Goal: Task Accomplishment & Management: Manage account settings

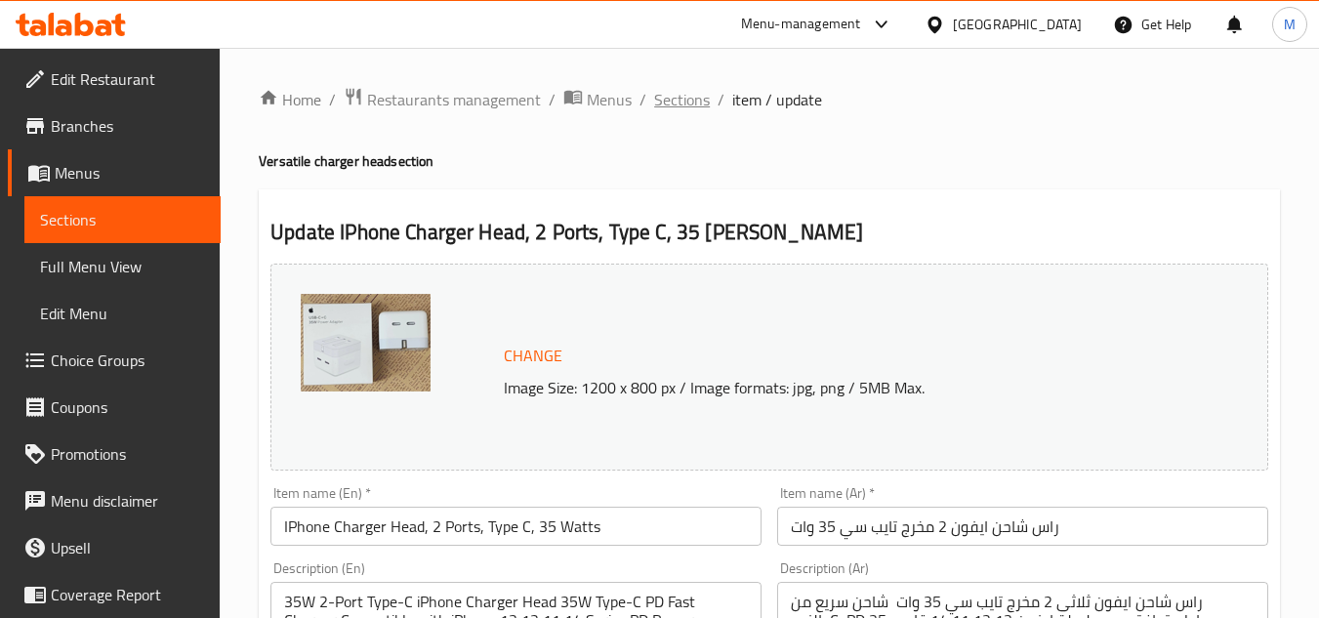
click at [685, 106] on span "Sections" at bounding box center [682, 99] width 56 height 23
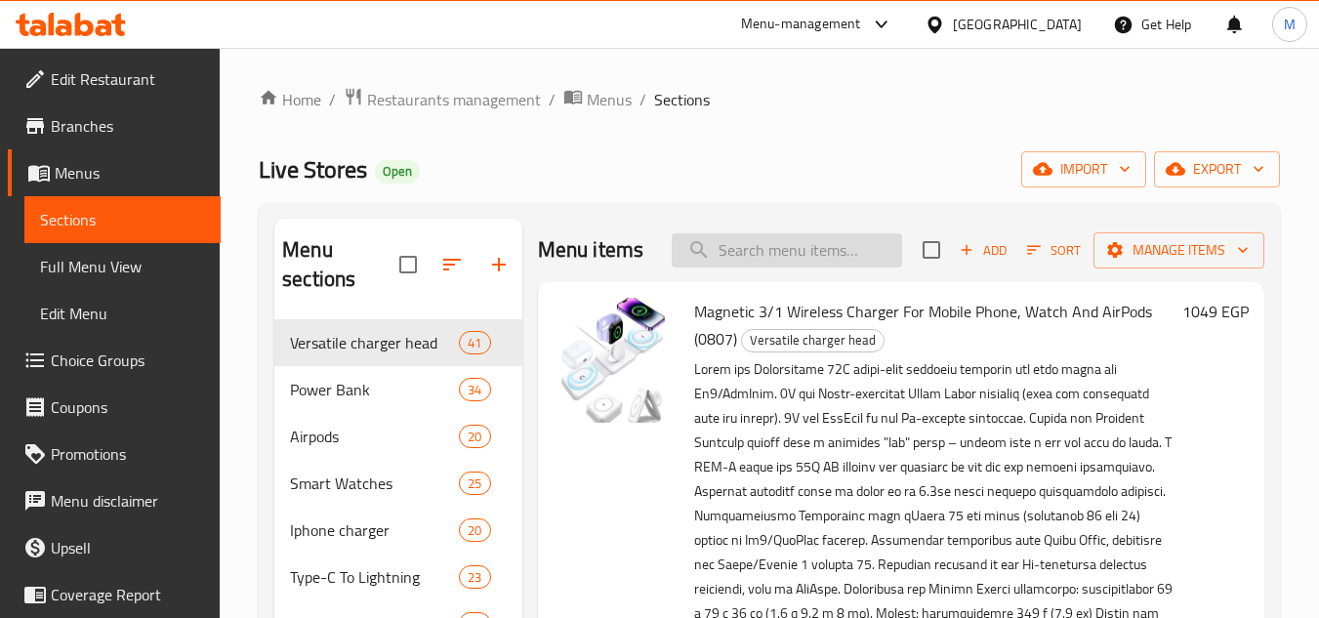
click at [753, 263] on input "search" at bounding box center [787, 250] width 230 height 34
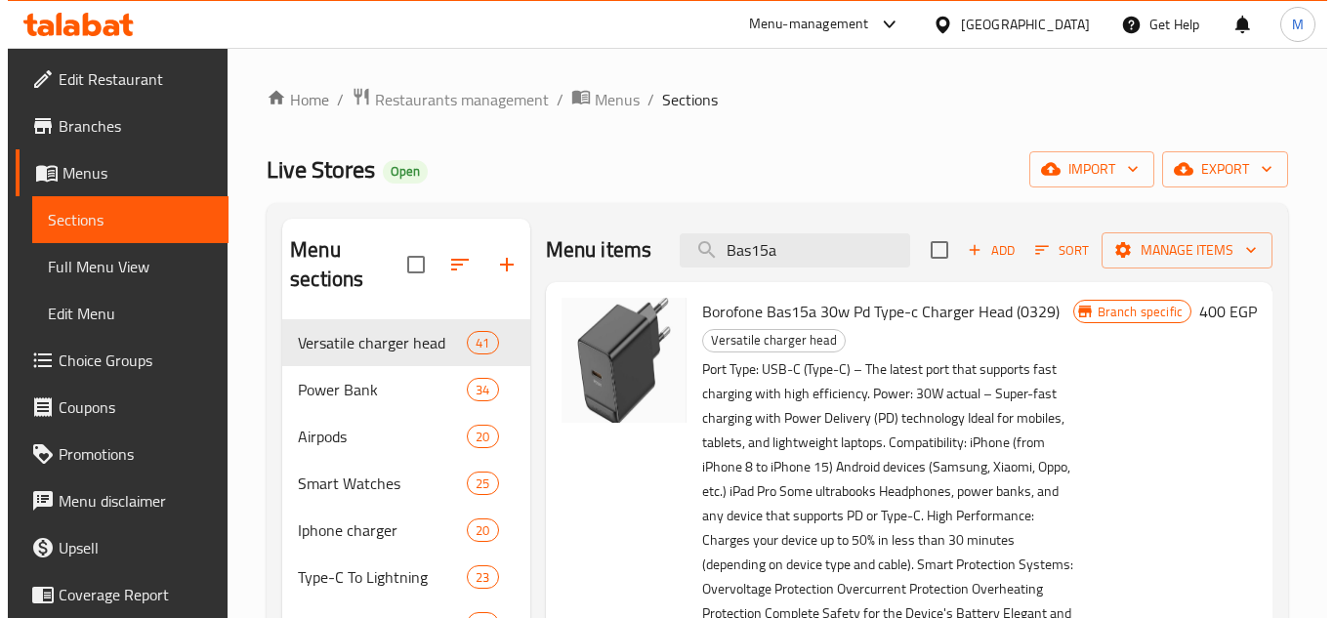
scroll to position [586, 0]
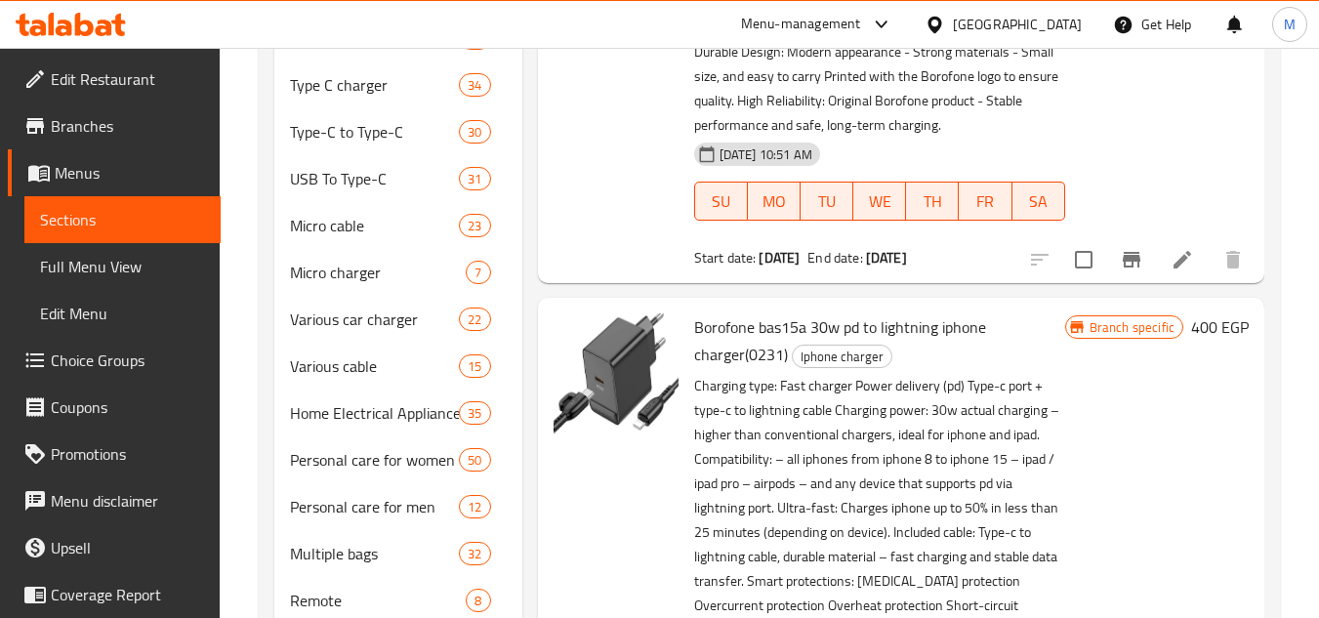
type input "Bas15a"
click at [1138, 268] on icon "Branch-specific-item" at bounding box center [1132, 260] width 18 height 16
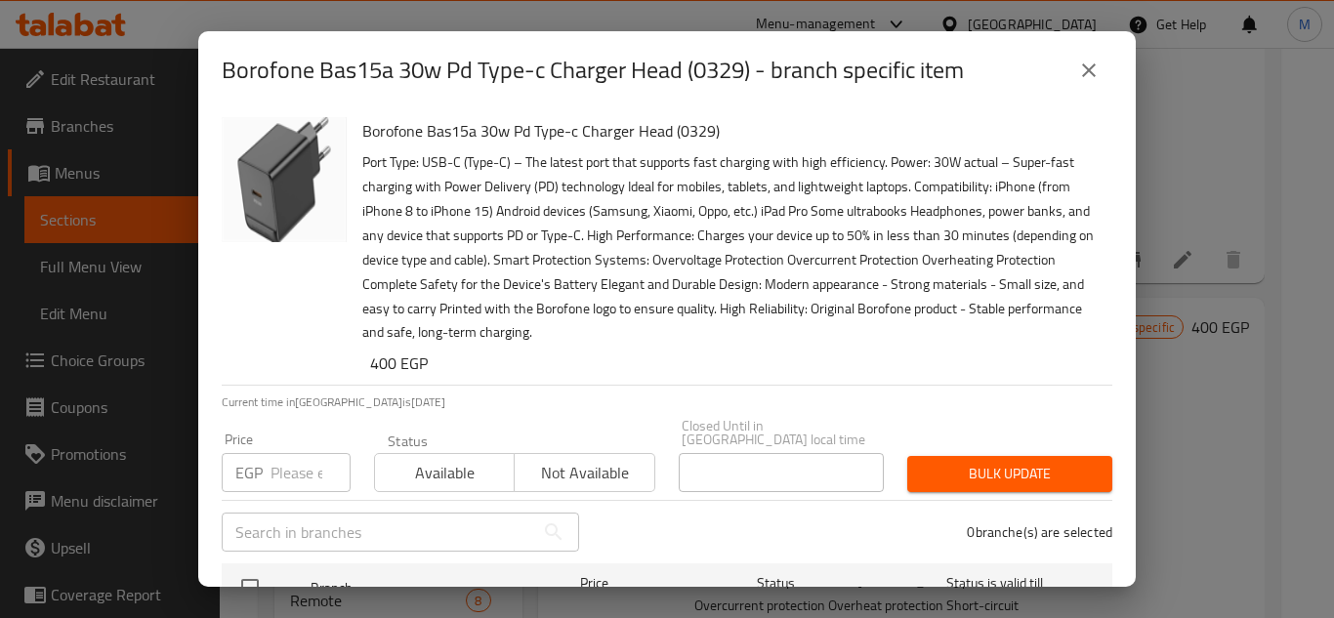
scroll to position [112, 0]
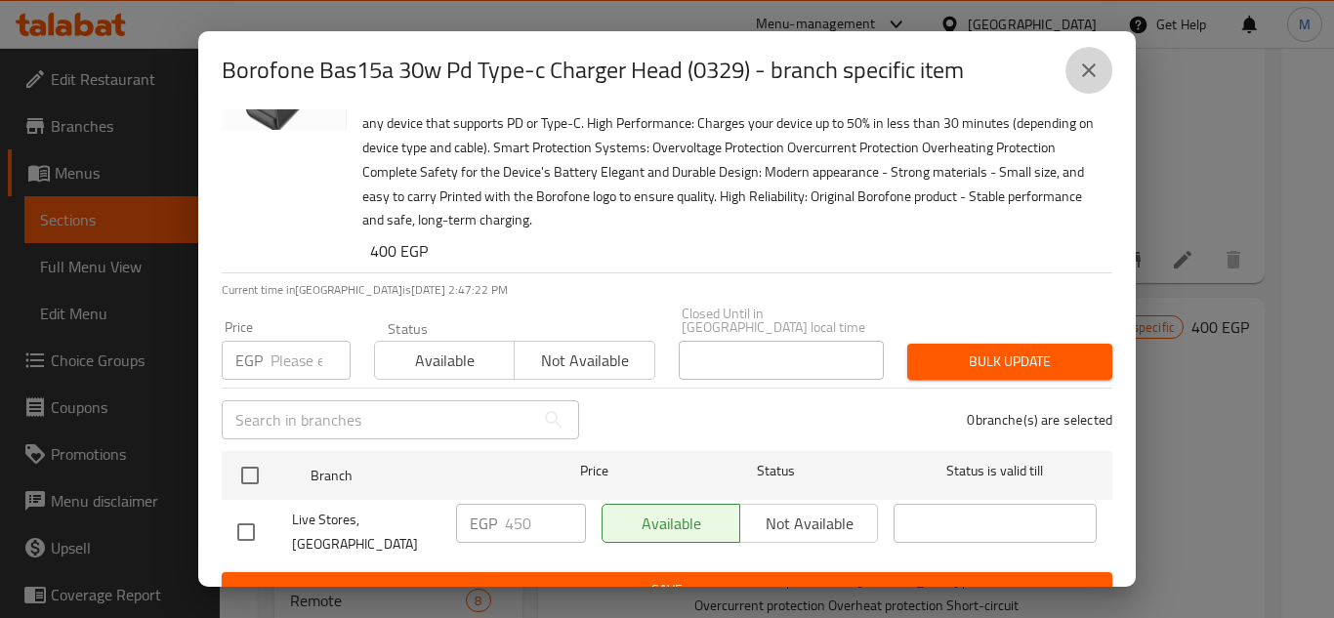
click at [1101, 62] on button "close" at bounding box center [1088, 70] width 47 height 47
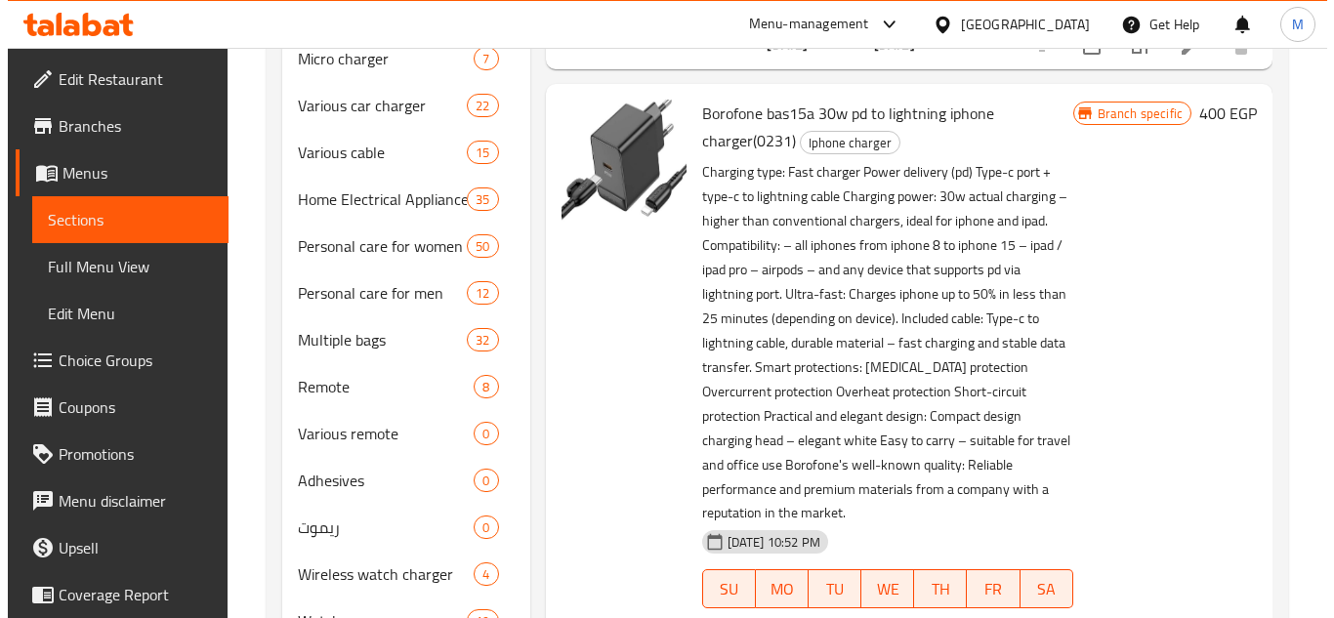
scroll to position [977, 0]
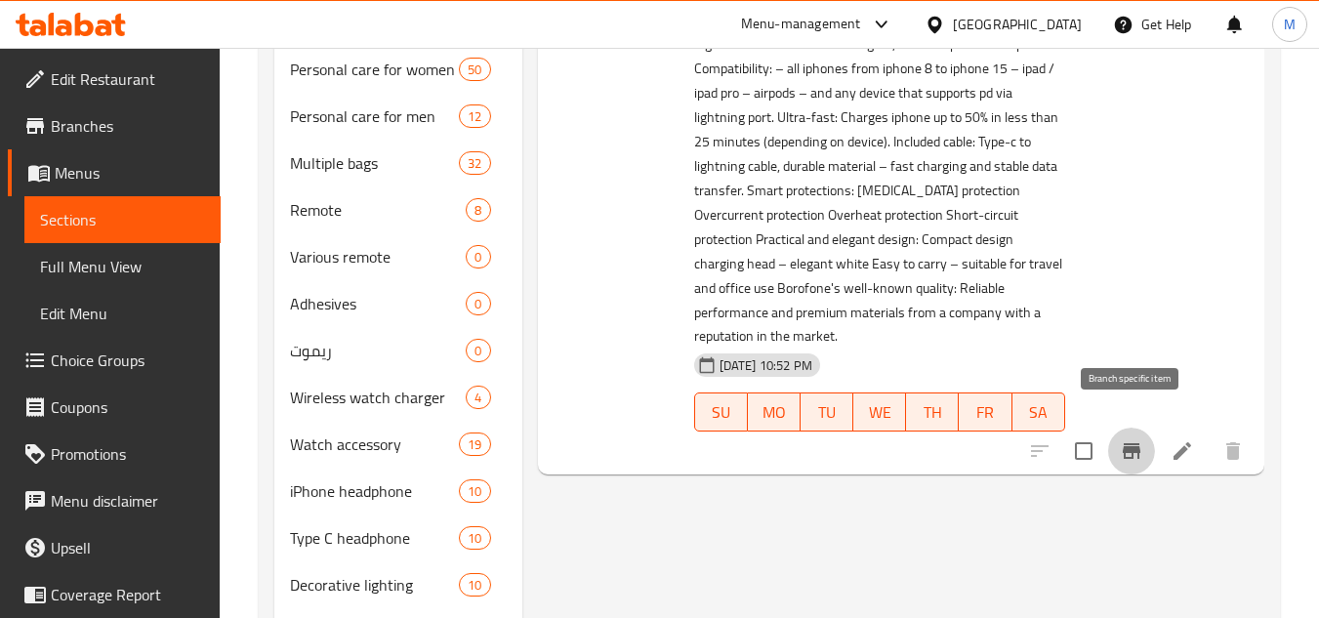
click at [1126, 439] on icon "Branch-specific-item" at bounding box center [1131, 450] width 23 height 23
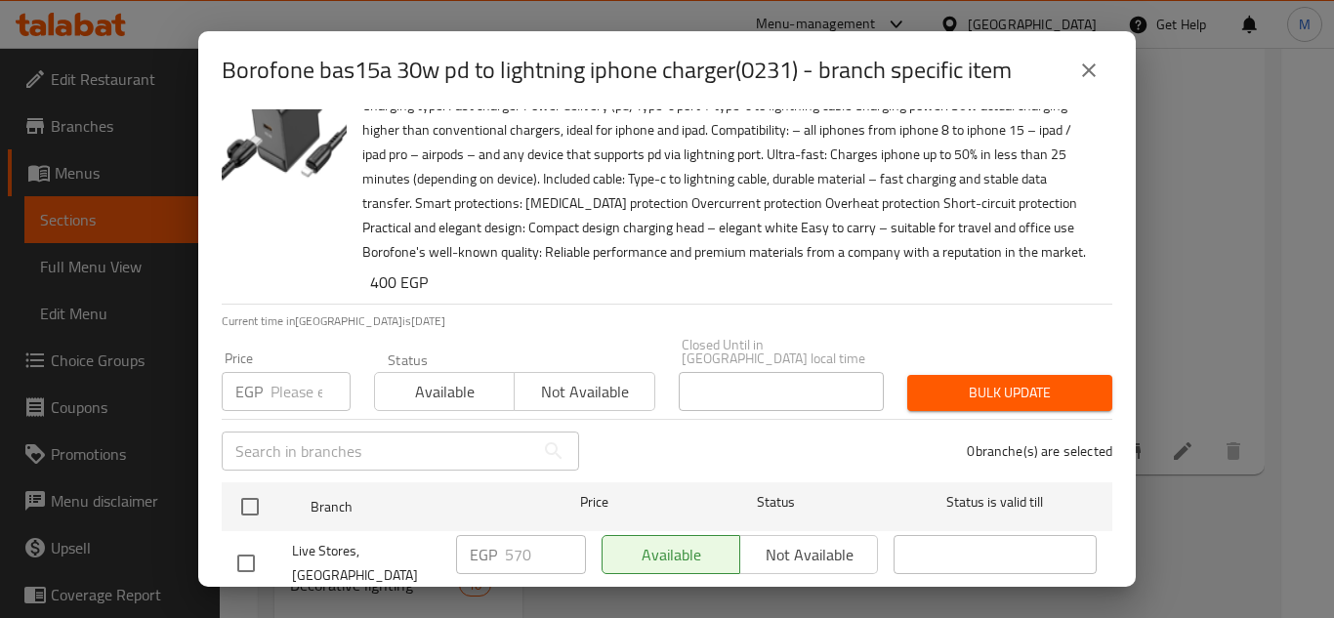
scroll to position [88, 0]
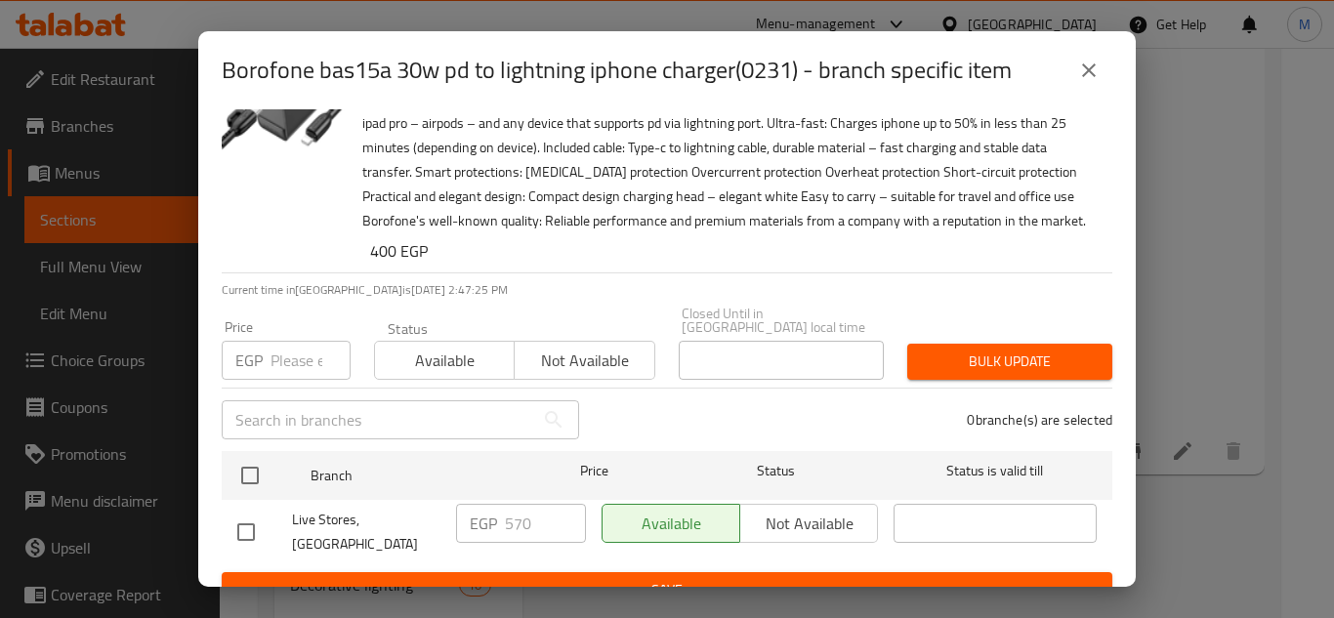
click at [1101, 56] on button "close" at bounding box center [1088, 70] width 47 height 47
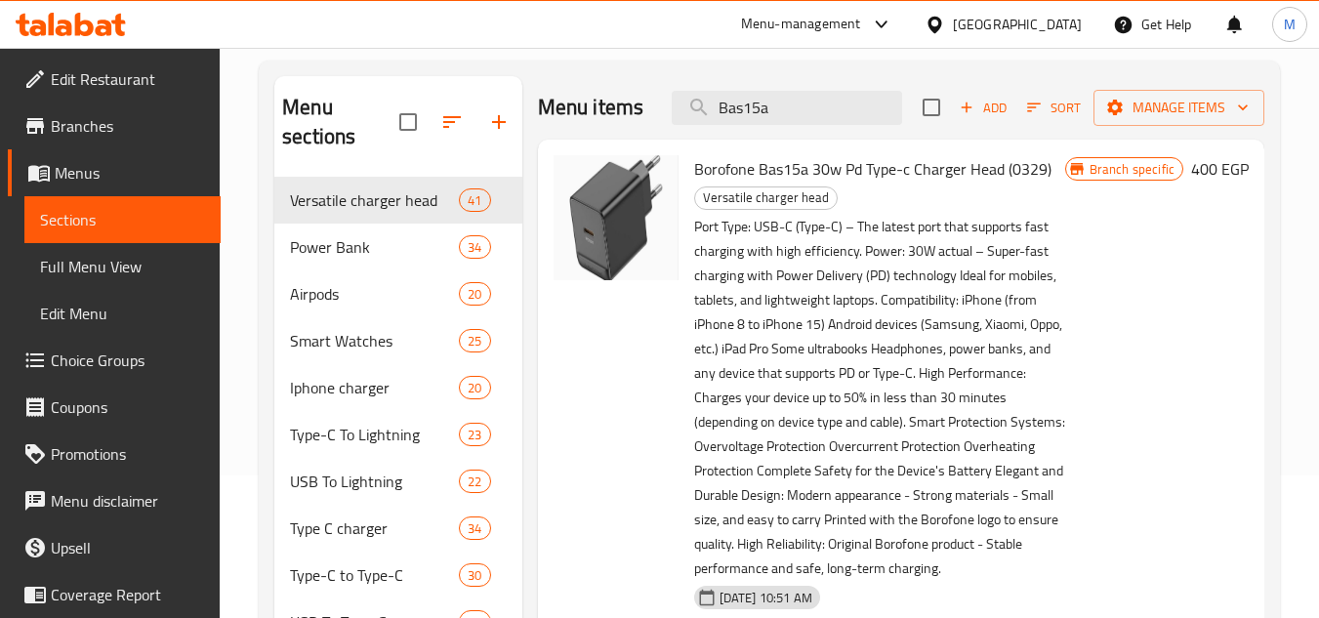
scroll to position [0, 0]
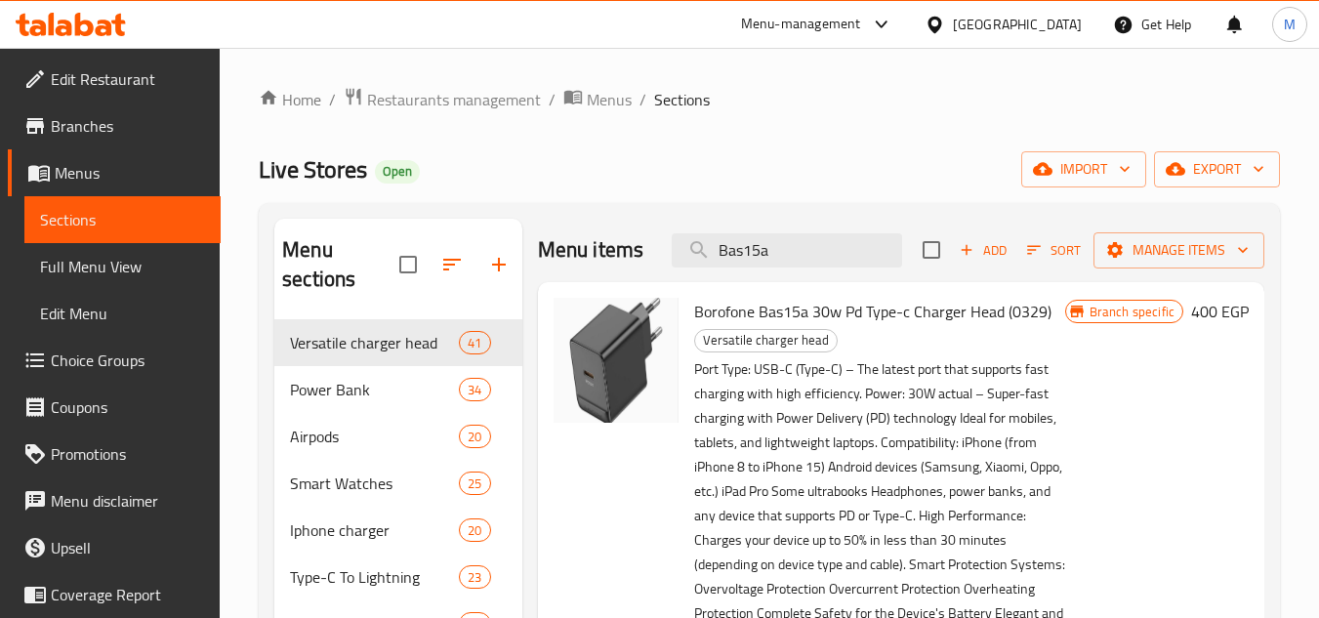
click at [779, 310] on span "Borofone Bas15a 30w Pd Type-c Charger Head (0329)" at bounding box center [872, 311] width 357 height 29
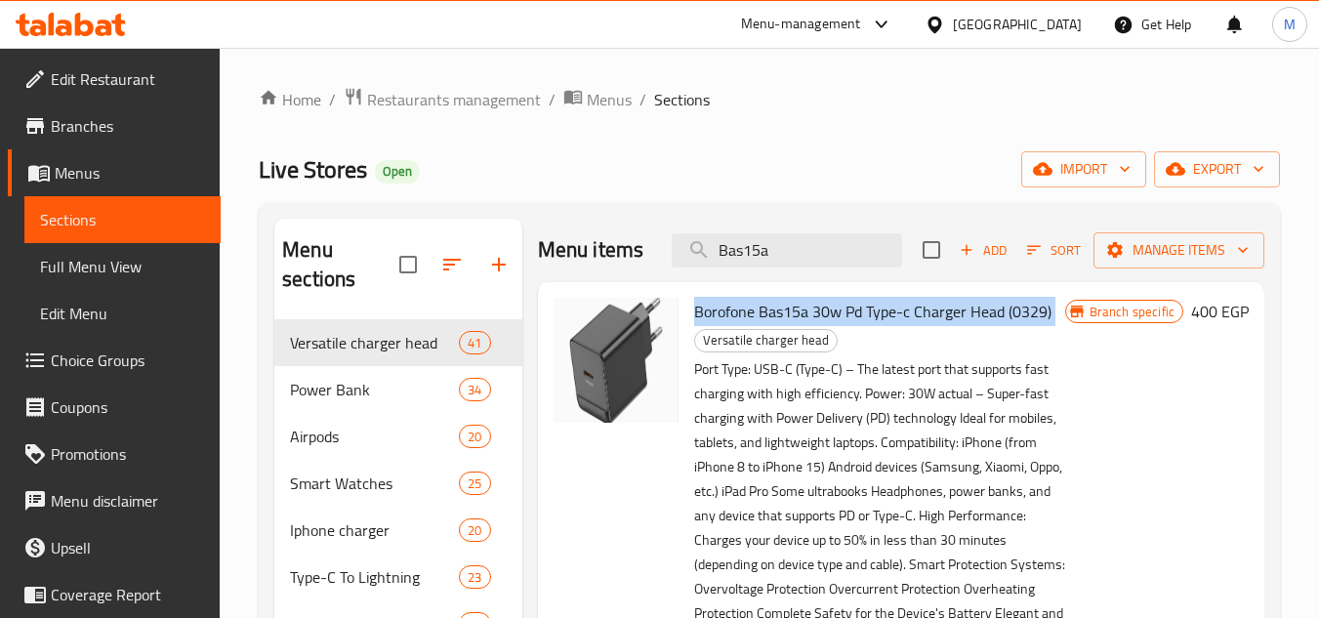
click at [779, 310] on span "Borofone Bas15a 30w Pd Type-c Charger Head (0329)" at bounding box center [872, 311] width 357 height 29
copy h6 "Borofone Bas15a 30w Pd Type-c Charger Head (0329)"
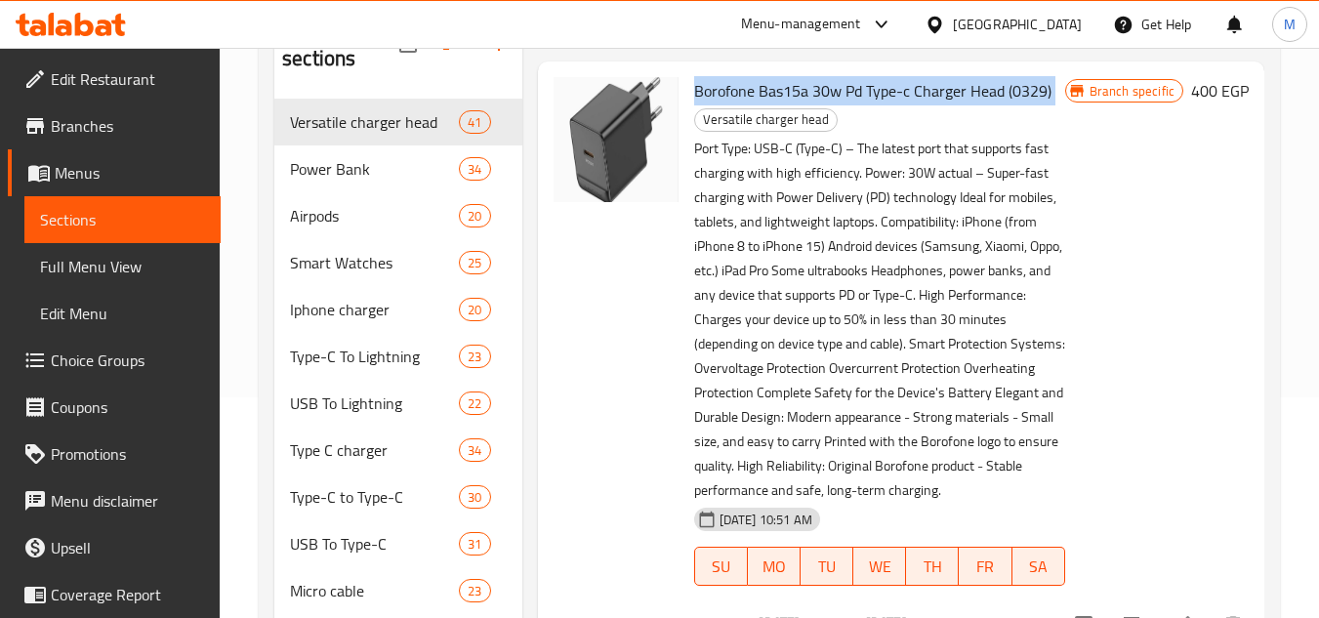
scroll to position [293, 0]
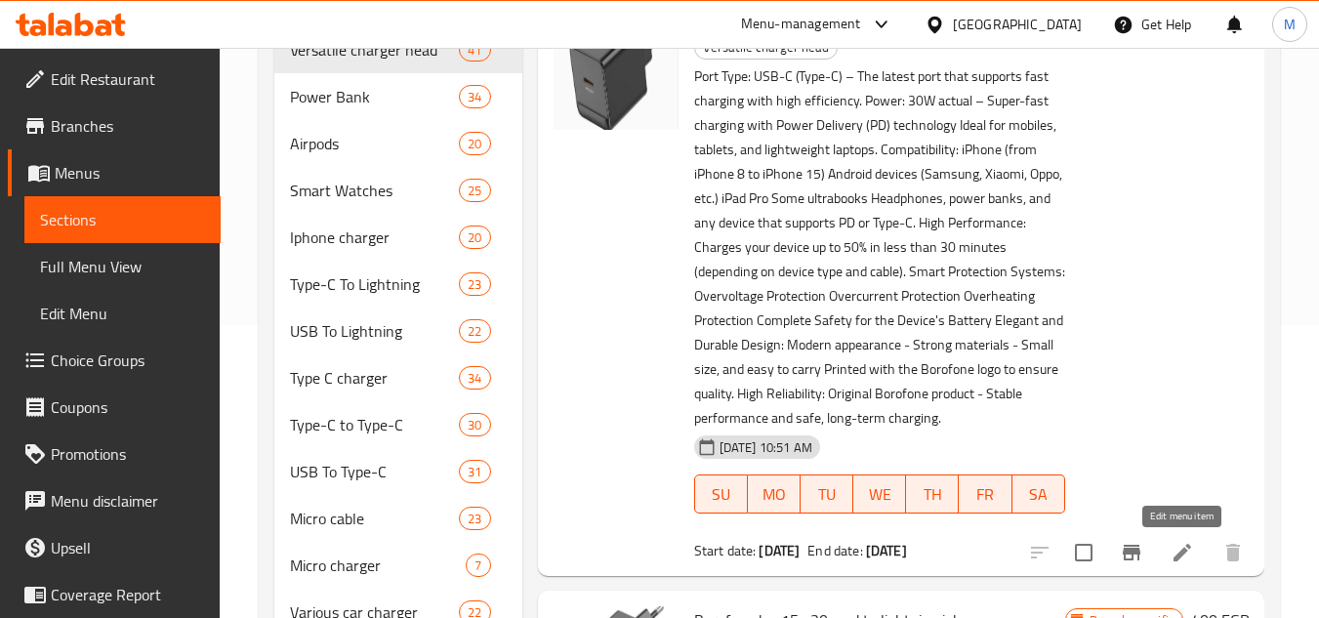
click at [1176, 550] on icon at bounding box center [1182, 552] width 23 height 23
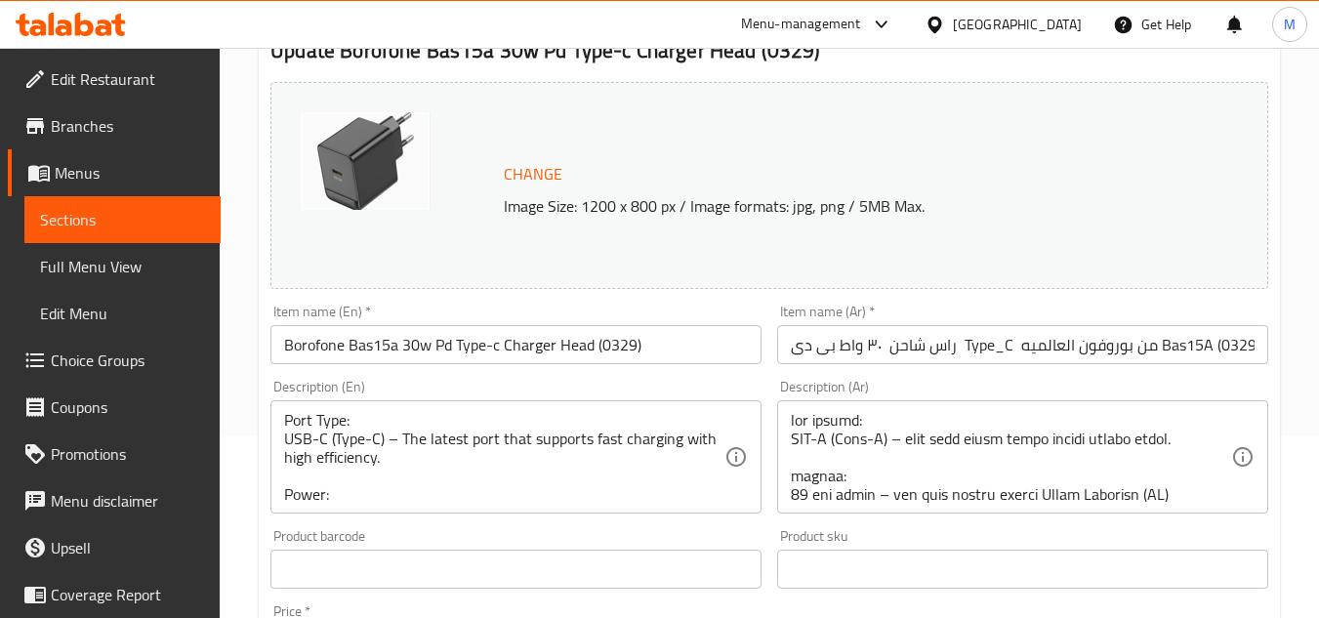
scroll to position [195, 0]
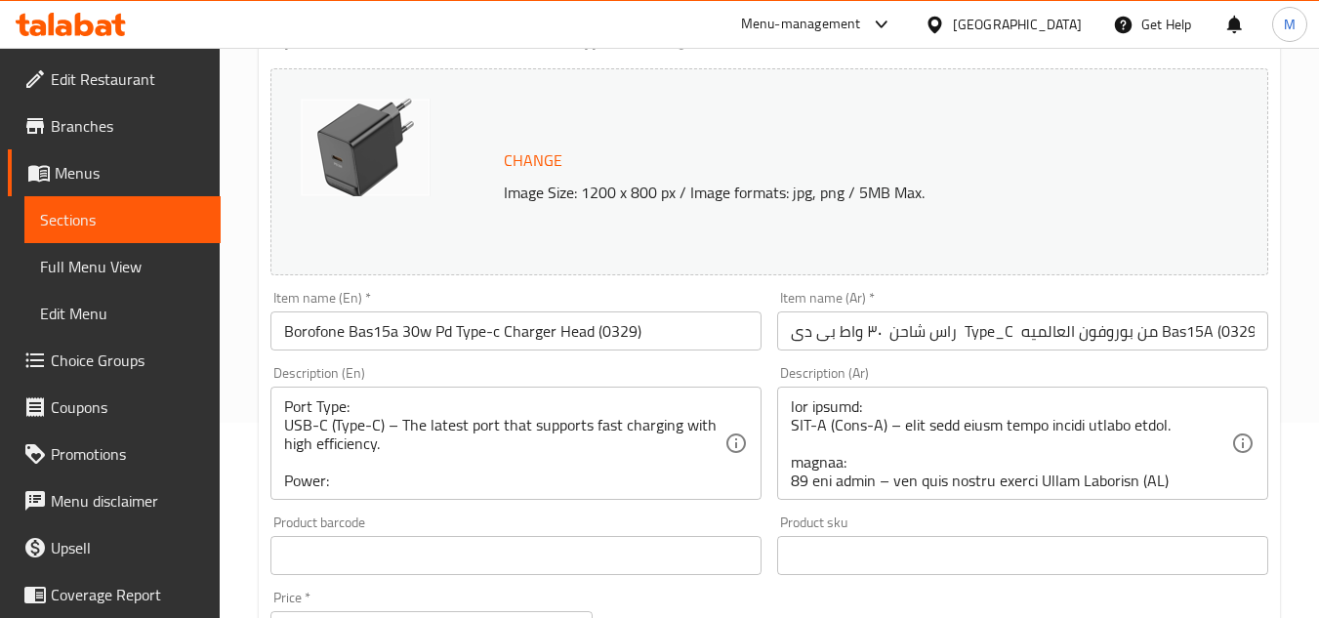
click at [1226, 340] on input "راس شاحن ٣٠ واط بى دى Type_C من بوروفون العالميه Bas15A (0329)" at bounding box center [1022, 331] width 491 height 39
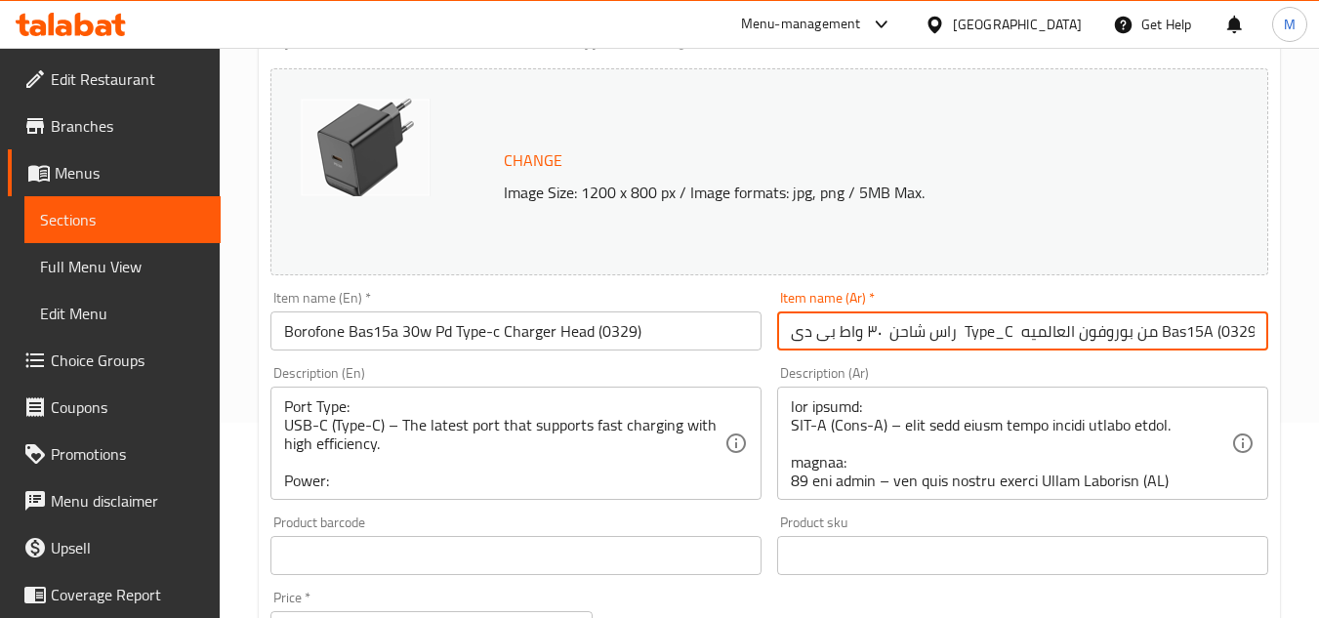
scroll to position [0, 0]
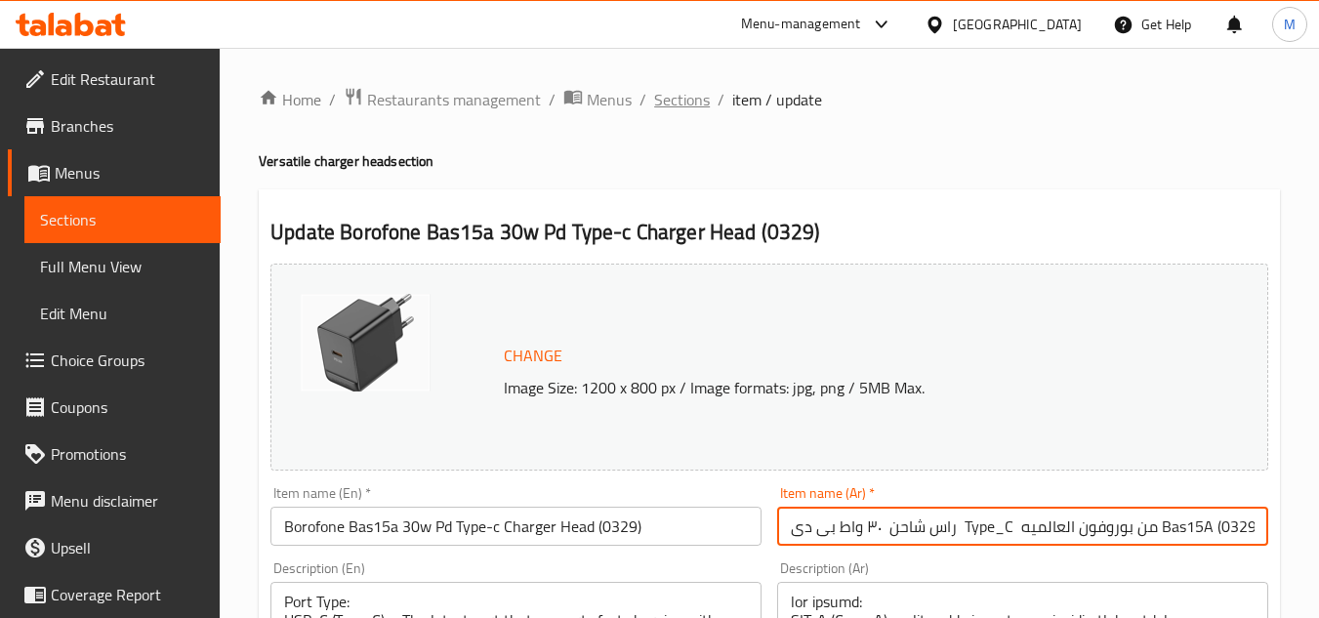
click at [688, 96] on span "Sections" at bounding box center [682, 99] width 56 height 23
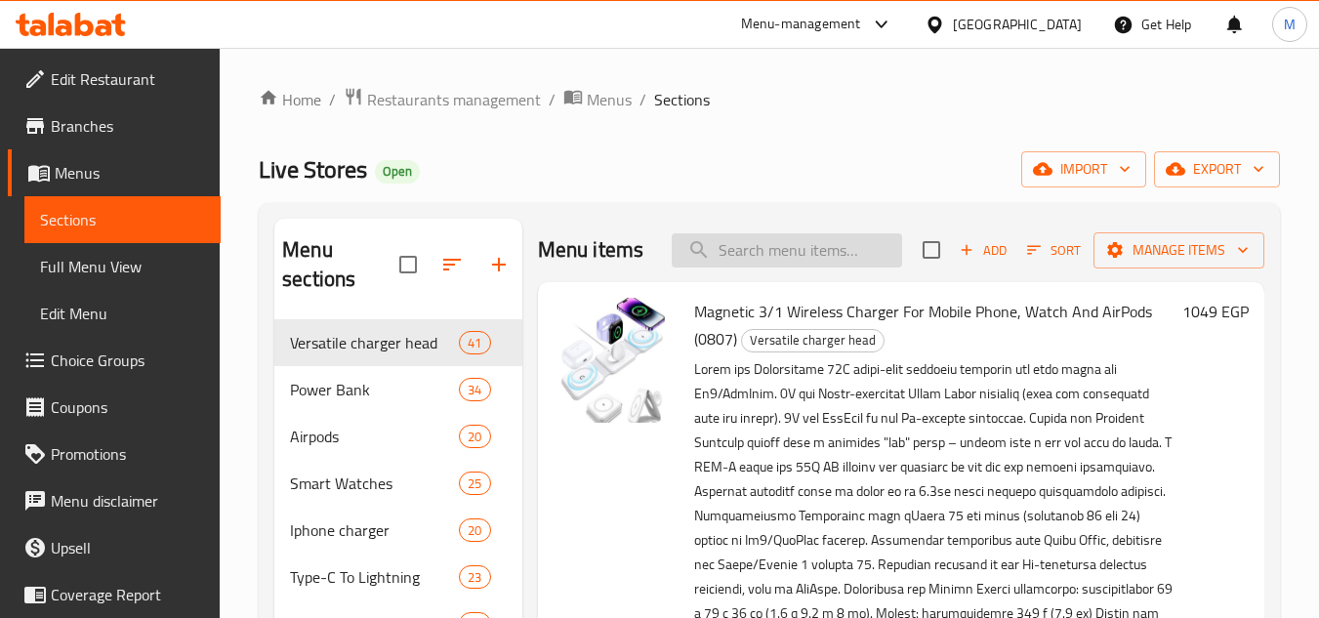
click at [795, 256] on input "search" at bounding box center [787, 250] width 230 height 34
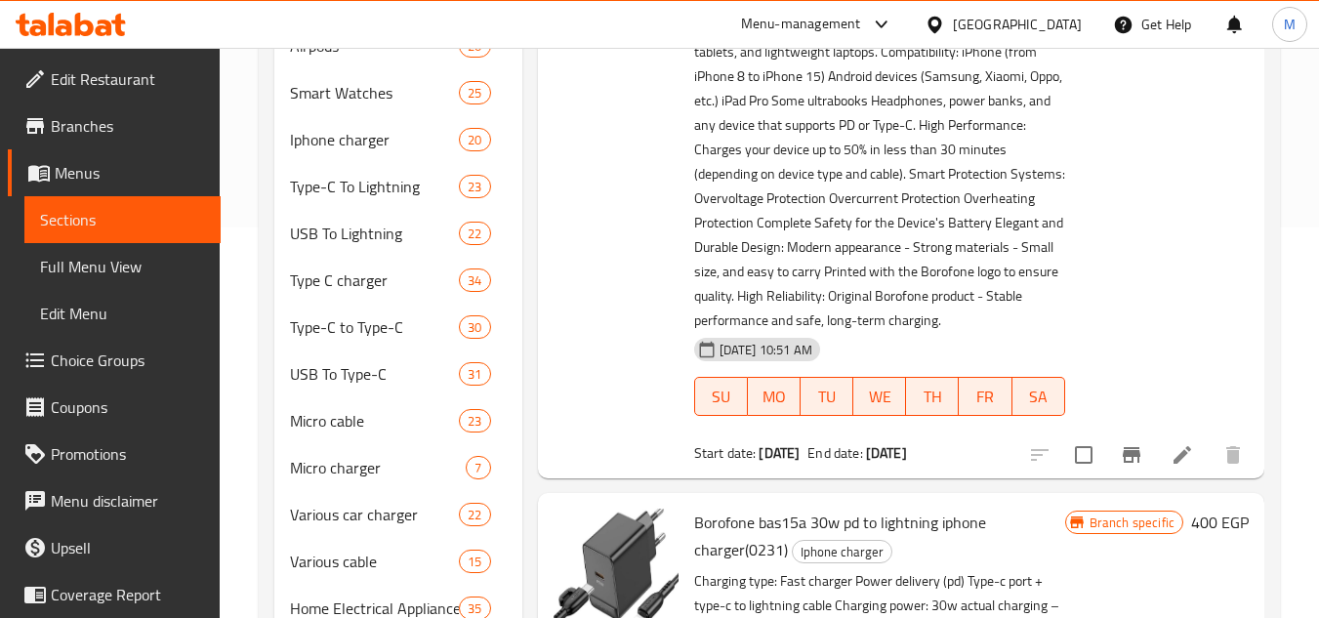
scroll to position [195, 0]
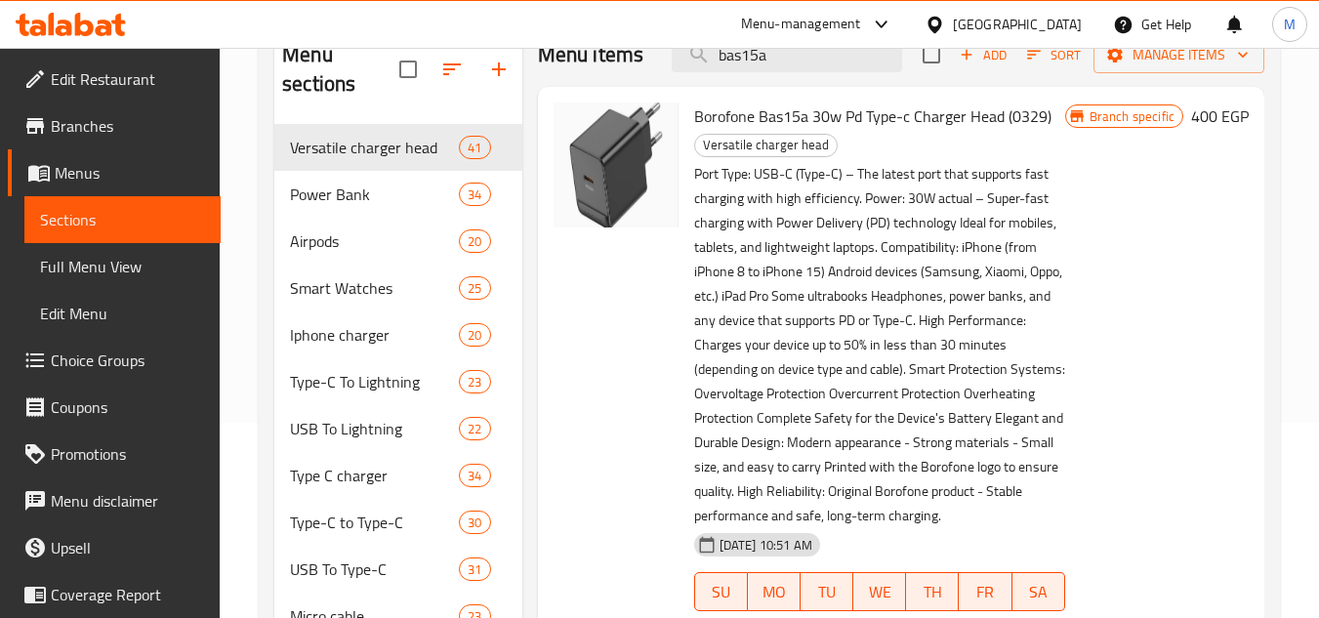
type input "bas15a"
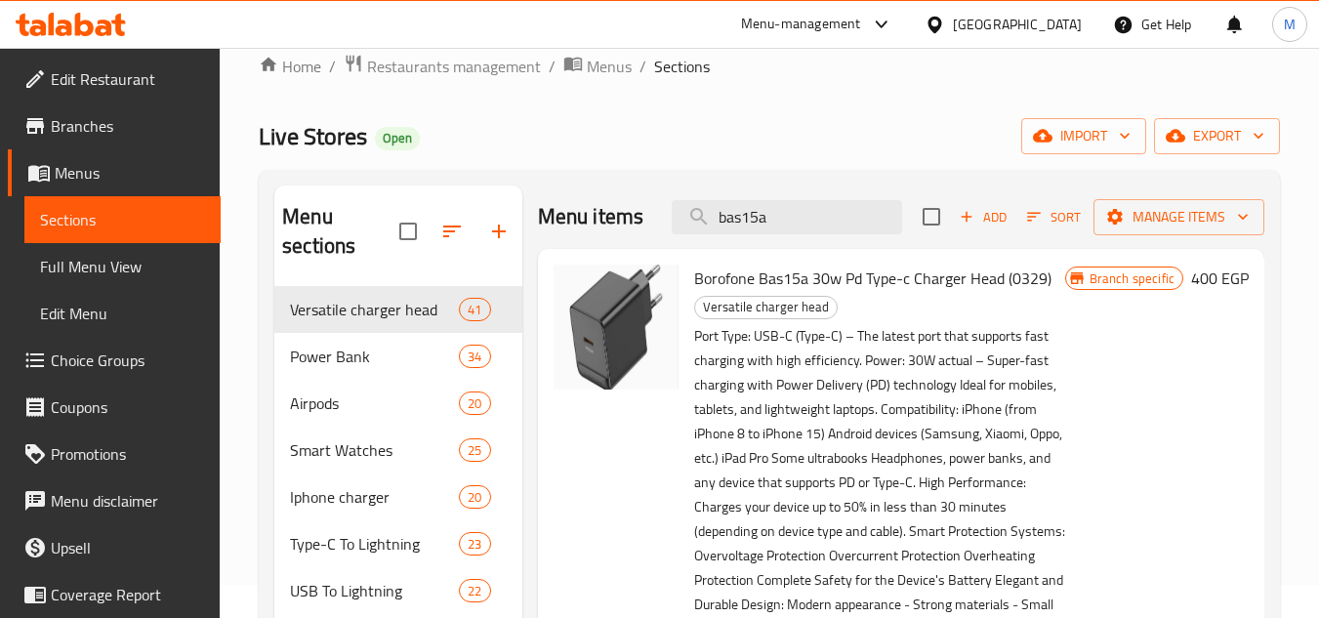
scroll to position [0, 0]
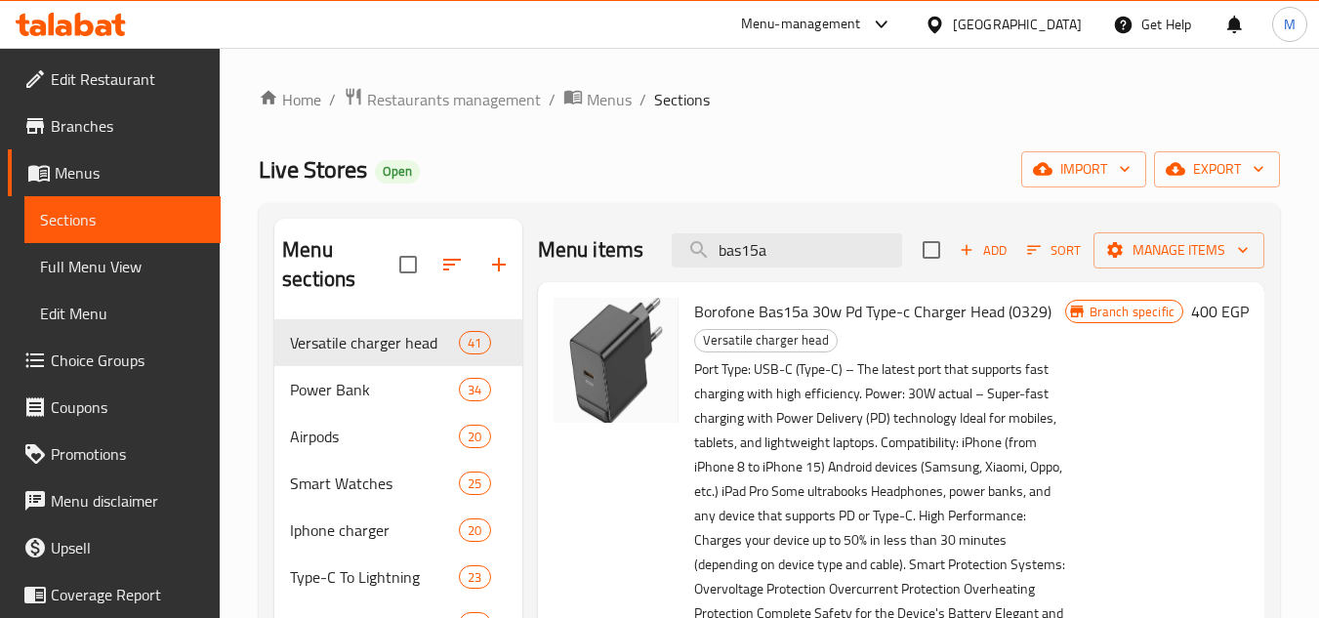
click at [986, 316] on span "Borofone Bas15a 30w Pd Type-c Charger Head (0329)" at bounding box center [872, 311] width 357 height 29
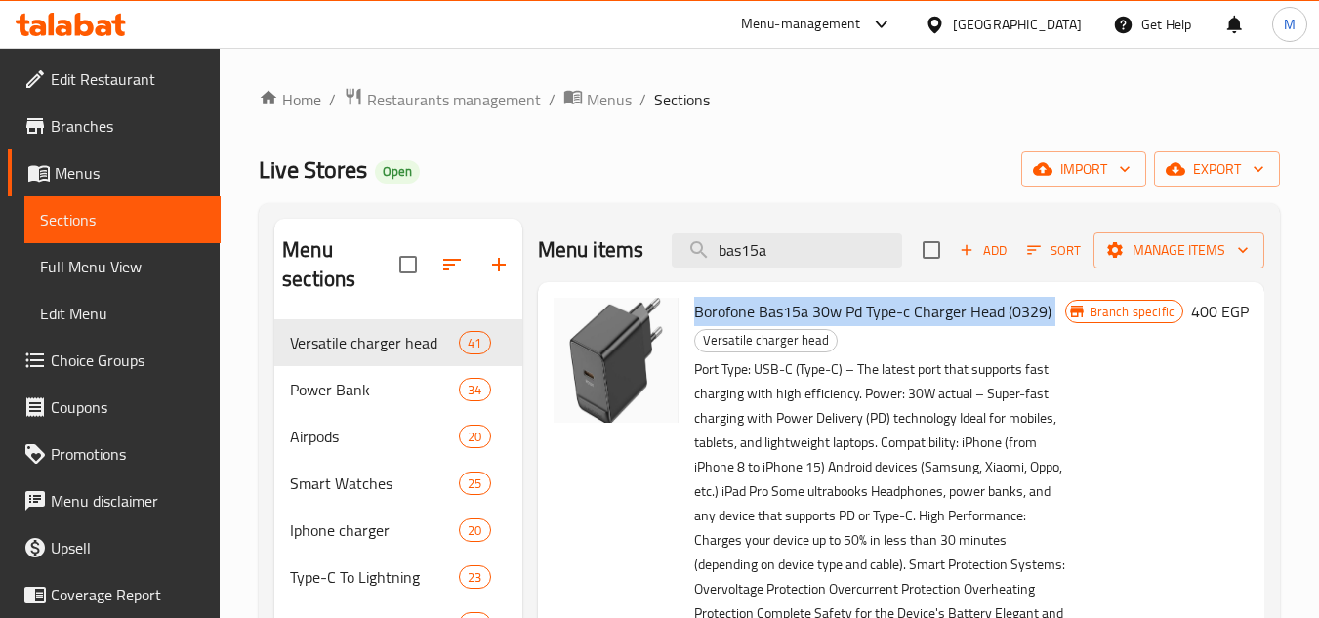
click at [986, 316] on span "Borofone Bas15a 30w Pd Type-c Charger Head (0329)" at bounding box center [872, 311] width 357 height 29
copy h6 "Borofone Bas15a 30w Pd Type-c Charger Head (0329)"
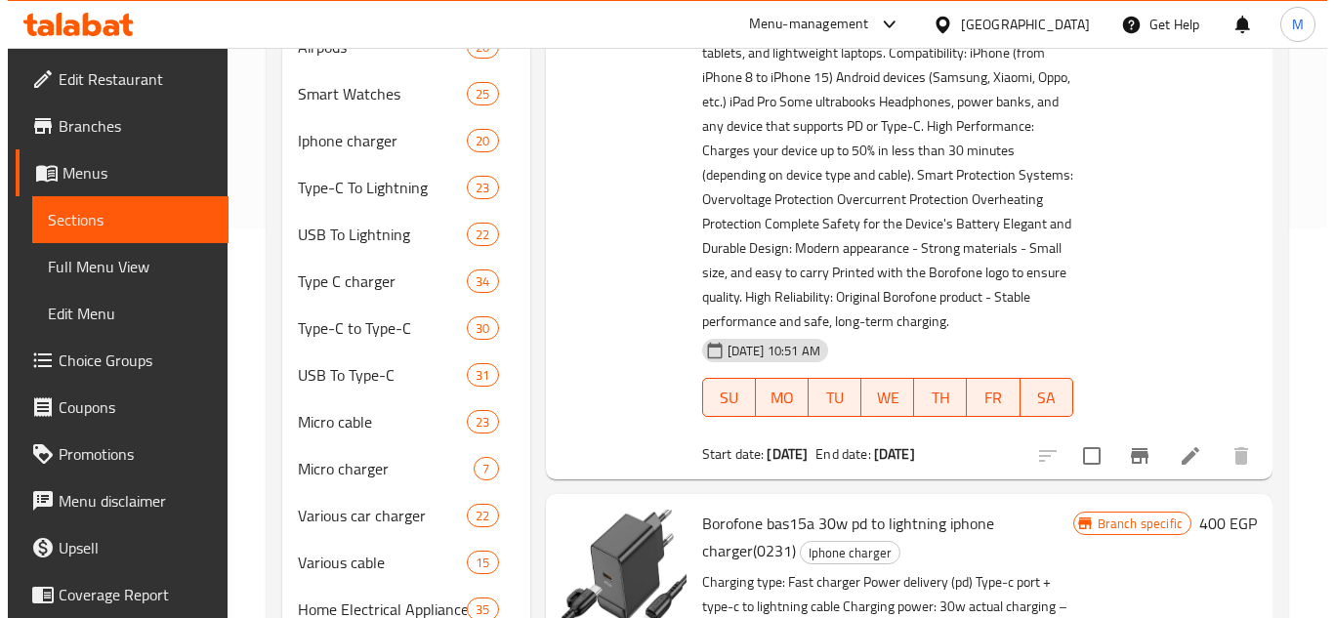
scroll to position [391, 0]
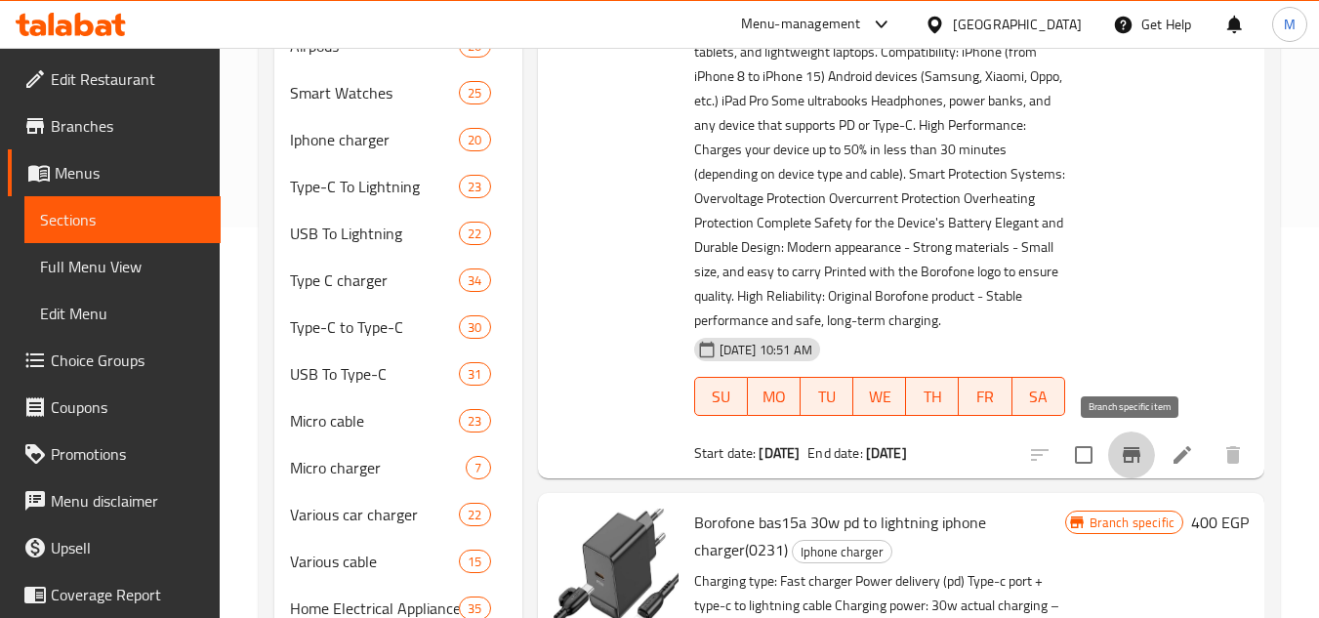
click at [1123, 448] on icon "Branch-specific-item" at bounding box center [1131, 454] width 23 height 23
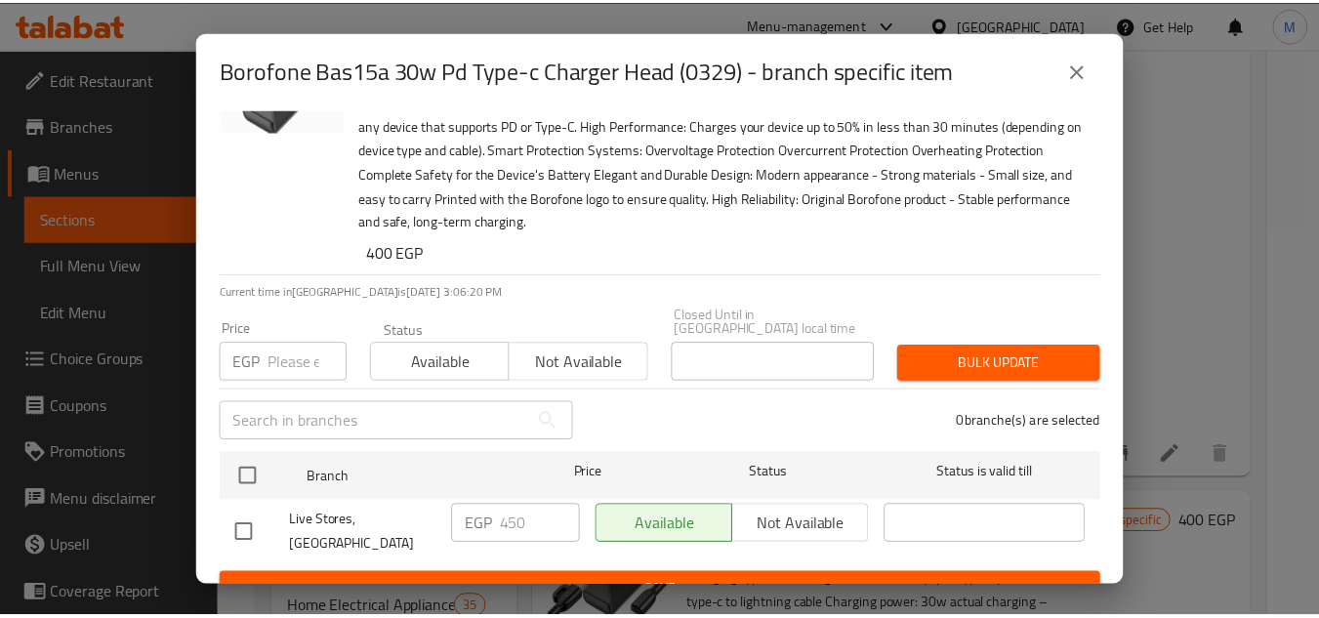
scroll to position [112, 0]
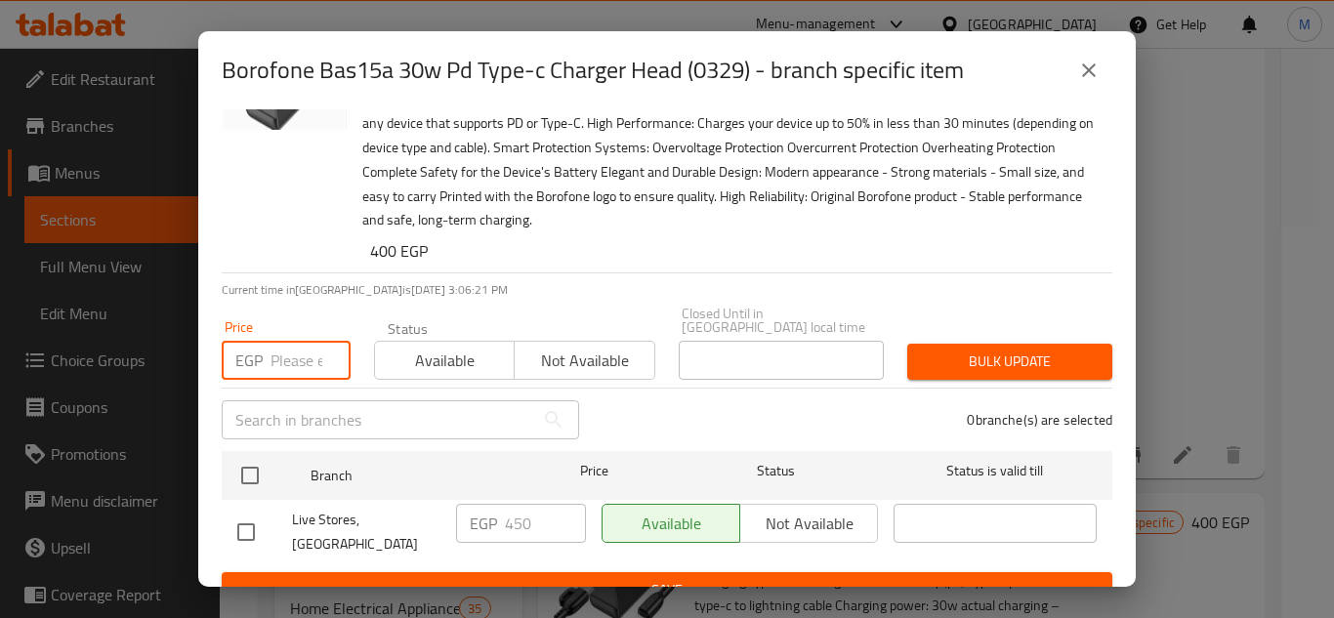
drag, startPoint x: 302, startPoint y: 355, endPoint x: 251, endPoint y: 380, distance: 56.3
click at [302, 355] on input "number" at bounding box center [311, 360] width 80 height 39
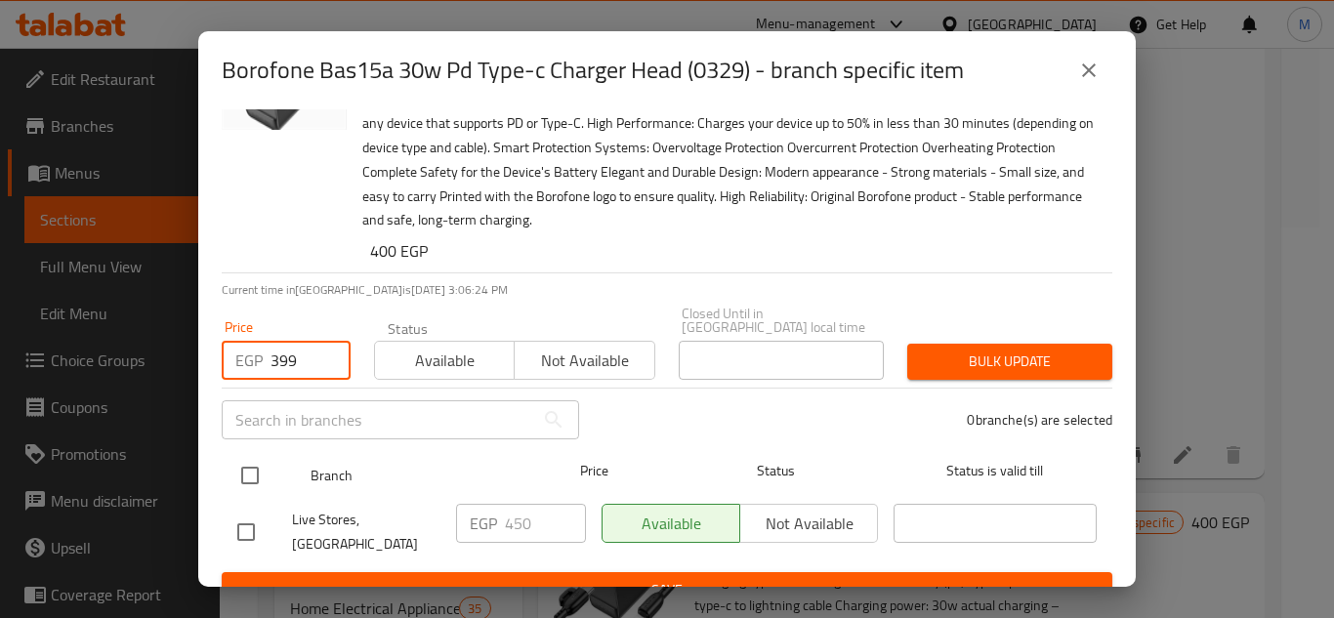
type input "399"
click at [245, 464] on input "checkbox" at bounding box center [249, 475] width 41 height 41
checkbox input "true"
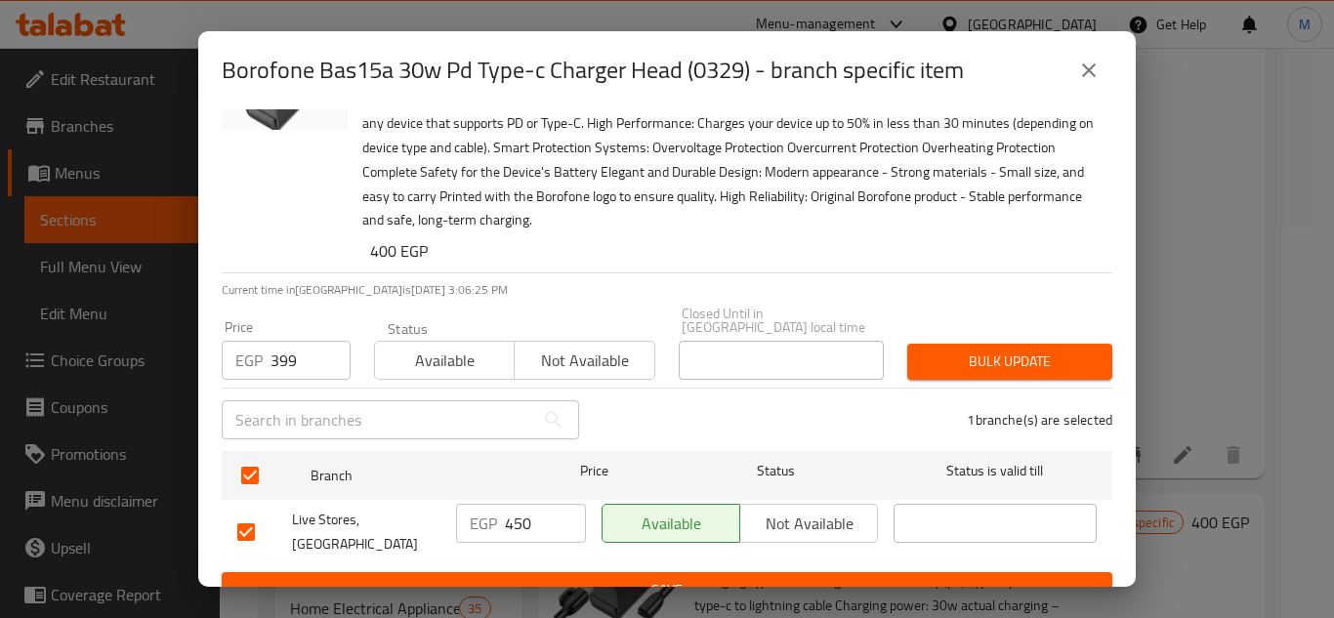
click at [1002, 350] on span "Bulk update" at bounding box center [1010, 362] width 174 height 24
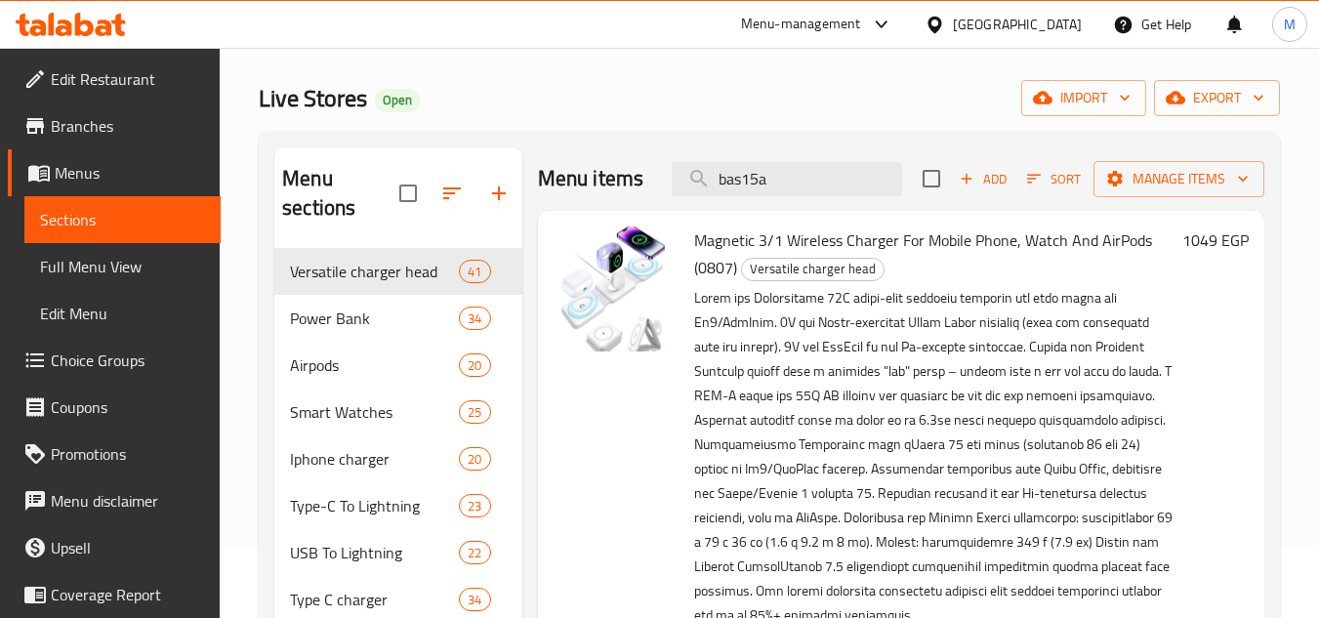
scroll to position [0, 0]
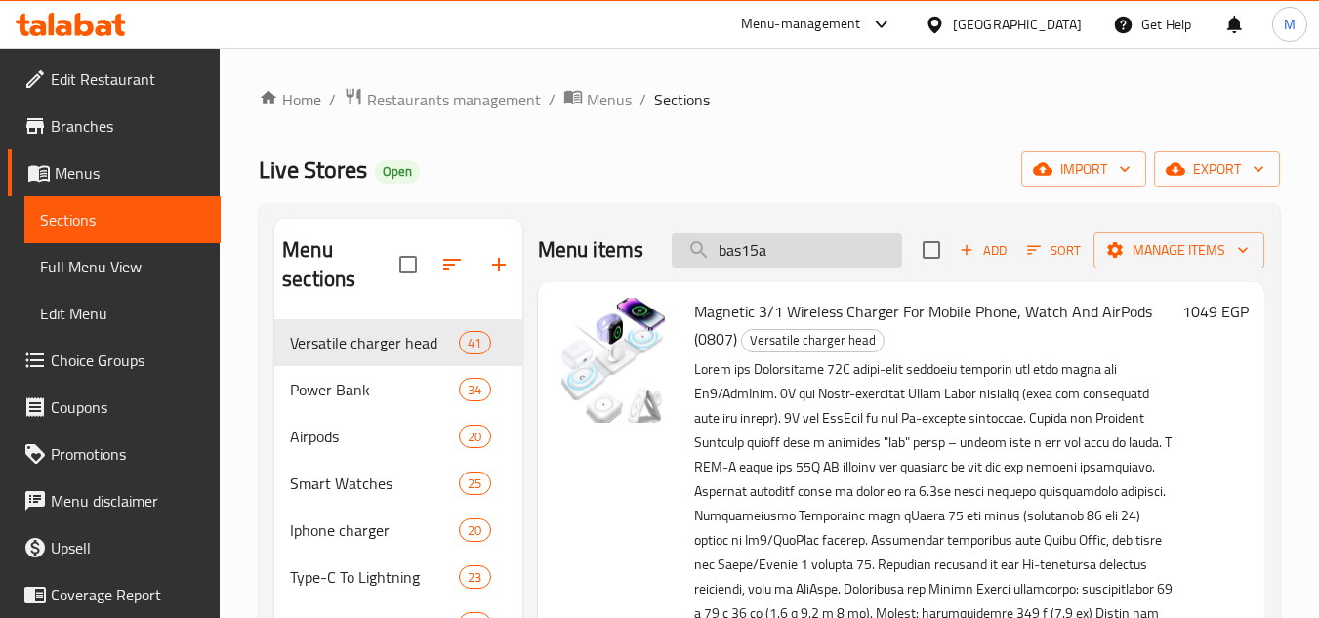
click at [804, 267] on input "bas15a" at bounding box center [787, 250] width 230 height 34
click at [803, 267] on input "bas15a" at bounding box center [787, 250] width 230 height 34
paste input "bas15a"
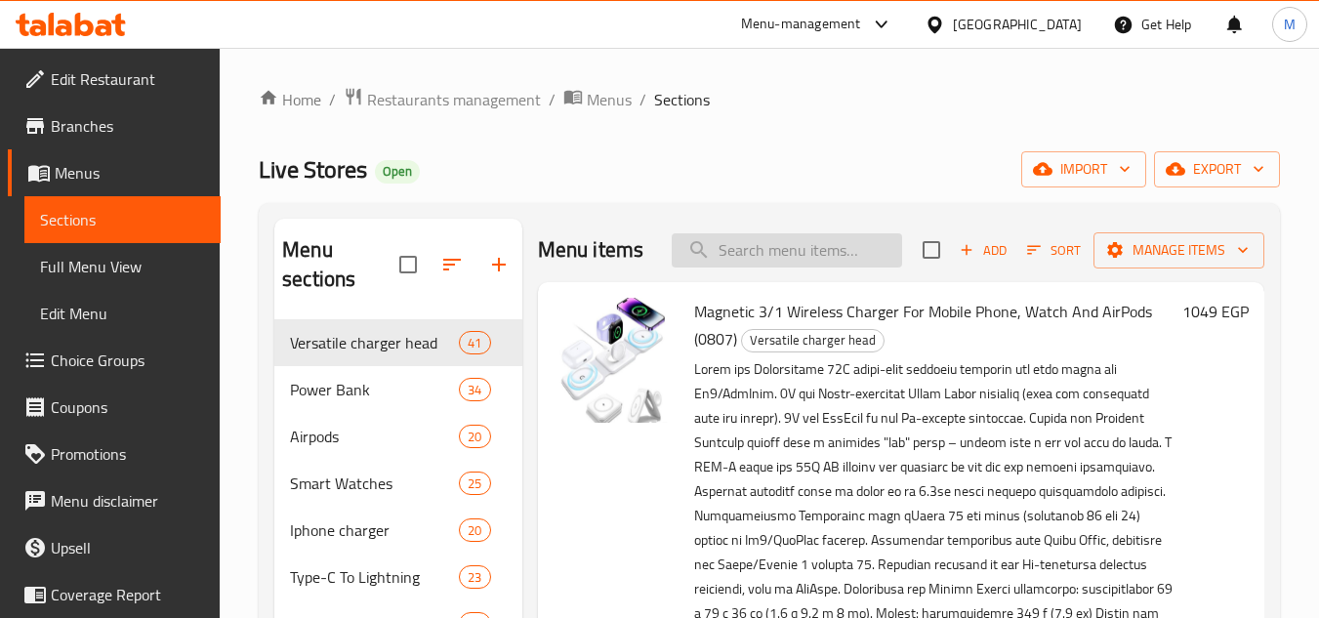
type input "bas15a"
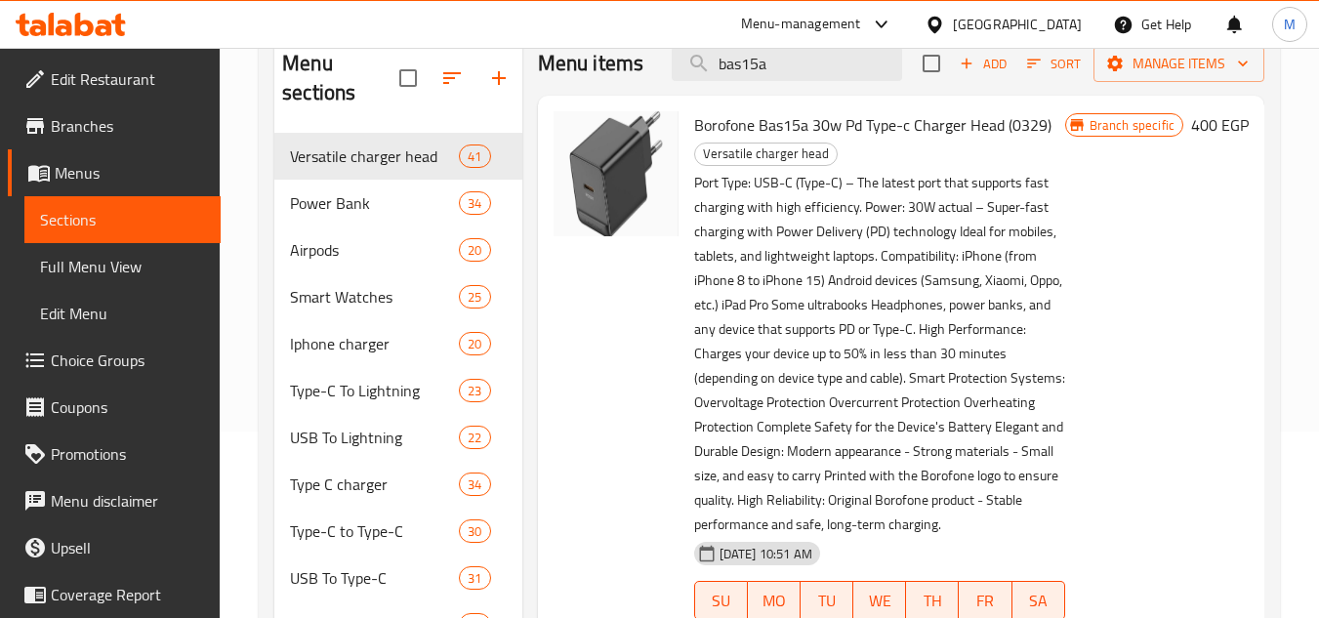
scroll to position [293, 0]
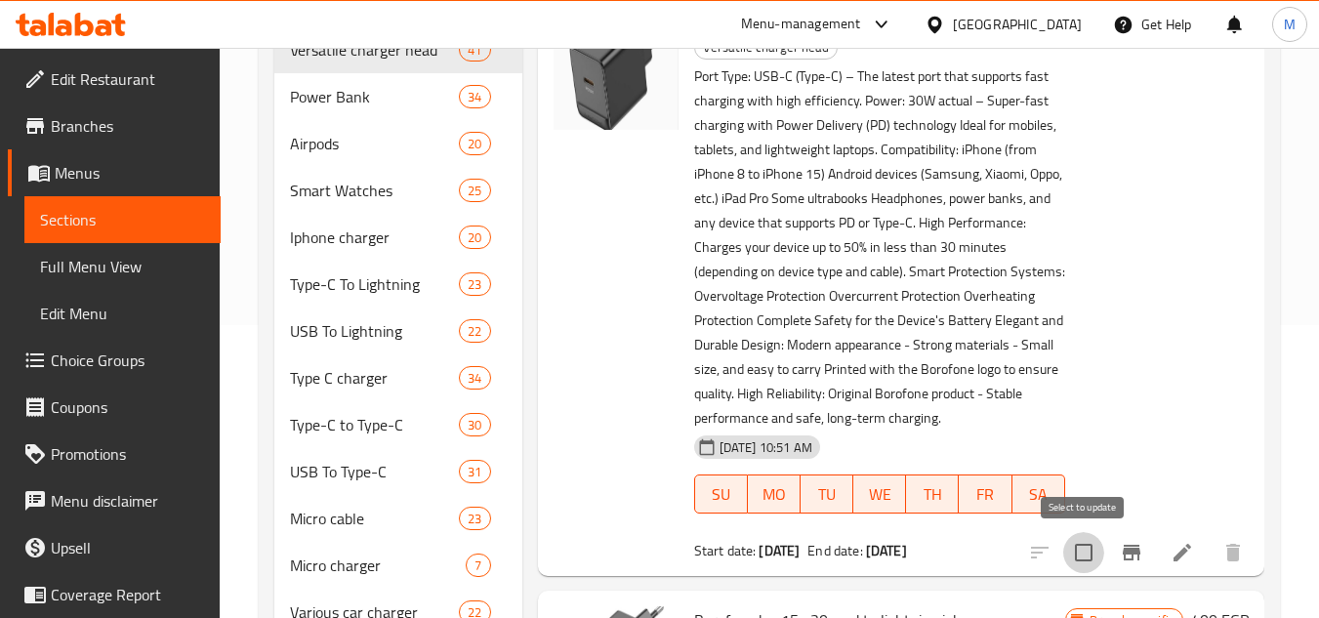
click at [1072, 545] on input "checkbox" at bounding box center [1083, 552] width 41 height 41
checkbox input "true"
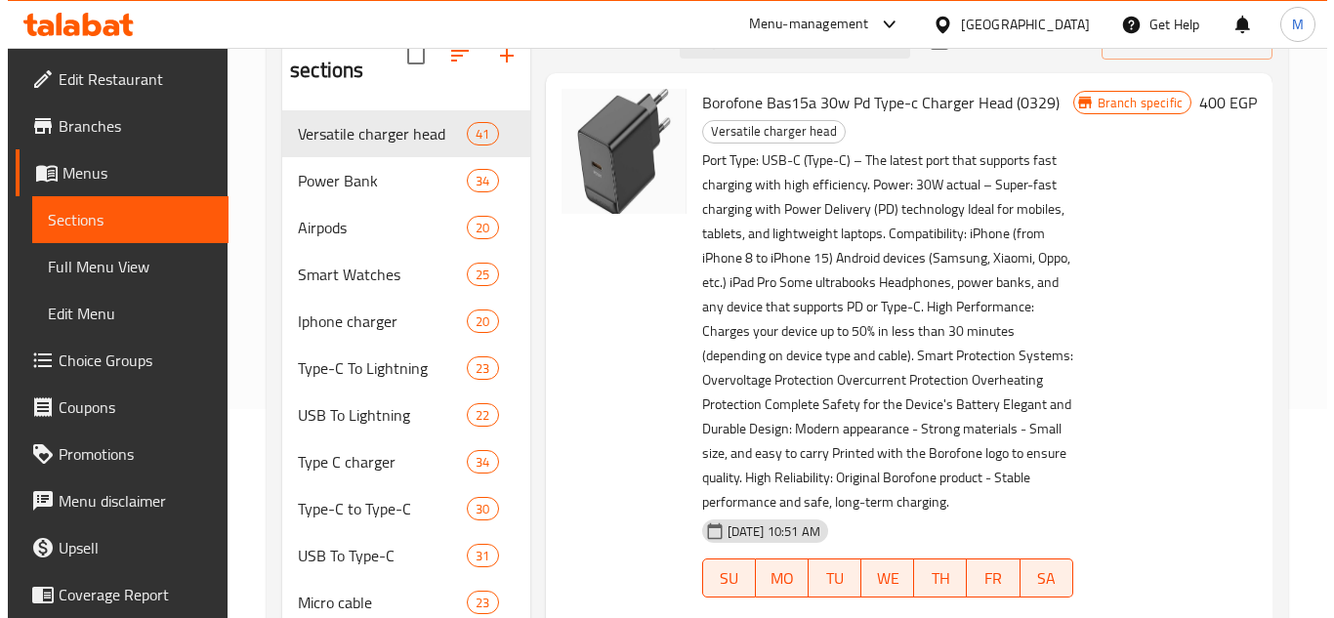
scroll to position [0, 0]
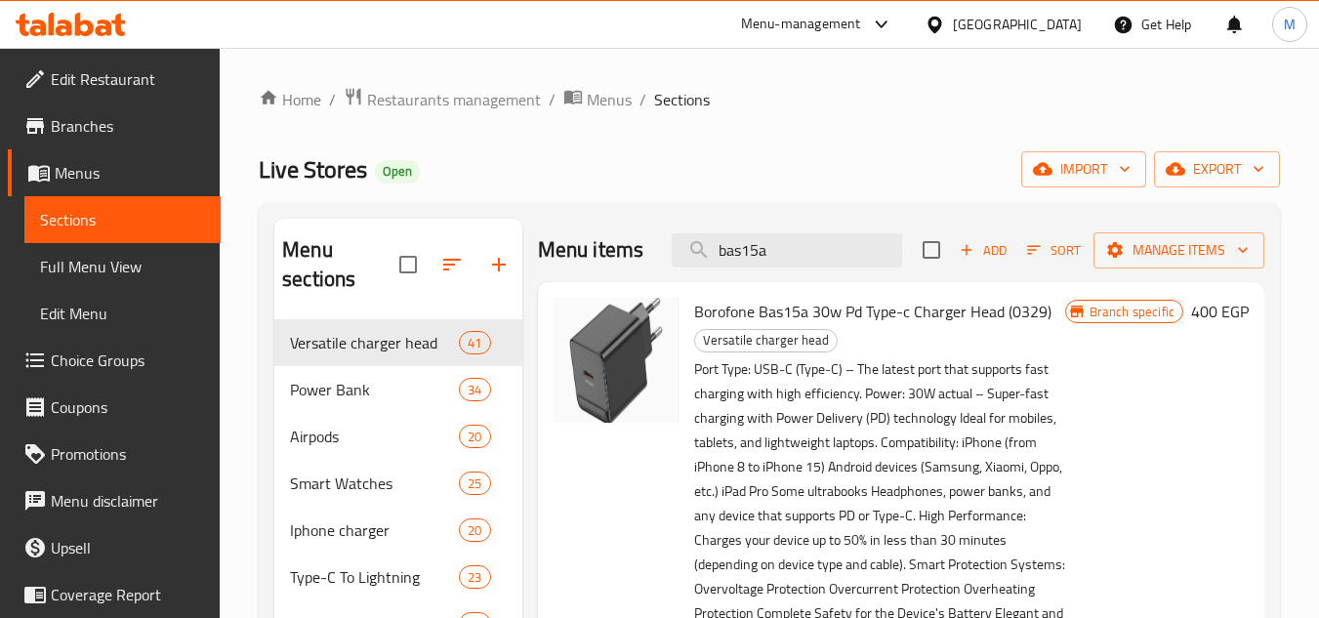
click at [940, 253] on input "checkbox" at bounding box center [931, 249] width 41 height 41
checkbox input "true"
click at [1195, 243] on span "Manage items" at bounding box center [1179, 250] width 140 height 24
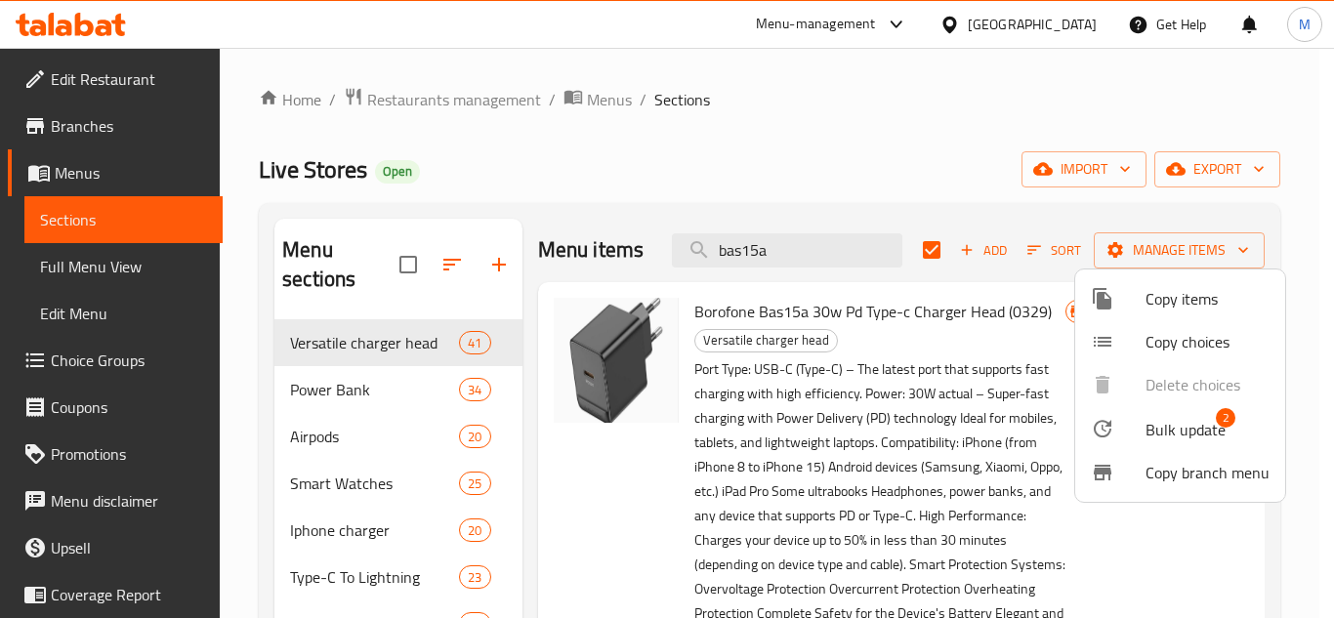
click at [1194, 430] on span "Bulk update" at bounding box center [1186, 429] width 80 height 23
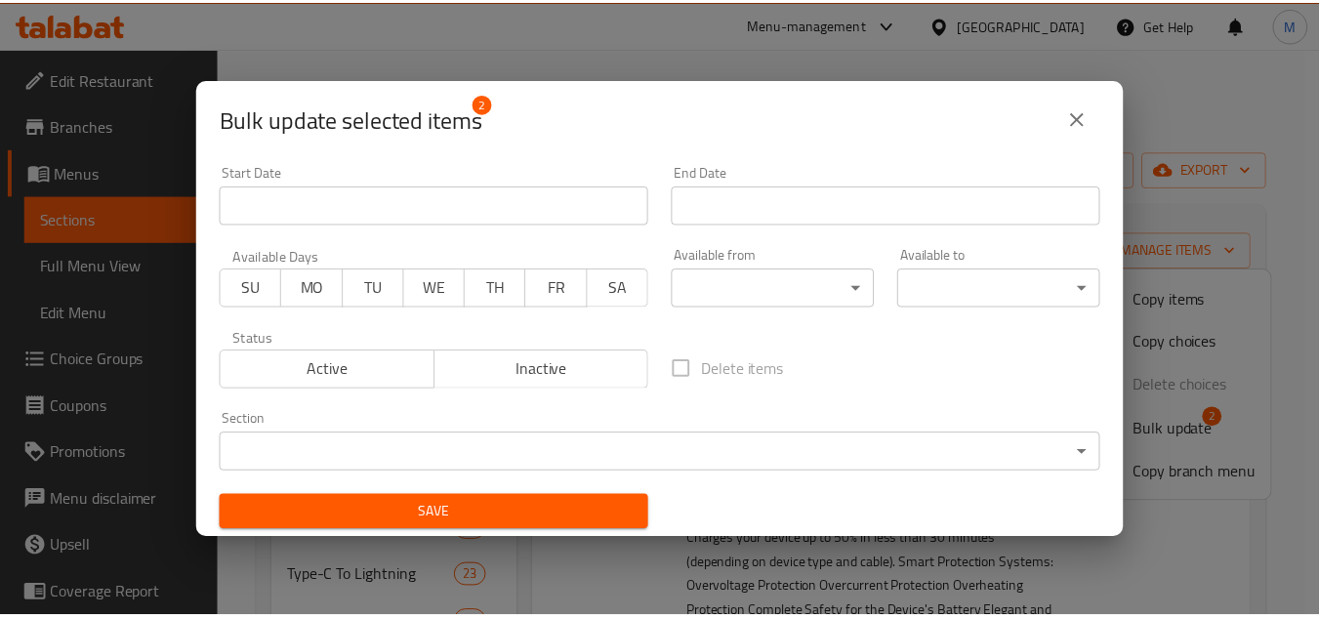
scroll to position [4, 0]
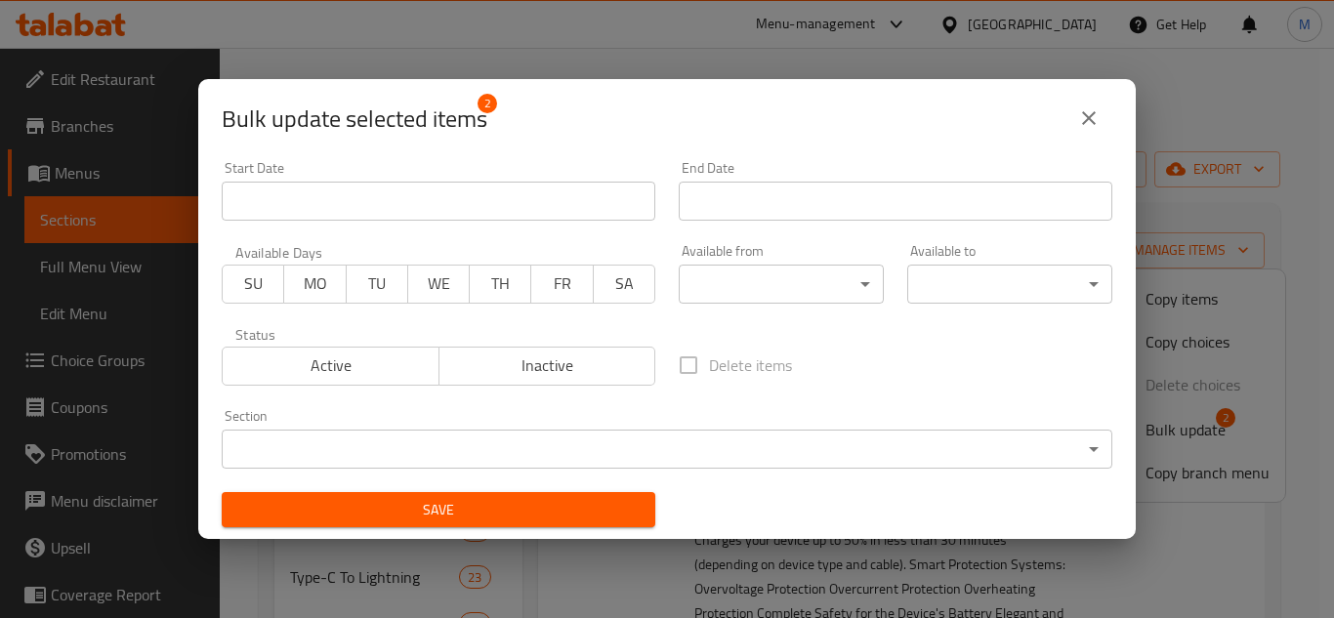
click at [1103, 114] on button "close" at bounding box center [1088, 118] width 47 height 47
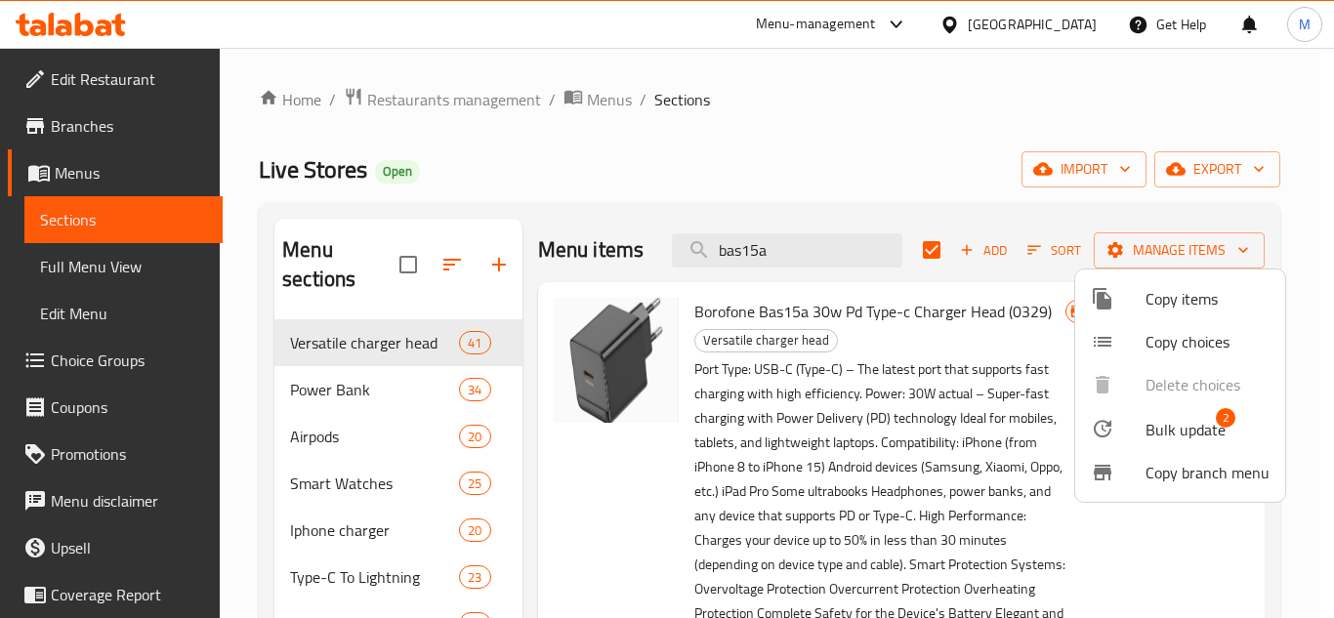
click at [928, 255] on div at bounding box center [667, 309] width 1334 height 618
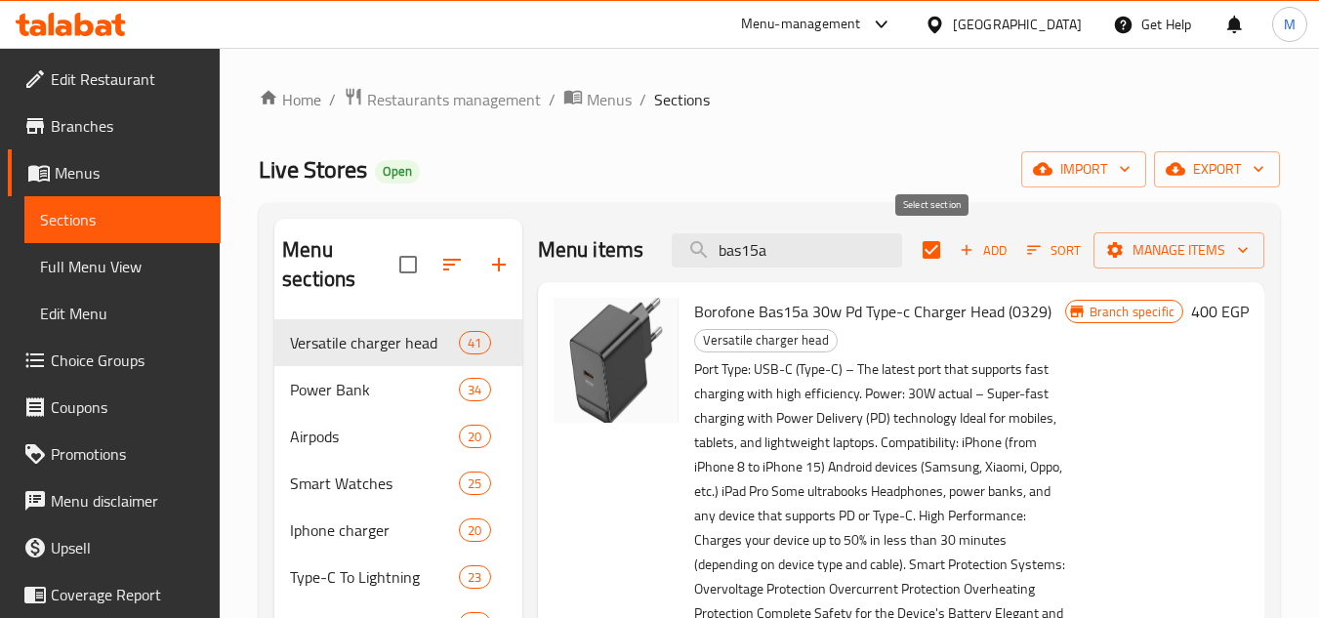
click at [931, 246] on input "checkbox" at bounding box center [931, 249] width 41 height 41
checkbox input "false"
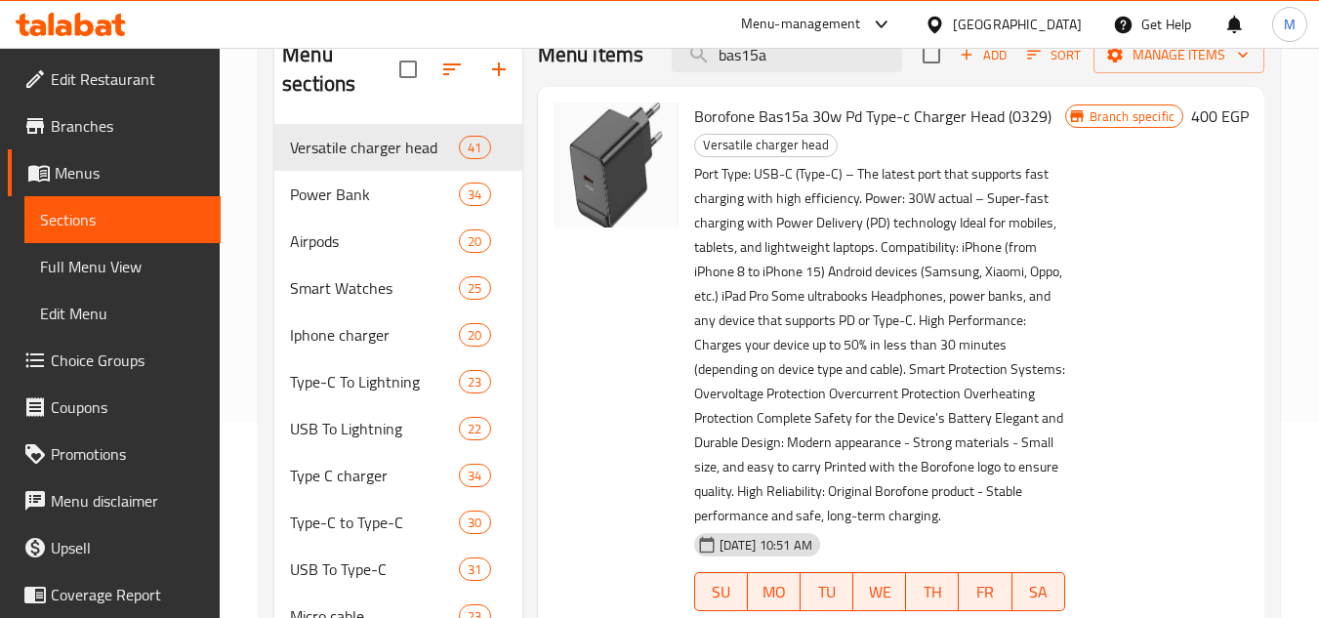
scroll to position [293, 0]
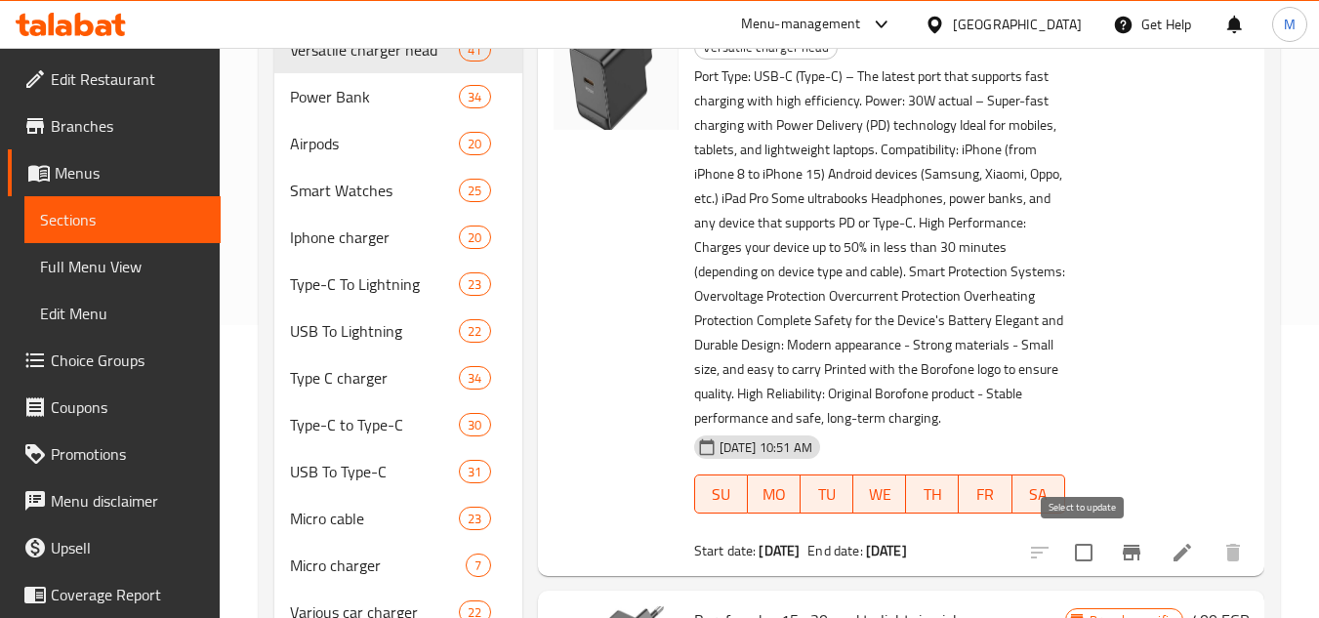
click at [1085, 551] on input "checkbox" at bounding box center [1083, 552] width 41 height 41
checkbox input "true"
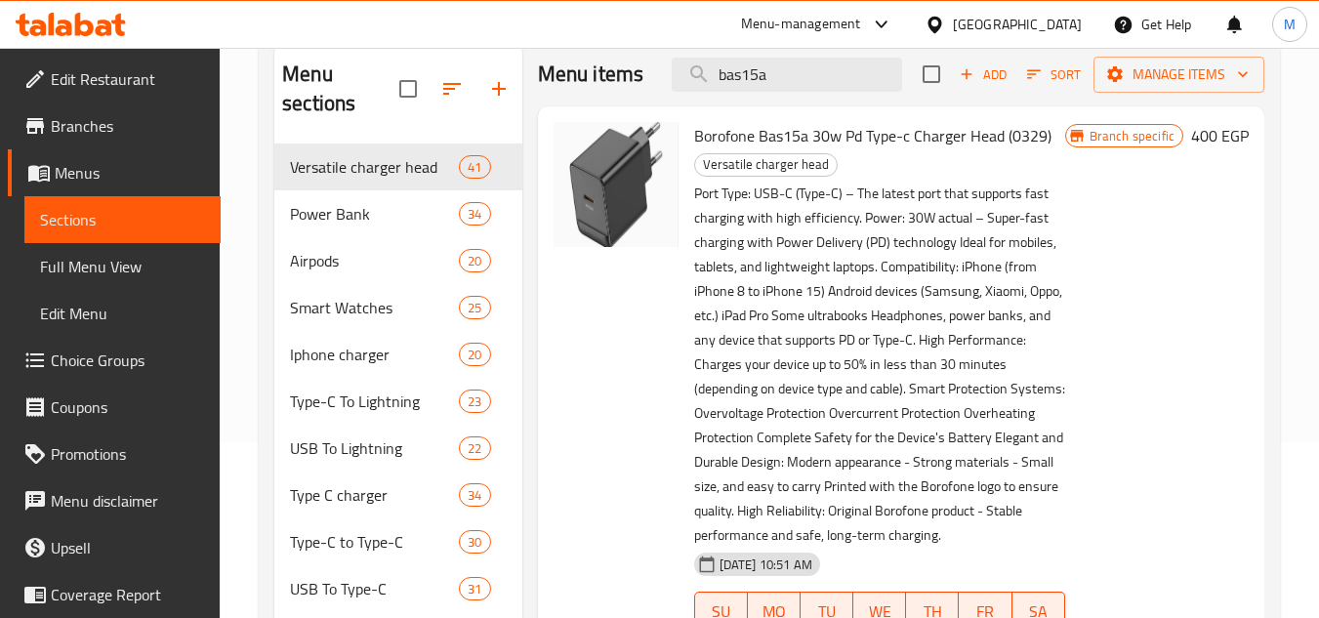
scroll to position [98, 0]
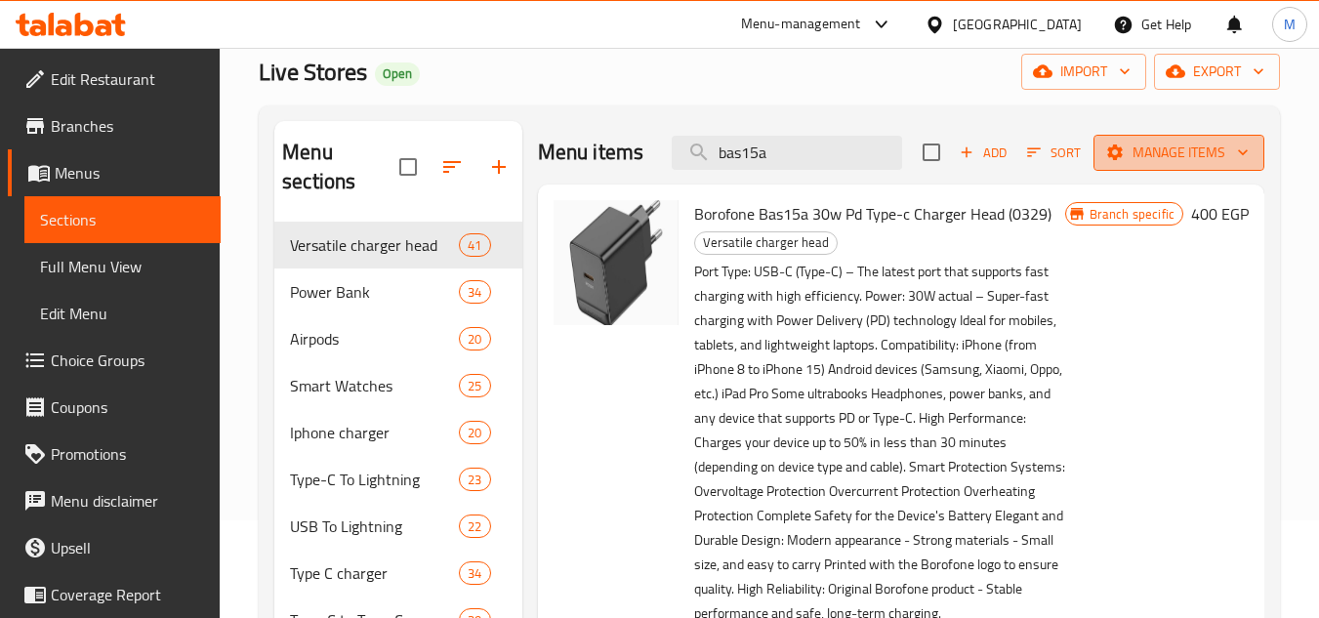
click at [1175, 144] on span "Manage items" at bounding box center [1179, 153] width 140 height 24
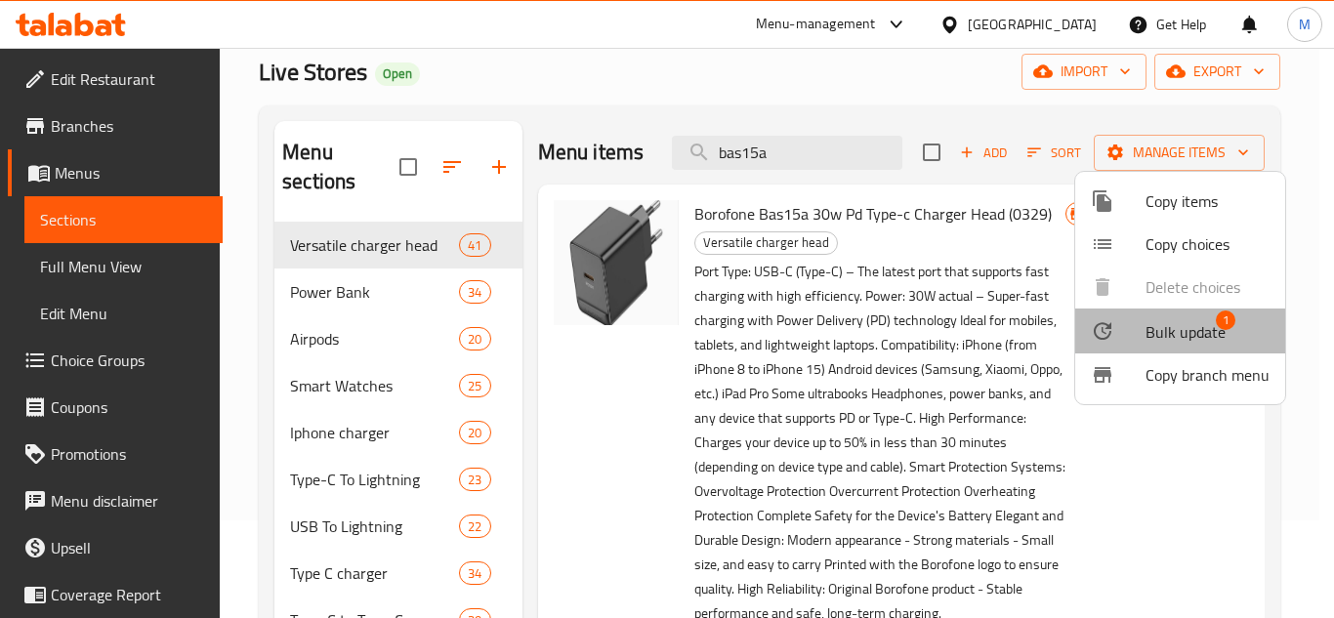
click at [1196, 322] on span "Bulk update" at bounding box center [1186, 331] width 80 height 23
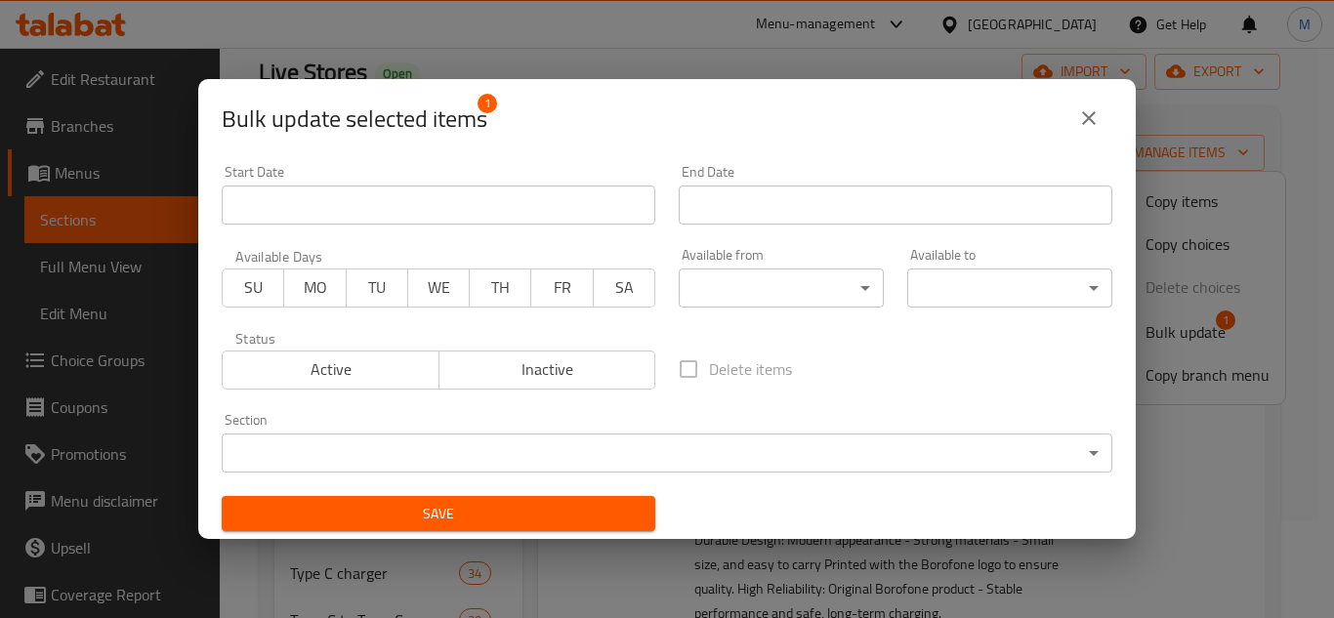
click at [469, 162] on div "Start Date Start Date" at bounding box center [438, 194] width 457 height 83
click at [482, 204] on input "Start Date" at bounding box center [439, 205] width 434 height 39
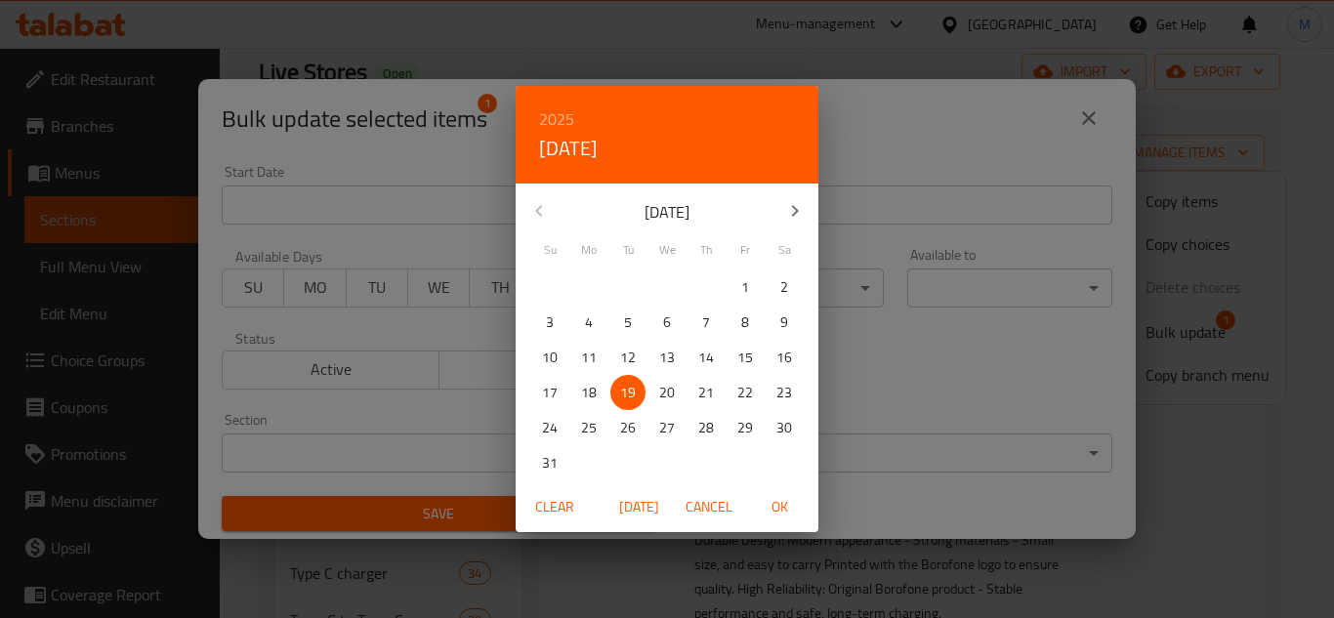
click at [640, 385] on span "19" at bounding box center [627, 393] width 35 height 24
click at [618, 385] on span "19" at bounding box center [627, 393] width 35 height 24
click at [780, 507] on span "OK" at bounding box center [779, 507] width 47 height 24
type input "[DATE]"
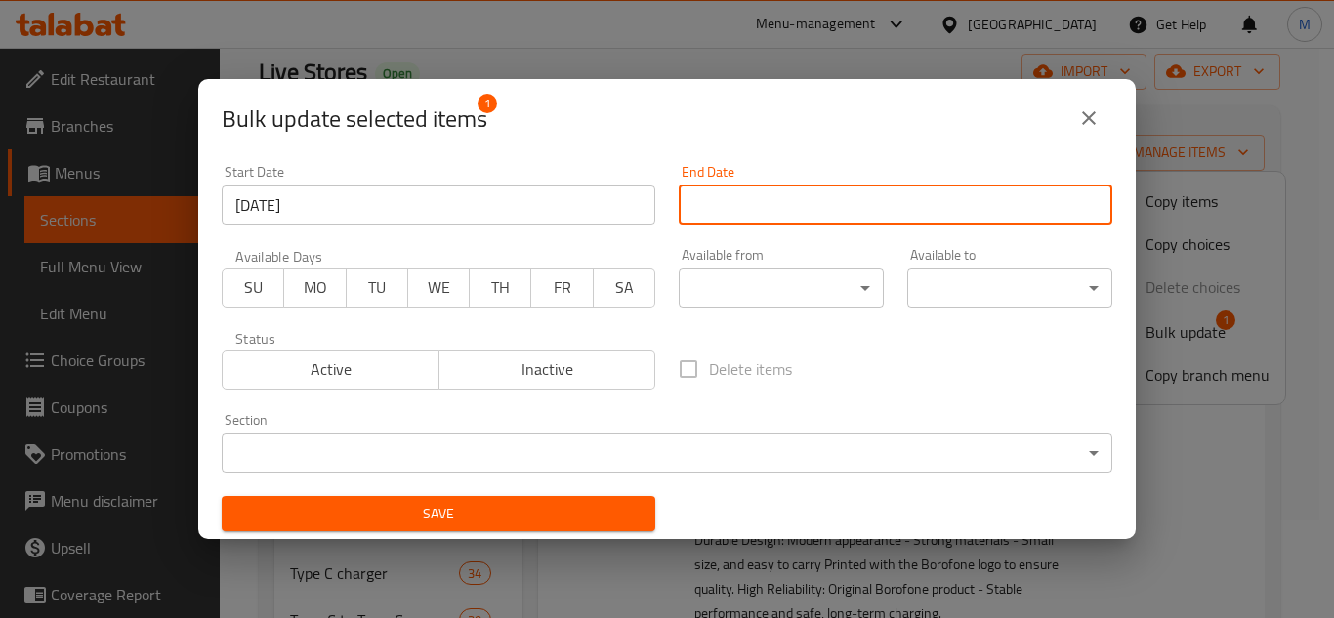
click at [857, 205] on input "Start Date" at bounding box center [896, 205] width 434 height 39
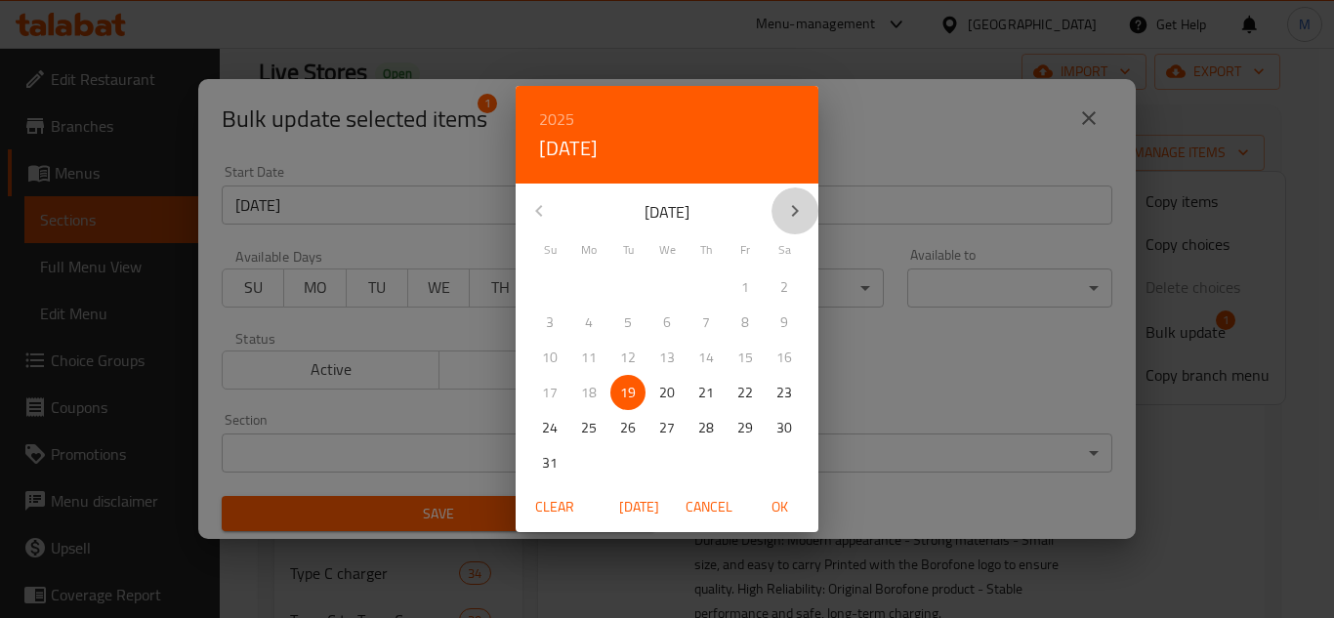
click at [788, 195] on button "button" at bounding box center [794, 210] width 47 height 47
click at [633, 440] on button "30" at bounding box center [627, 427] width 35 height 35
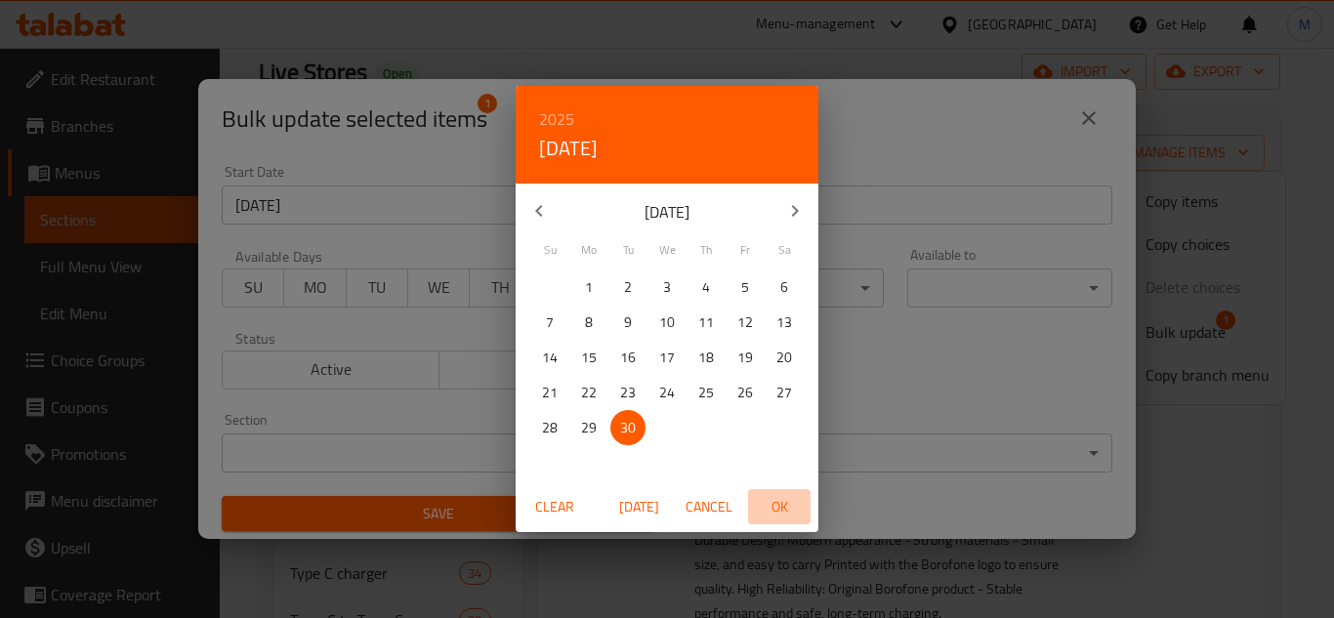
click at [782, 505] on span "OK" at bounding box center [779, 507] width 47 height 24
type input "[DATE]"
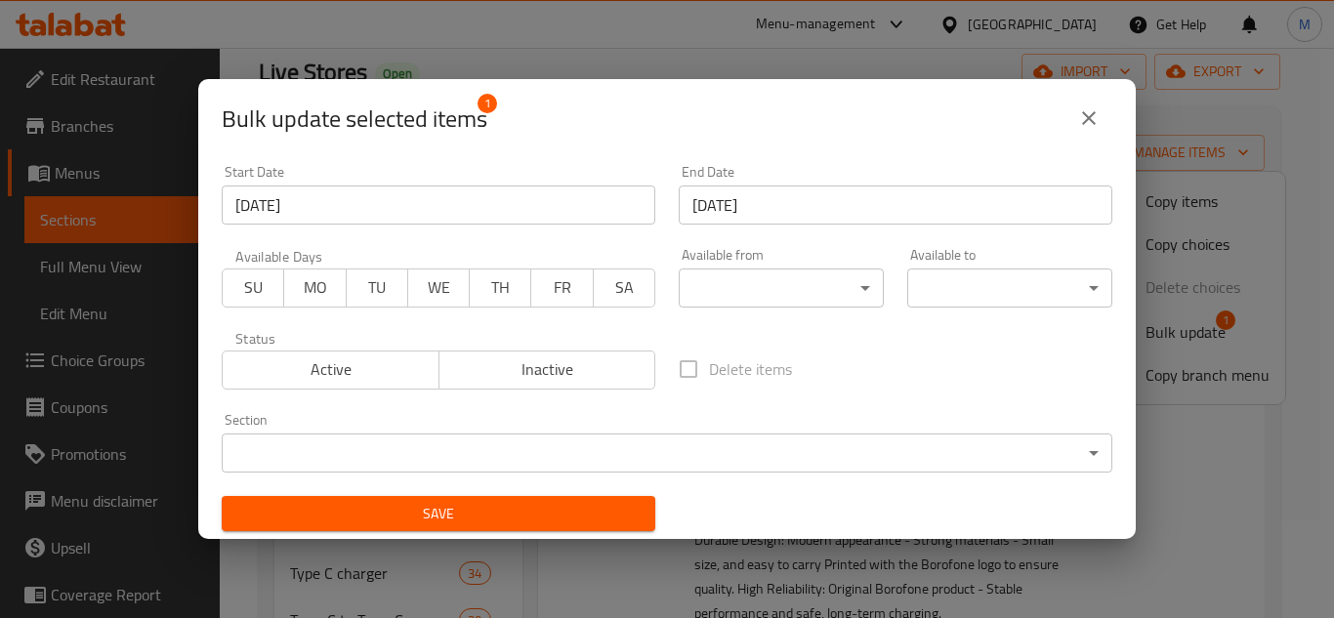
click at [866, 361] on div "Delete items" at bounding box center [895, 369] width 457 height 64
click at [605, 521] on span "Save" at bounding box center [438, 514] width 402 height 24
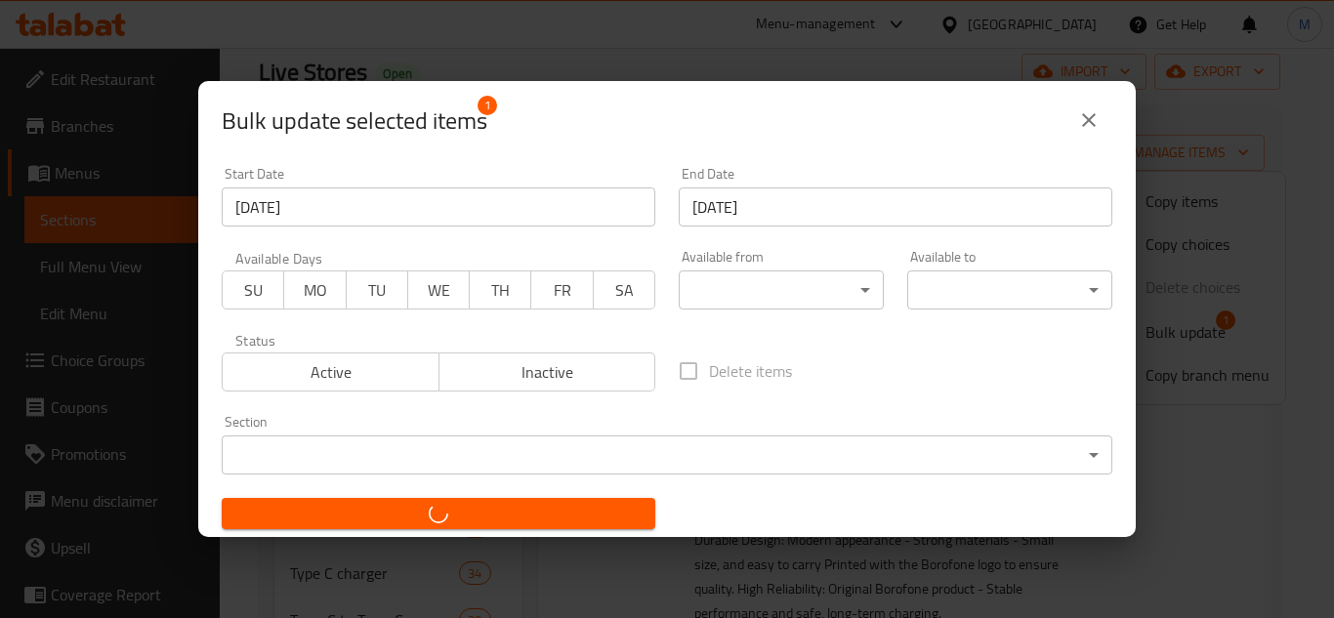
checkbox input "false"
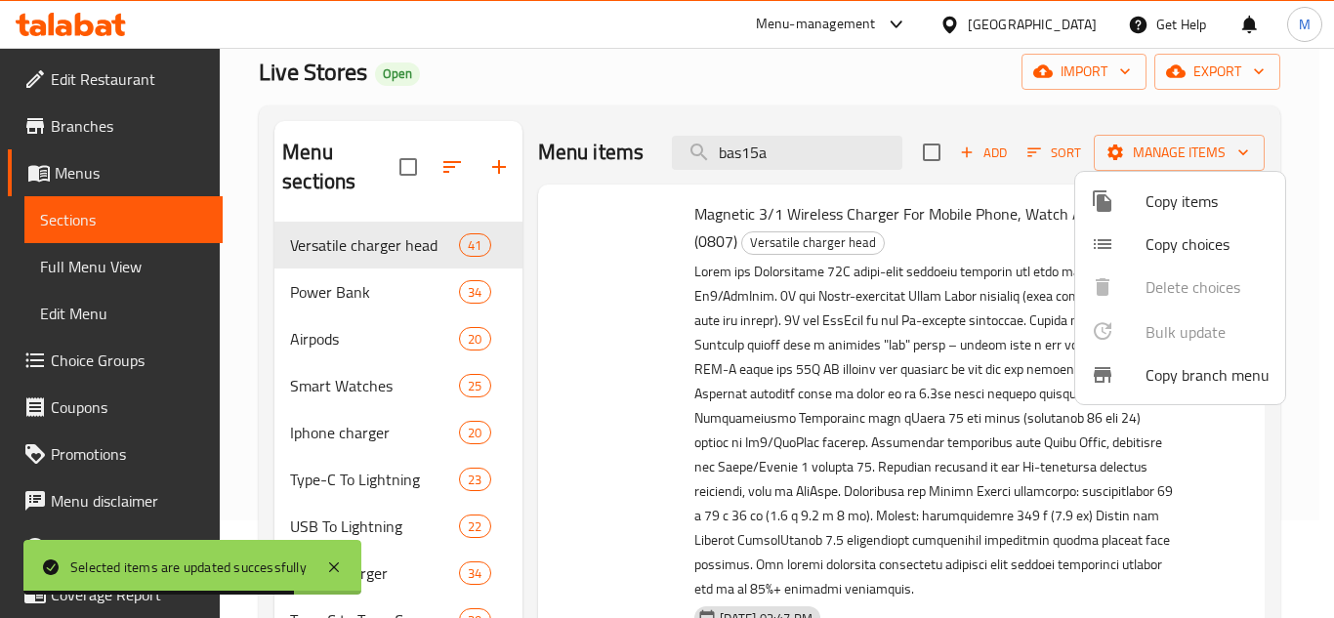
click at [948, 222] on div at bounding box center [667, 309] width 1334 height 618
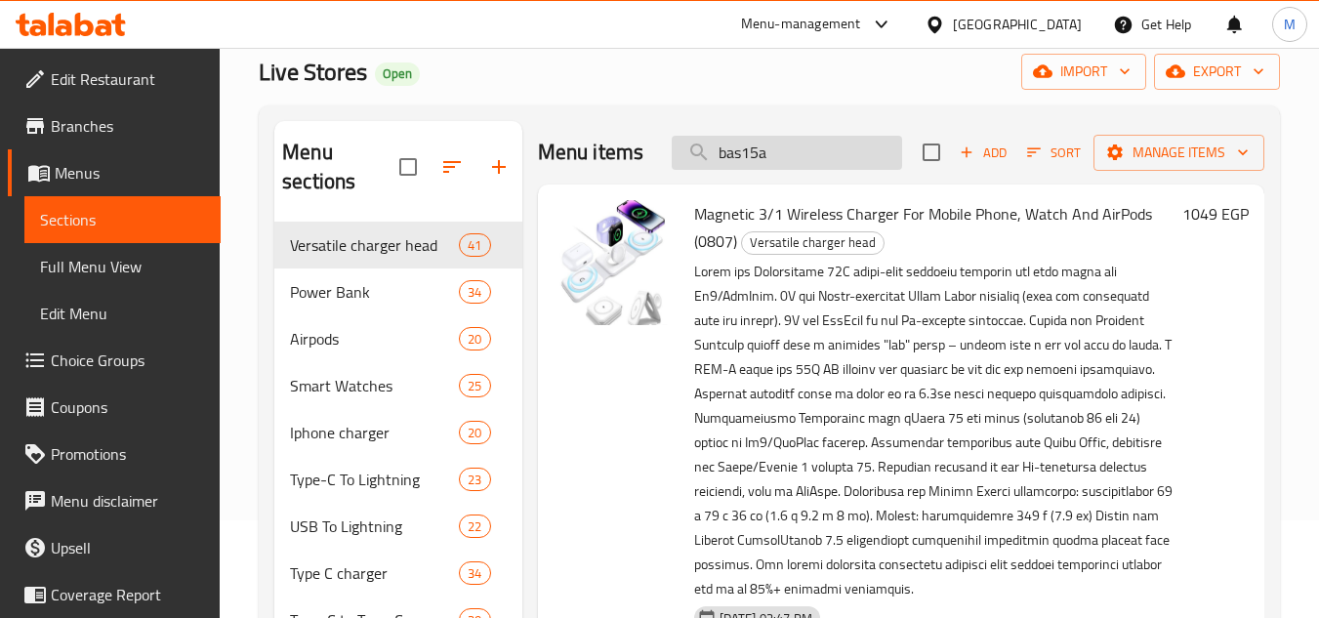
click at [771, 159] on input "bas15a" at bounding box center [787, 153] width 230 height 34
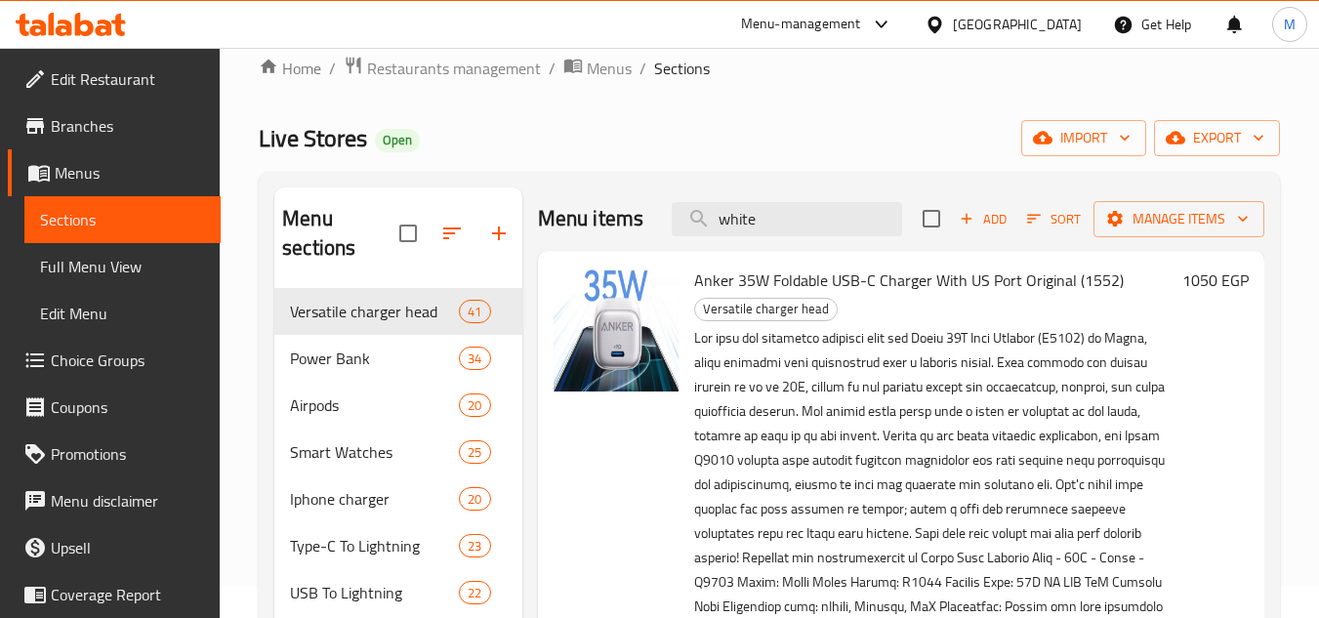
scroll to position [0, 0]
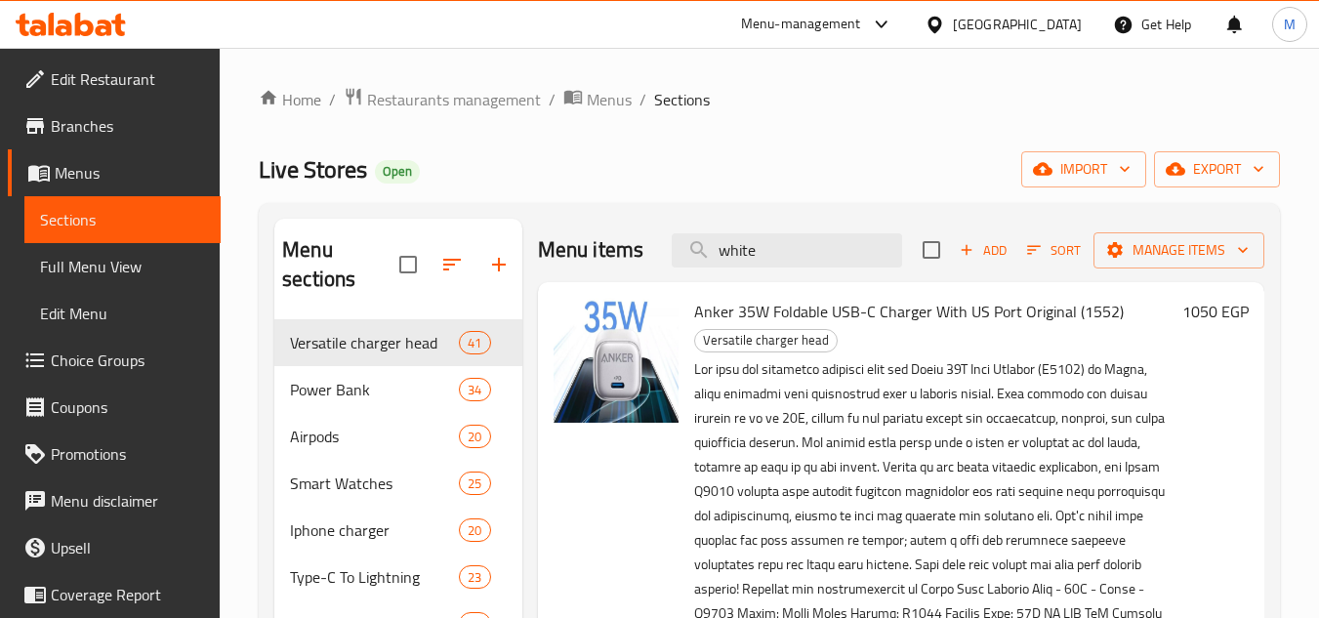
click at [828, 244] on div "Menu items white Add Sort Manage items" at bounding box center [901, 250] width 727 height 63
click at [827, 245] on div "Menu items white Add Sort Manage items" at bounding box center [901, 250] width 727 height 63
click at [820, 259] on input "white" at bounding box center [787, 250] width 230 height 34
paste input "رأس شاحن تايب يس بقوة 20 وات ابيض"
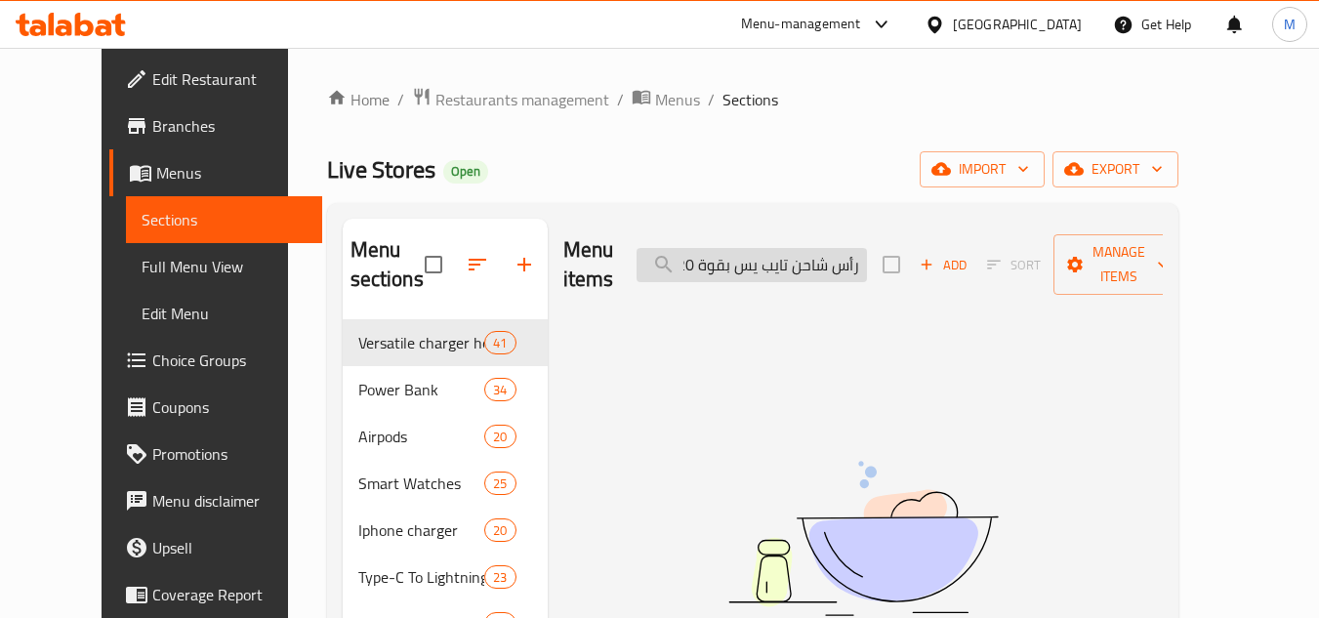
click at [867, 252] on input "رأس شاحن تايب يس بقوة 20 وات ابيض" at bounding box center [752, 265] width 230 height 34
click at [867, 256] on input "راس شاحن تايب يس بقوة 20 وات ابيض" at bounding box center [752, 265] width 230 height 34
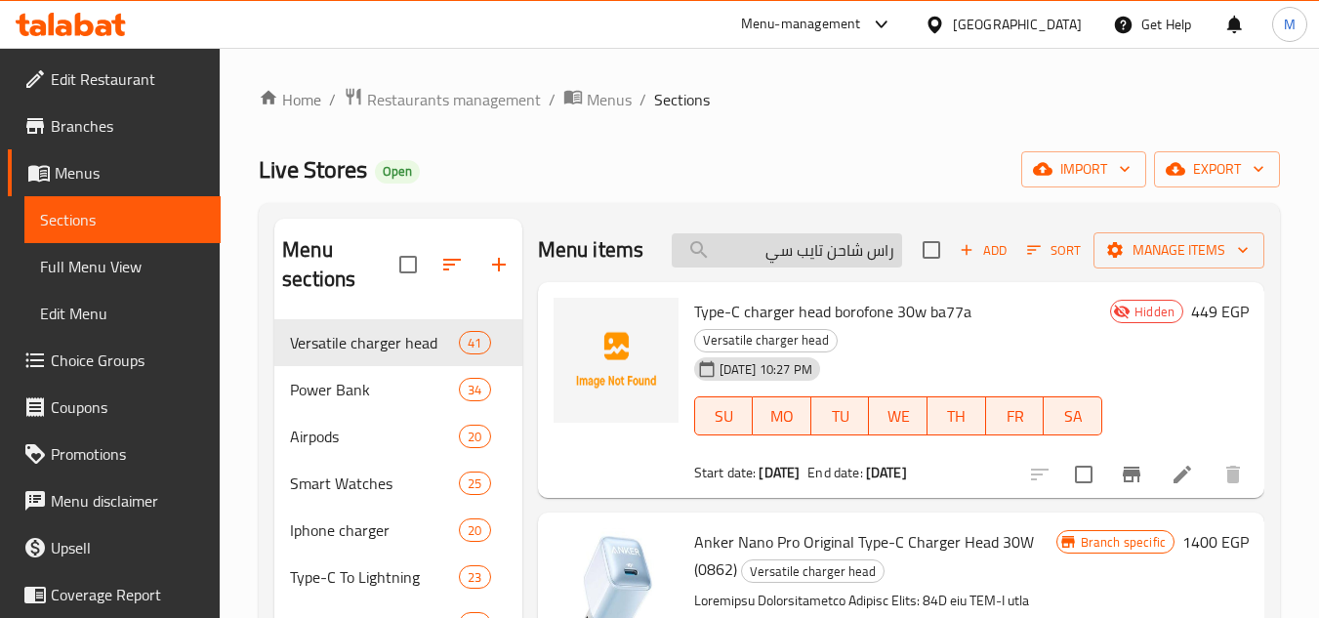
click at [811, 253] on input "راس شاحن تايب سي" at bounding box center [787, 250] width 230 height 34
paste input "س شاحن تايب يس بقوة 20 وات ابيض"
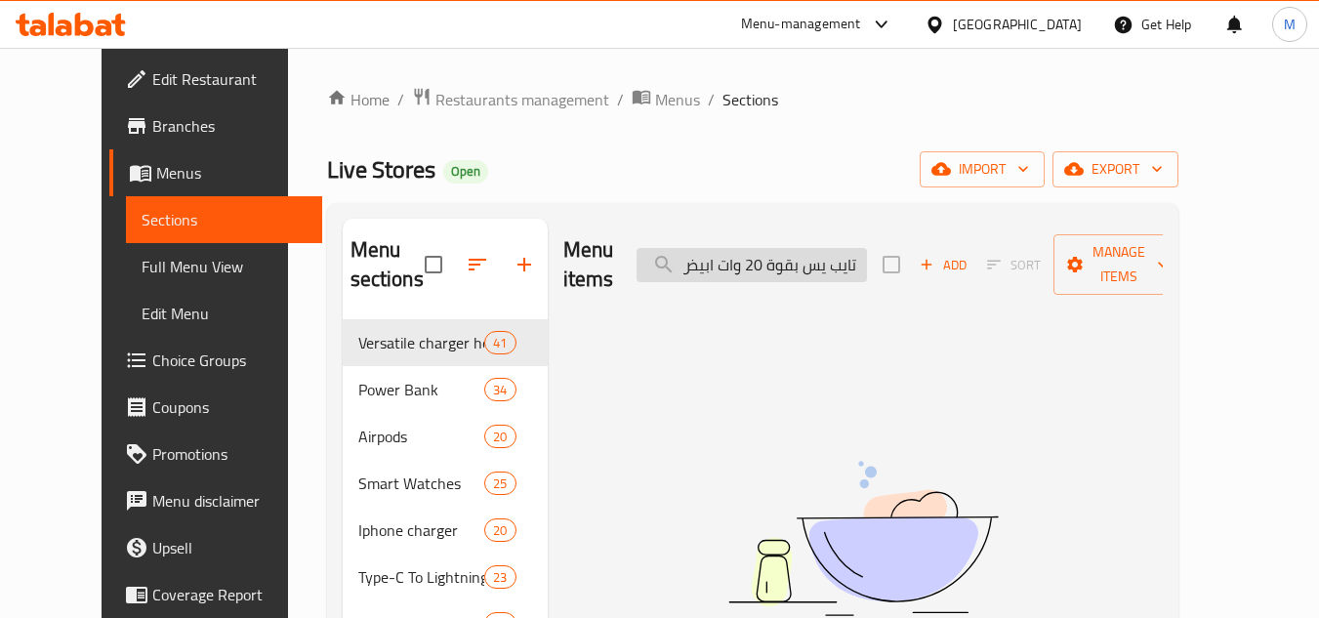
drag, startPoint x: 844, startPoint y: 251, endPoint x: 860, endPoint y: 251, distance: 16.6
click at [860, 251] on input "رأس شاحن تايب يس بقوة 20 وات ابيض" at bounding box center [752, 265] width 230 height 34
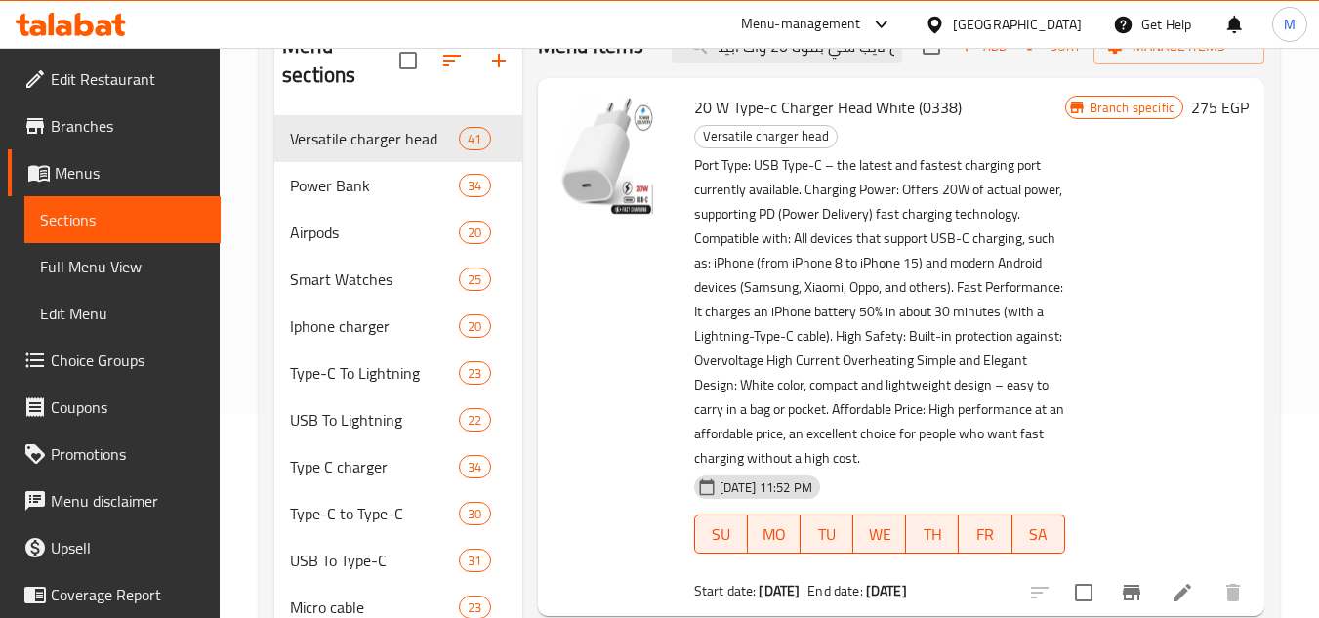
scroll to position [293, 0]
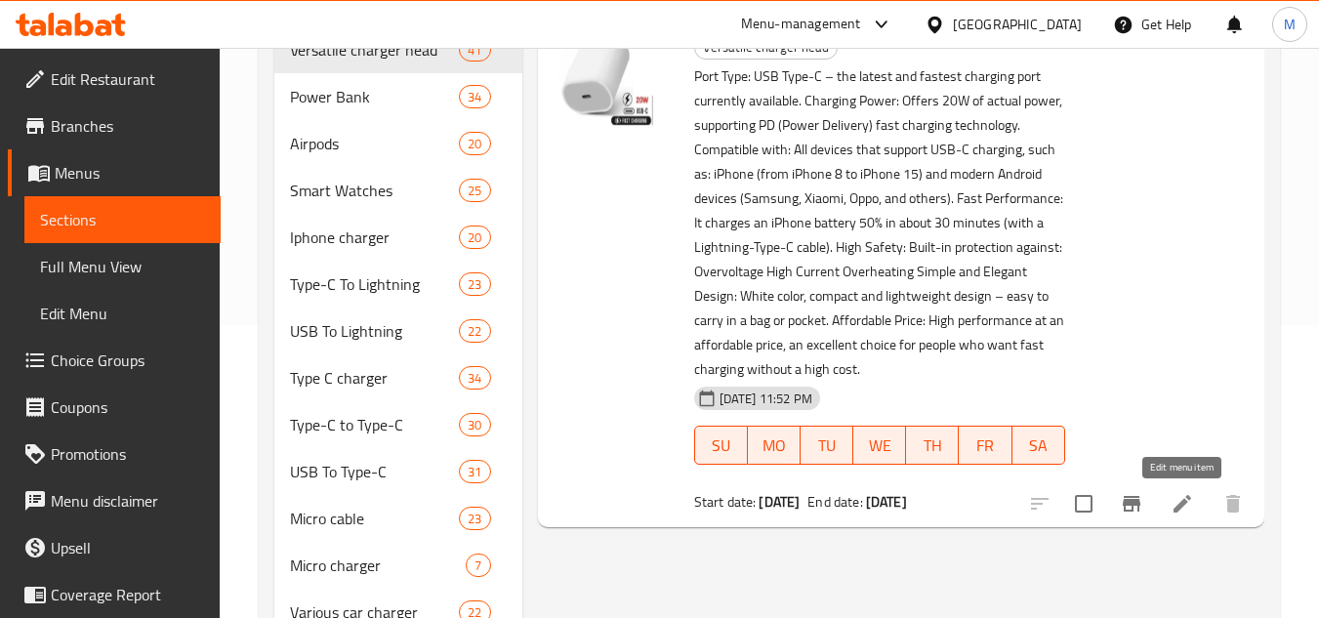
type input "رأس شاحن تايب سي بقوة 20 وات ابيض"
click at [1175, 499] on icon at bounding box center [1182, 503] width 23 height 23
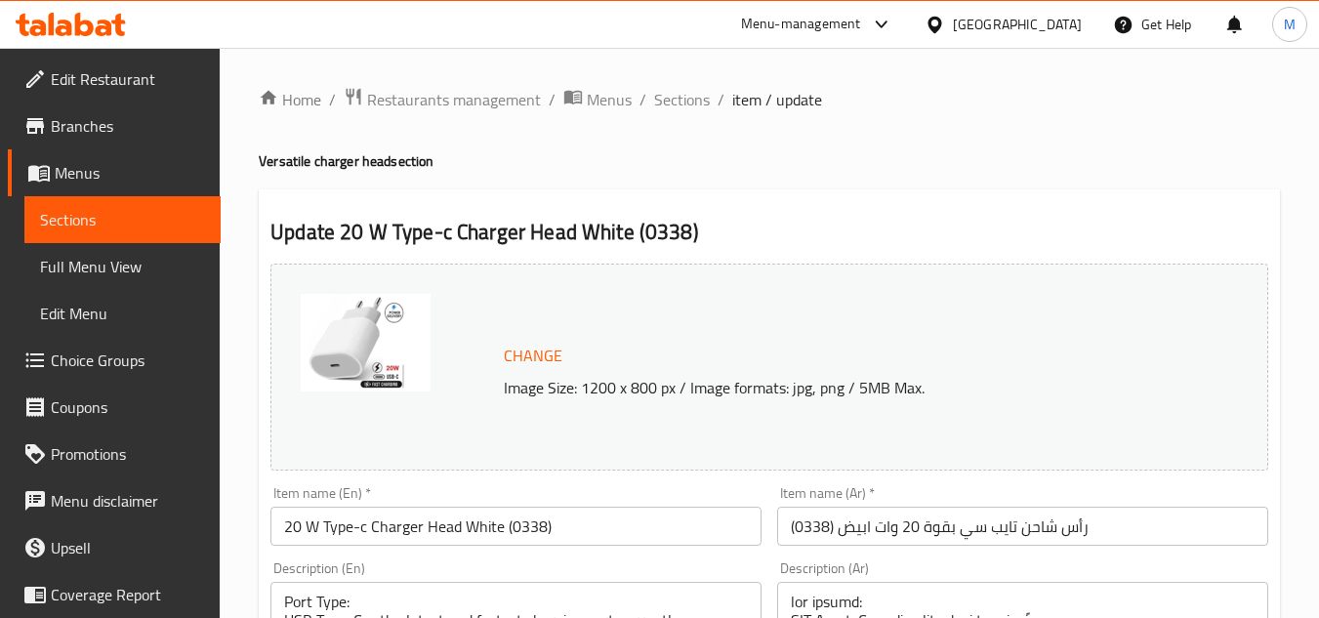
scroll to position [98, 0]
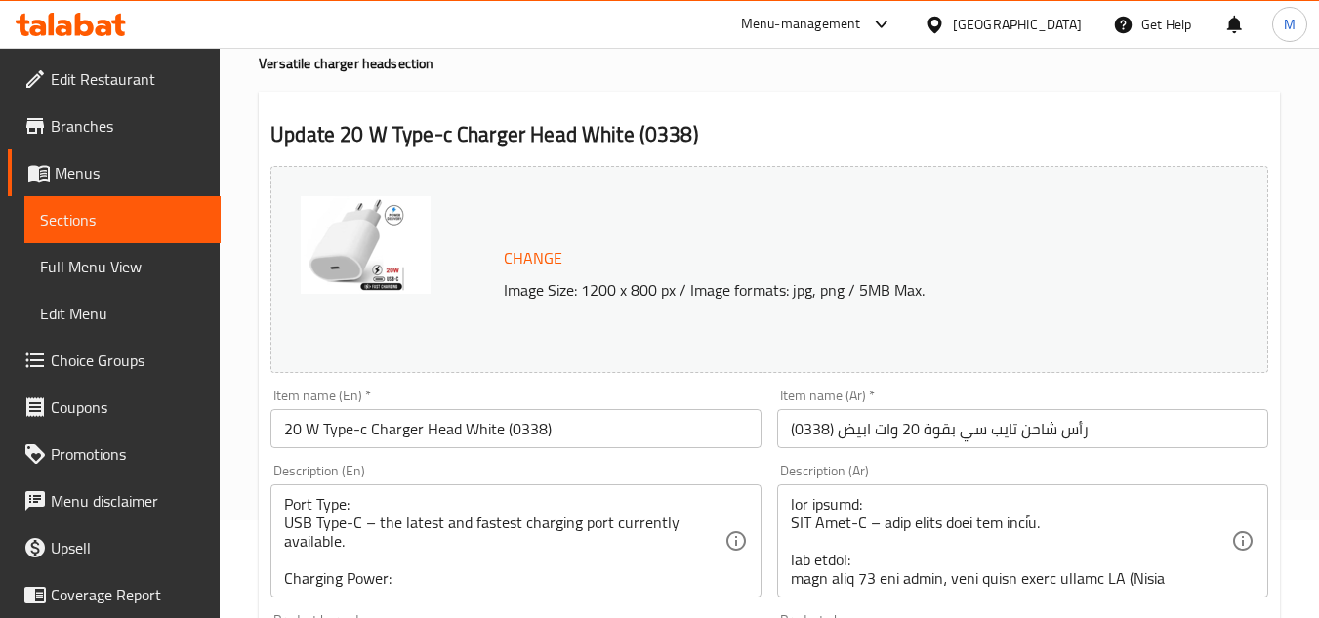
click at [564, 429] on input "20 W Type-c Charger Head White (0338)" at bounding box center [516, 428] width 491 height 39
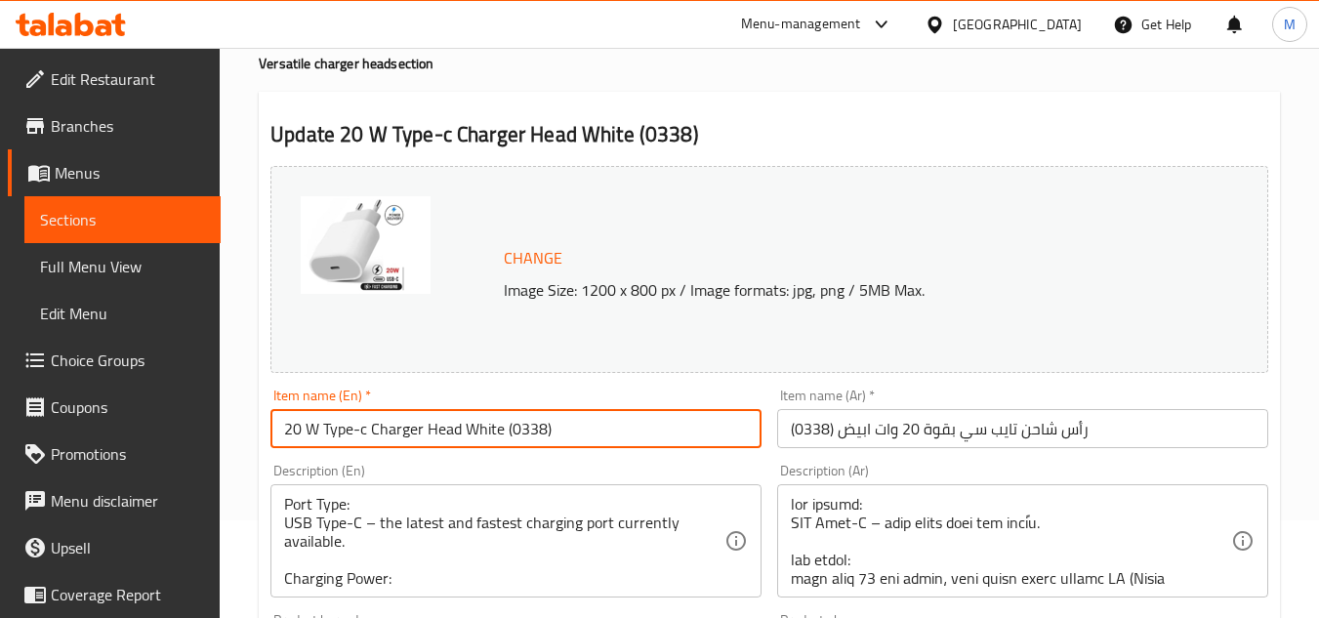
click at [564, 429] on input "20 W Type-c Charger Head White (0338)" at bounding box center [516, 428] width 491 height 39
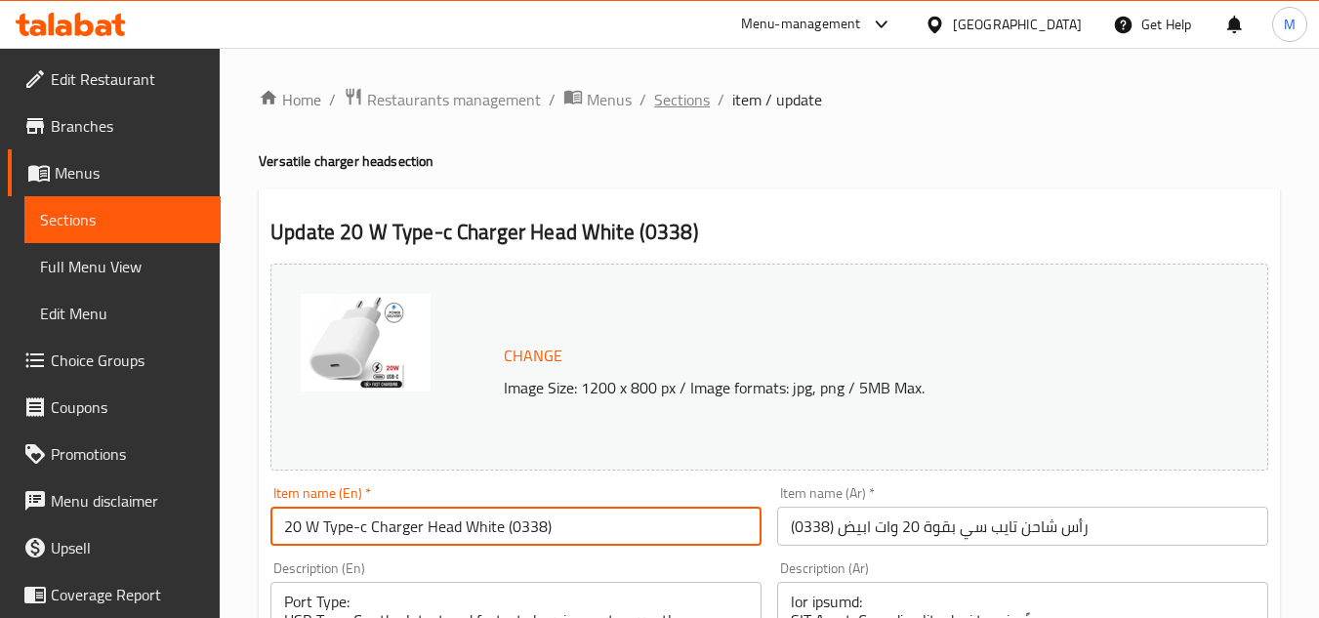
click at [695, 102] on span "Sections" at bounding box center [682, 99] width 56 height 23
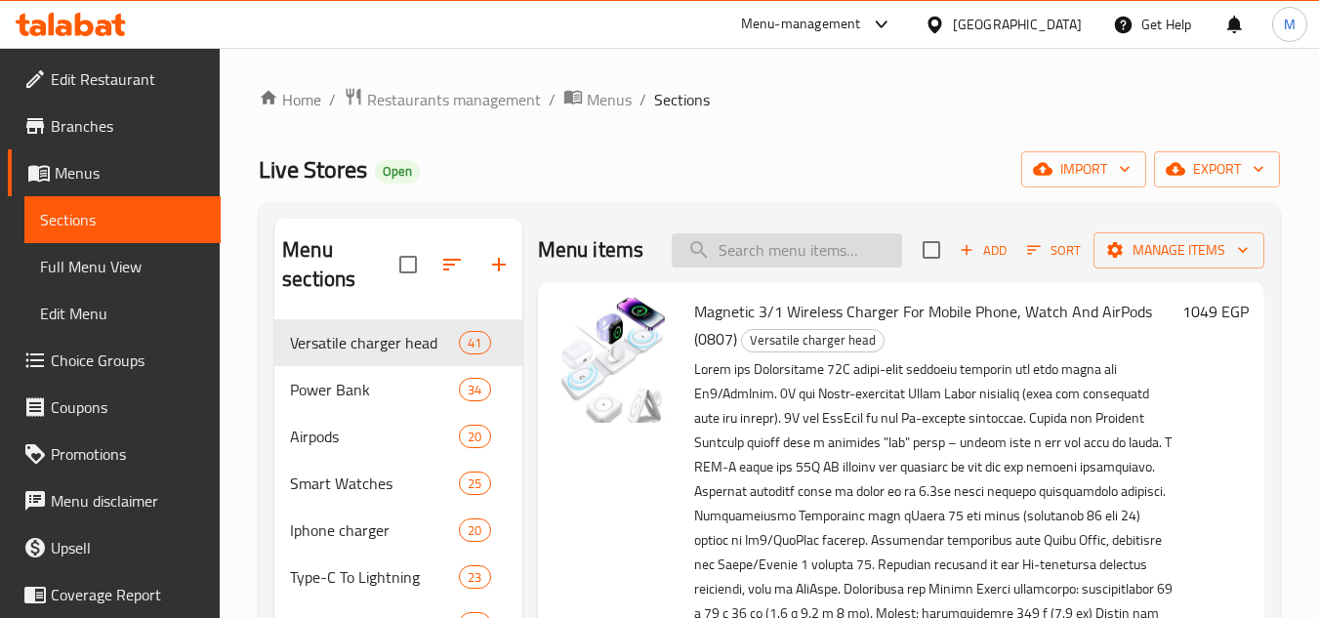
click at [769, 253] on input "search" at bounding box center [787, 250] width 230 height 34
paste input "20 W Type-c Charger Head White (0338)"
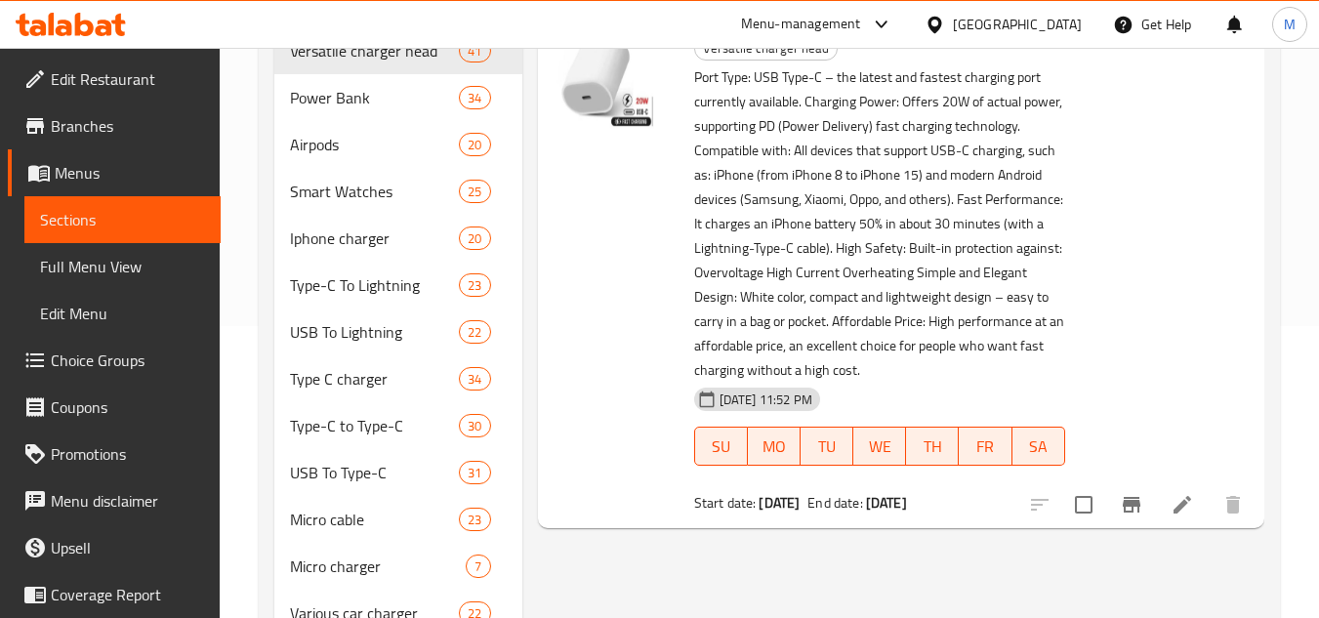
scroll to position [293, 0]
type input "20 W Type-c Charger Head White (0338)"
click at [1135, 499] on icon "Branch-specific-item" at bounding box center [1131, 503] width 23 height 23
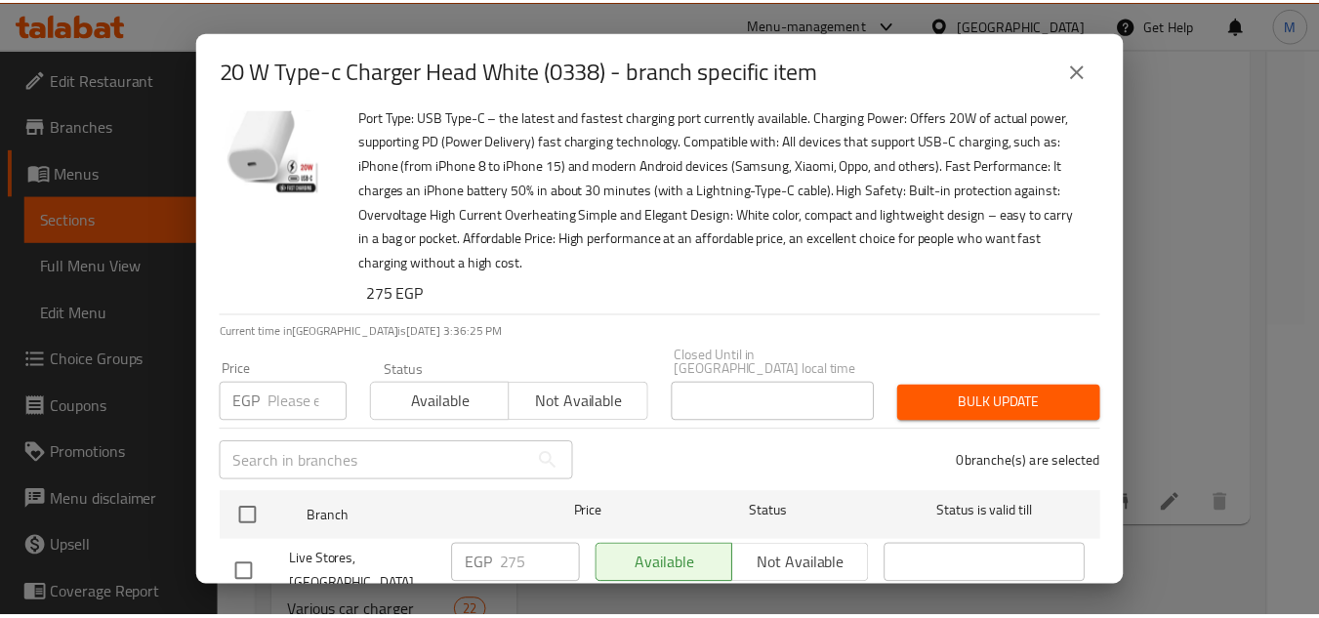
scroll to position [88, 0]
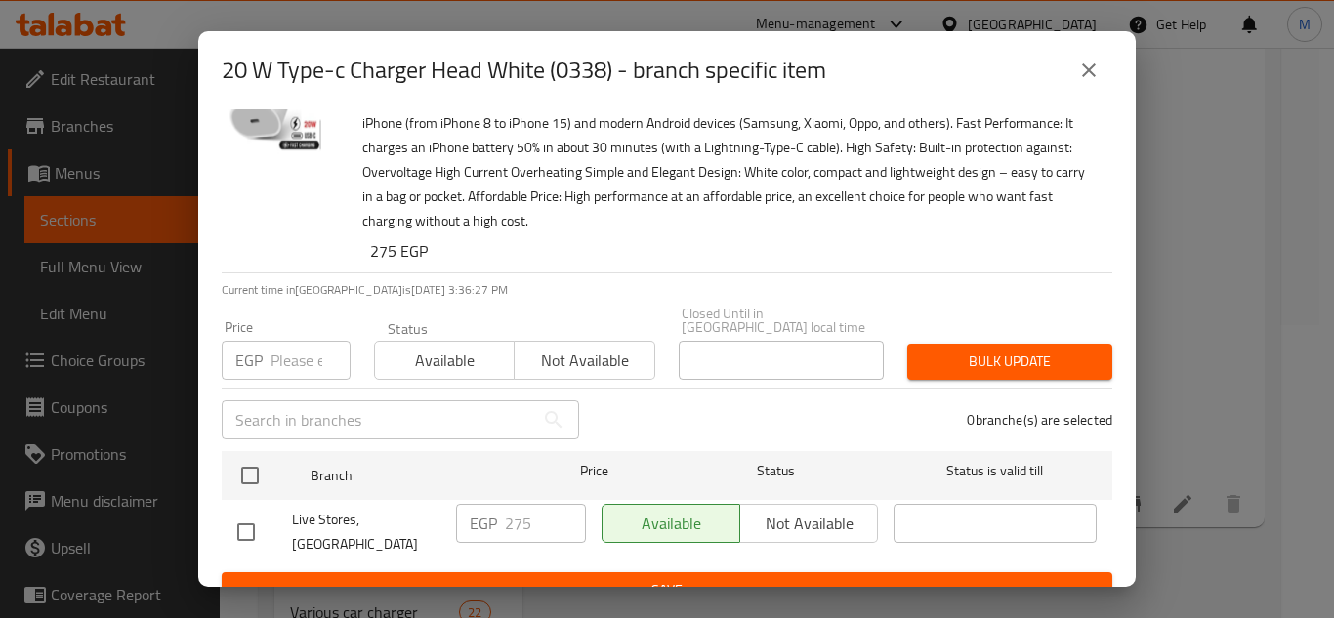
click at [1103, 60] on button "close" at bounding box center [1088, 70] width 47 height 47
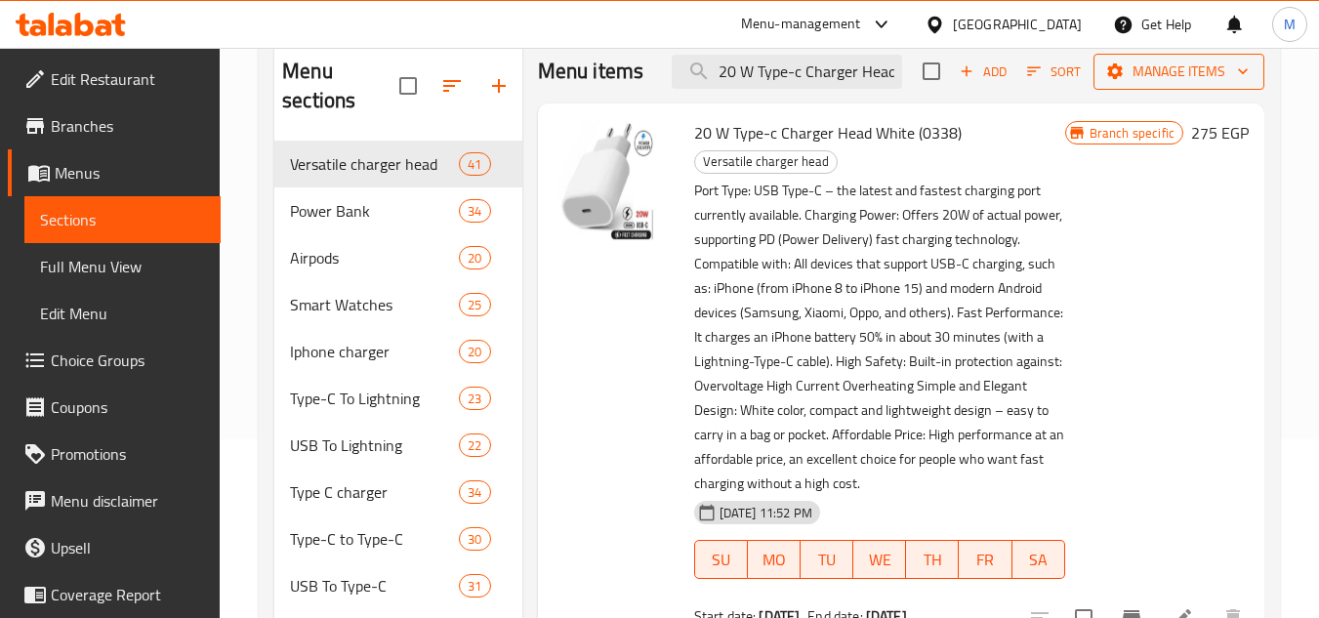
scroll to position [0, 0]
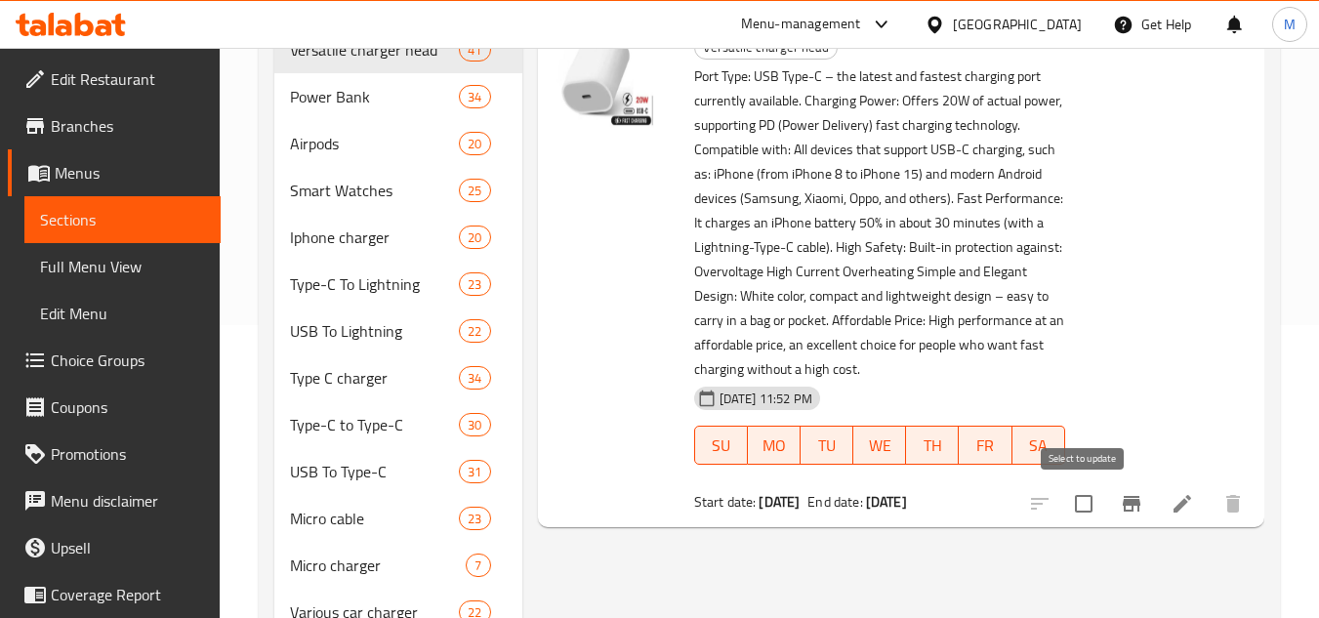
click at [1088, 505] on input "checkbox" at bounding box center [1083, 503] width 41 height 41
checkbox input "true"
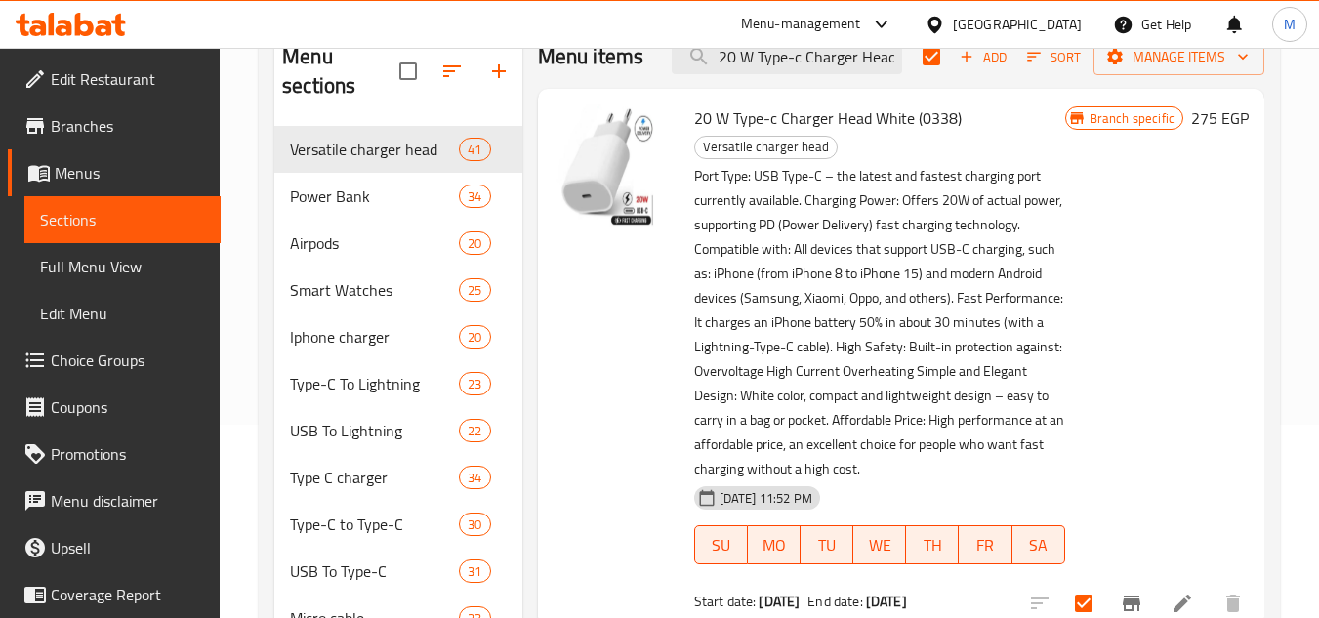
scroll to position [98, 0]
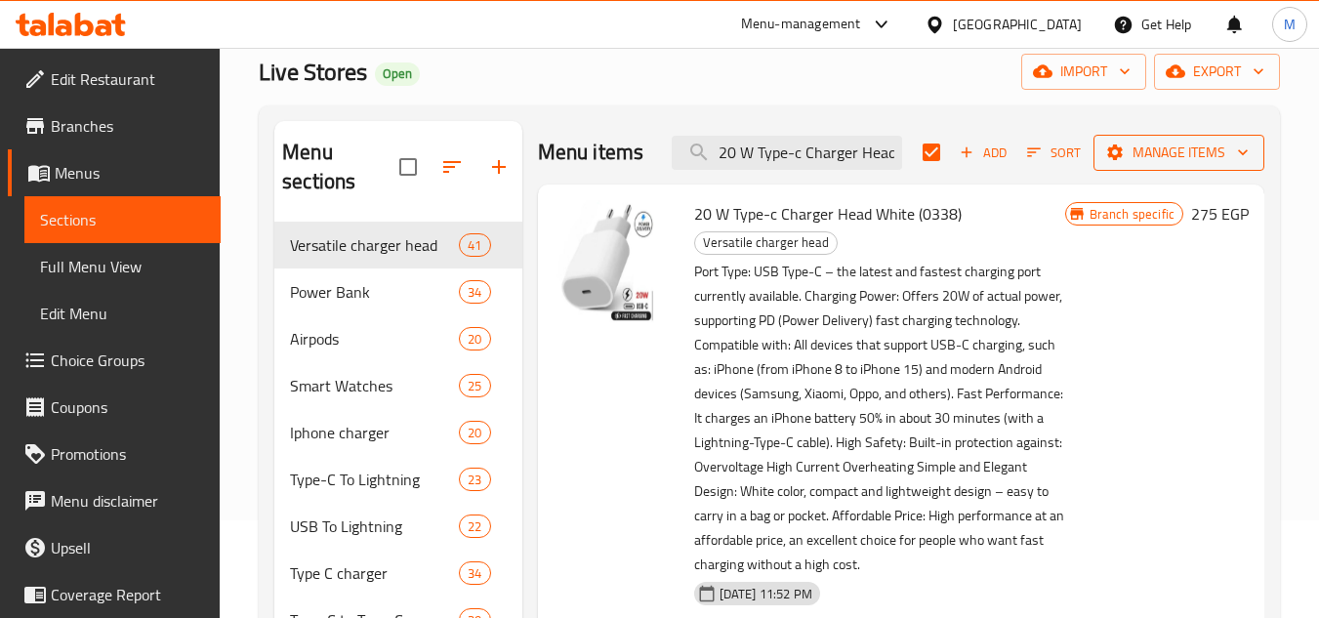
click at [1186, 157] on span "Manage items" at bounding box center [1179, 153] width 140 height 24
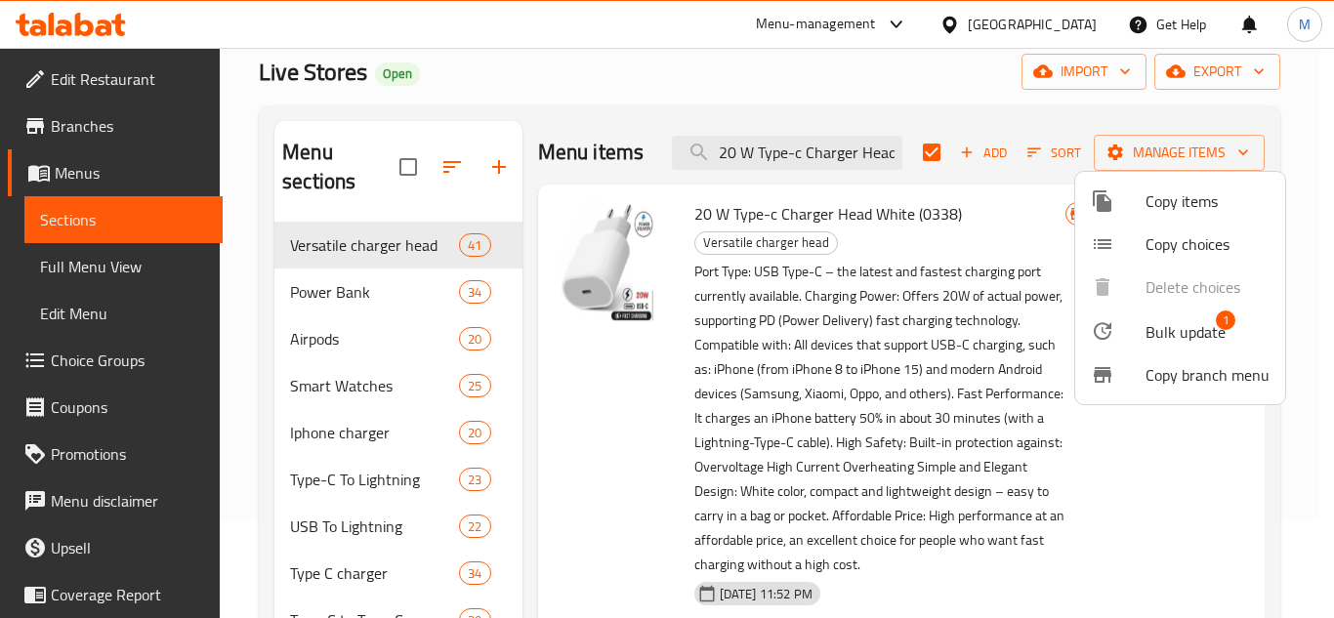
click at [1146, 326] on span "Bulk update" at bounding box center [1186, 331] width 80 height 23
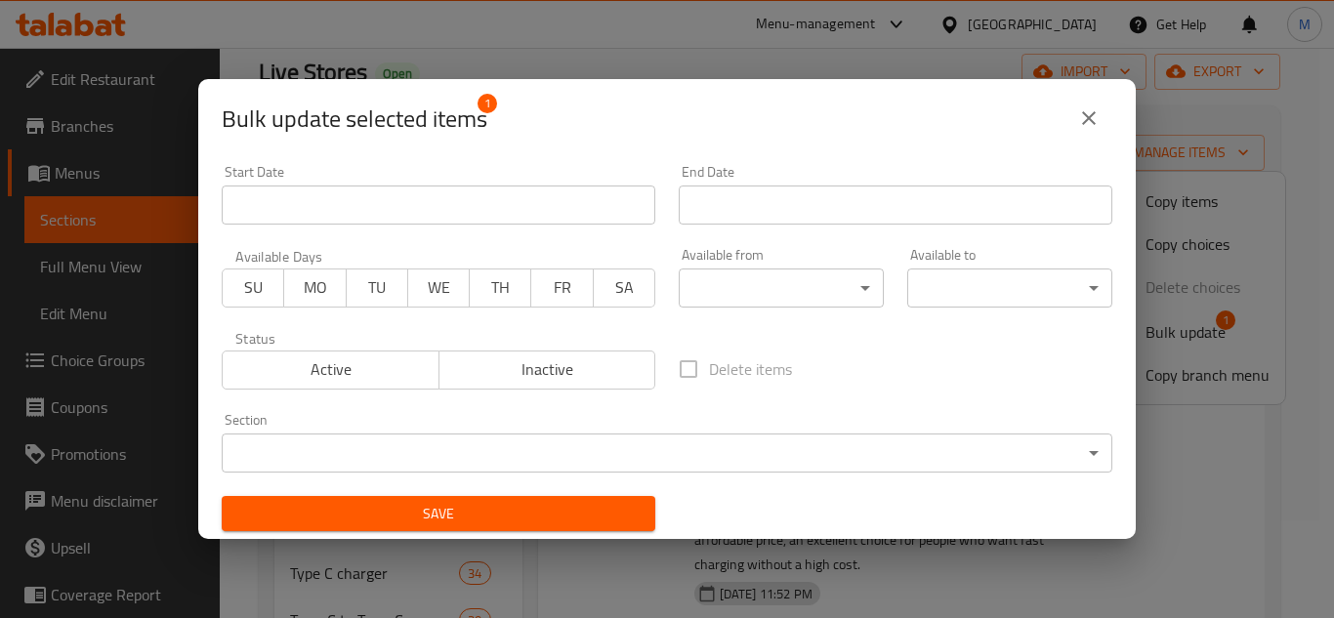
click at [460, 215] on input "Start Date" at bounding box center [439, 205] width 434 height 39
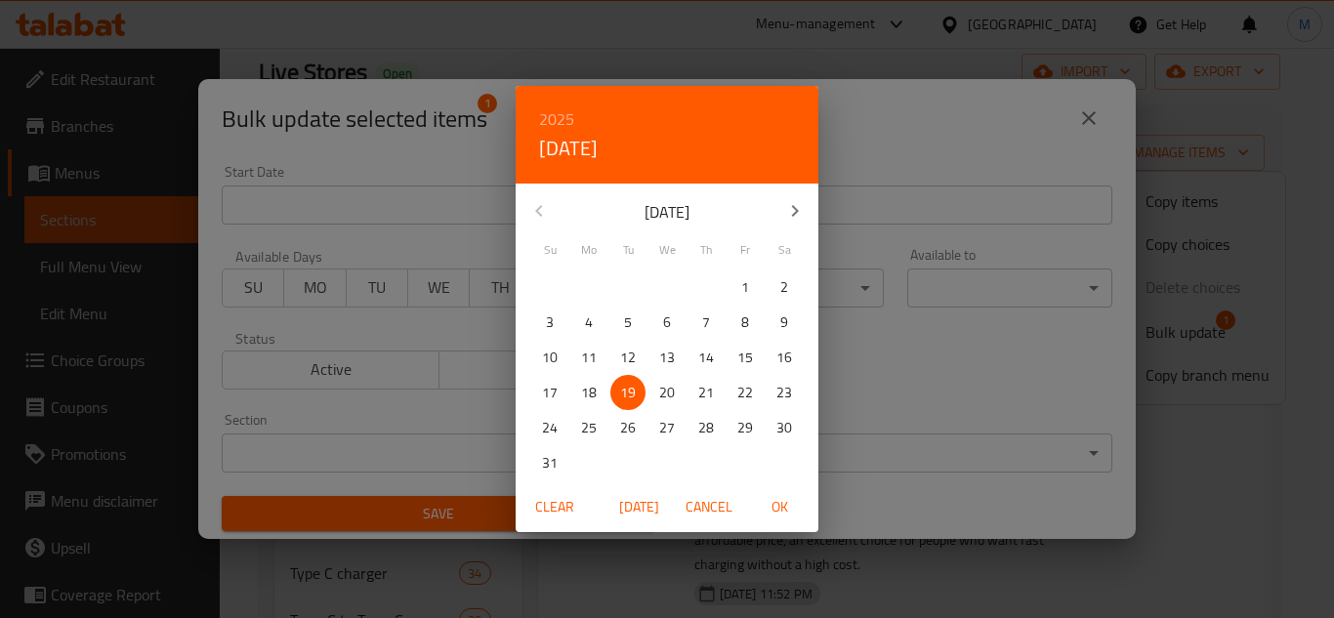
click at [622, 396] on p "19" at bounding box center [628, 393] width 16 height 24
click at [784, 510] on span "OK" at bounding box center [779, 507] width 47 height 24
type input "[DATE]"
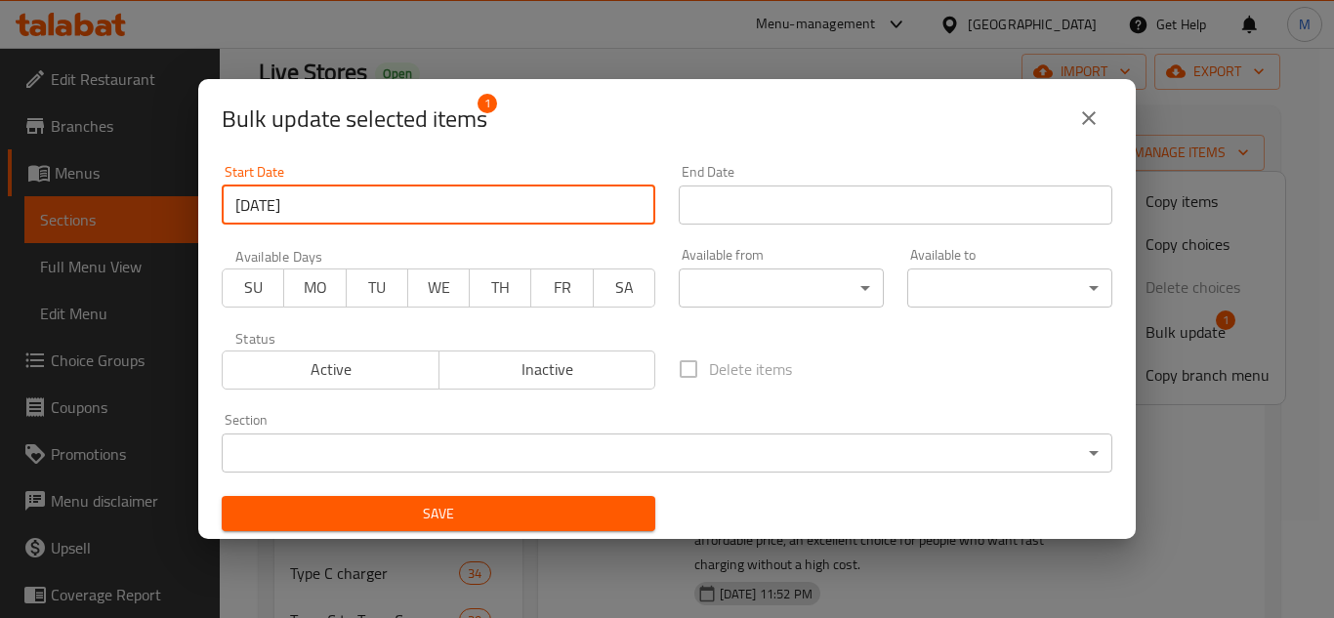
click at [851, 208] on input "Start Date" at bounding box center [896, 205] width 434 height 39
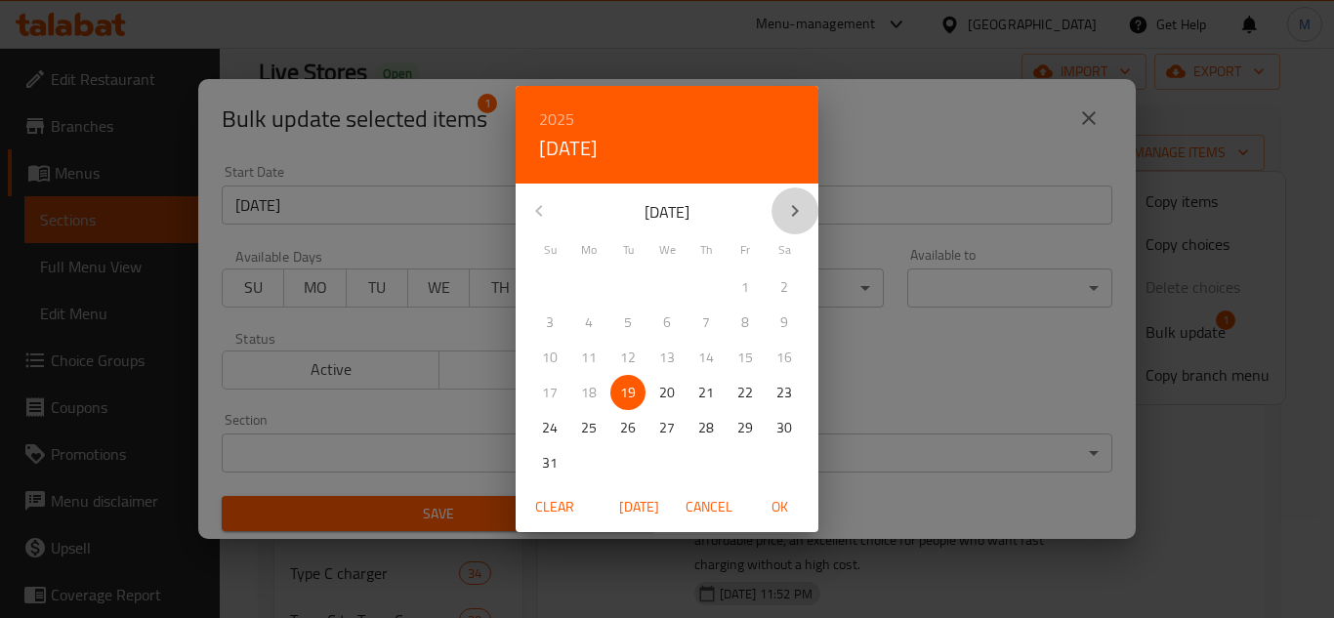
click at [791, 207] on icon "button" at bounding box center [794, 210] width 23 height 23
click at [637, 421] on span "30" at bounding box center [627, 428] width 35 height 24
click at [772, 508] on span "OK" at bounding box center [779, 507] width 47 height 24
type input "[DATE]"
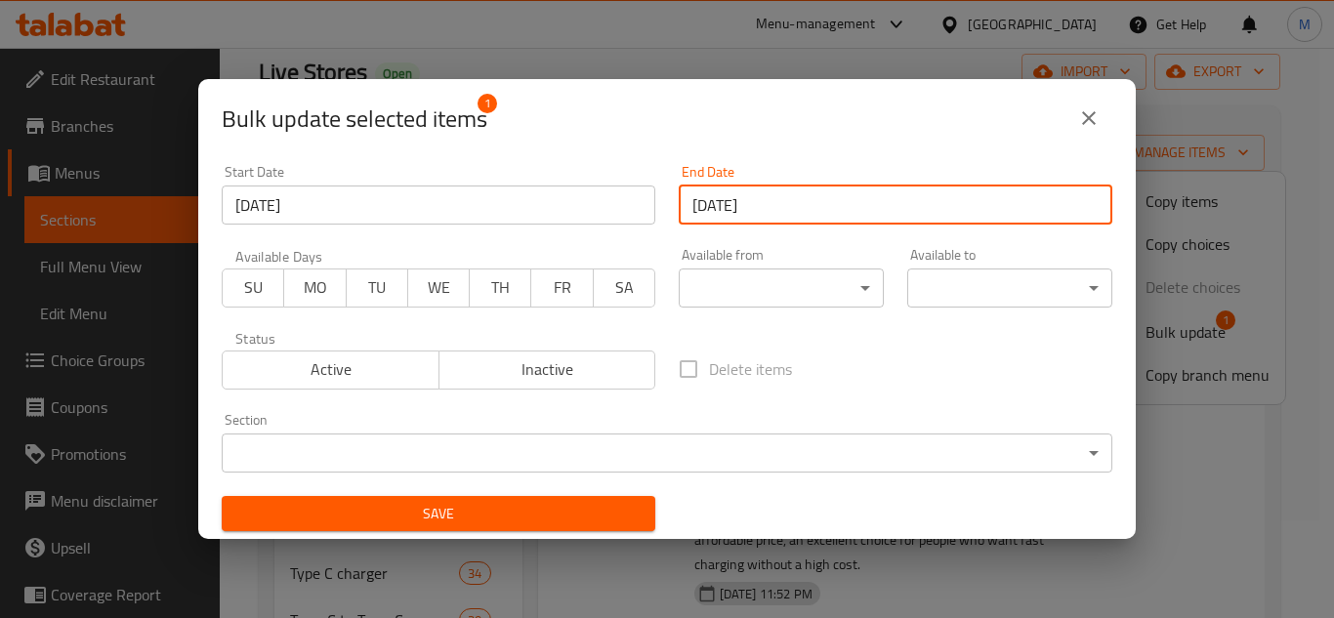
click at [611, 508] on span "Save" at bounding box center [438, 514] width 402 height 24
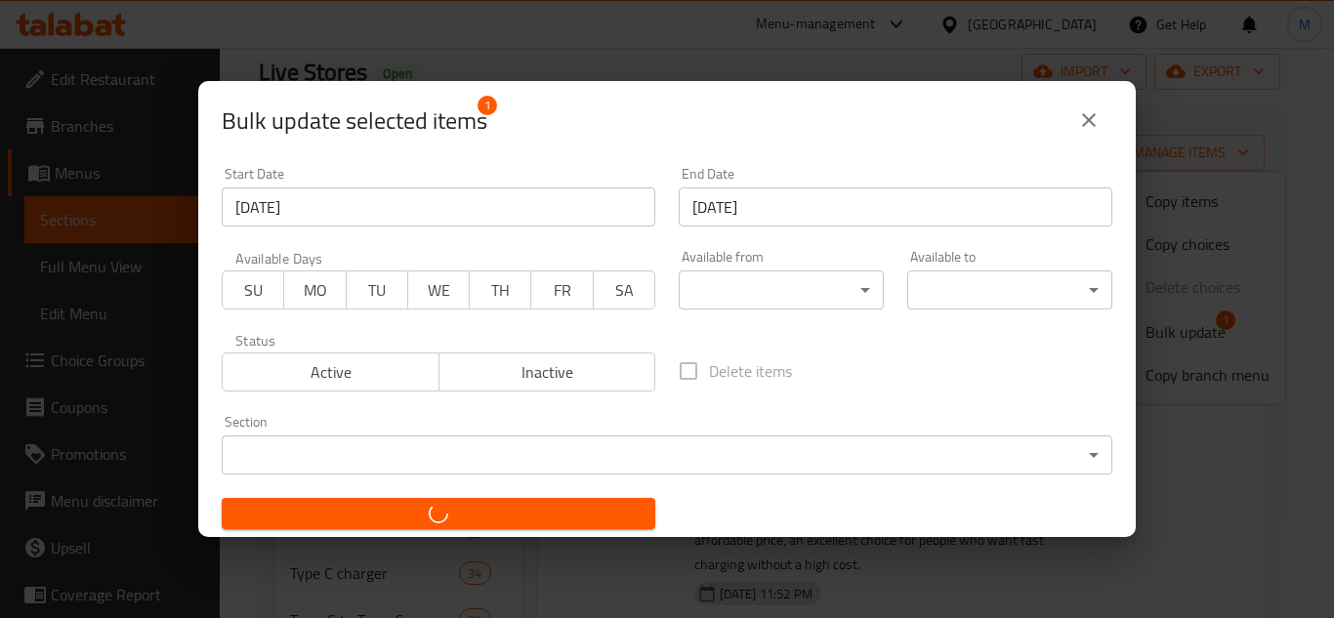
checkbox input "false"
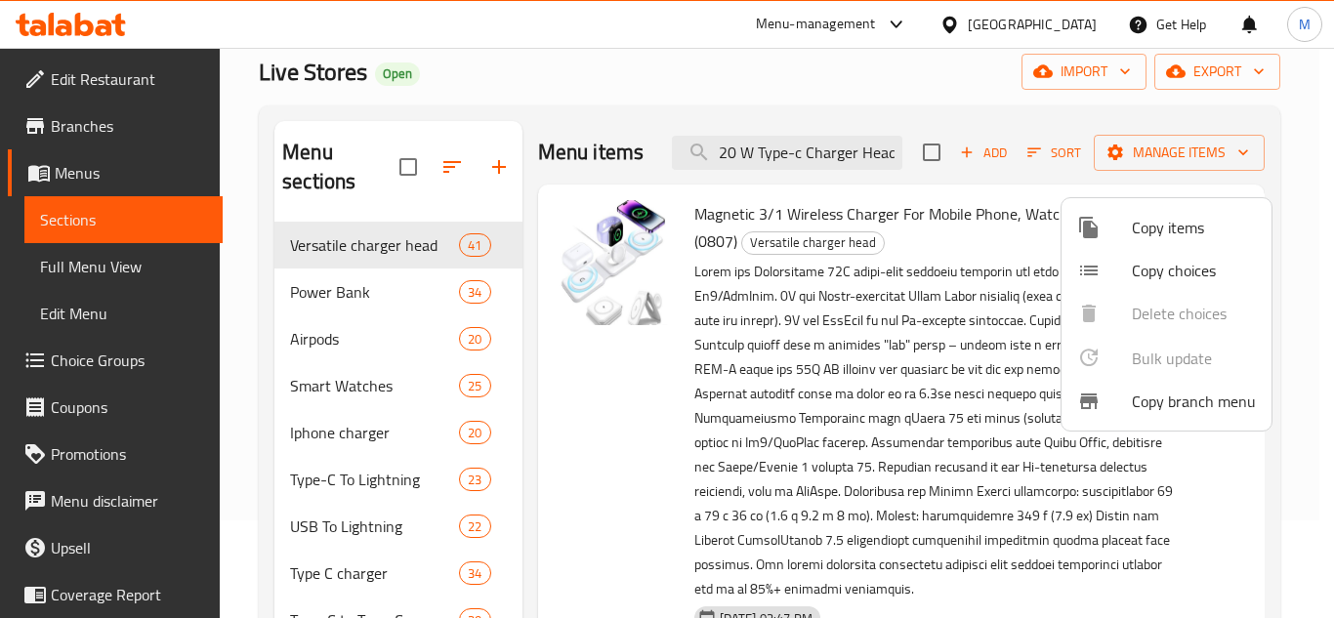
click at [777, 164] on div at bounding box center [667, 309] width 1334 height 618
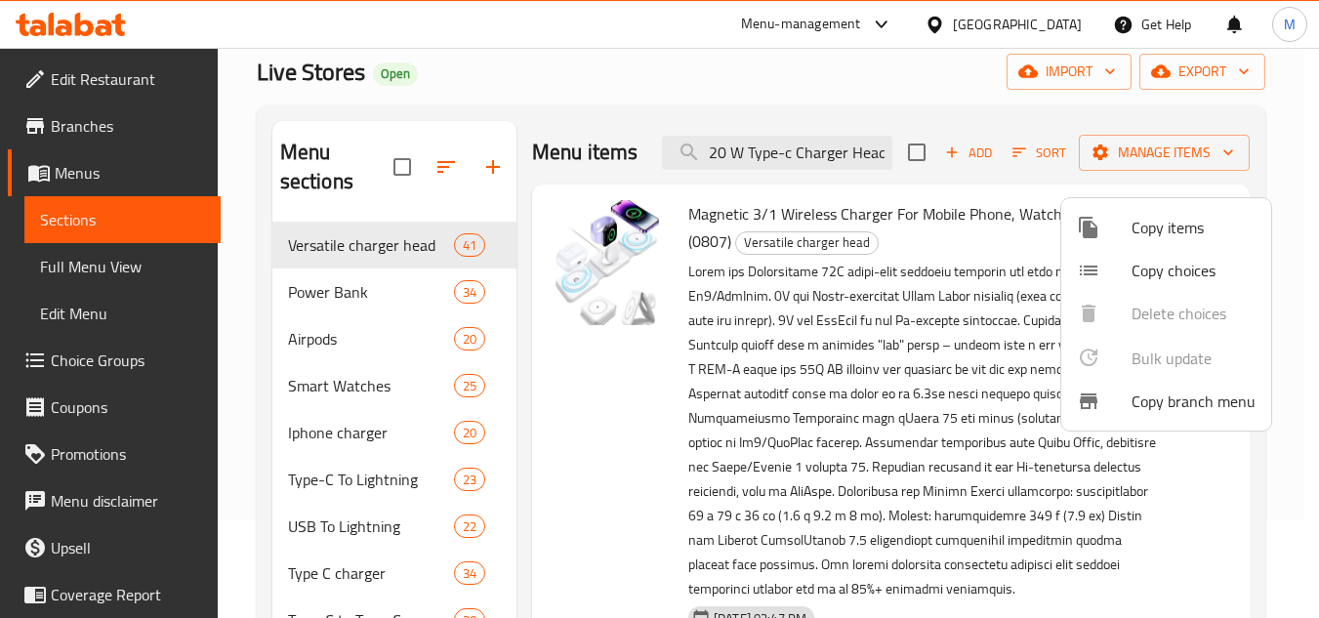
click at [777, 164] on input "20 W Type-c Charger Head White (0338)" at bounding box center [777, 153] width 230 height 34
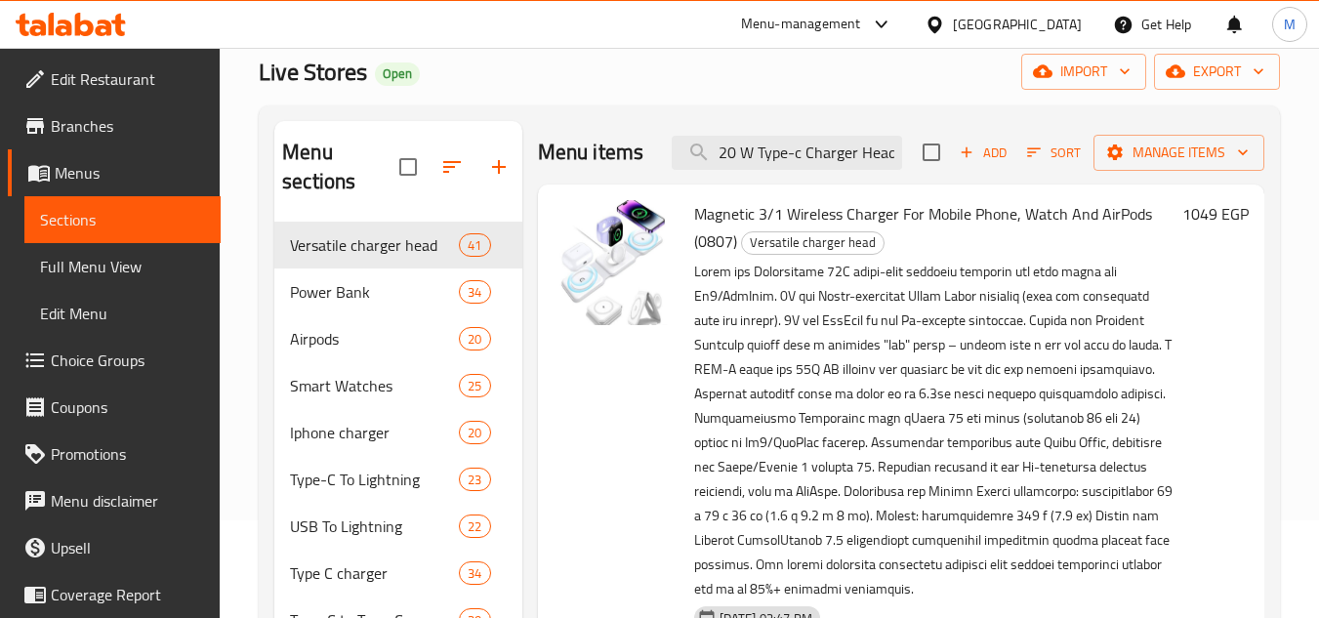
click at [777, 164] on input "20 W Type-c Charger Head White (0338)" at bounding box center [787, 153] width 230 height 34
paste input "20 W Type-c Charger Head White (0338)"
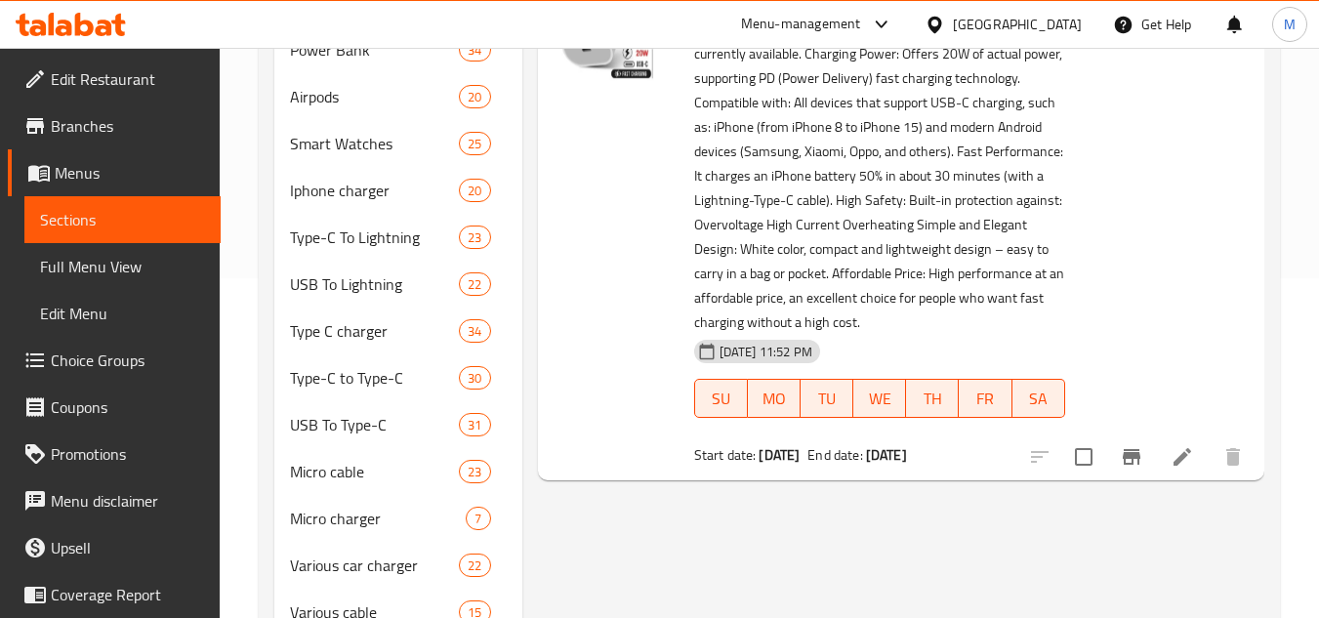
scroll to position [195, 0]
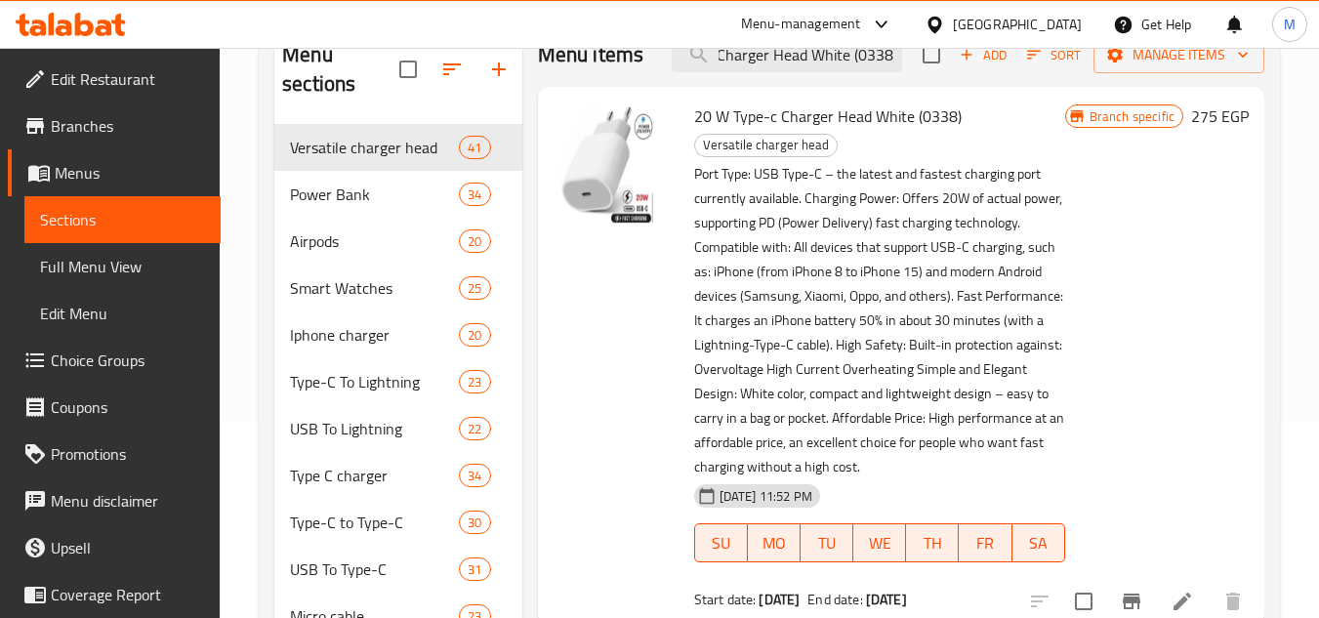
click at [838, 116] on span "20 W Type-c Charger Head White (0338)" at bounding box center [828, 116] width 268 height 29
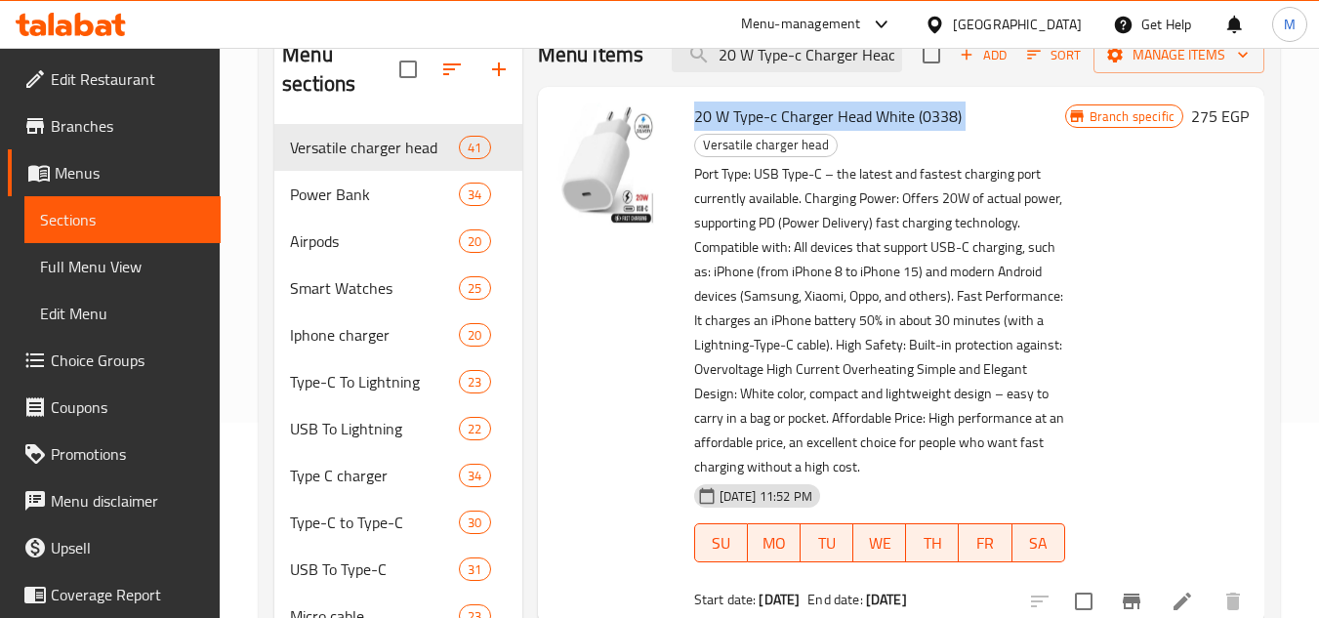
click at [838, 116] on span "20 W Type-c Charger Head White (0338)" at bounding box center [828, 116] width 268 height 29
copy h6 "20 W Type-c Charger Head White (0338)"
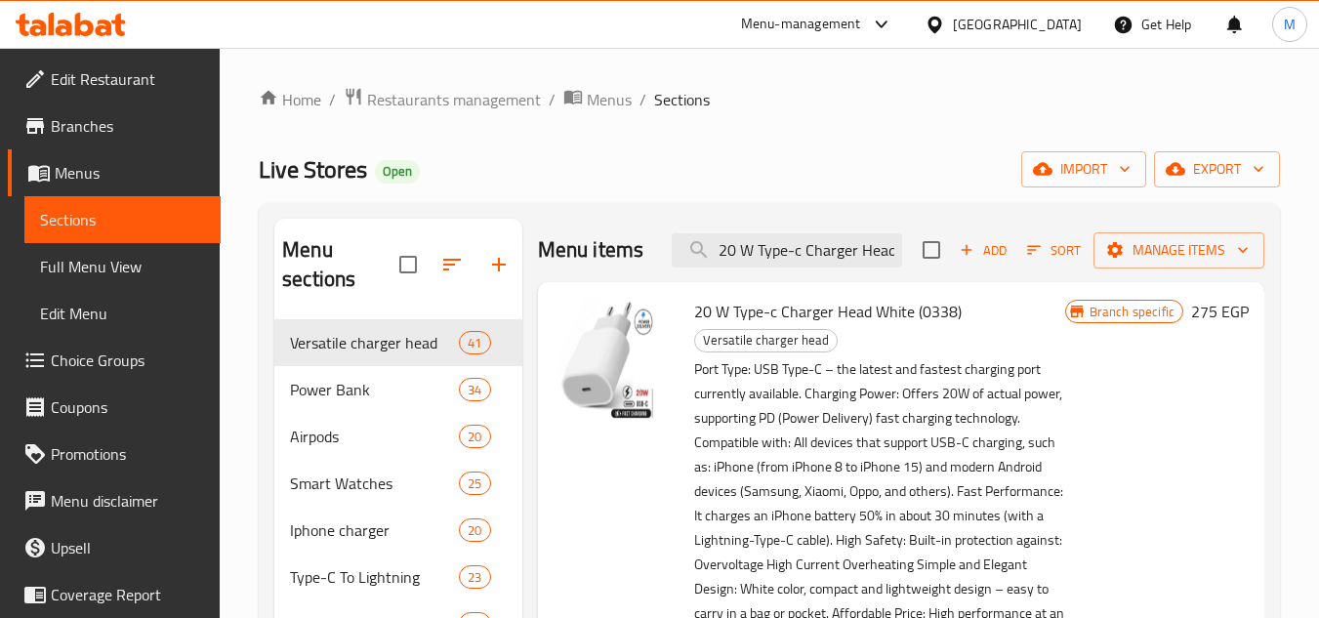
click at [775, 271] on div "Menu items 20 W Type-c Charger Head White (0338) Add Sort Manage items" at bounding box center [901, 250] width 727 height 63
click at [775, 247] on input "20 W Type-c Charger Head White (0338)" at bounding box center [787, 250] width 230 height 34
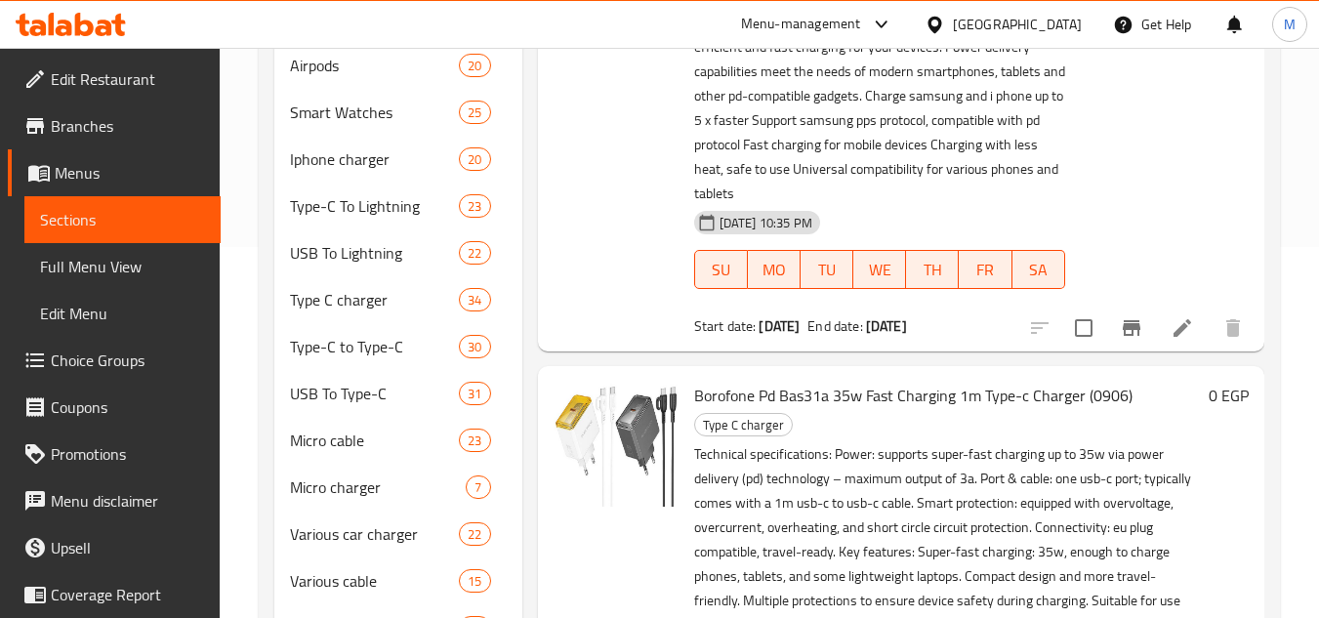
scroll to position [195, 0]
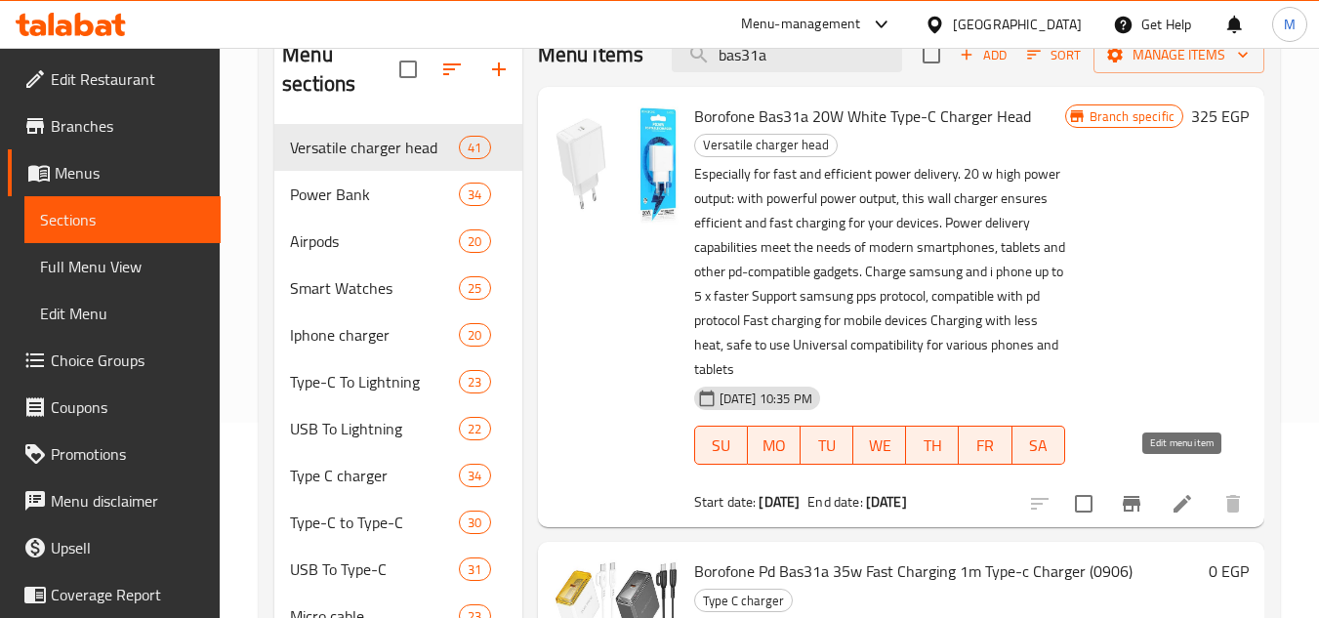
type input "bas31a"
click at [1180, 492] on icon at bounding box center [1182, 503] width 23 height 23
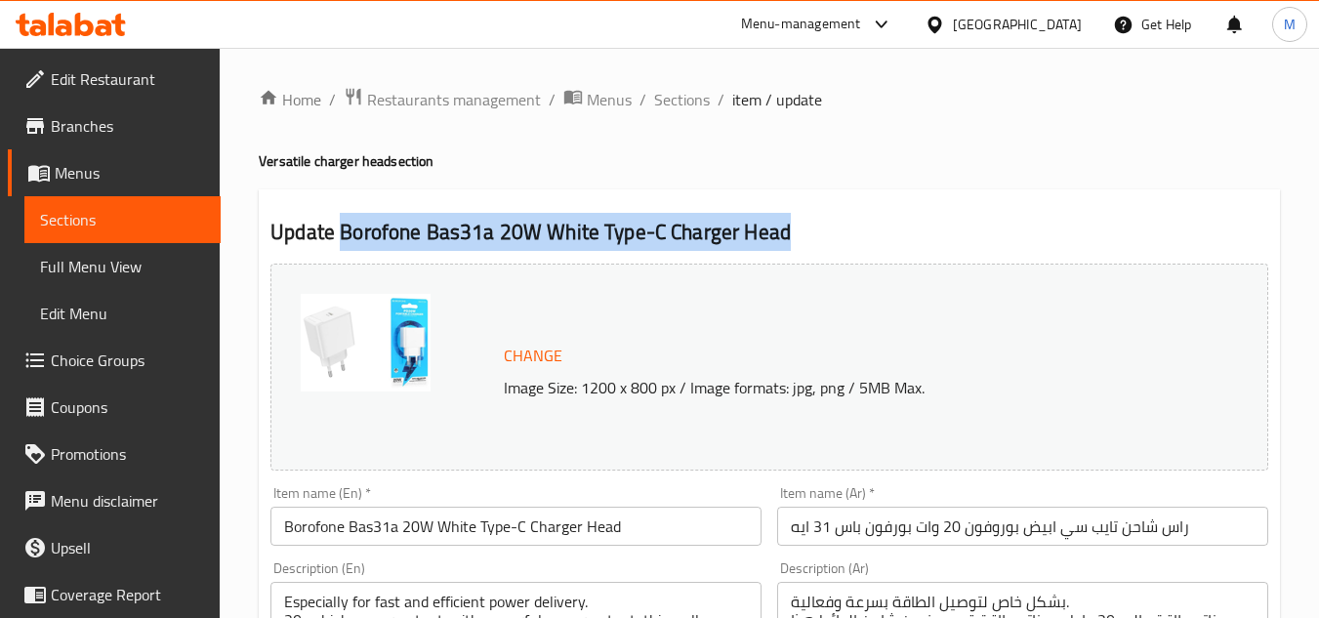
drag, startPoint x: 802, startPoint y: 242, endPoint x: 339, endPoint y: 239, distance: 462.9
click at [339, 239] on h2 "Update Borofone Bas31a 20W White Type-C Charger Head" at bounding box center [770, 232] width 998 height 29
copy h2 "Borofone Bas31a 20W White Type-C Charger Head"
click at [697, 97] on span "Sections" at bounding box center [682, 99] width 56 height 23
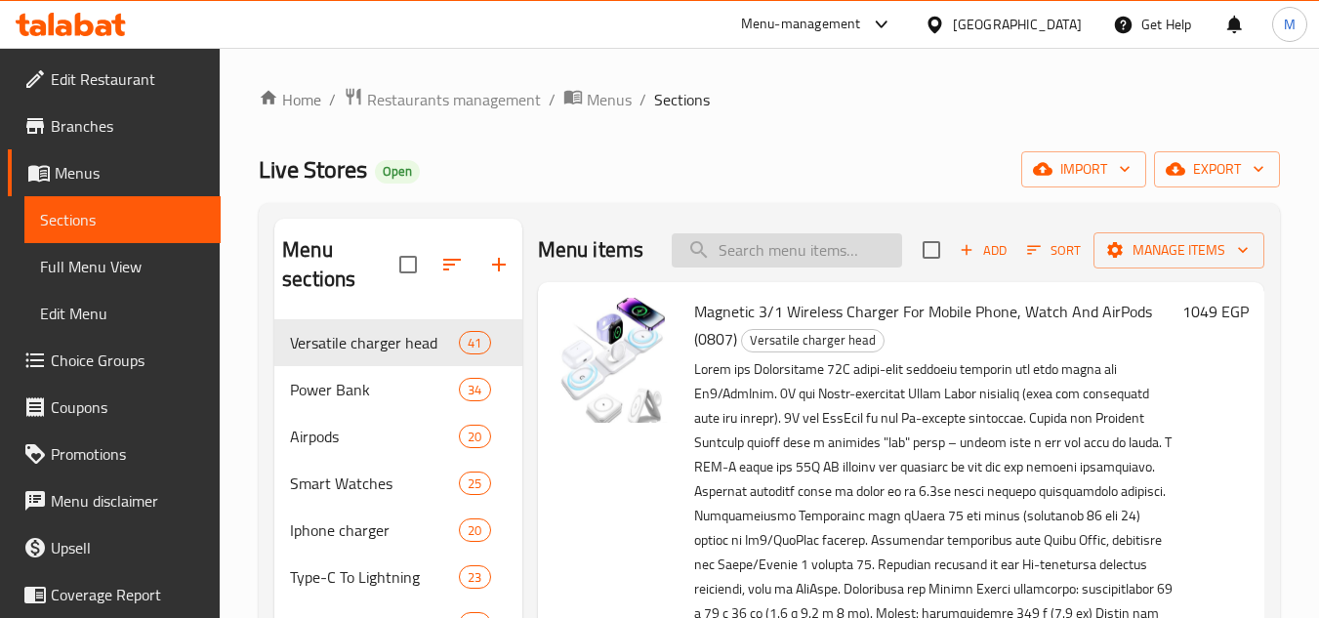
click at [793, 261] on input "search" at bounding box center [787, 250] width 230 height 34
paste input "Borofone Bas31a 20W White Type-C Charger Head"
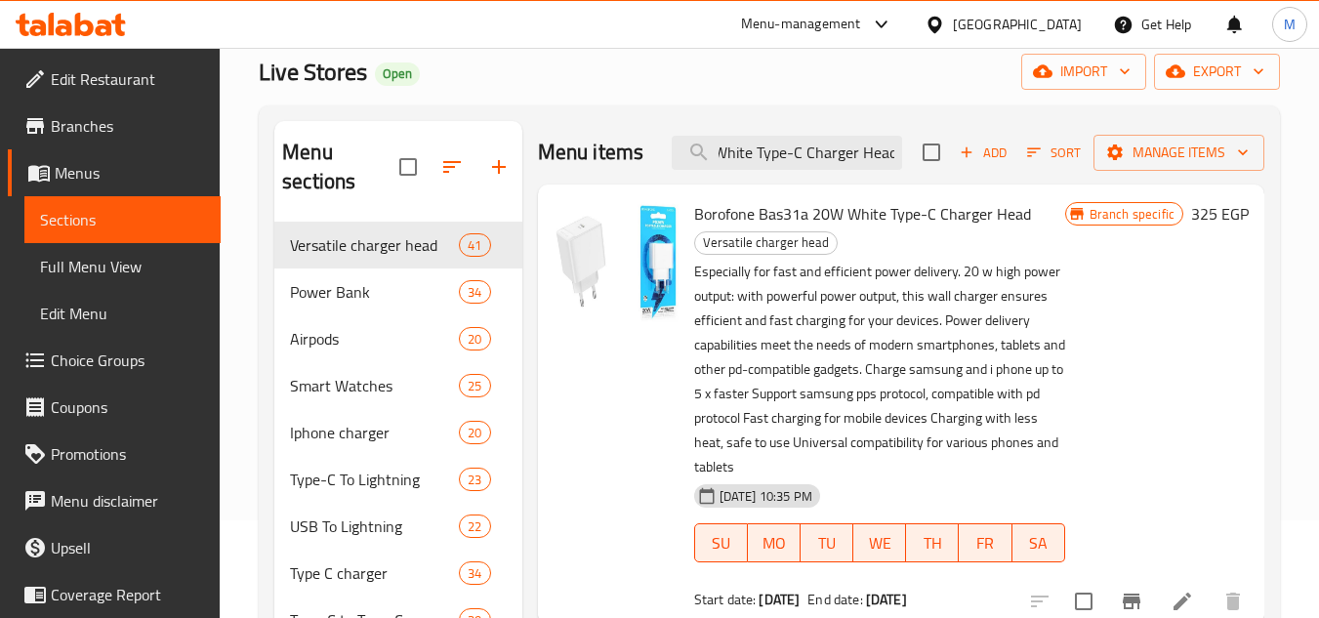
scroll to position [195, 0]
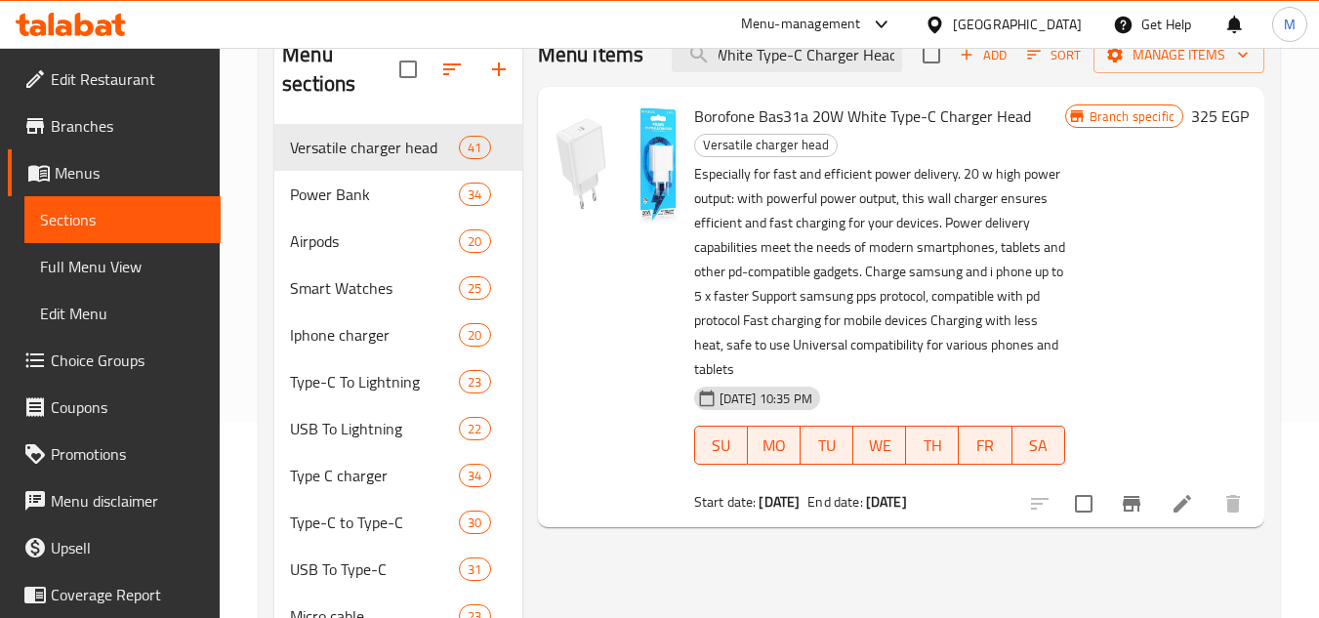
type input "Borofone Bas31a 20W White Type-C Charger Head"
click at [1088, 483] on input "checkbox" at bounding box center [1083, 503] width 41 height 41
checkbox input "true"
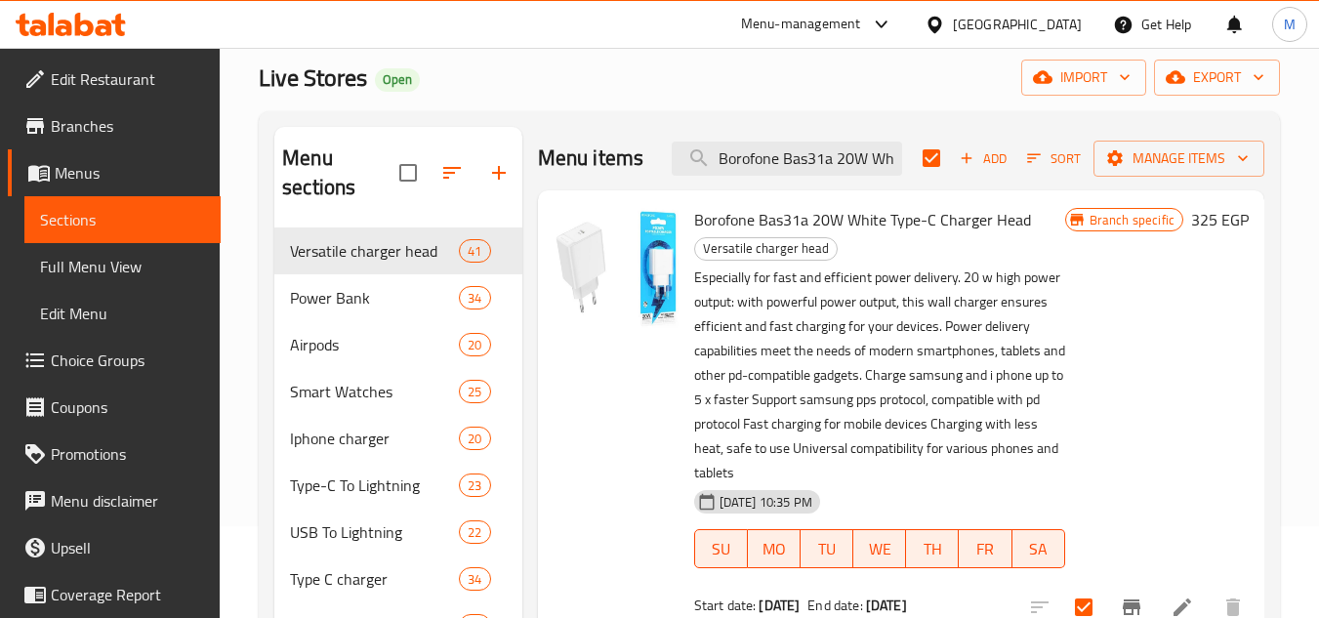
scroll to position [0, 0]
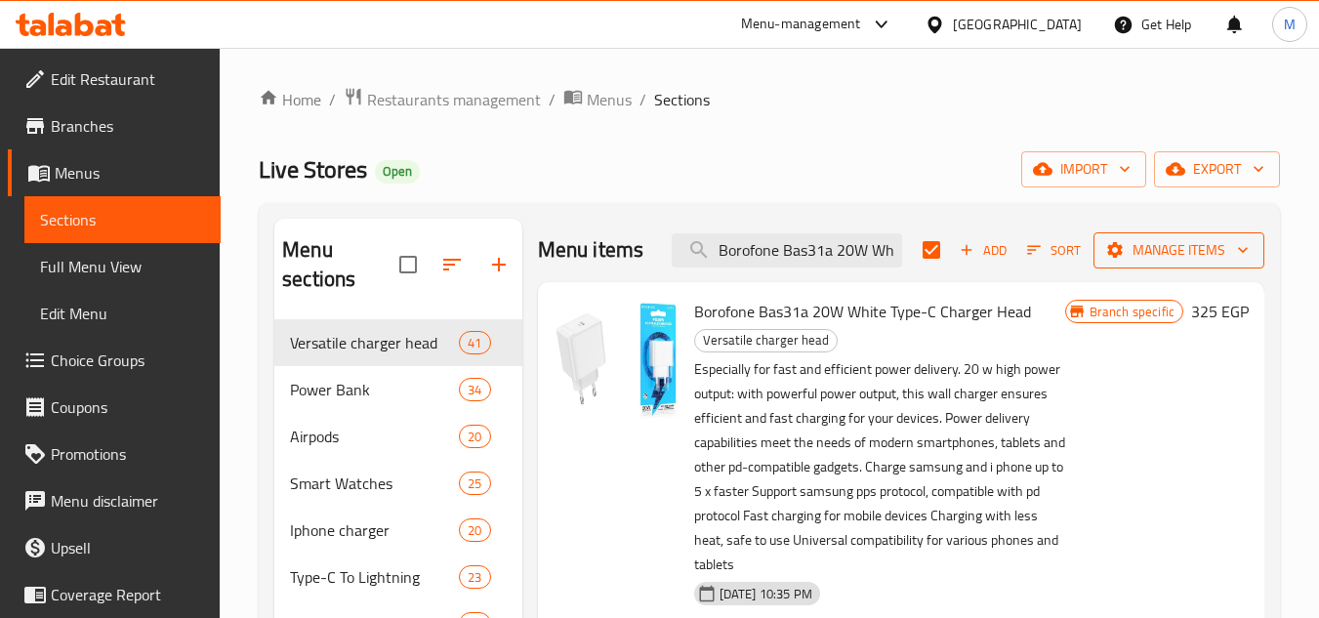
click at [1162, 239] on span "Manage items" at bounding box center [1179, 250] width 140 height 24
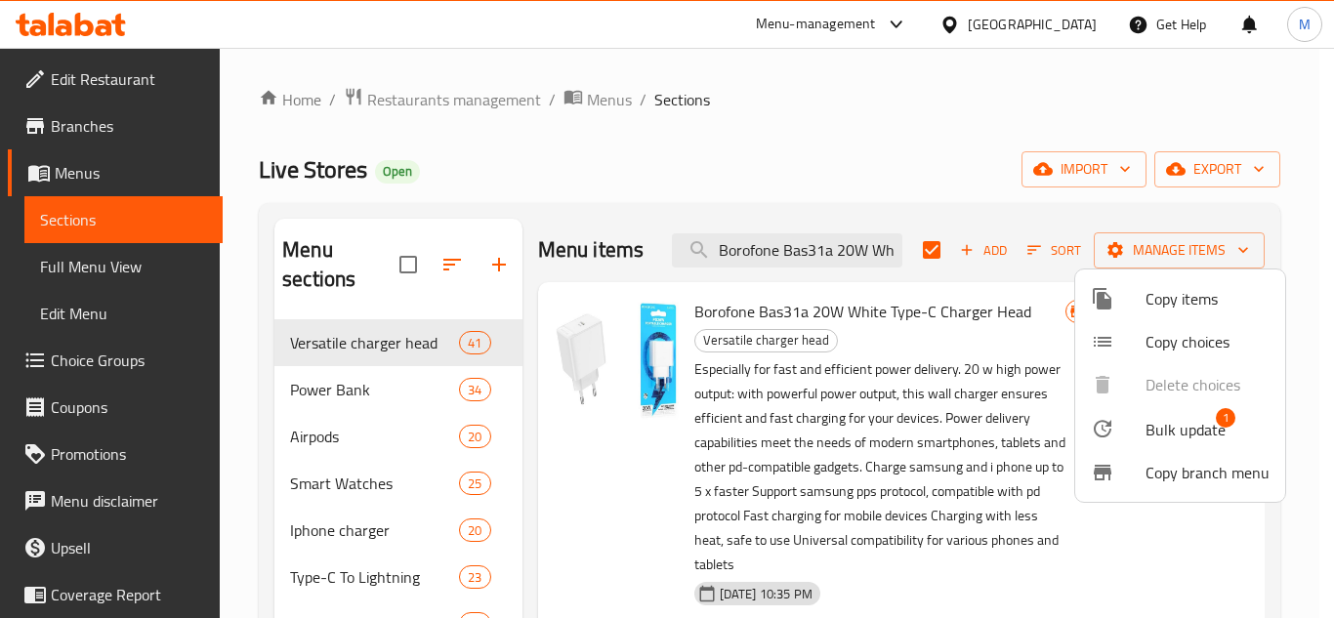
click at [1173, 421] on span "Bulk update" at bounding box center [1186, 429] width 80 height 23
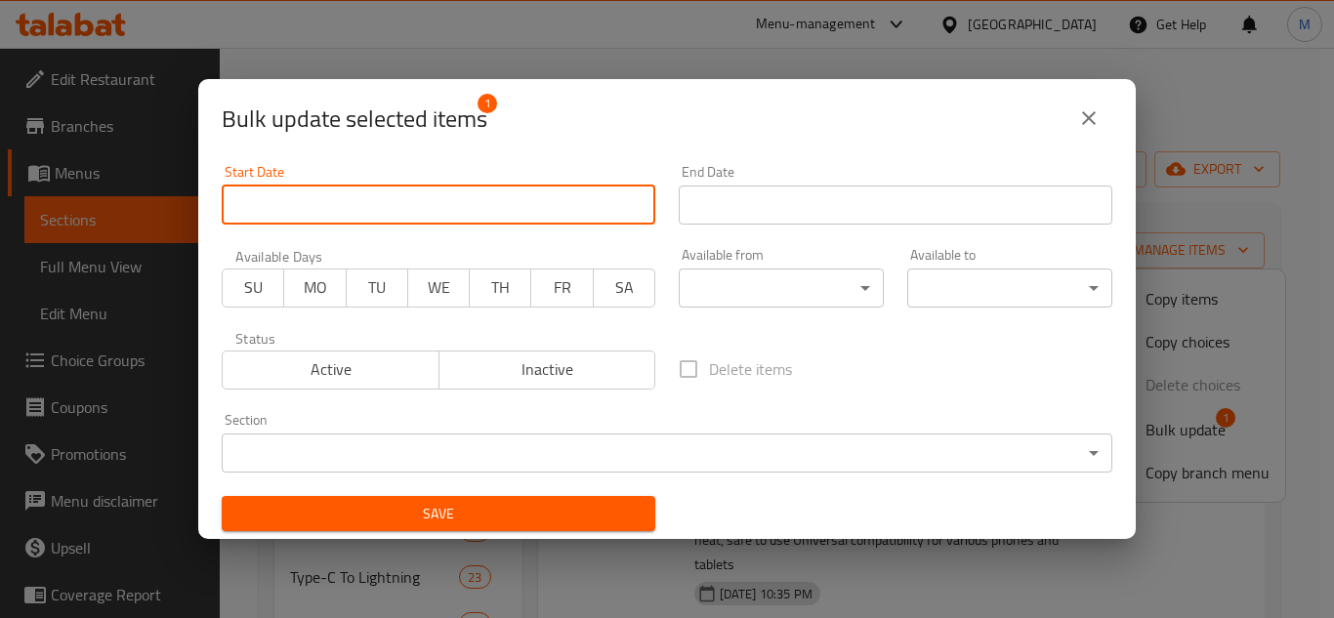
click at [544, 193] on input "Start Date" at bounding box center [439, 205] width 434 height 39
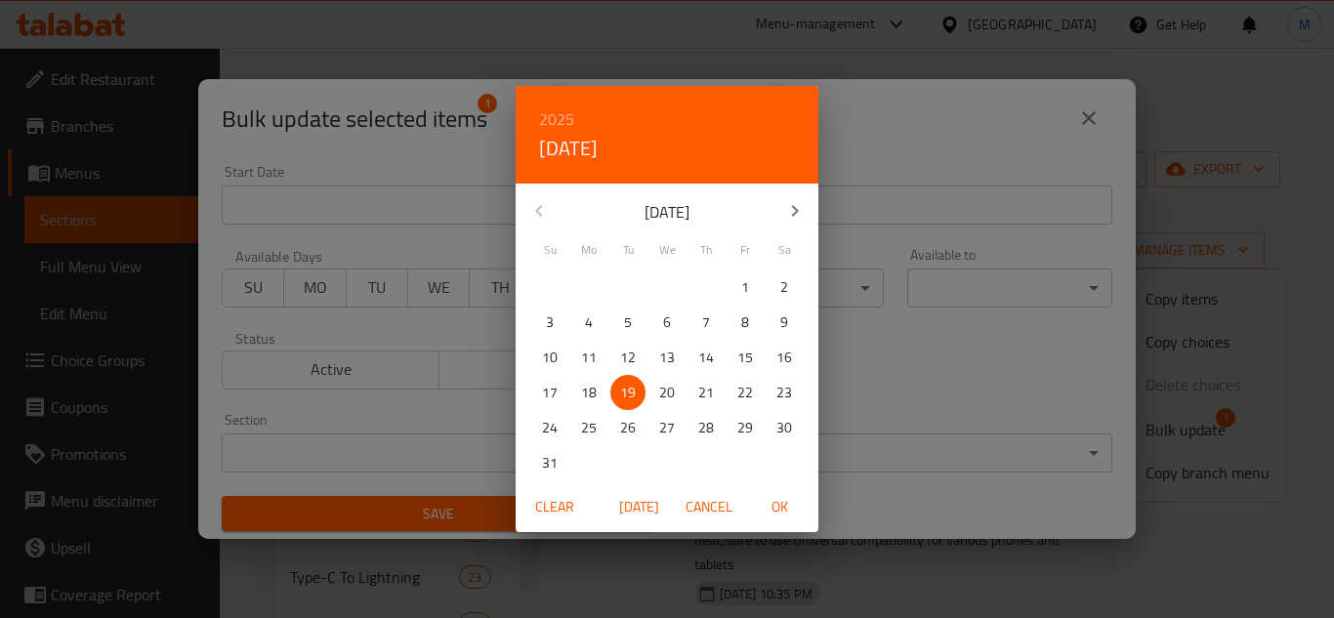
click at [628, 390] on p "19" at bounding box center [628, 393] width 16 height 24
click at [787, 489] on button "OK" at bounding box center [779, 507] width 62 height 36
type input "[DATE]"
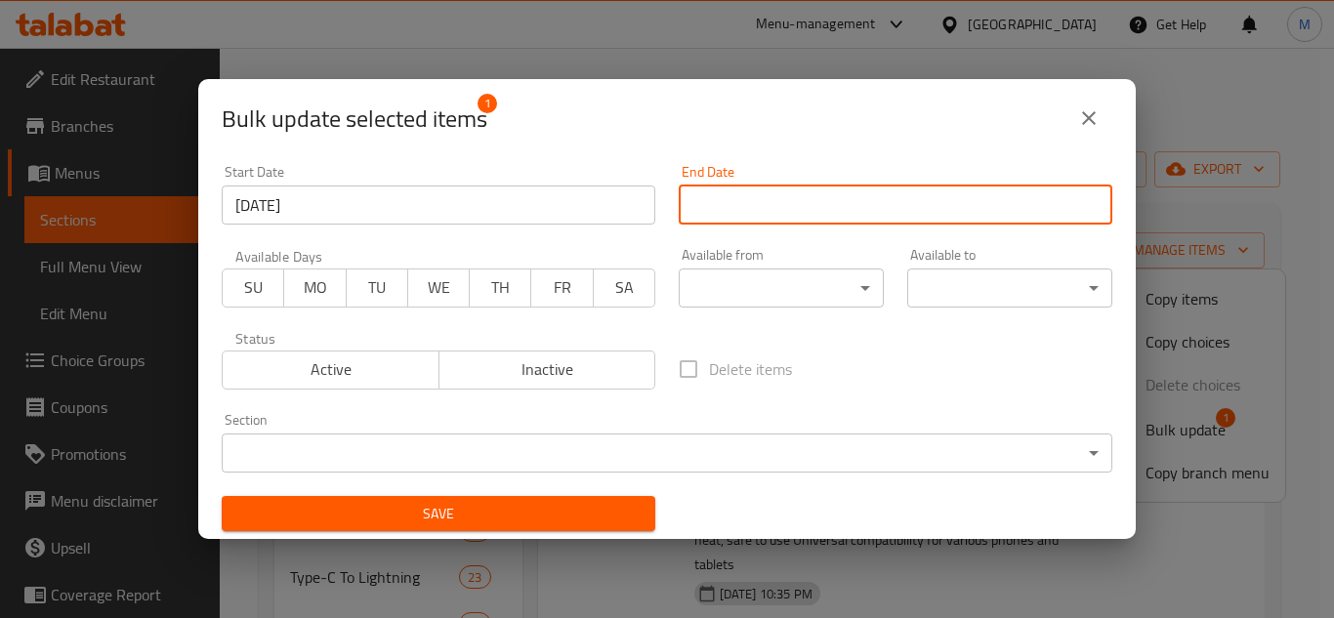
click at [857, 199] on input "Start Date" at bounding box center [896, 205] width 434 height 39
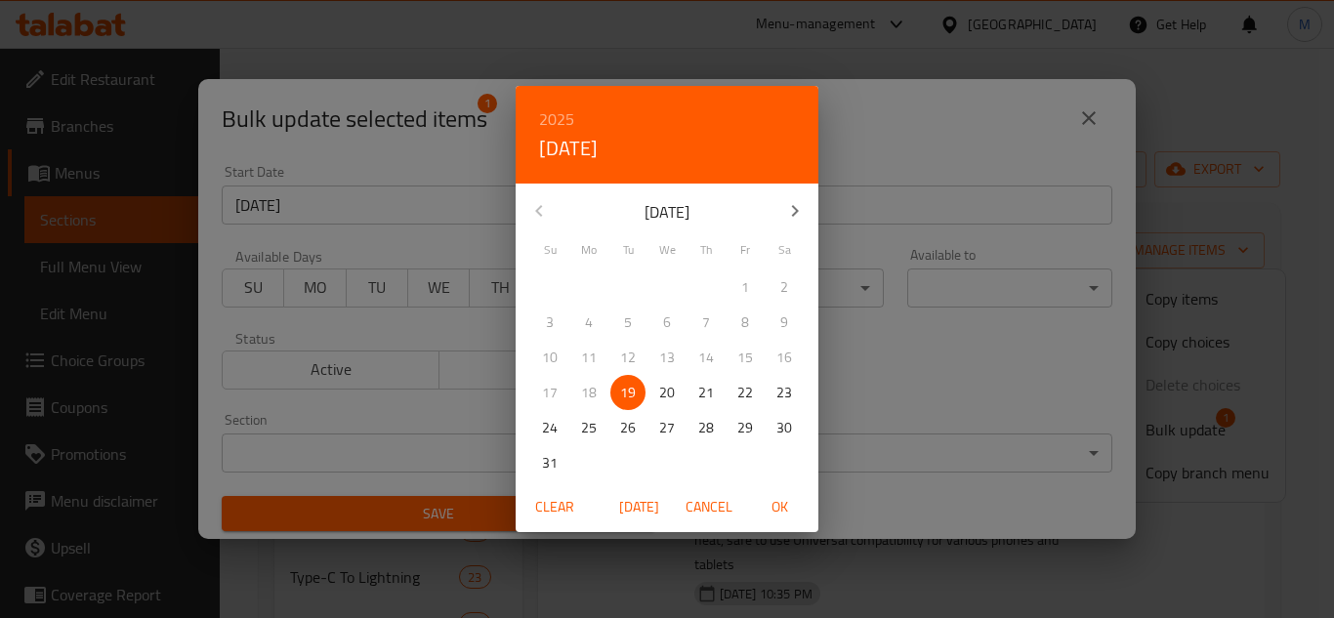
click at [788, 213] on icon "button" at bounding box center [794, 210] width 23 height 23
click at [638, 427] on span "30" at bounding box center [627, 428] width 35 height 24
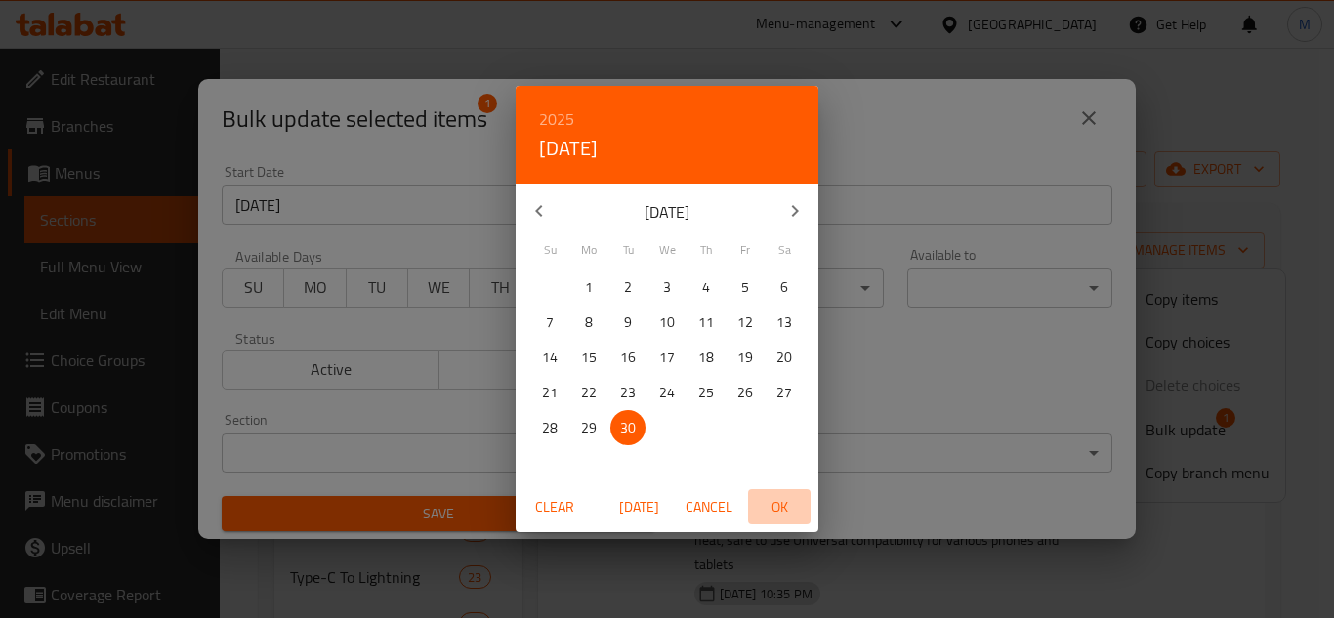
click at [778, 504] on span "OK" at bounding box center [779, 507] width 47 height 24
type input "[DATE]"
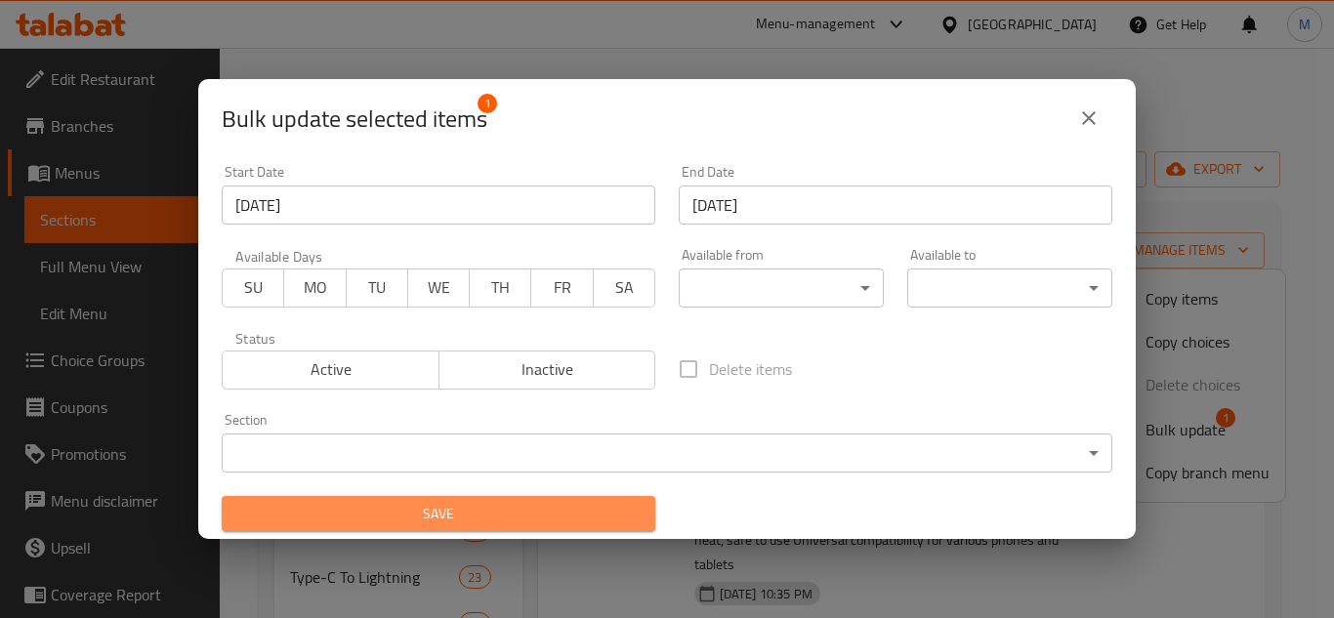
click at [607, 507] on span "Save" at bounding box center [438, 514] width 402 height 24
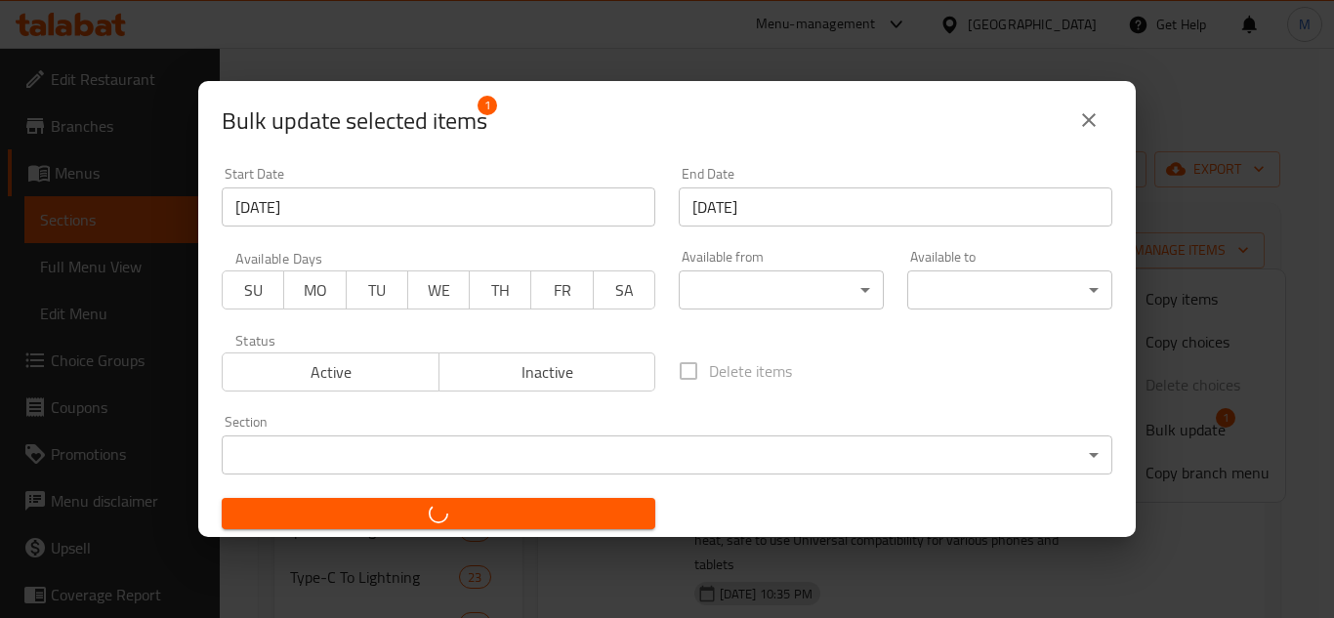
checkbox input "false"
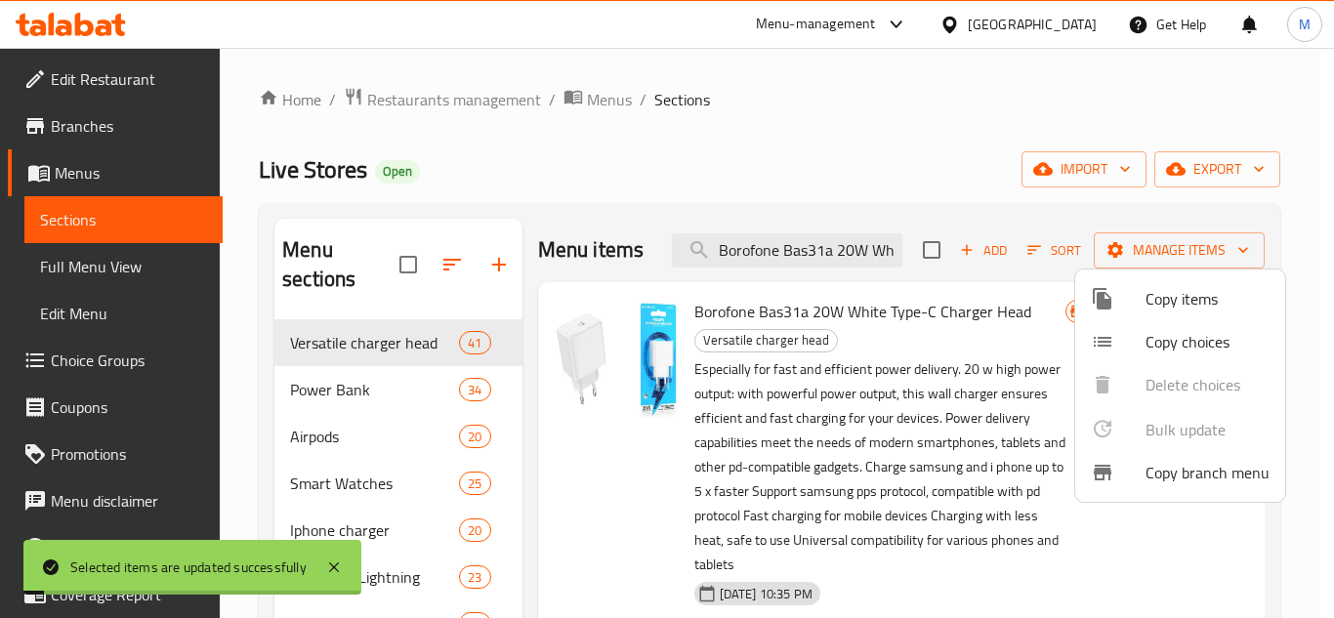
click at [802, 246] on div at bounding box center [667, 309] width 1334 height 618
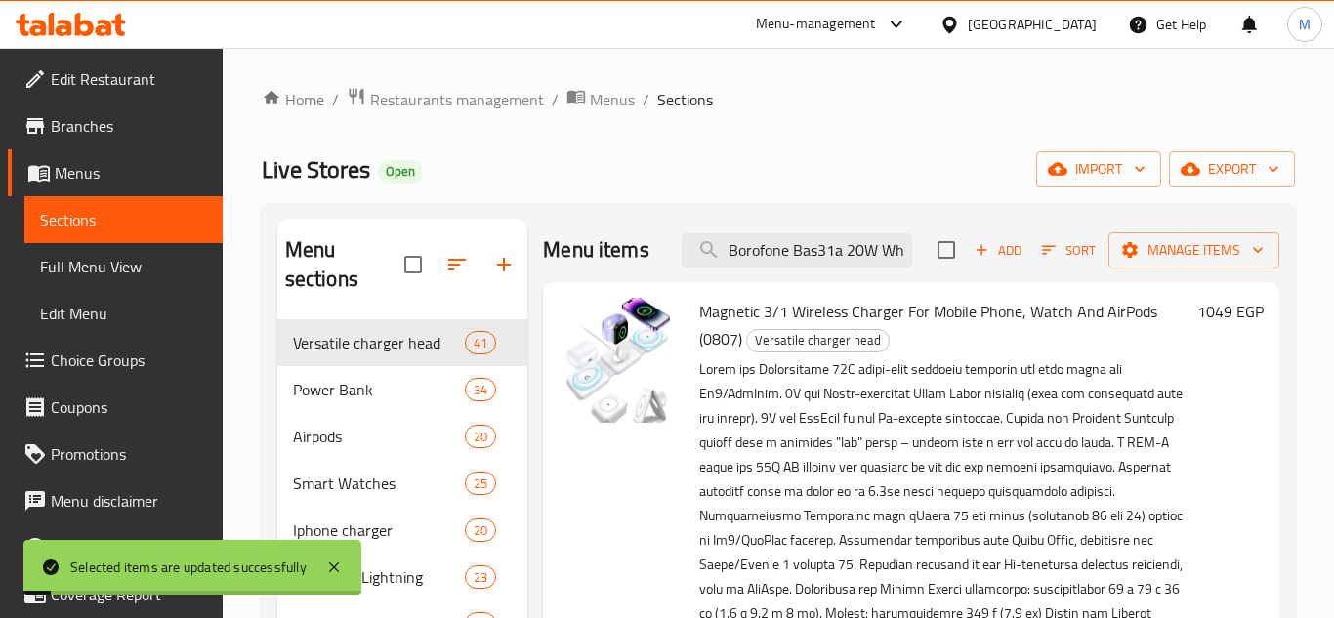
click at [802, 246] on div "Menu items Borofone Bas31a 20W White Type-C Charger Head Add Sort Manage items" at bounding box center [911, 250] width 736 height 63
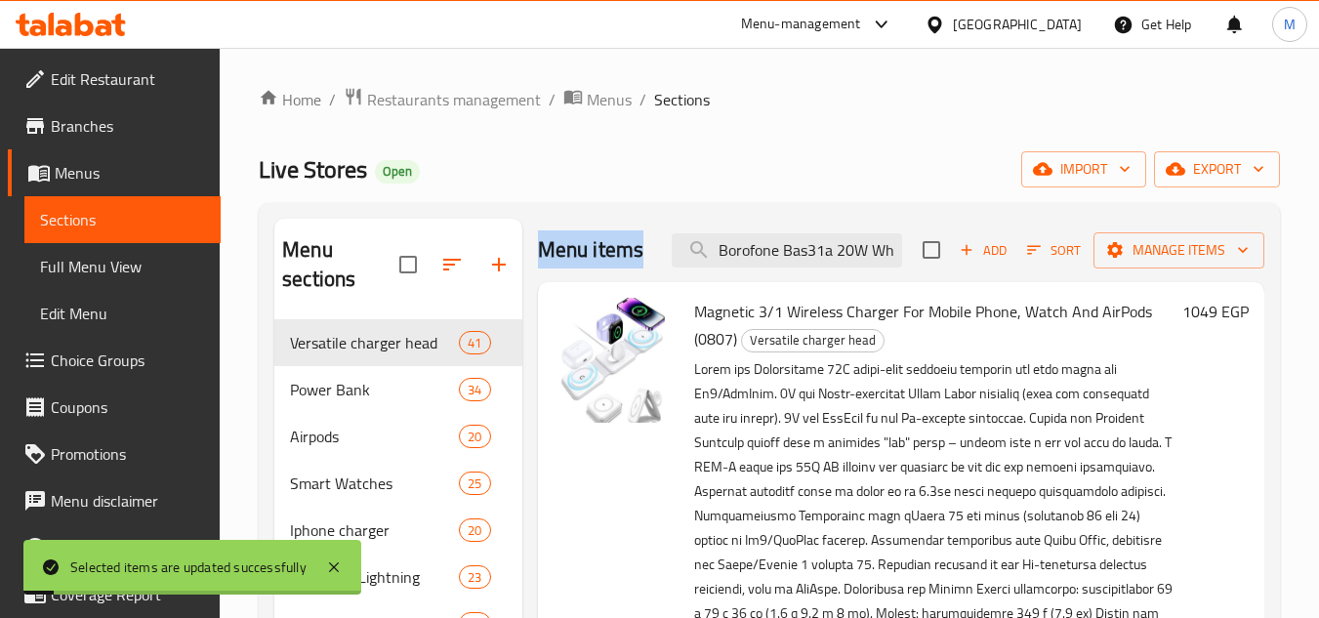
click at [802, 246] on div "Menu items Borofone Bas31a 20W White Type-C Charger Head Add Sort Manage items" at bounding box center [901, 250] width 727 height 63
click at [799, 268] on input "Borofone Bas31a 20W White Type-C Charger Head" at bounding box center [787, 250] width 230 height 34
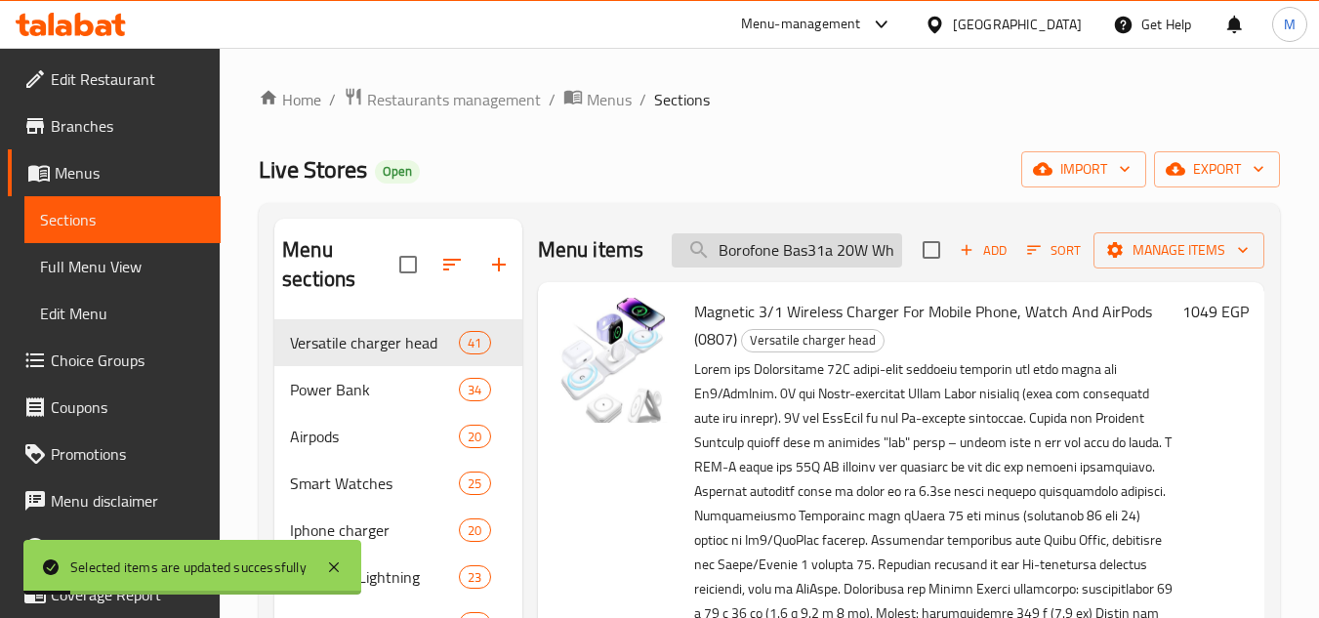
click at [799, 268] on input "Borofone Bas31a 20W White Type-C Charger Head" at bounding box center [787, 250] width 230 height 34
paste input "Borofone Bas31a 20W White Type-C Charger Head"
type input "Borofone Bas31a 20W White Type-C Charger Head"
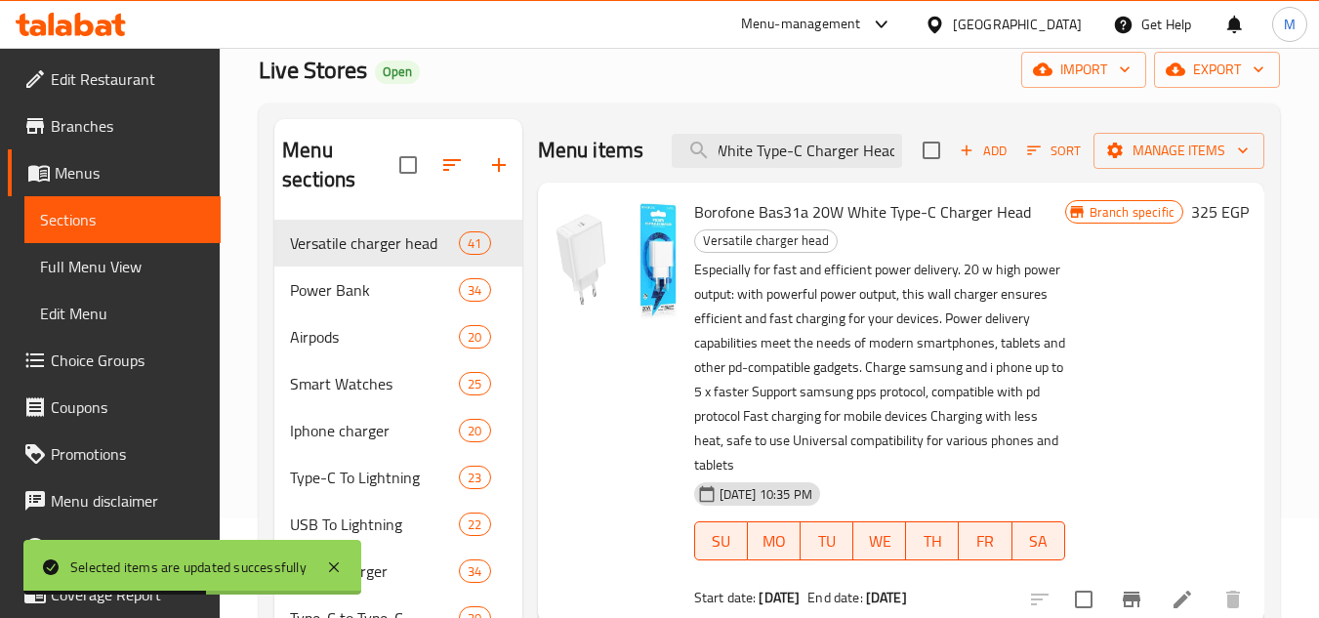
scroll to position [195, 0]
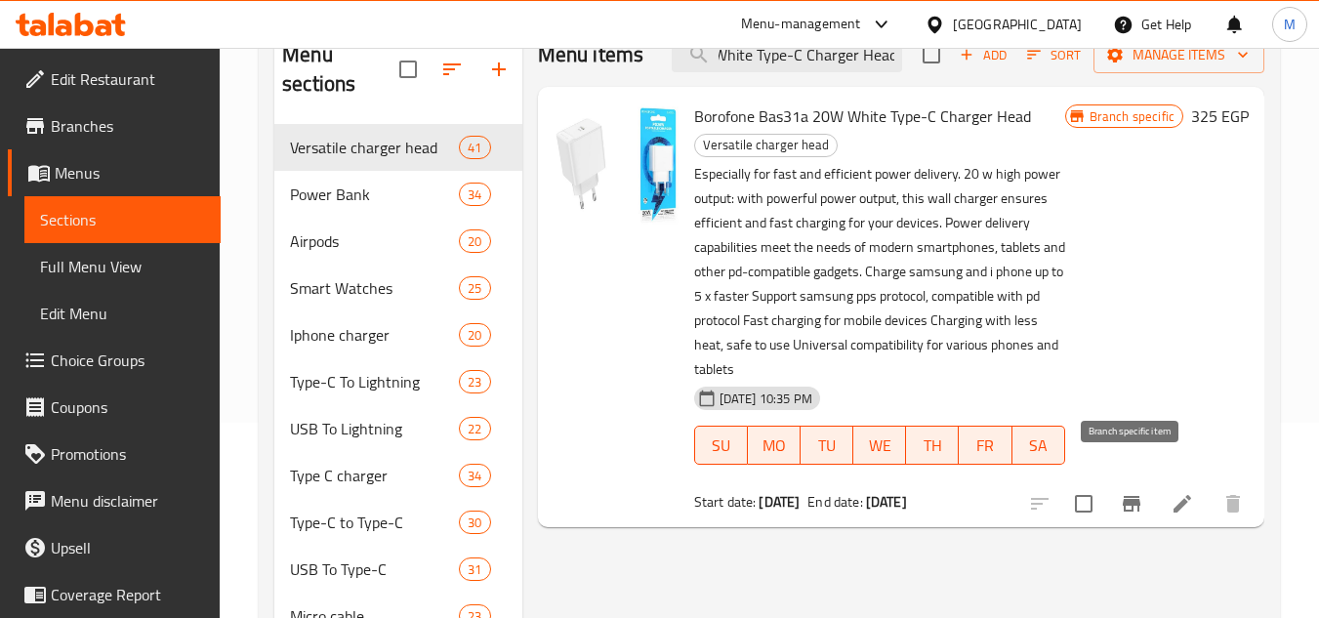
click at [1124, 492] on icon "Branch-specific-item" at bounding box center [1131, 503] width 23 height 23
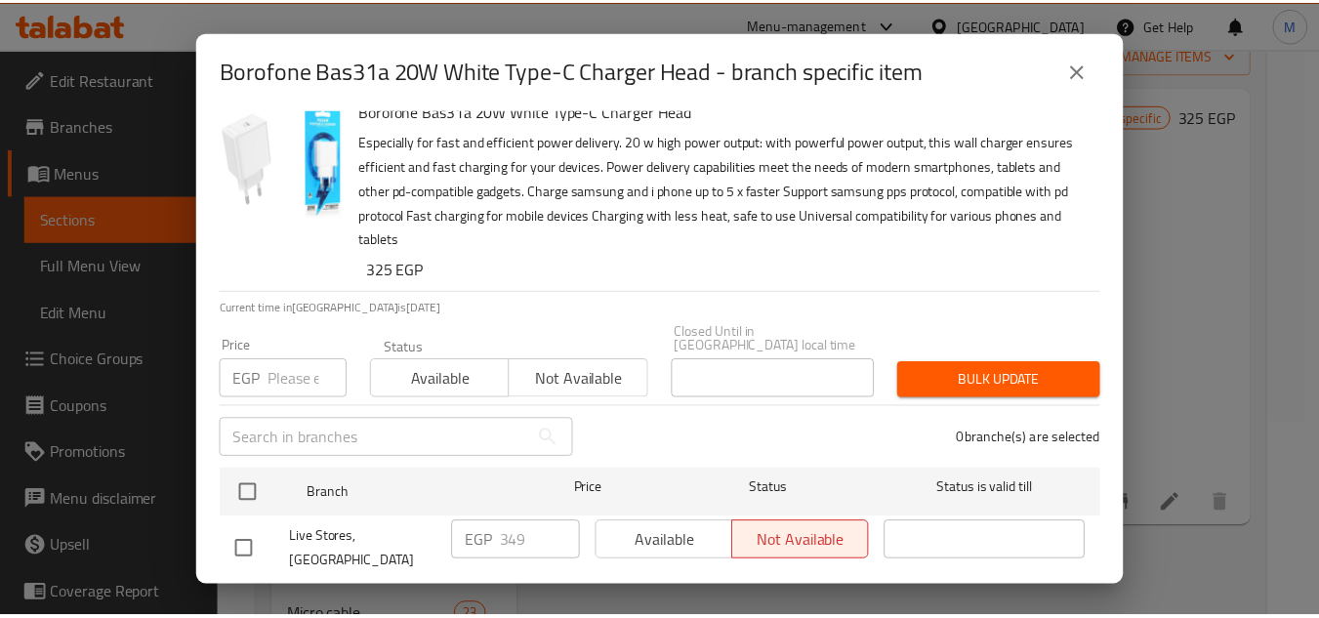
scroll to position [39, 0]
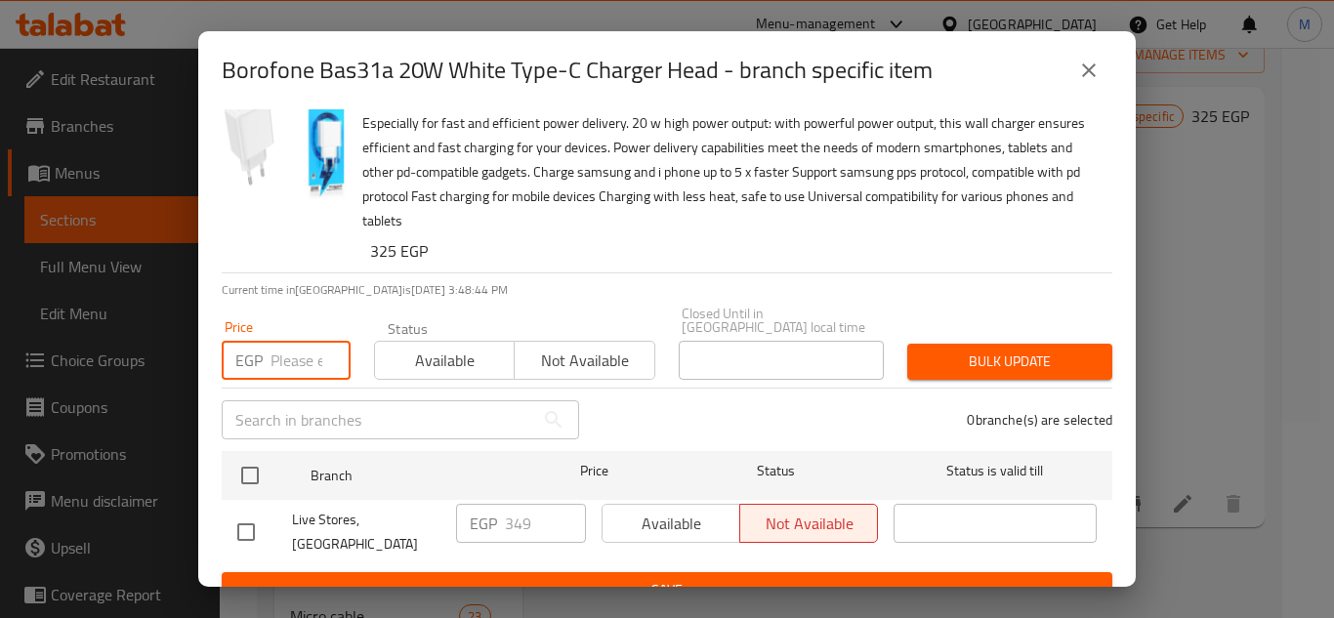
click at [273, 342] on input "number" at bounding box center [311, 360] width 80 height 39
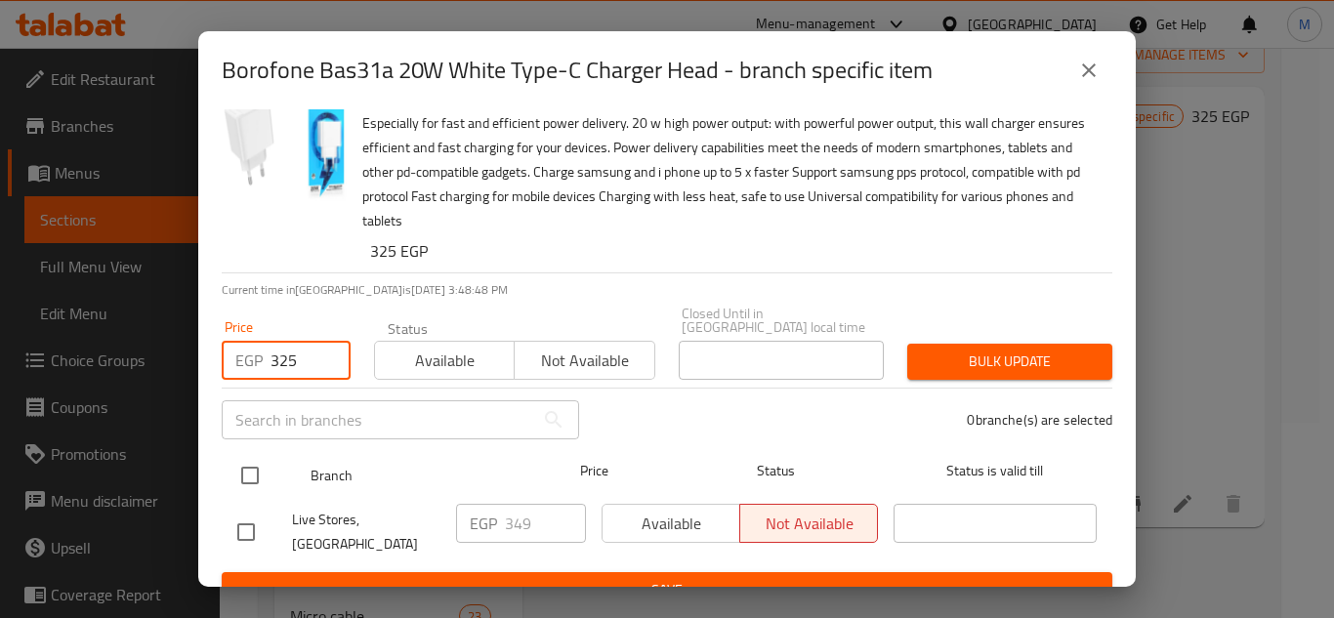
type input "325"
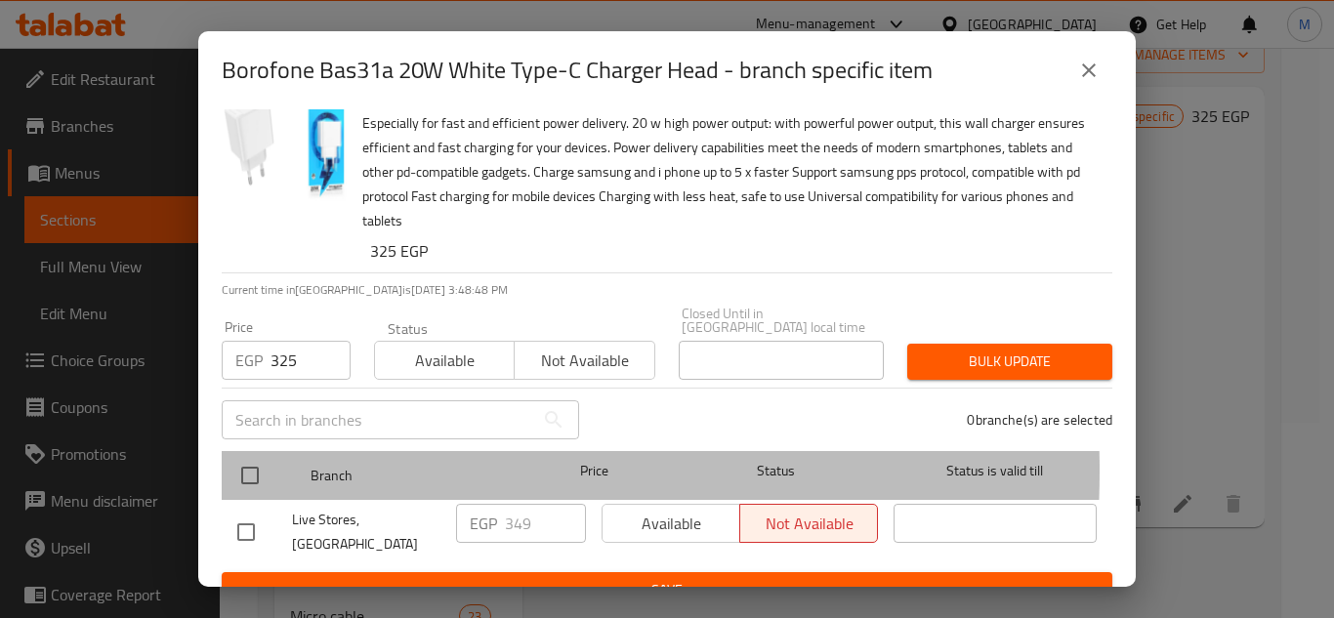
click at [271, 457] on div at bounding box center [265, 475] width 73 height 57
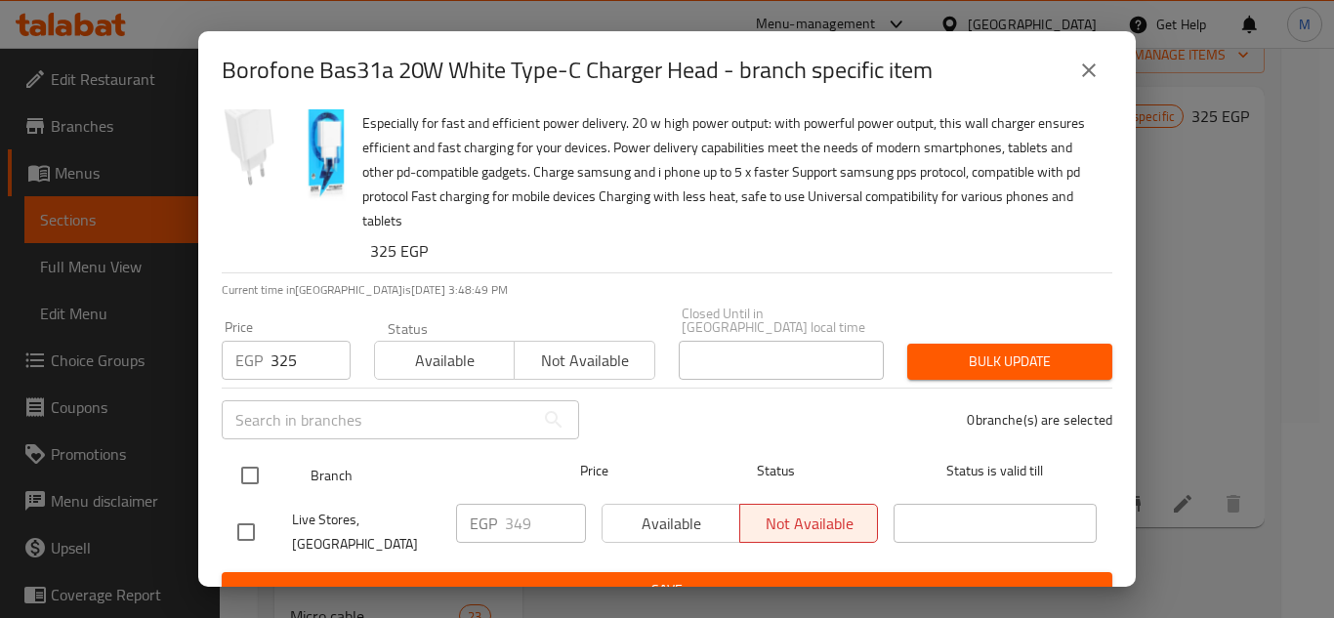
click at [258, 457] on input "checkbox" at bounding box center [249, 475] width 41 height 41
checkbox input "true"
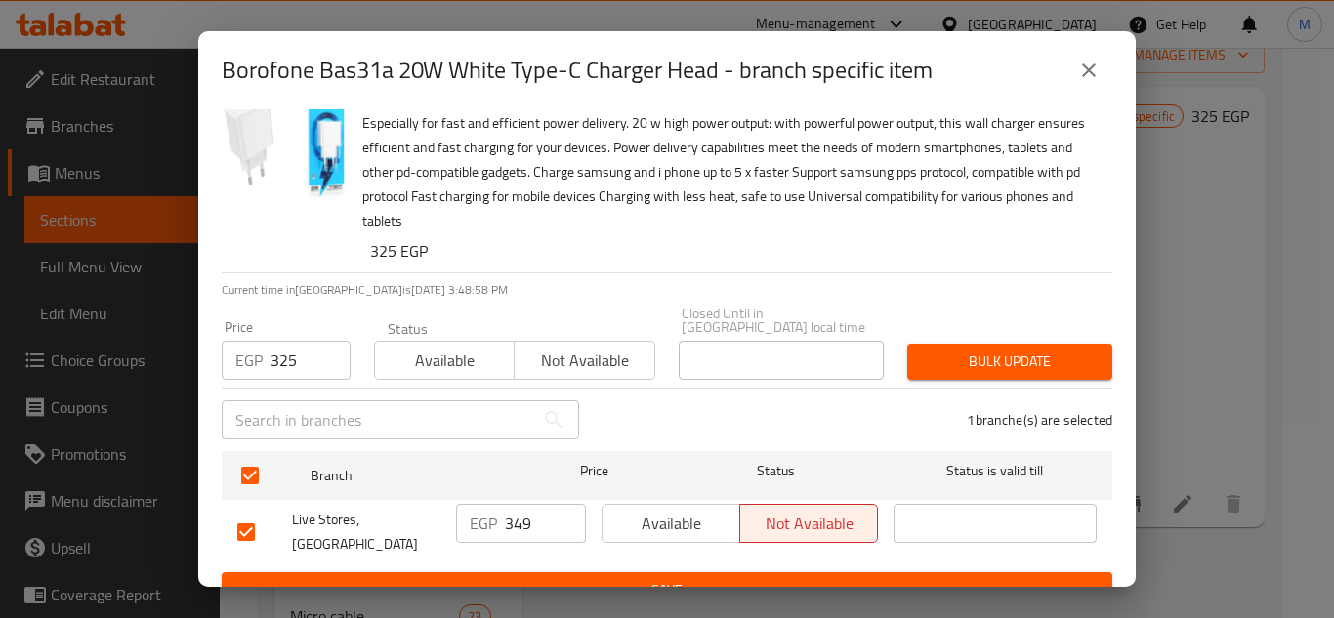
click at [952, 351] on span "Bulk update" at bounding box center [1010, 362] width 174 height 24
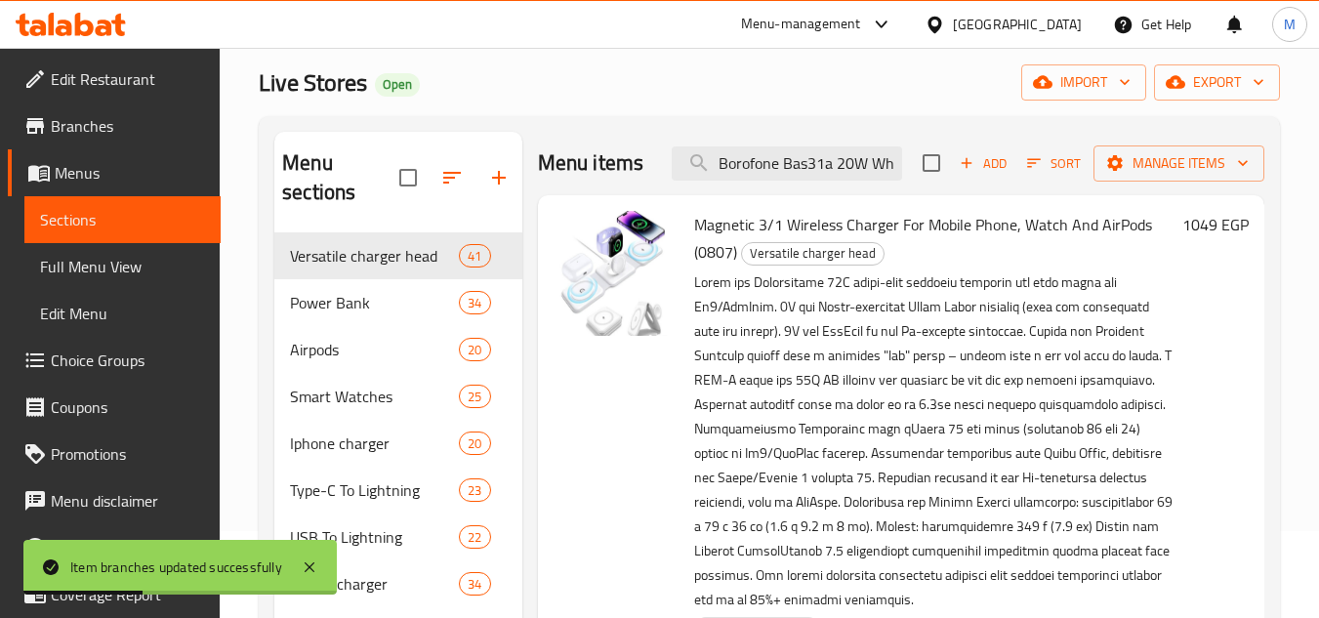
scroll to position [0, 0]
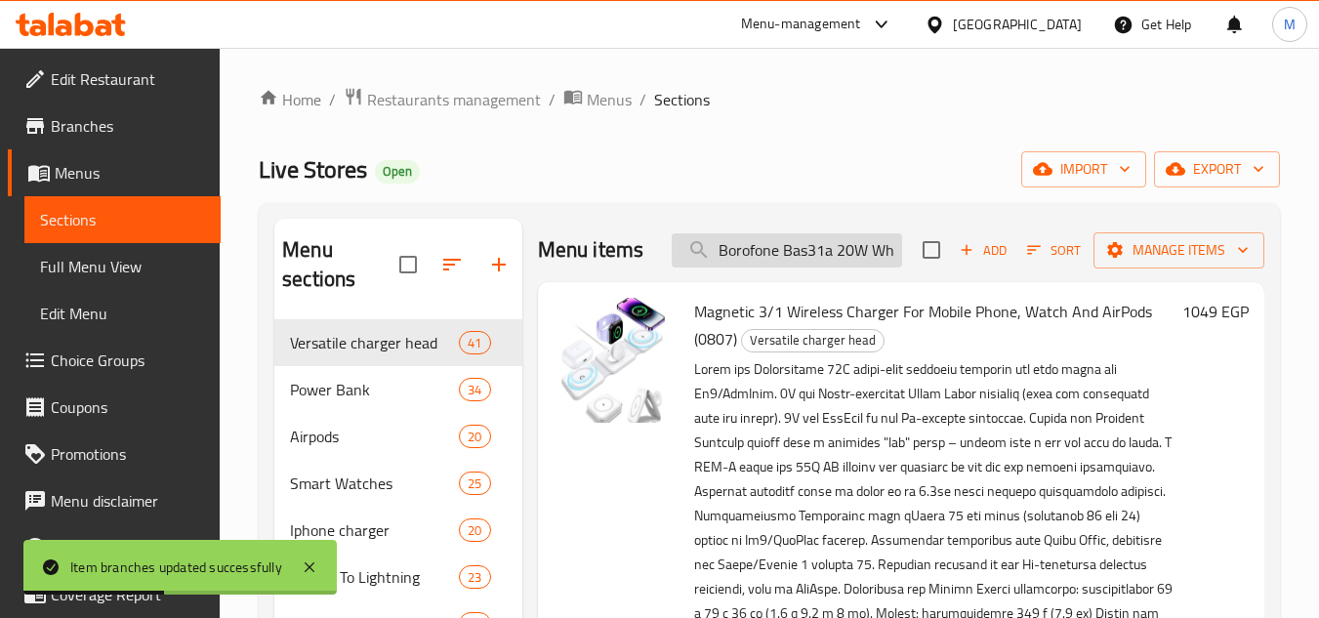
click at [802, 268] on input "Borofone Bas31a 20W White Type-C Charger Head" at bounding box center [787, 250] width 230 height 34
paste input "Borofone Bas31a 20W White Type-C Charger Head"
type input "Borofone Bas31a 20W White Type-C Charger Head"
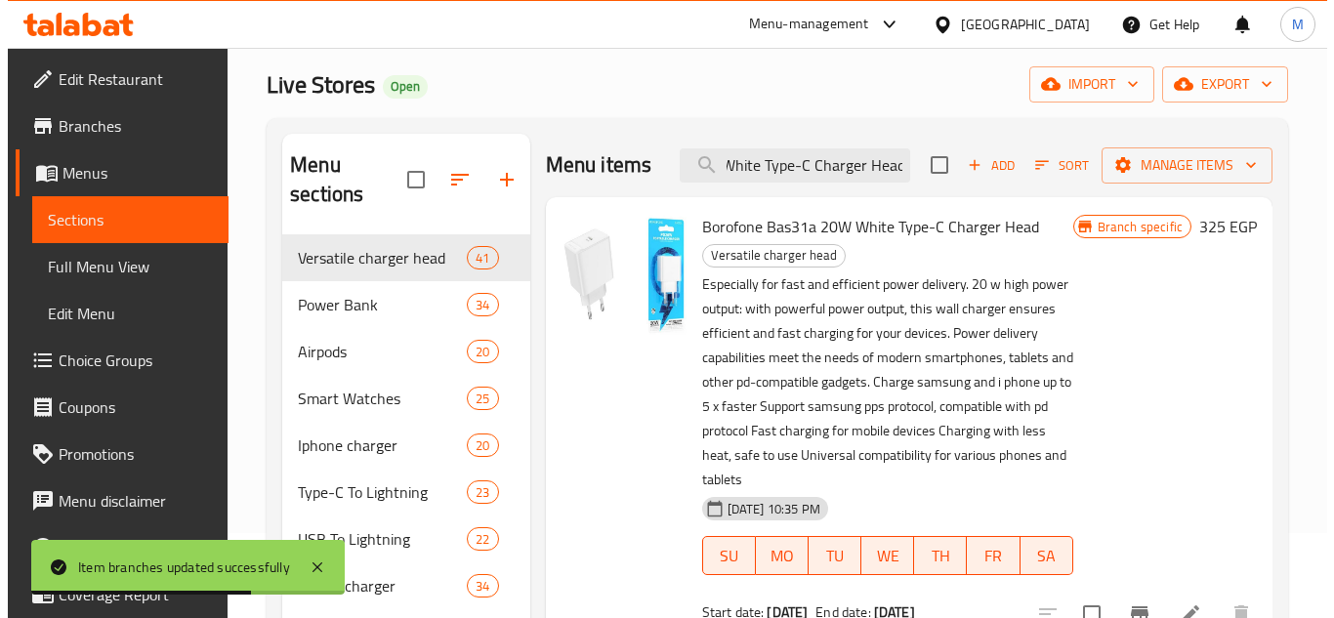
scroll to position [195, 0]
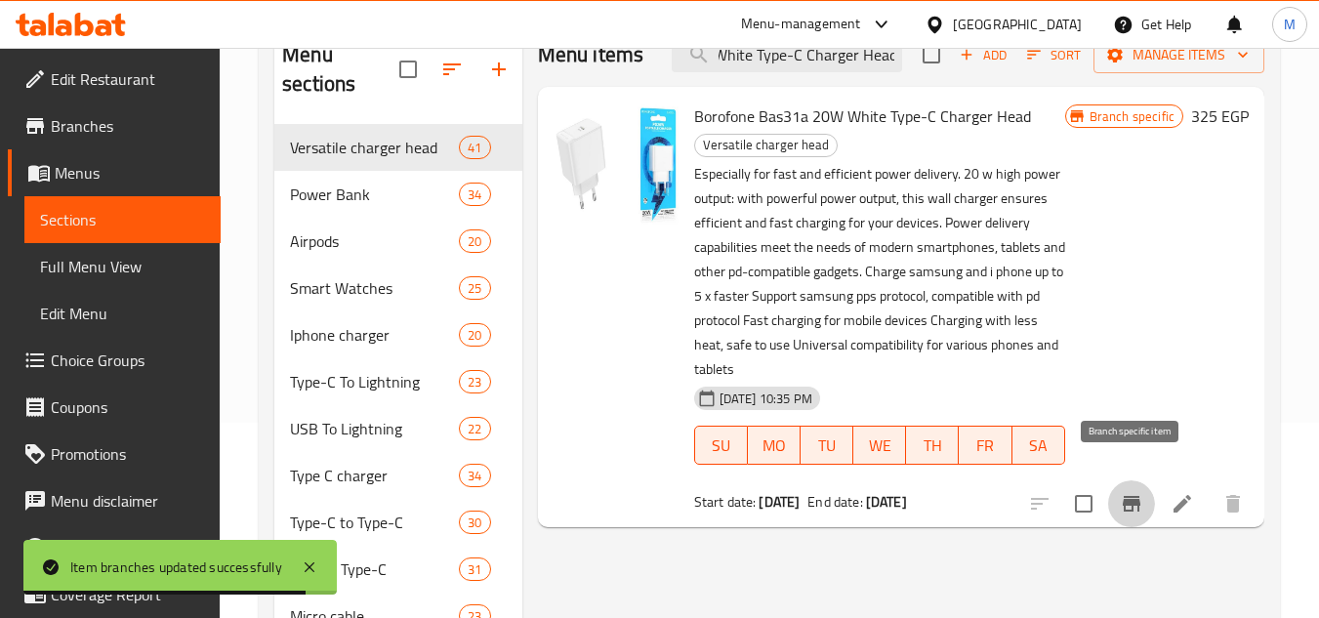
click at [1139, 492] on icon "Branch-specific-item" at bounding box center [1131, 503] width 23 height 23
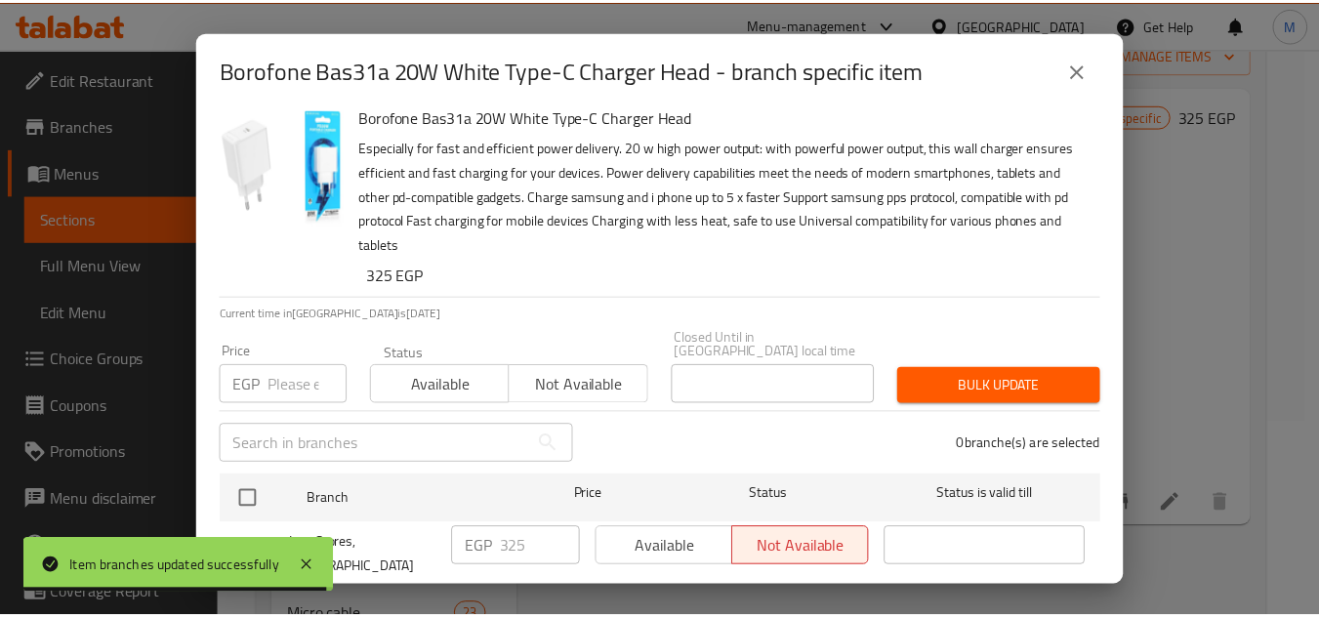
scroll to position [39, 0]
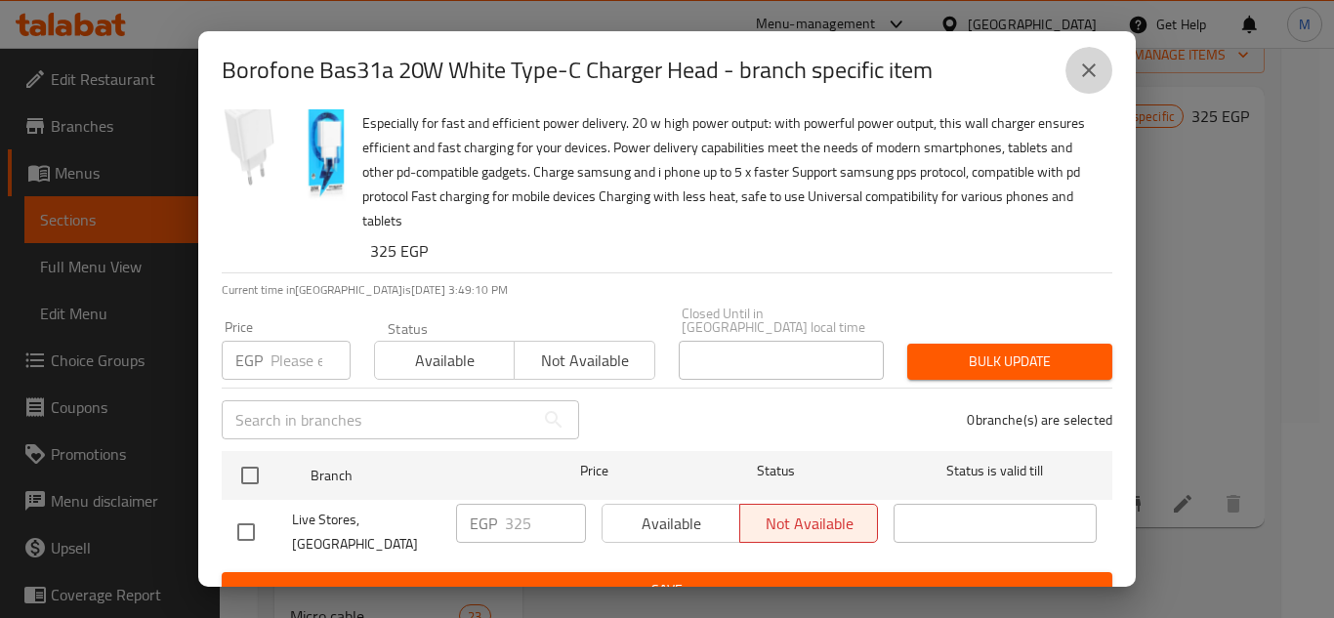
click at [1086, 54] on button "close" at bounding box center [1088, 70] width 47 height 47
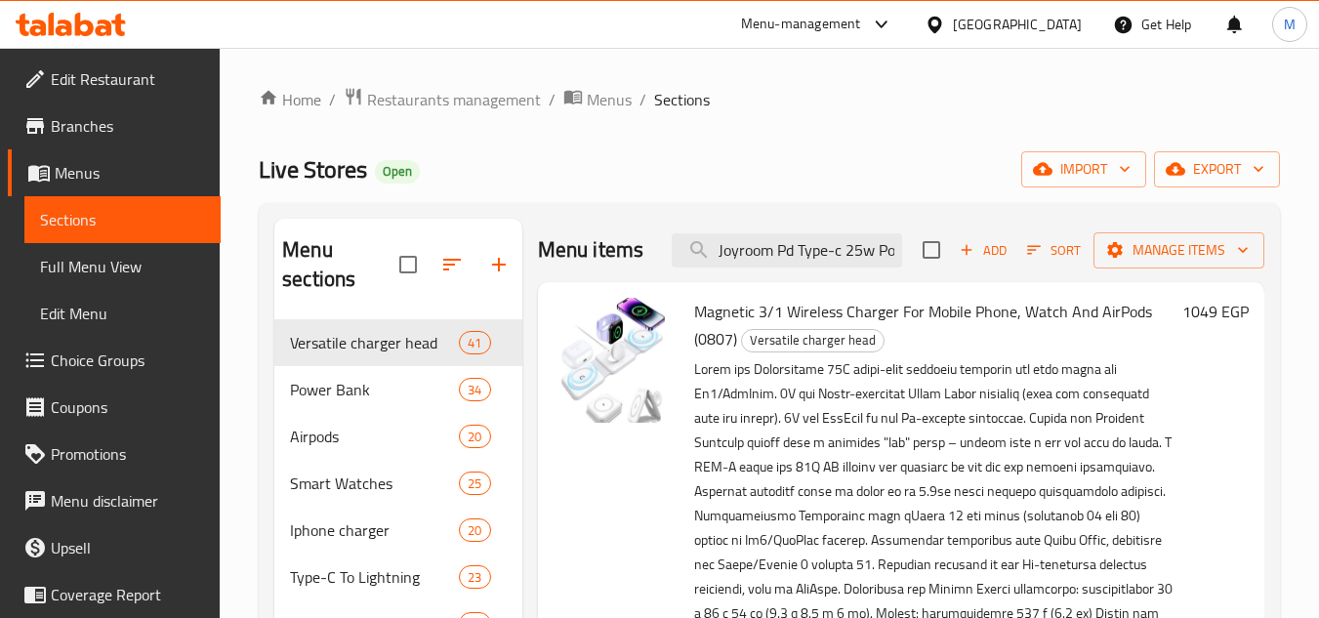
scroll to position [293, 0]
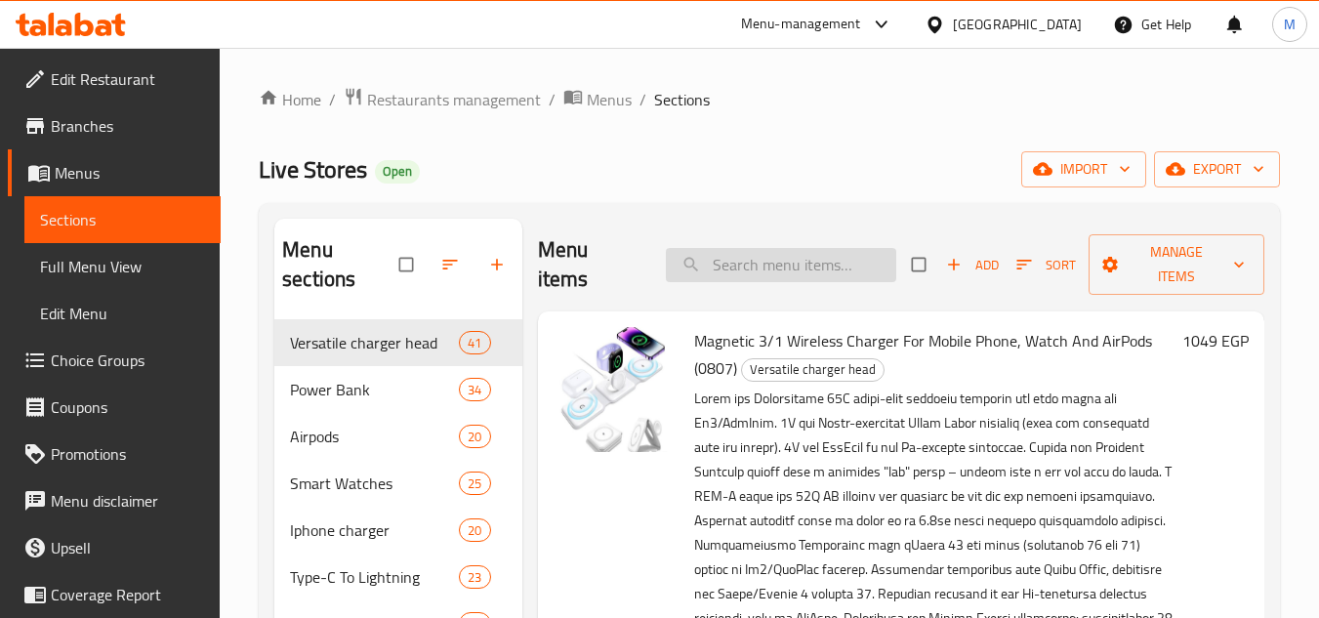
click at [796, 260] on input "search" at bounding box center [781, 265] width 230 height 34
paste input "ر اس شاحن يو اس ىب من تايب س 25 وات اكس سكوت سوبر فاست"
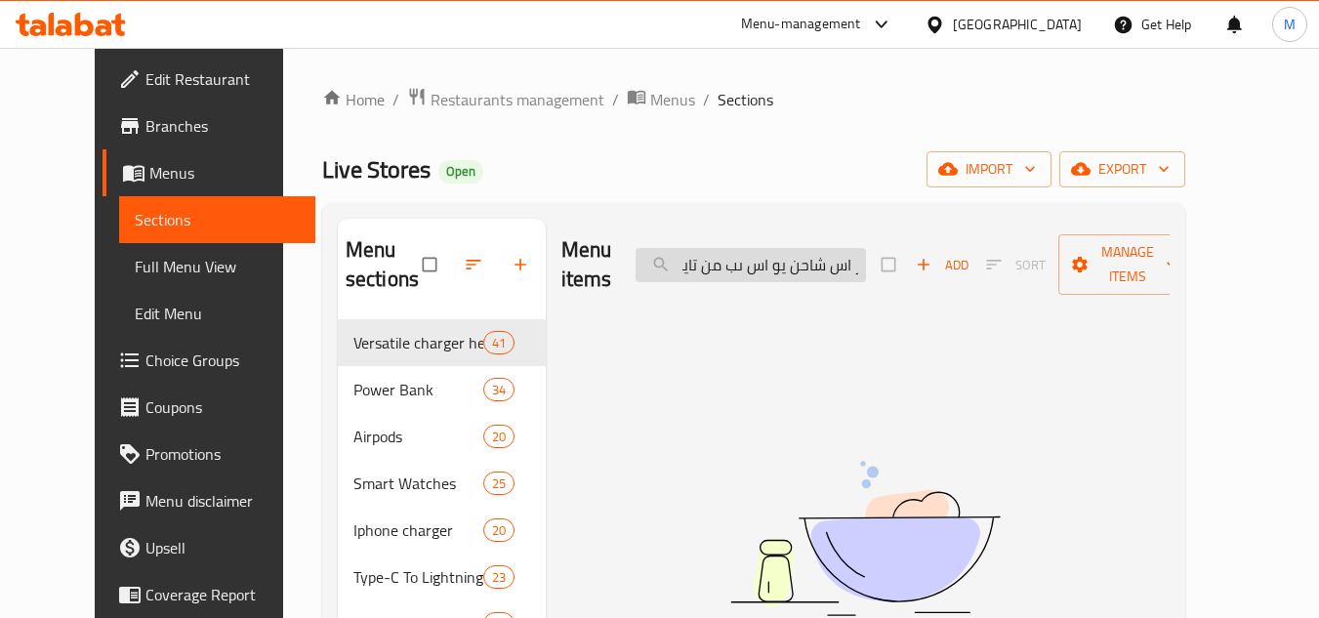
click at [866, 267] on input "ر اس شاحن يو اس ىب من تايب س 25 وات اكس سكوت سوبر فاست" at bounding box center [751, 265] width 230 height 34
click at [866, 268] on input "ر اس شاحن يو اس ىب من تايب س 25 وات اكس سكوت سوبر فاست" at bounding box center [751, 265] width 230 height 34
click at [866, 270] on input "ر اس شاحن يو اس ىب من تايب س 25 وات اكس سكوت سوبر فاست" at bounding box center [751, 265] width 230 height 34
click at [712, 269] on input "راس شاحن يو اس ىب من تايب س 25 وات اكس سكوت سوبر فاست" at bounding box center [751, 265] width 230 height 34
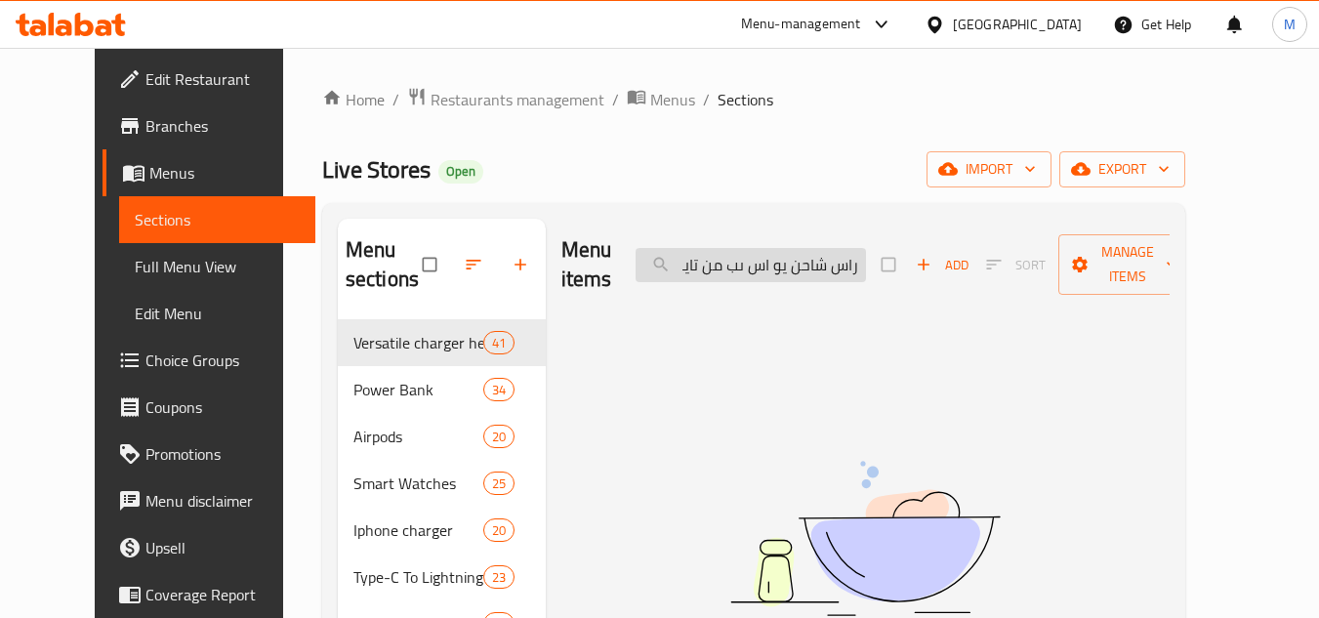
click at [866, 275] on input "راس شاحن يو اس ىب من تايب س 25 وات اكس سكوت سوبر فاست" at bounding box center [751, 265] width 230 height 34
click at [830, 268] on input "راس شاحن يو اس ىب من تايب س 25 وات اكس سكوت سوبر فاست" at bounding box center [751, 265] width 230 height 34
click at [784, 260] on input "راس شاحن يو اس ىب من تايب س 25 وات اكس سكوت سوبر فاست" at bounding box center [751, 265] width 230 height 34
type input "ر"
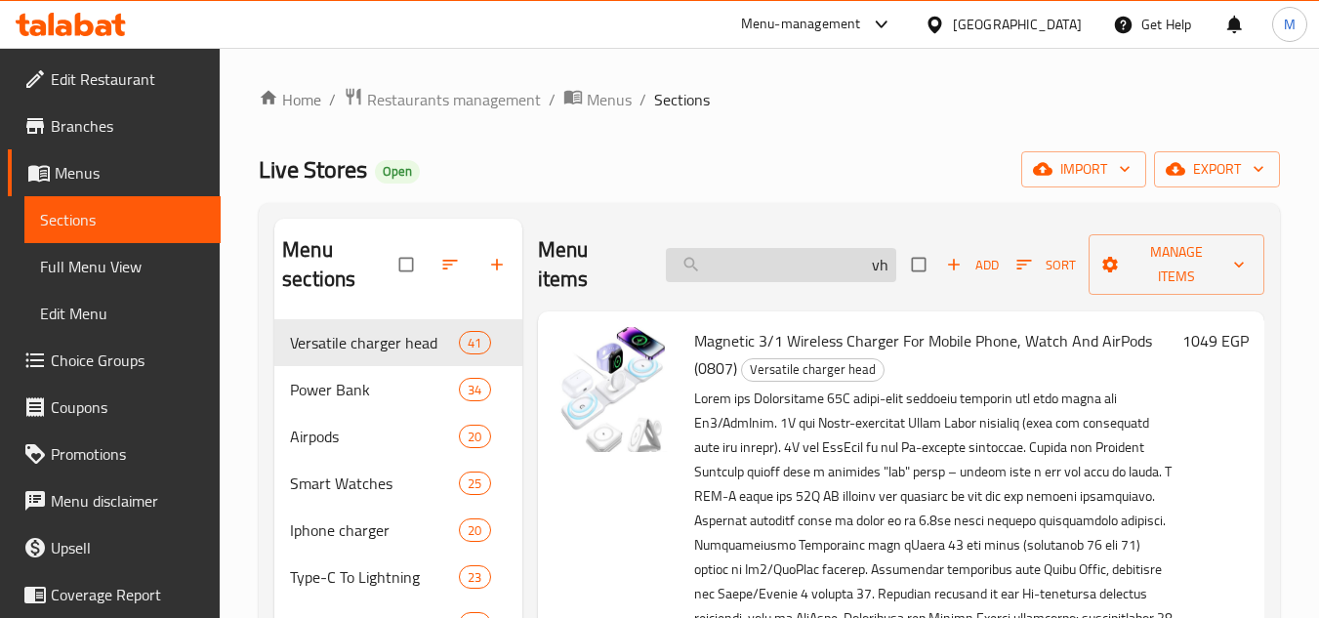
type input "v"
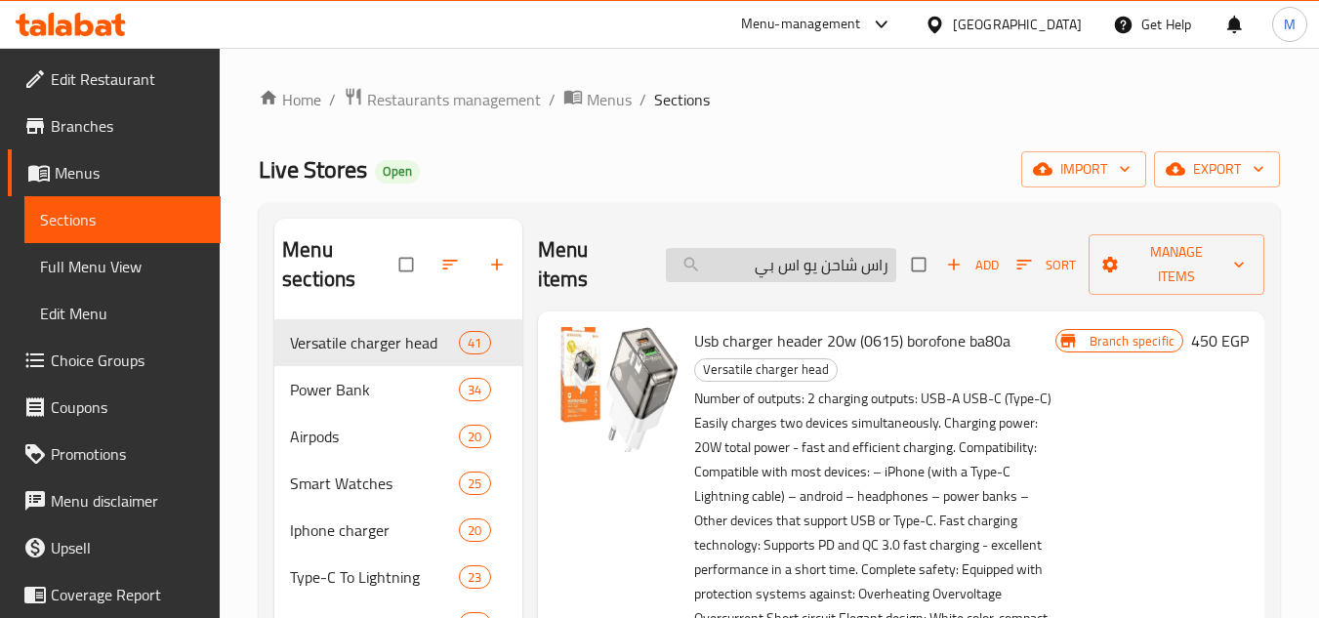
click at [827, 256] on input "راس شاحن يو اس بي" at bounding box center [781, 265] width 230 height 34
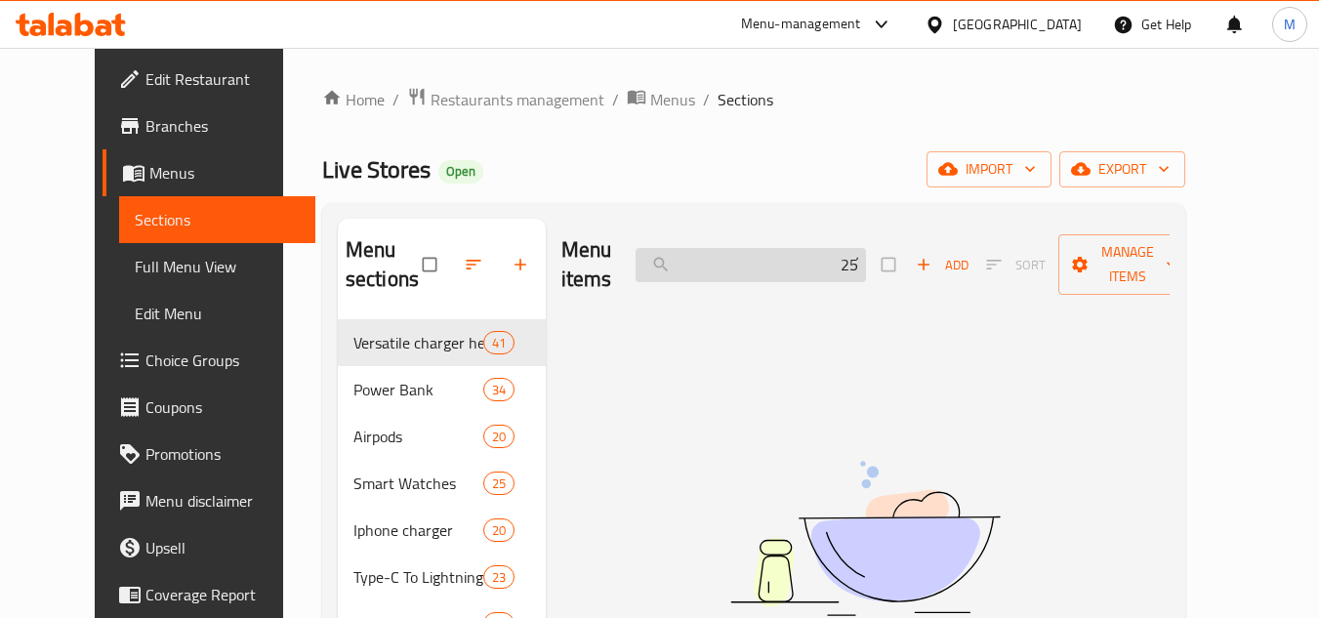
click at [866, 255] on input "25ً" at bounding box center [751, 265] width 230 height 34
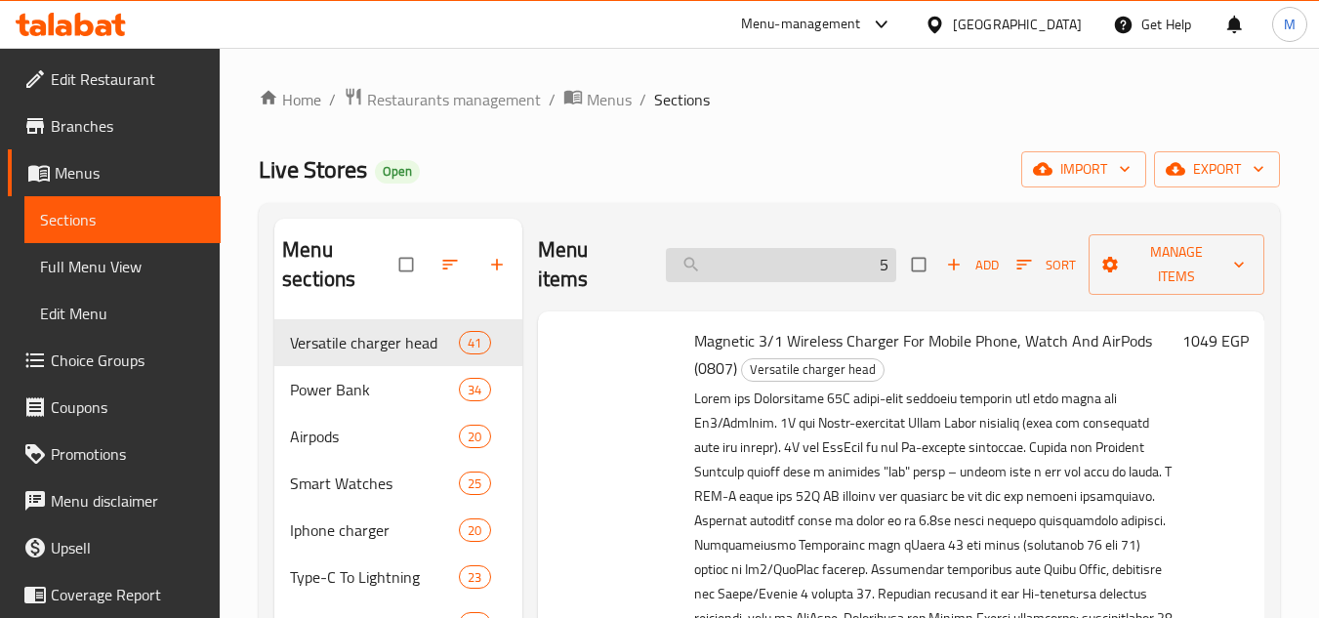
click at [888, 260] on input "5" at bounding box center [781, 265] width 230 height 34
click at [903, 263] on div "Menu items 5 Add Sort Manage items" at bounding box center [901, 265] width 727 height 93
click at [868, 257] on input "5" at bounding box center [781, 265] width 230 height 34
click at [874, 262] on input "5" at bounding box center [781, 265] width 230 height 34
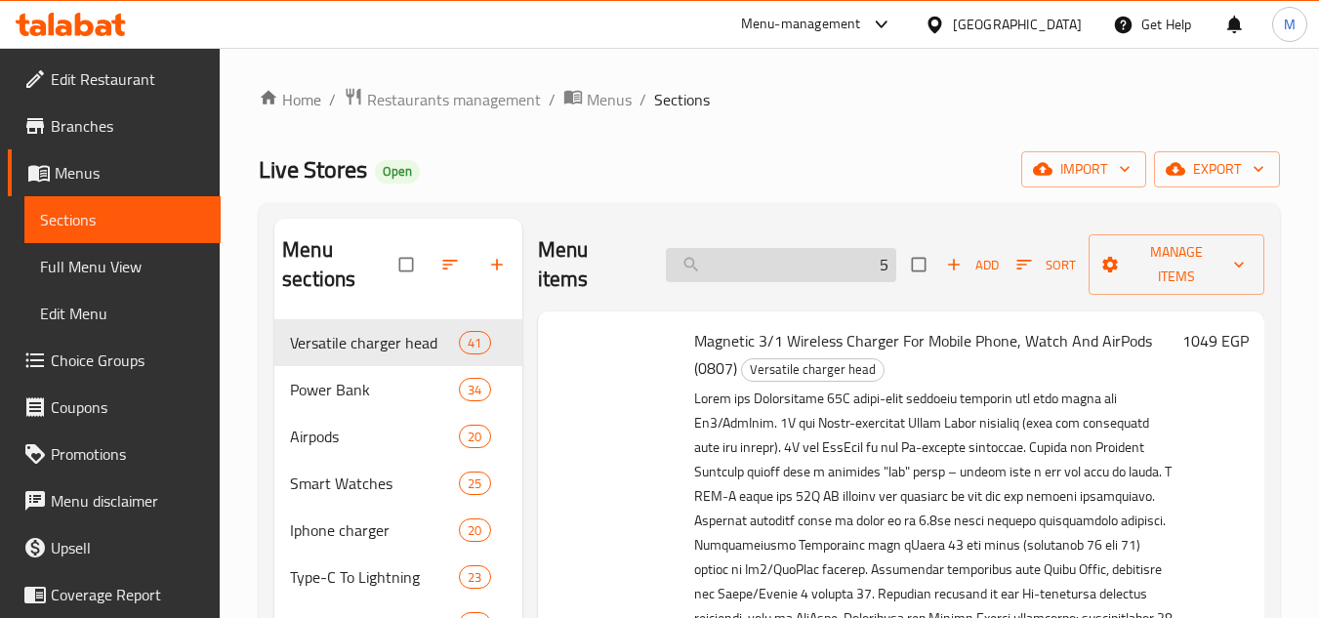
click at [874, 262] on input "5" at bounding box center [781, 265] width 230 height 34
click at [878, 262] on input "5" at bounding box center [781, 265] width 230 height 34
click at [886, 268] on input "5" at bounding box center [781, 265] width 230 height 34
click at [871, 263] on input "5" at bounding box center [781, 265] width 230 height 34
type input "ص"
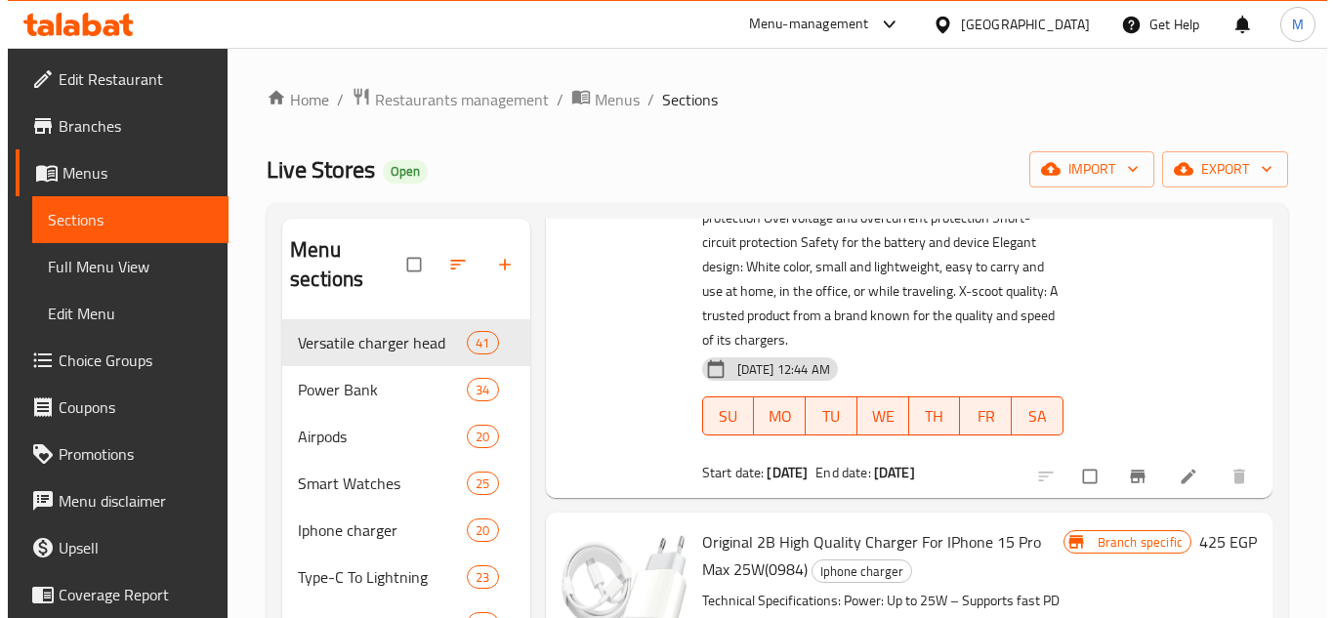
scroll to position [3906, 0]
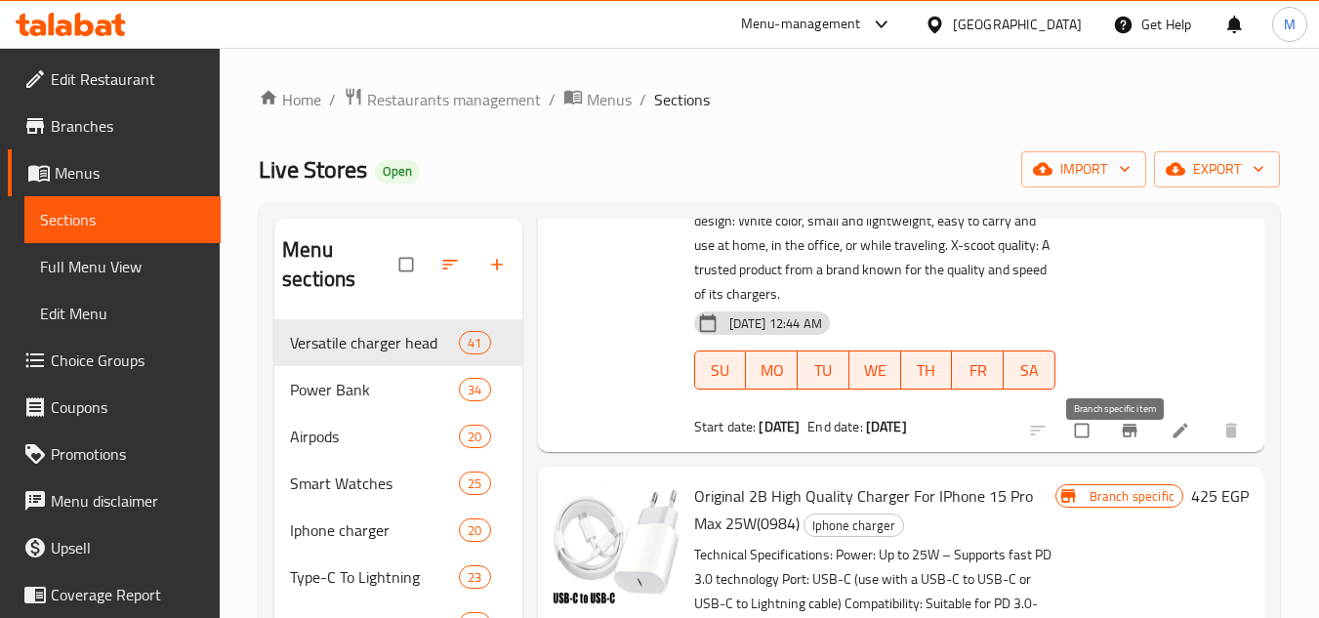
type input "25W"
click at [1120, 440] on icon "Branch-specific-item" at bounding box center [1130, 431] width 20 height 20
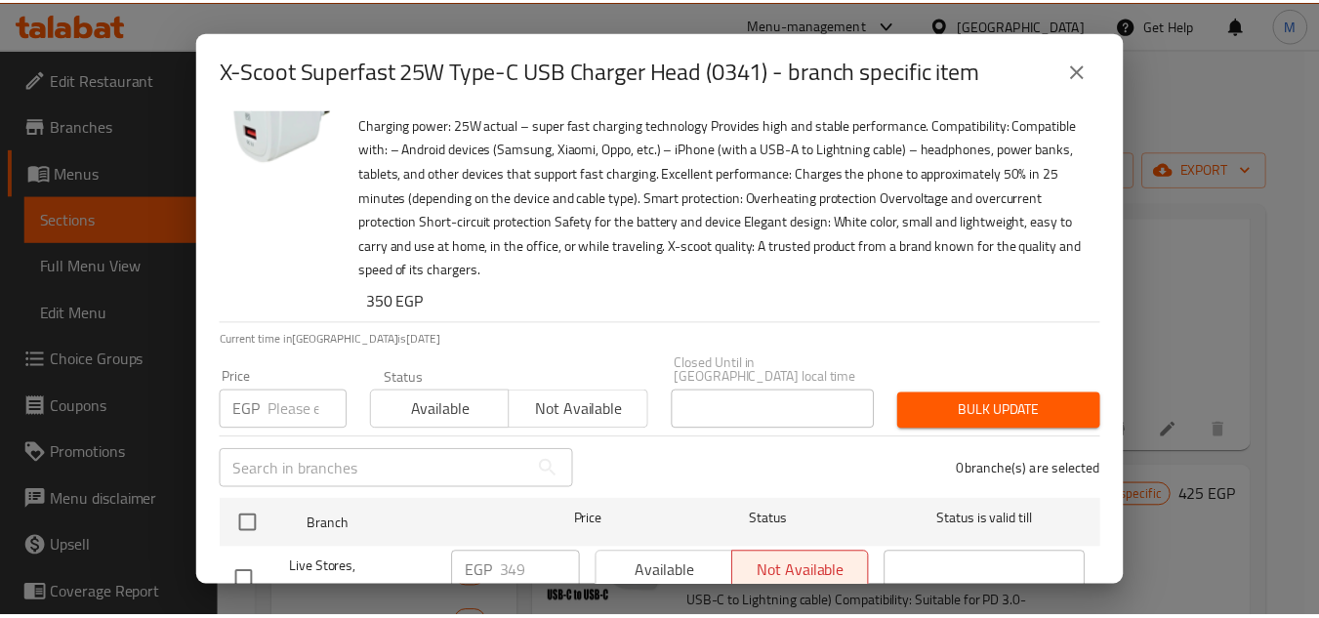
scroll to position [112, 0]
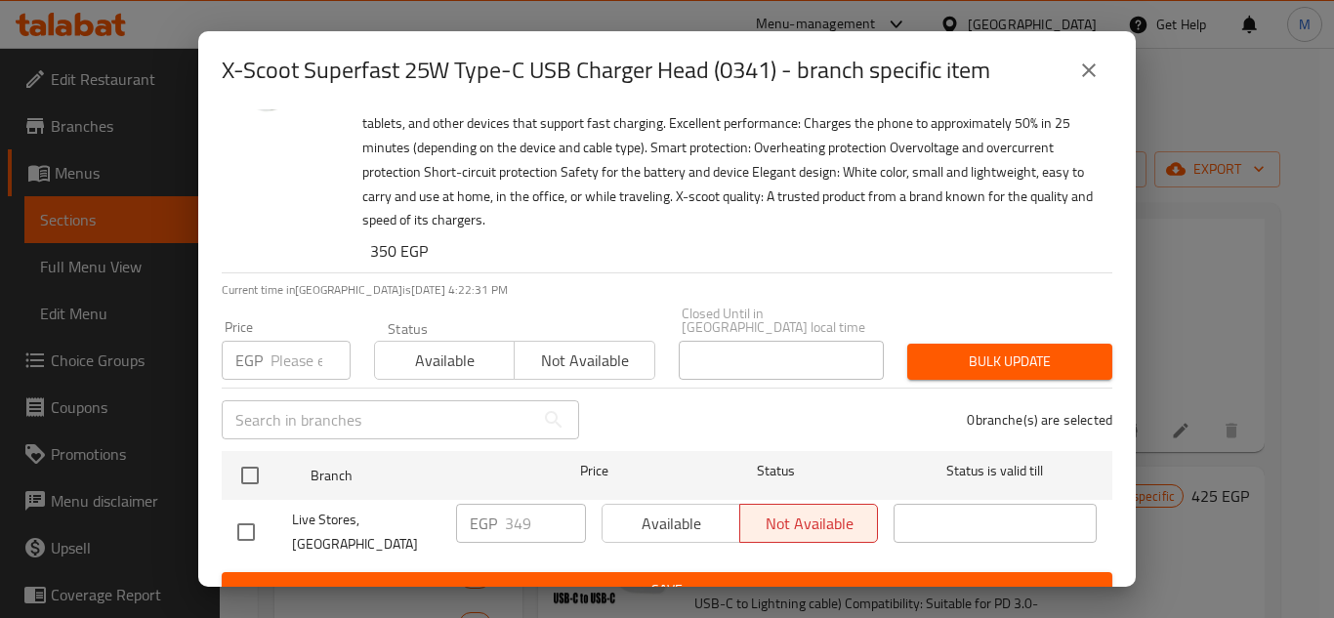
click at [1081, 62] on icon "close" at bounding box center [1088, 70] width 23 height 23
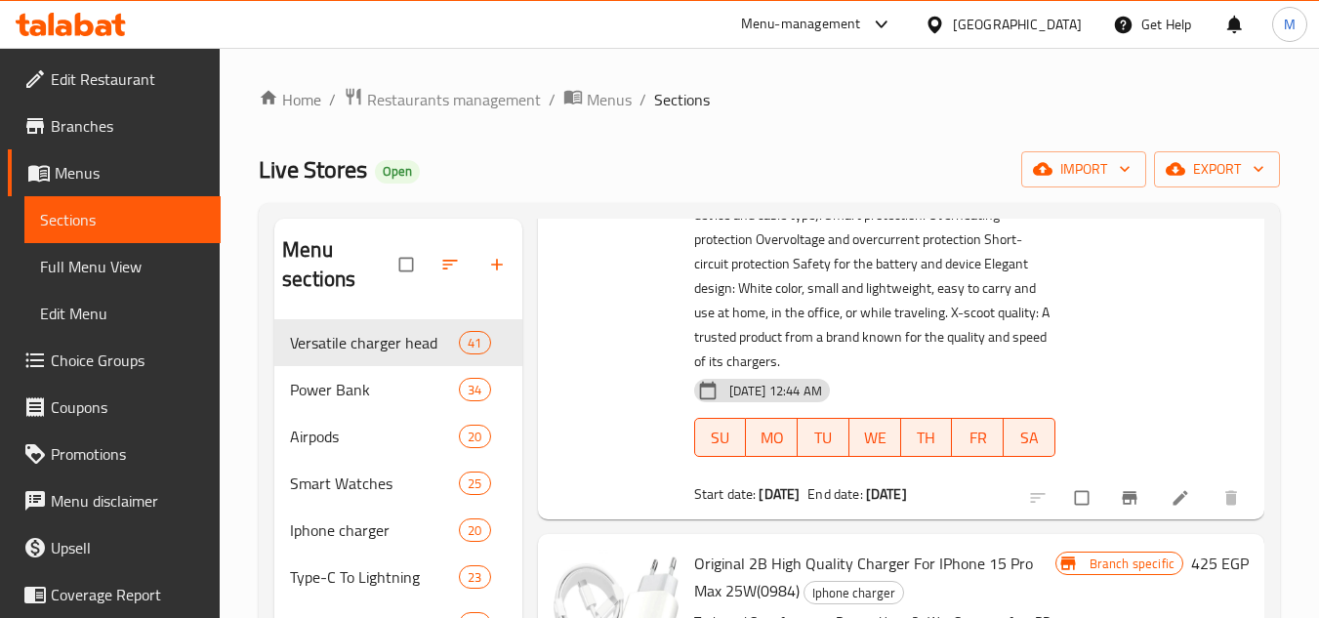
scroll to position [3809, 0]
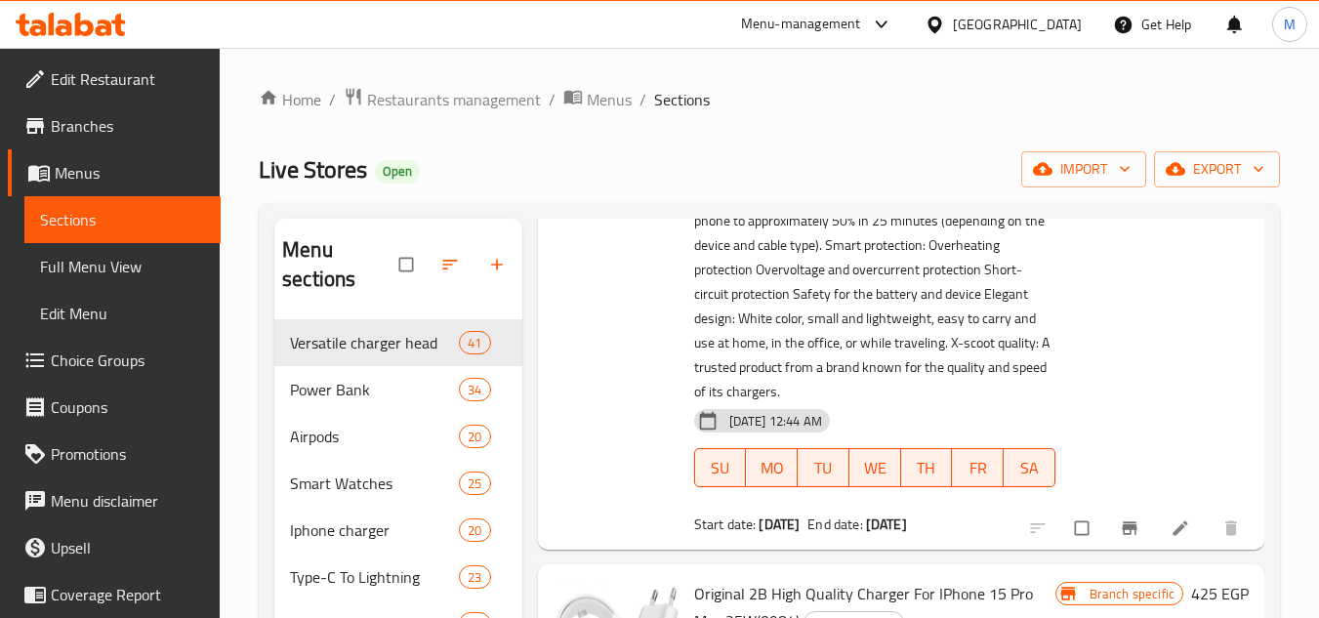
click at [1064, 547] on input "checkbox" at bounding box center [1083, 528] width 41 height 37
checkbox input "true"
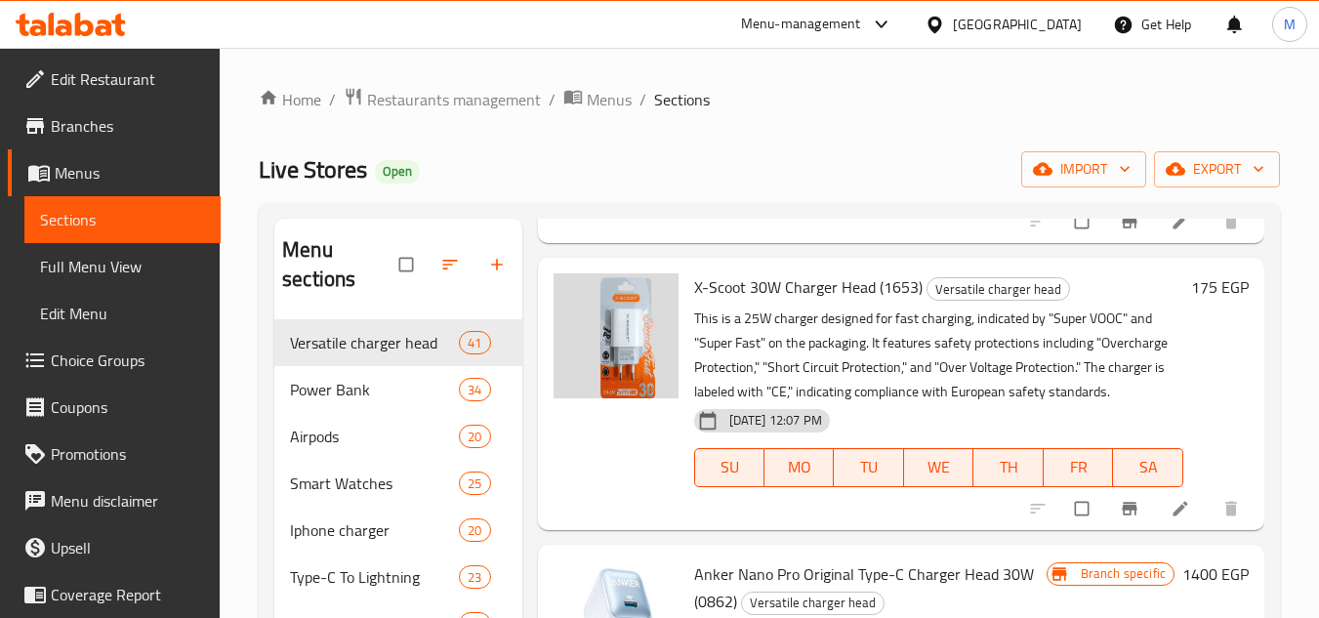
scroll to position [0, 0]
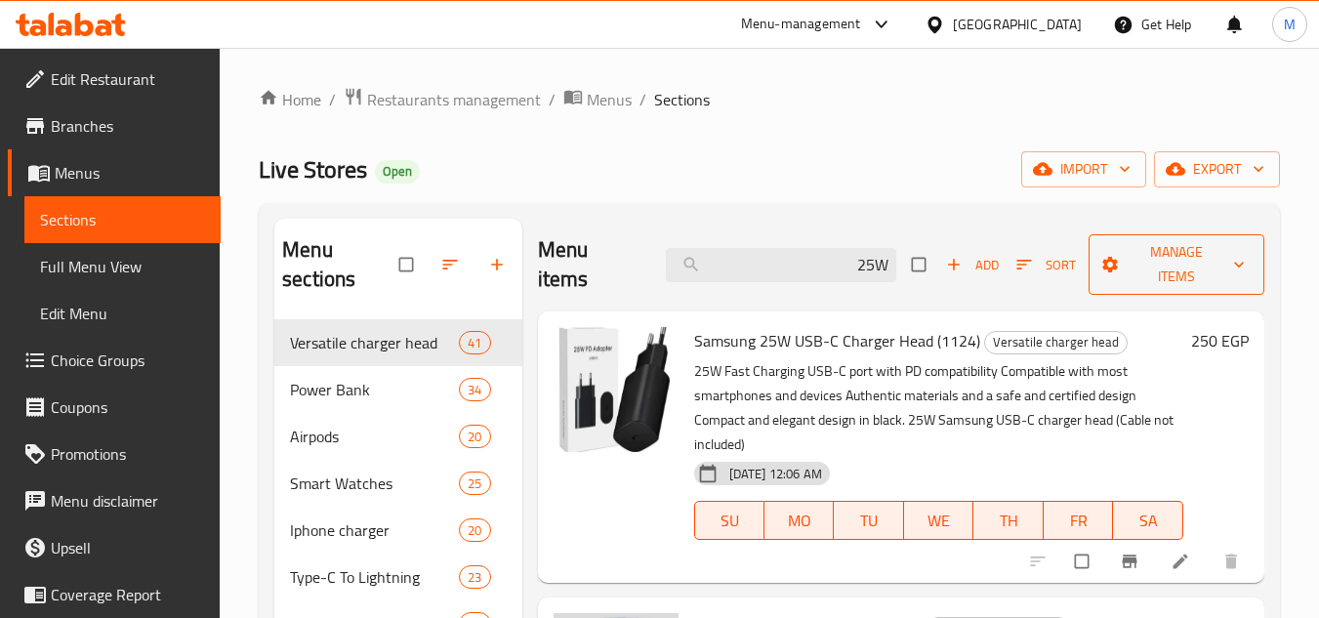
click at [1122, 264] on span "Manage items" at bounding box center [1176, 264] width 145 height 49
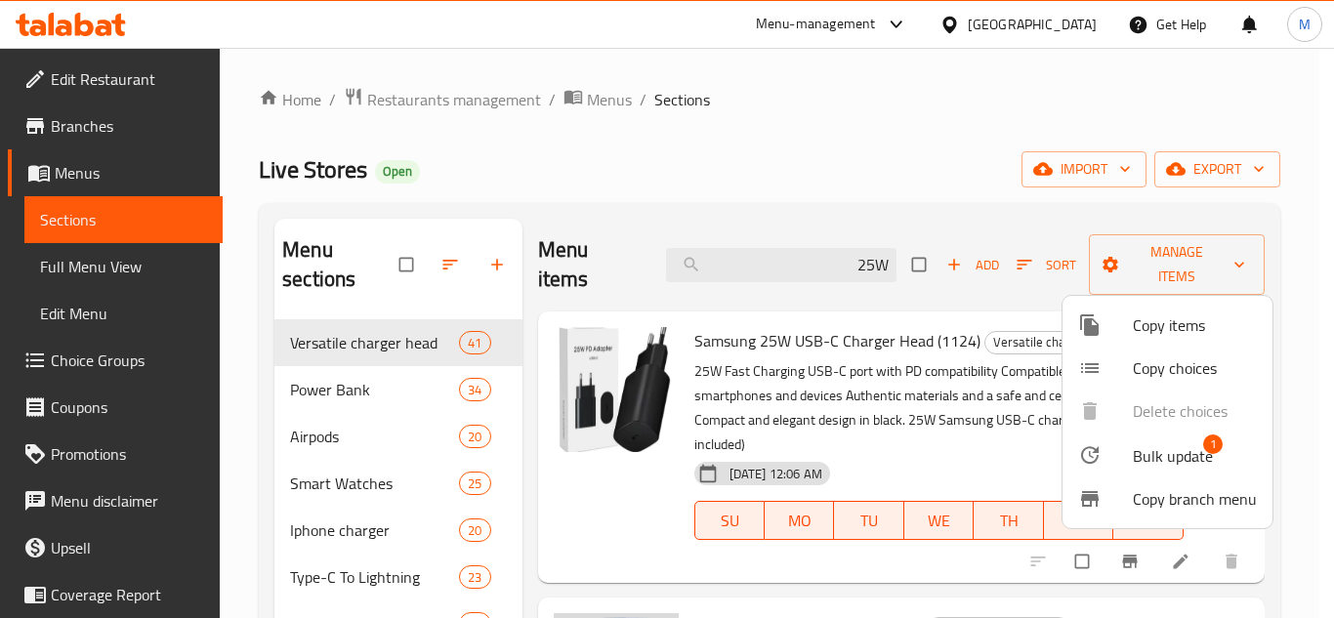
click at [1151, 444] on span "Bulk update" at bounding box center [1173, 455] width 80 height 23
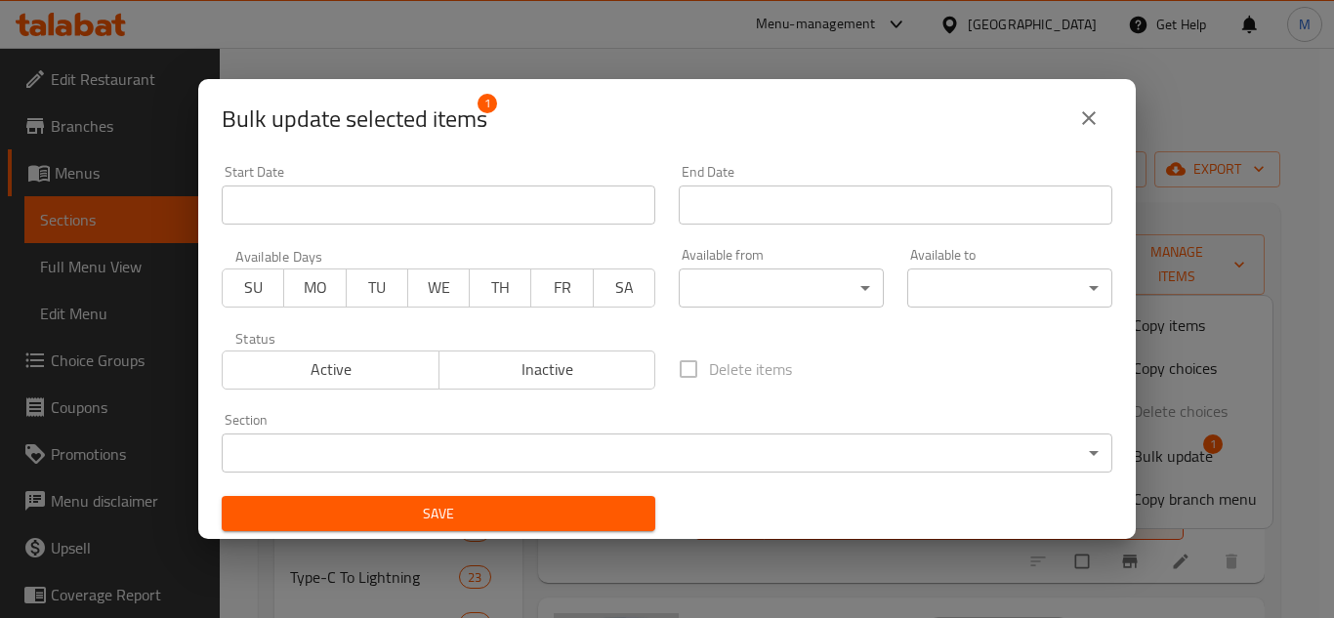
click at [557, 196] on input "Start Date" at bounding box center [439, 205] width 434 height 39
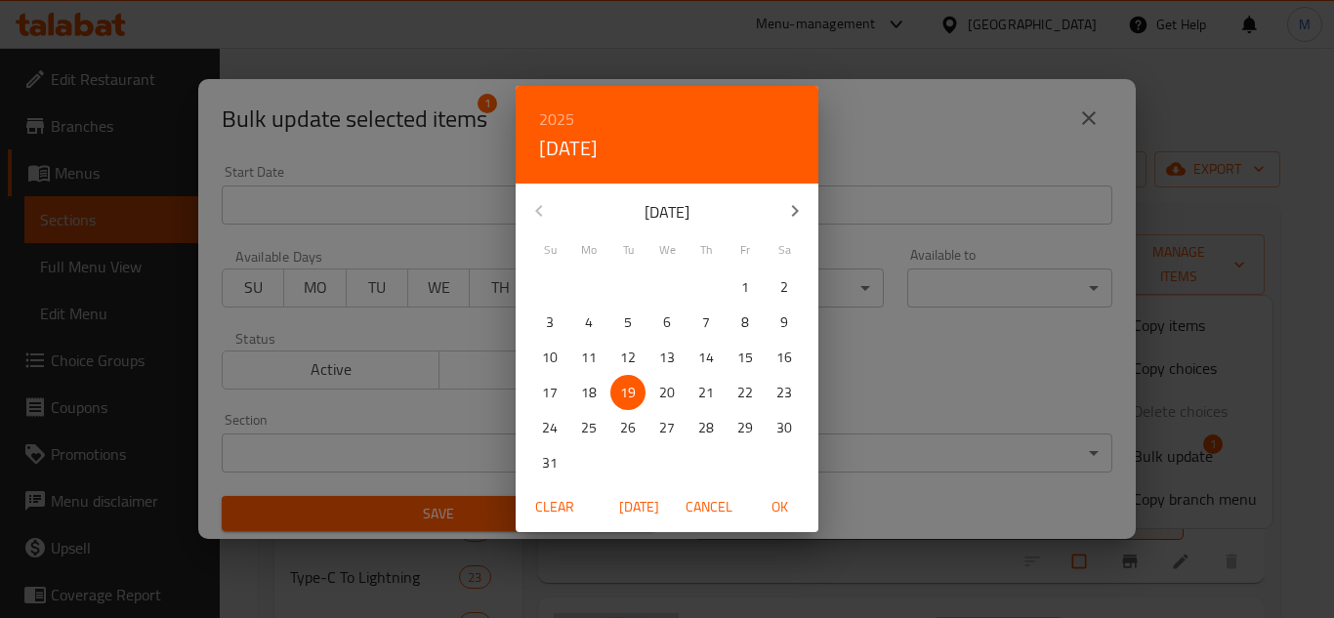
click at [630, 390] on p "19" at bounding box center [628, 393] width 16 height 24
click at [773, 494] on button "OK" at bounding box center [779, 507] width 62 height 36
type input "[DATE]"
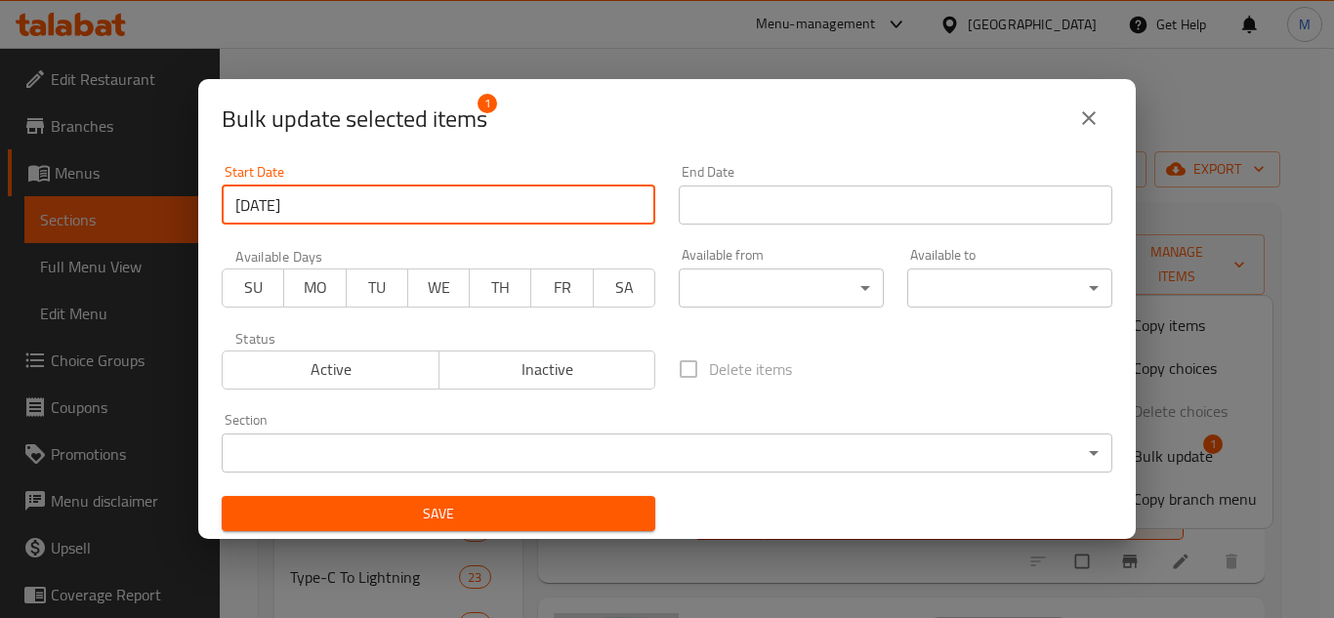
click at [922, 215] on input "Start Date" at bounding box center [896, 205] width 434 height 39
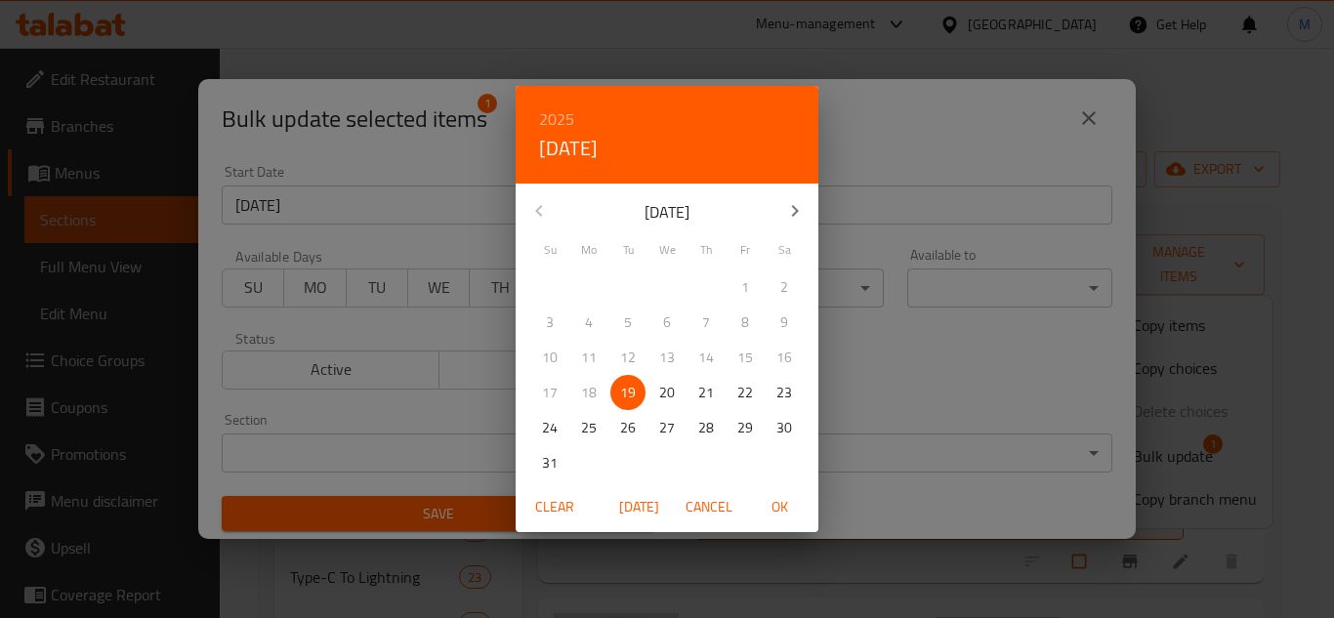
click at [817, 211] on button "button" at bounding box center [794, 210] width 47 height 47
click at [640, 425] on span "30" at bounding box center [627, 428] width 35 height 24
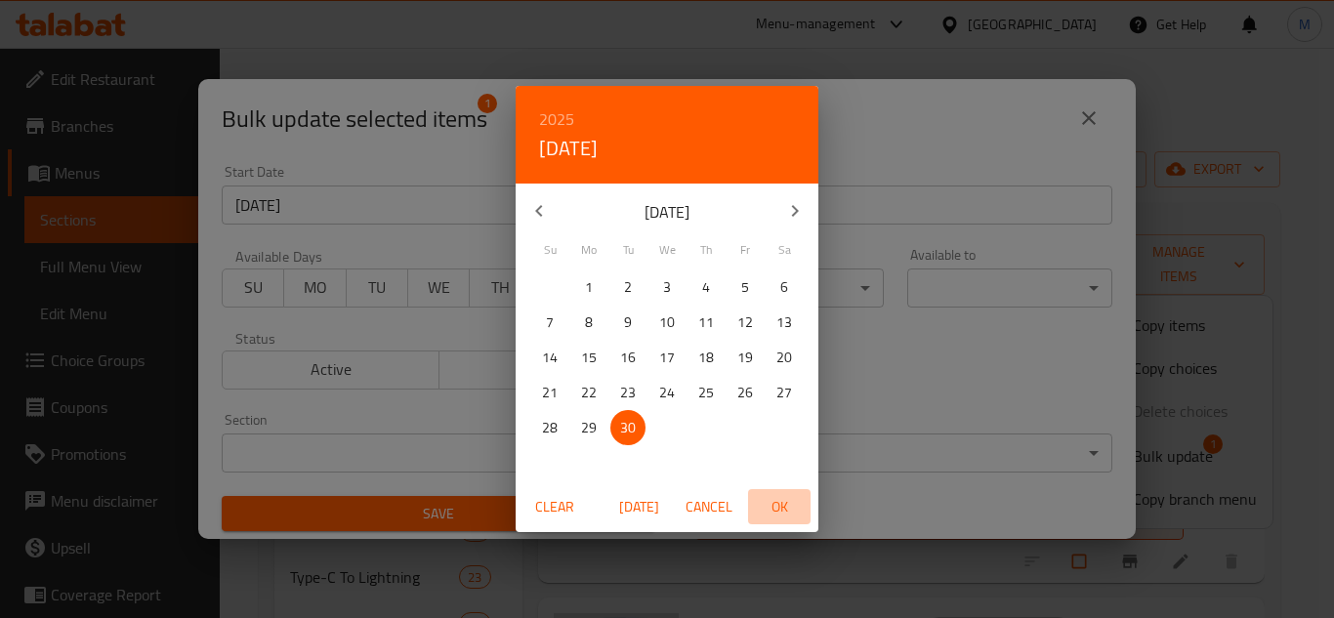
click at [774, 503] on span "OK" at bounding box center [779, 507] width 47 height 24
type input "[DATE]"
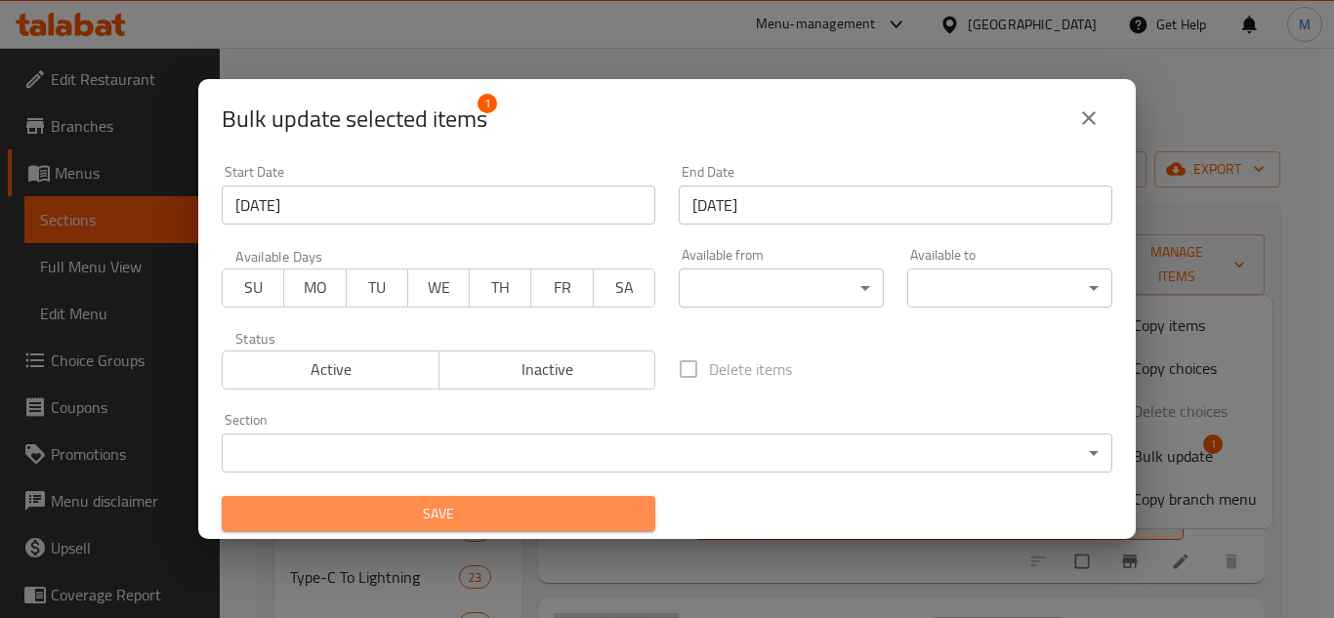
click at [605, 507] on span "Save" at bounding box center [438, 514] width 402 height 24
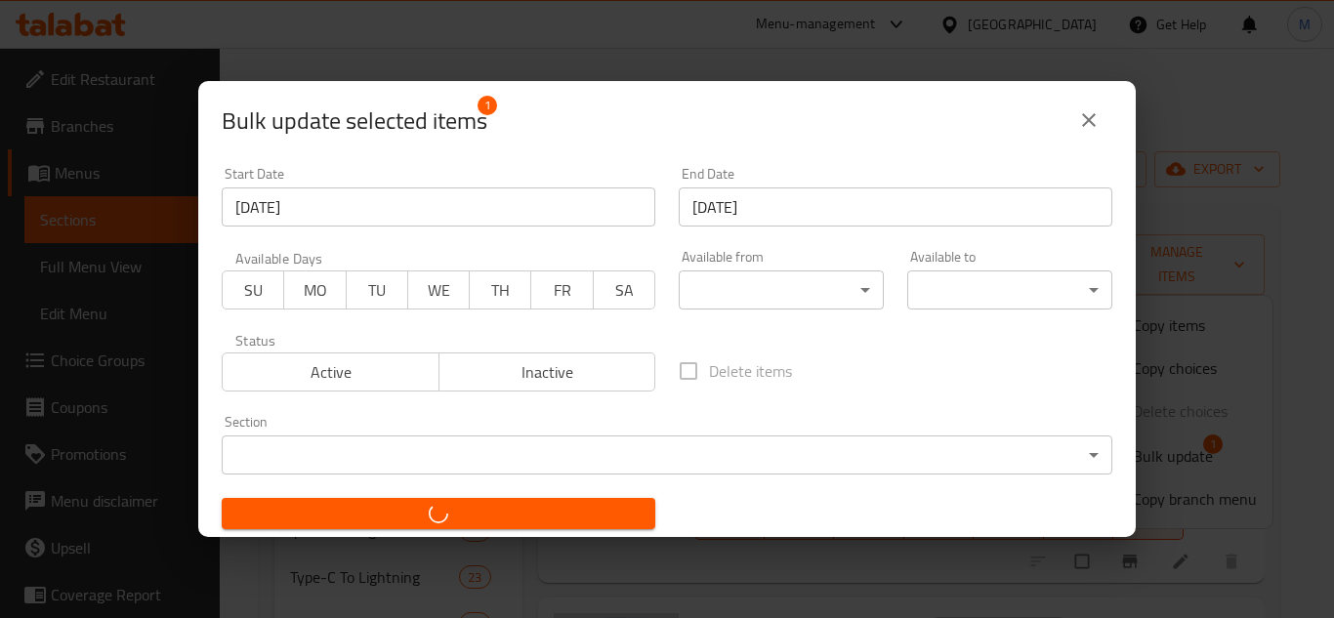
checkbox input "false"
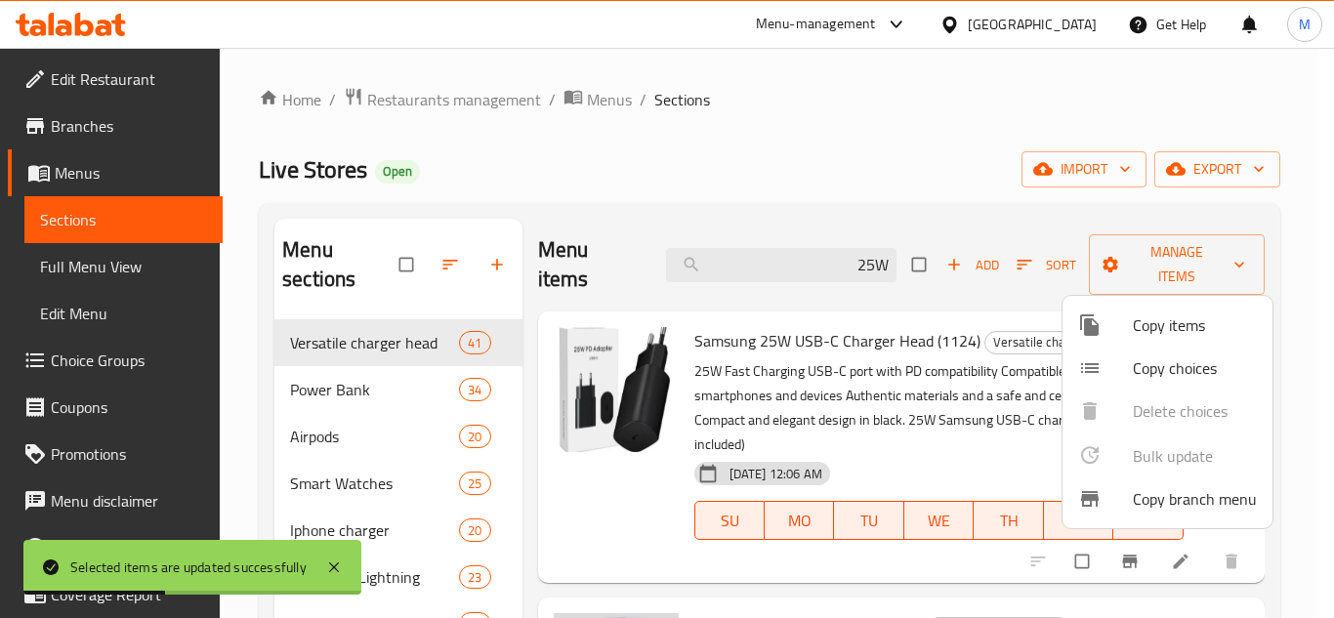
click at [830, 292] on div at bounding box center [667, 309] width 1334 height 618
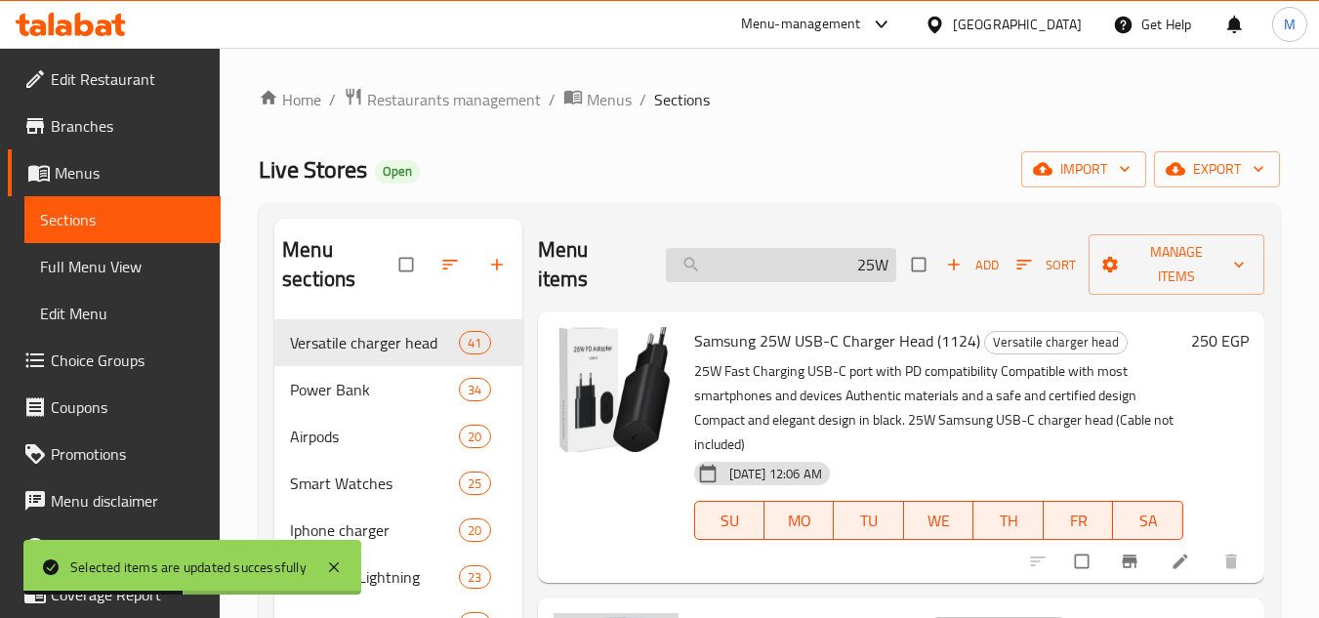
click at [834, 275] on input "25W" at bounding box center [781, 265] width 230 height 34
paste input "25W"
type input "25W"
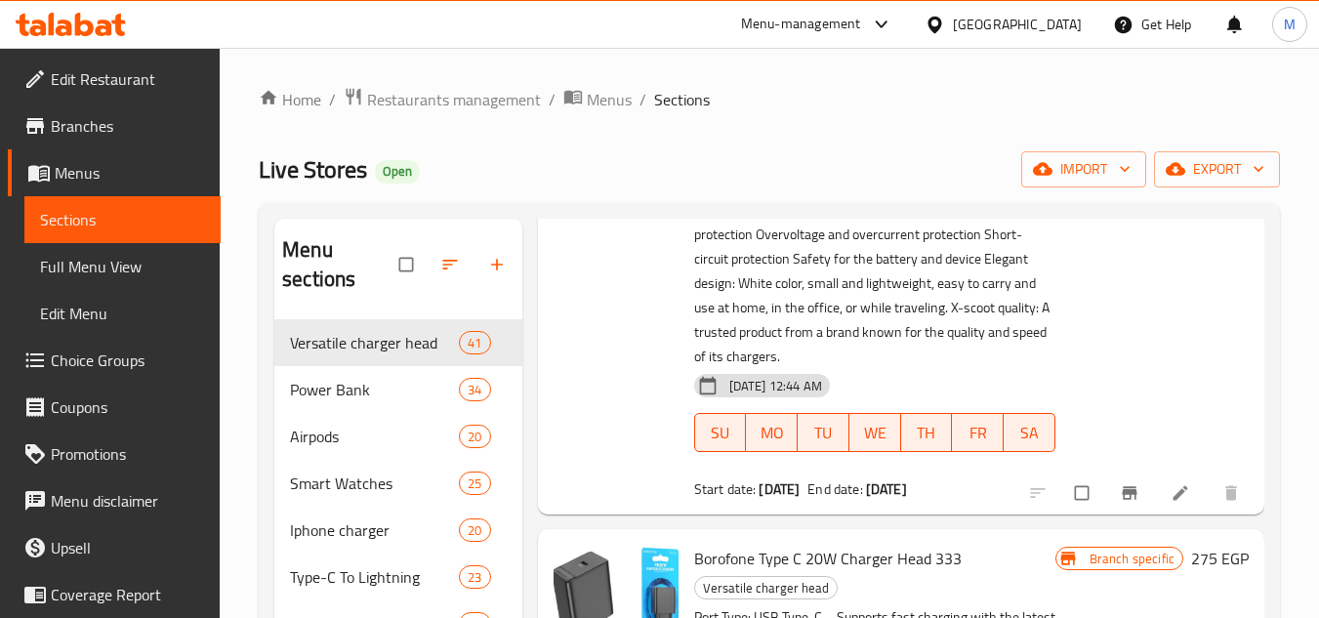
scroll to position [15820, 0]
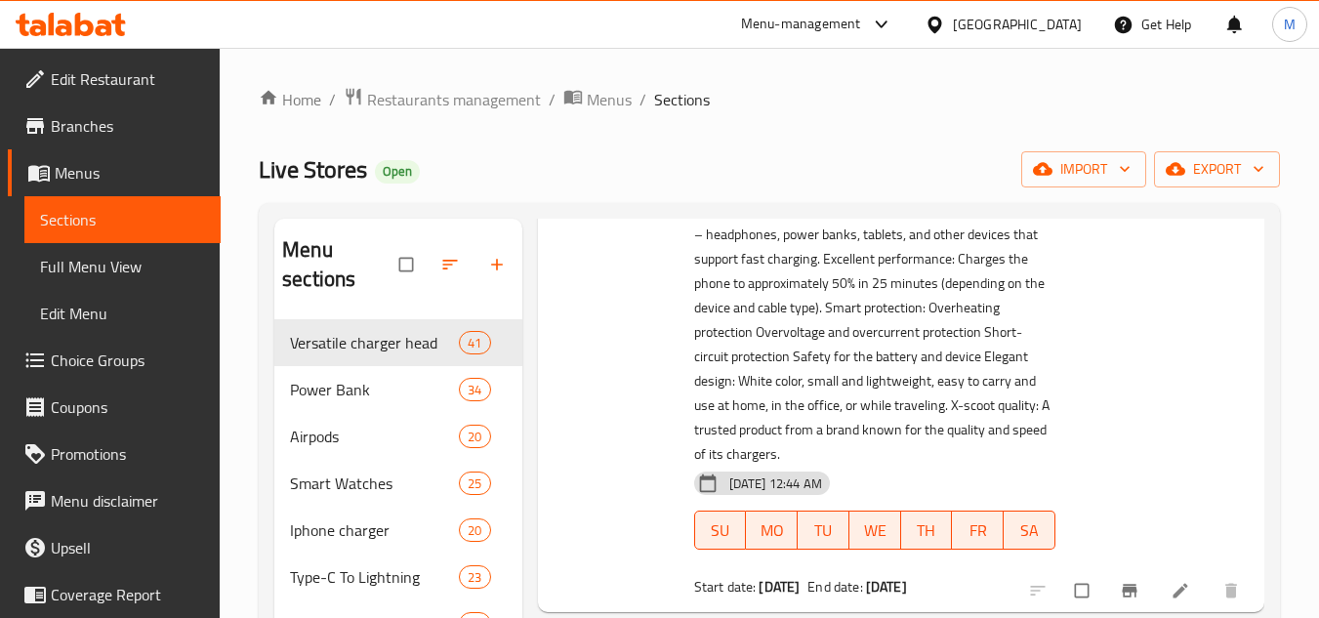
click at [914, 72] on span "X-Scoot Superfast 25W Type-C USB Charger Head (0341)" at bounding box center [860, 44] width 332 height 57
copy h6 "X-Scoot Superfast 25W Type-C USB Charger Head (0341)"
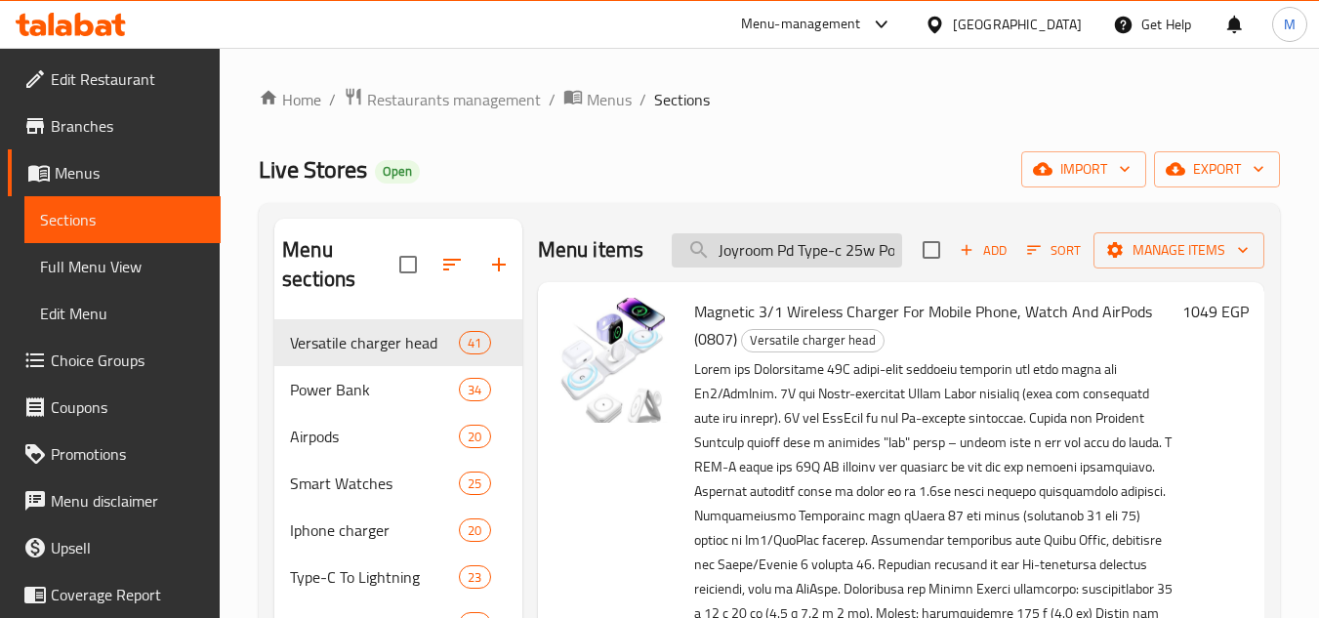
click at [807, 261] on input "Joyroom Pd Type-c 25w Power Charger Head" at bounding box center [787, 250] width 230 height 34
paste input "a31bas"
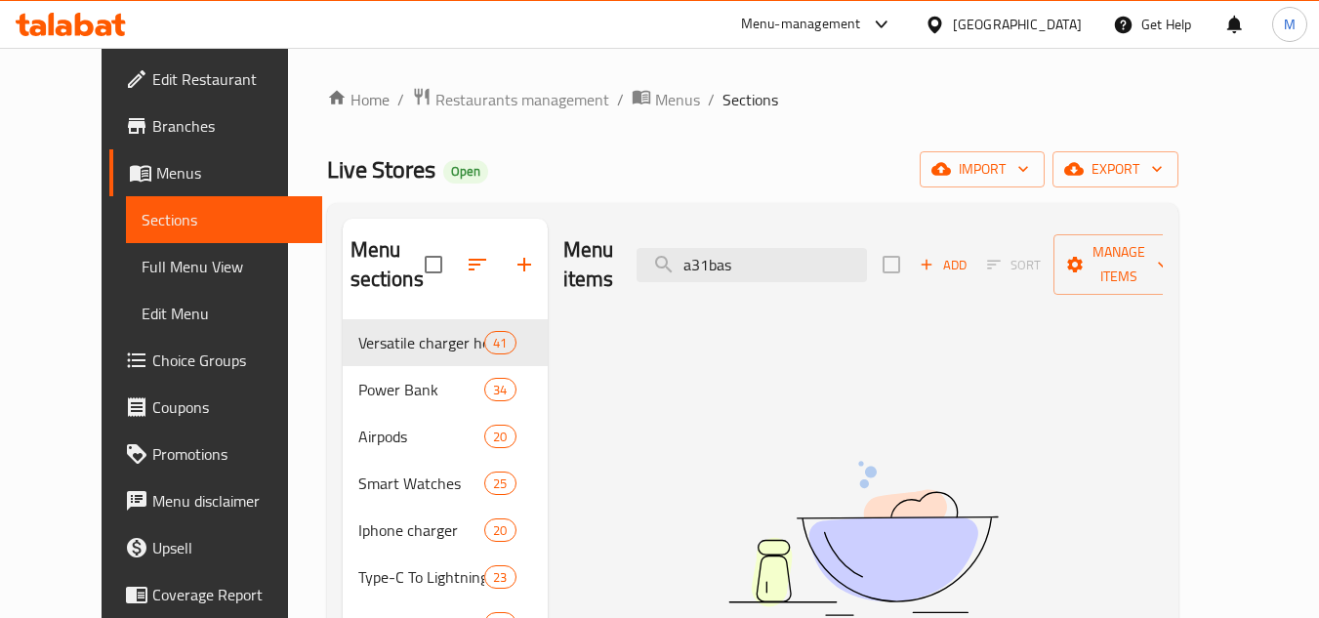
type input "Joyroom Pd Type-c 25w Power Charger Head"
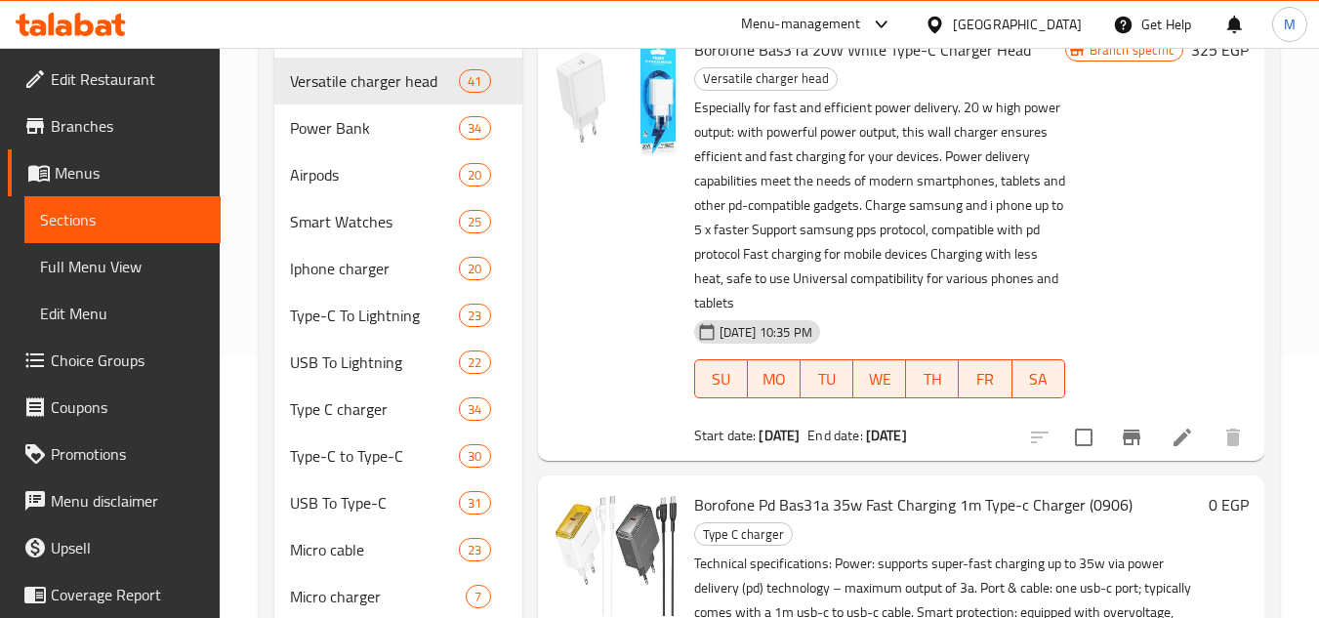
scroll to position [293, 0]
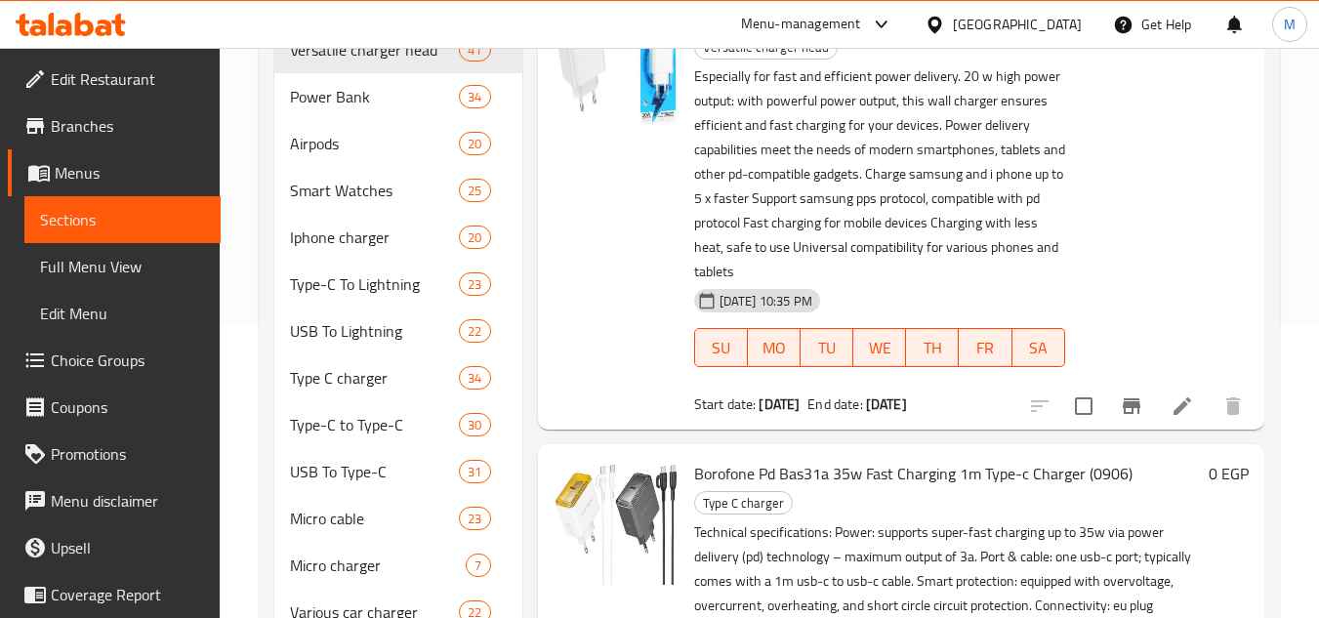
type input "bas31a"
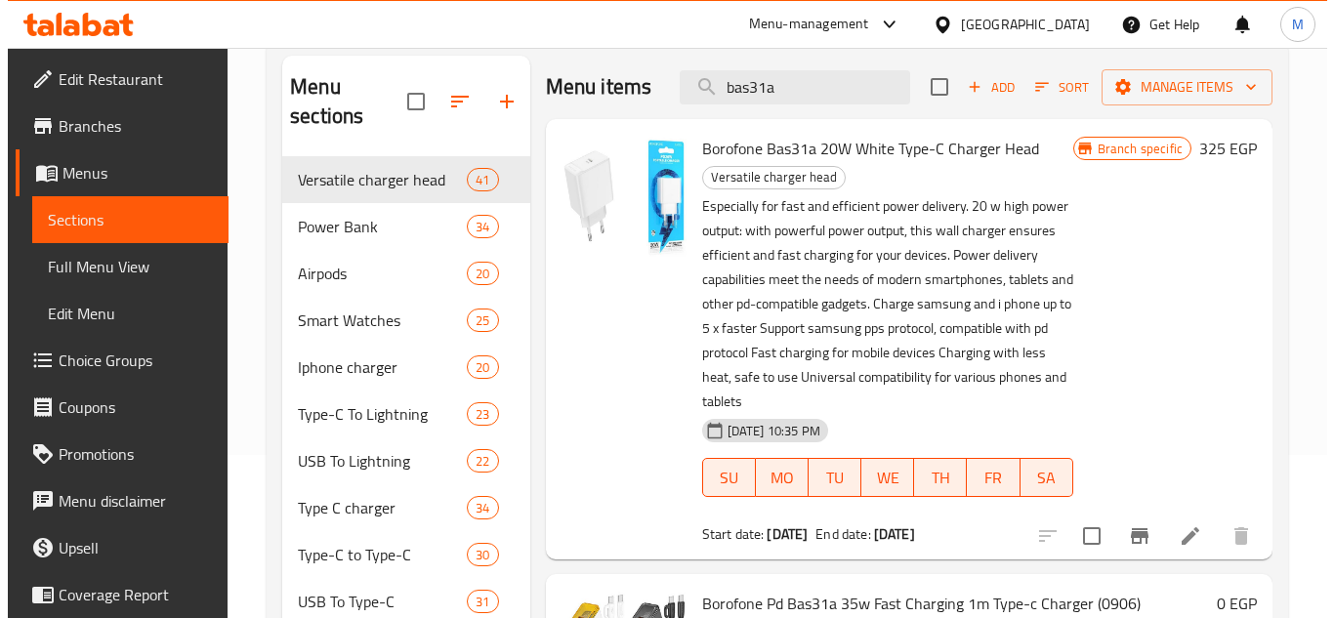
scroll to position [195, 0]
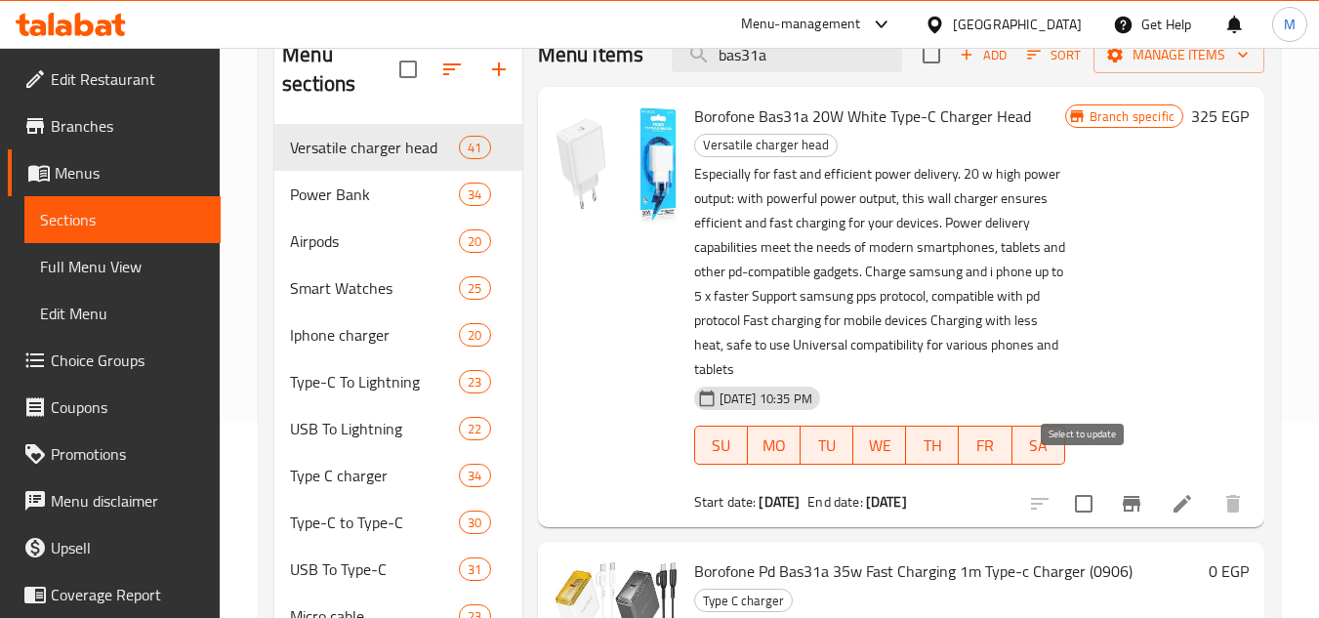
click at [1093, 483] on input "checkbox" at bounding box center [1083, 503] width 41 height 41
checkbox input "true"
click at [1141, 492] on icon "Branch-specific-item" at bounding box center [1131, 503] width 23 height 23
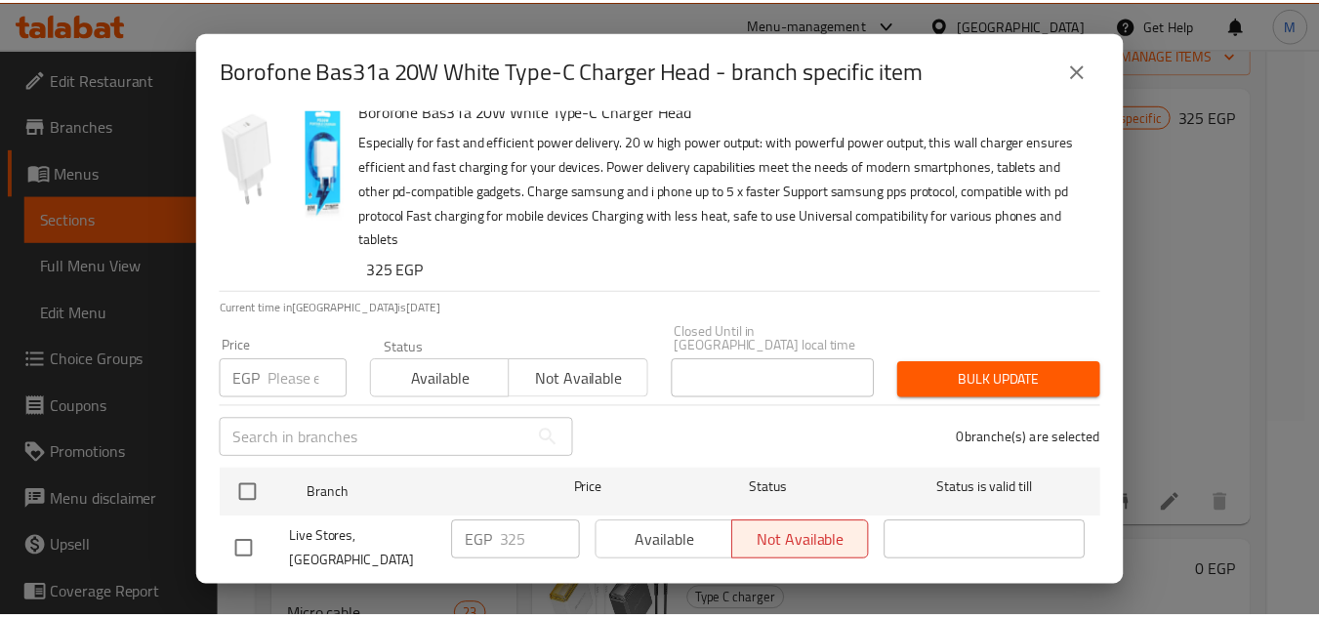
scroll to position [39, 0]
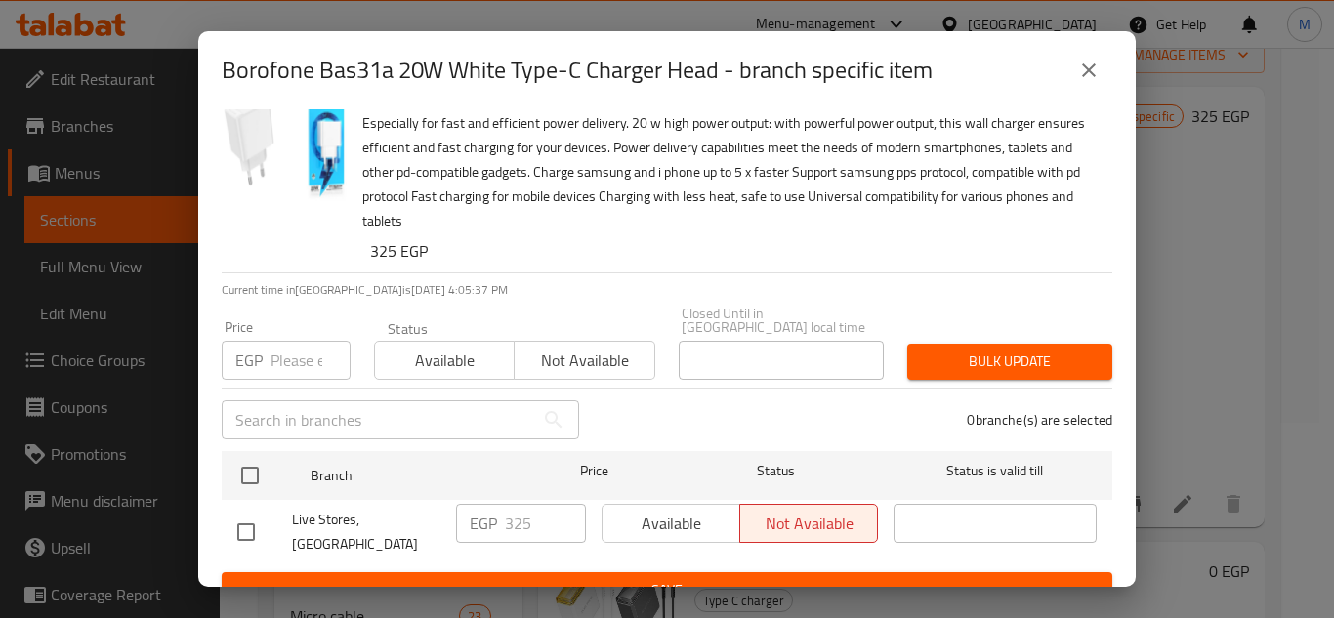
click at [1096, 65] on icon "close" at bounding box center [1088, 70] width 23 height 23
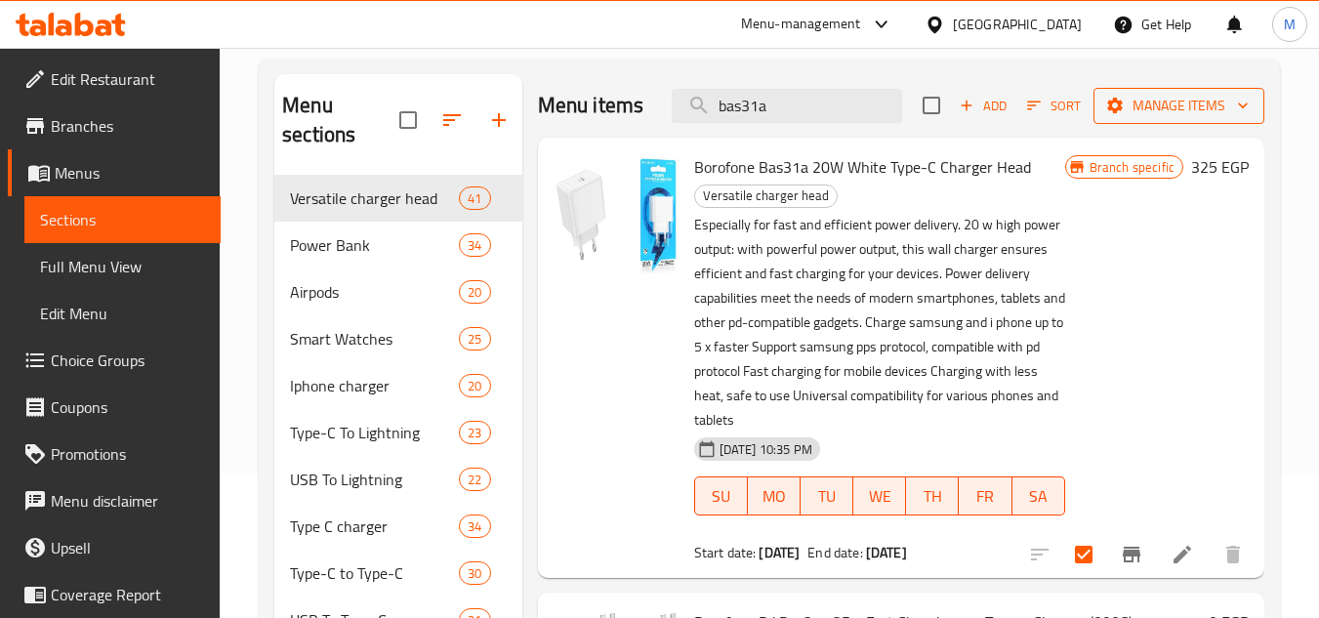
scroll to position [98, 0]
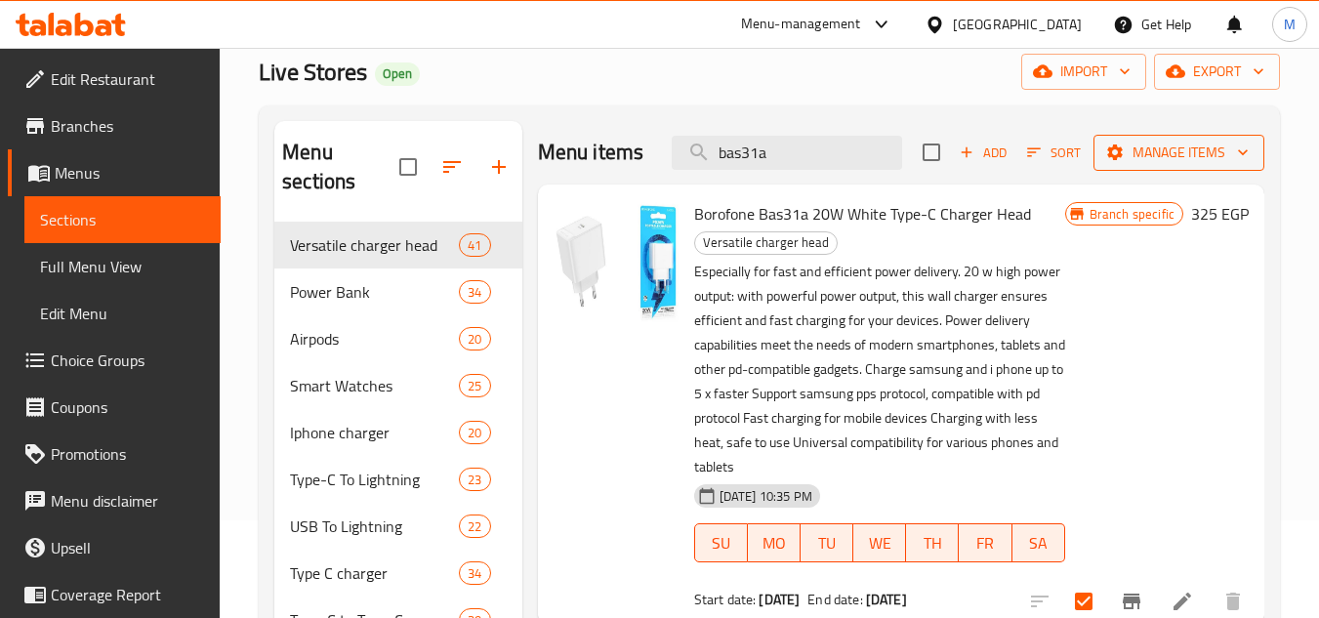
click at [1139, 153] on span "Manage items" at bounding box center [1179, 153] width 140 height 24
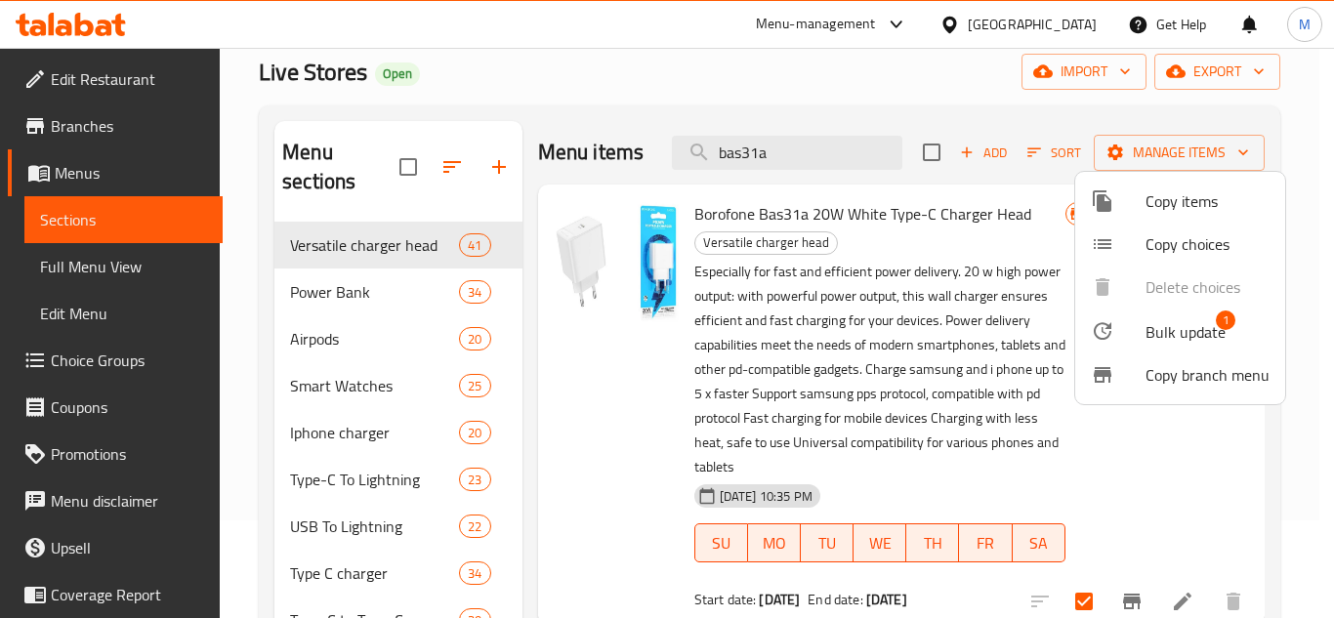
click at [1109, 324] on icon at bounding box center [1102, 330] width 23 height 23
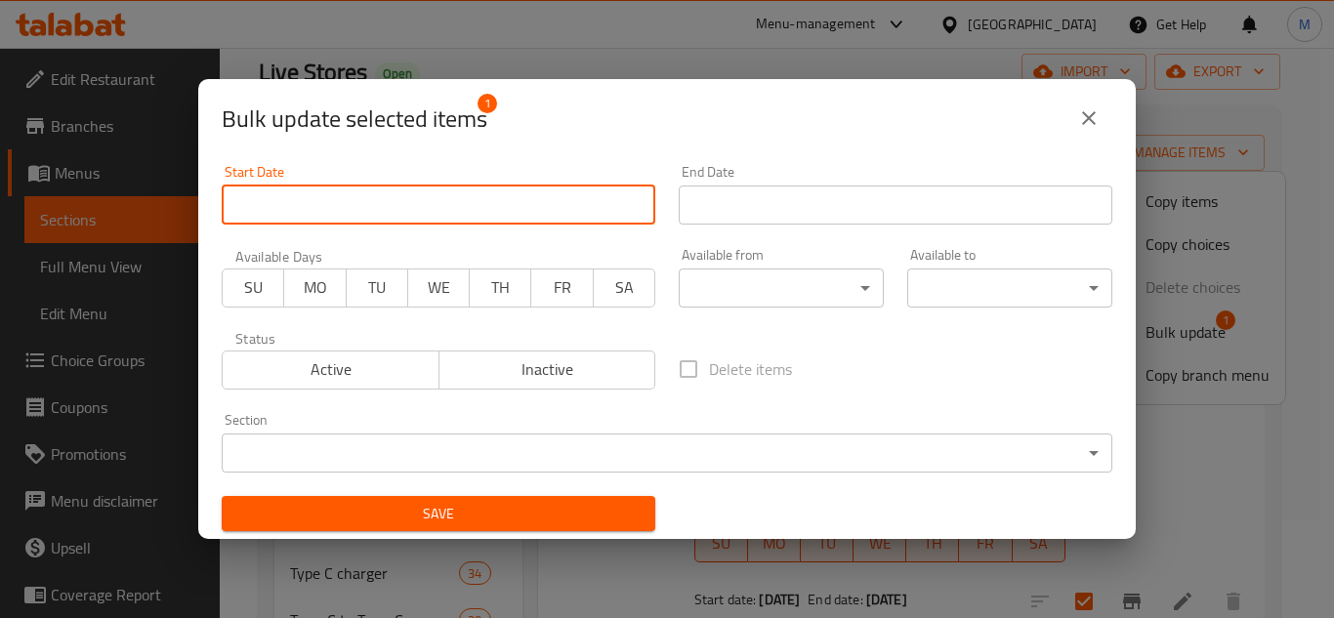
click at [483, 204] on input "Start Date" at bounding box center [439, 205] width 434 height 39
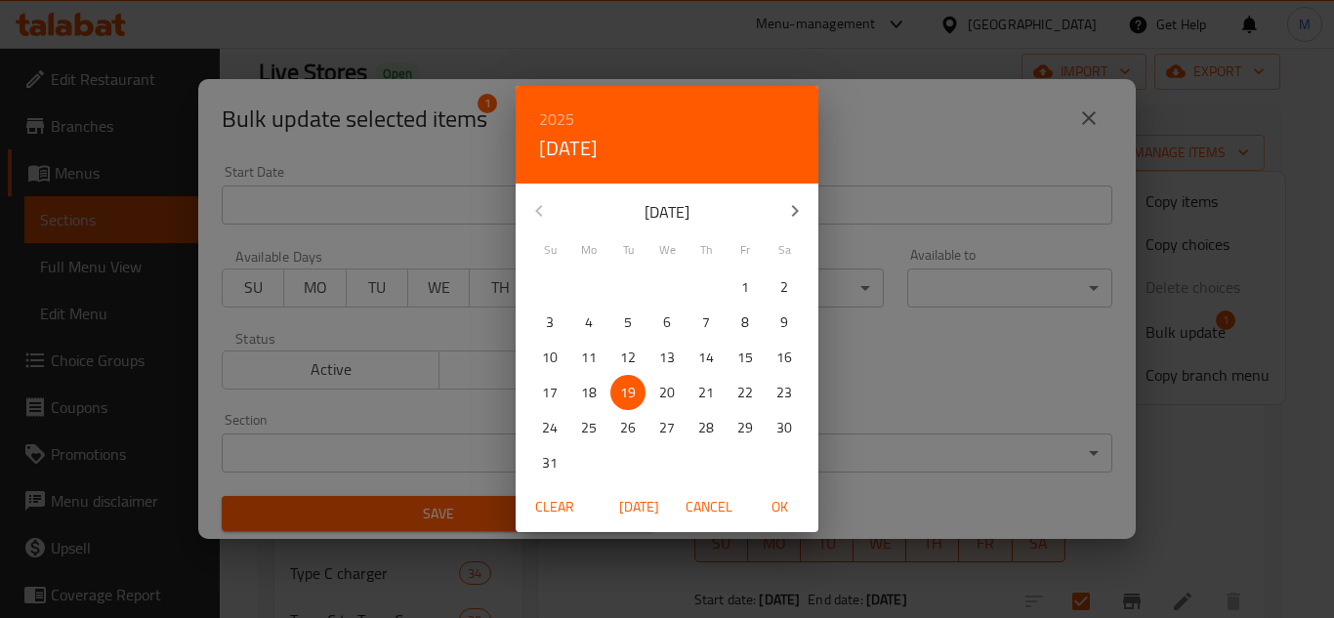
click at [771, 506] on span "OK" at bounding box center [779, 507] width 47 height 24
type input "[DATE]"
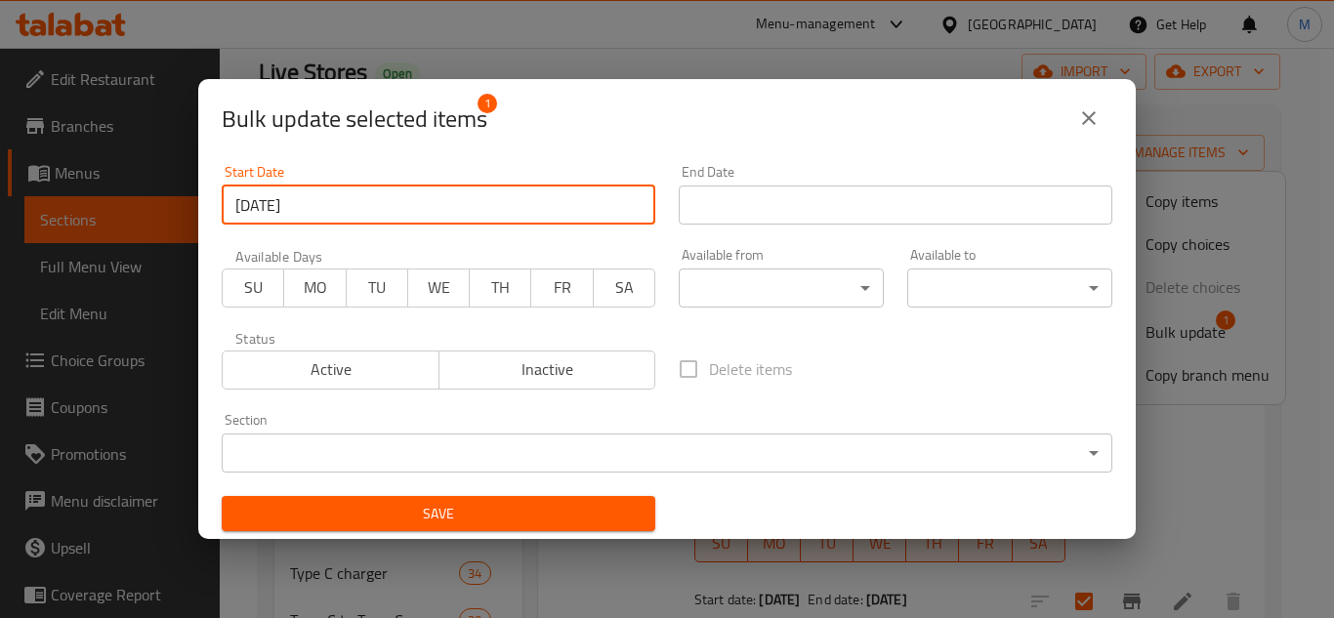
click at [871, 198] on input "Start Date" at bounding box center [896, 205] width 434 height 39
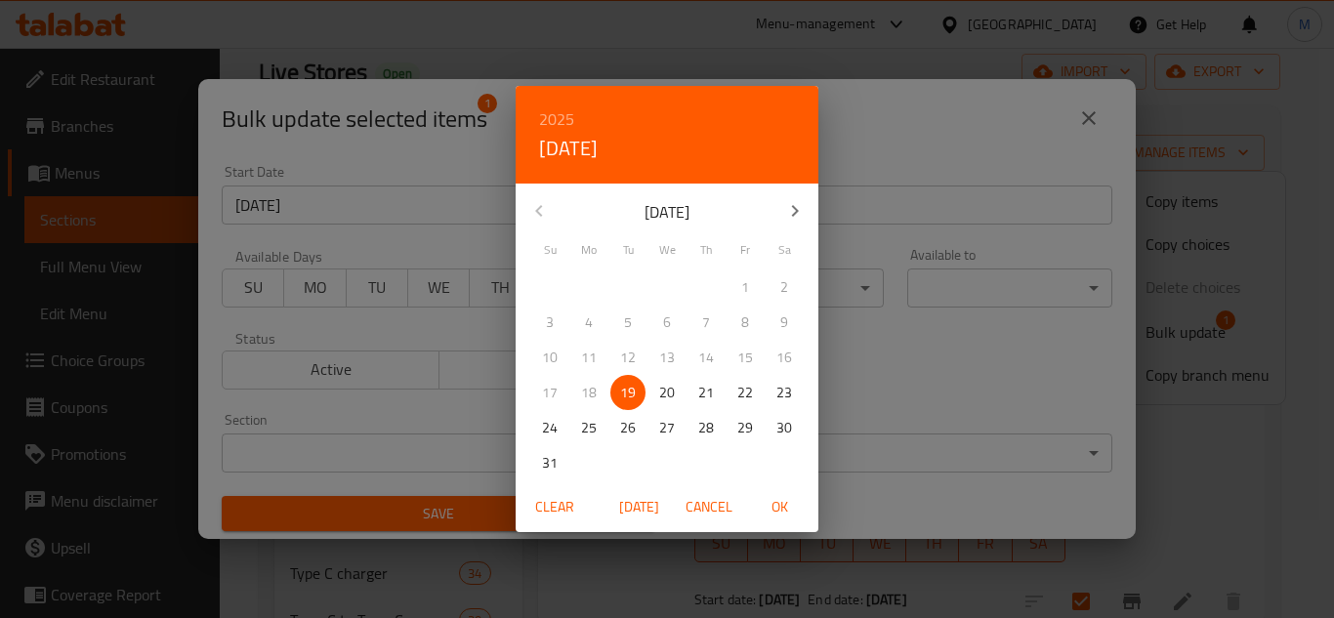
click at [795, 211] on icon "button" at bounding box center [794, 210] width 23 height 23
drag, startPoint x: 629, startPoint y: 422, endPoint x: 767, endPoint y: 488, distance: 152.9
click at [628, 422] on p "30" at bounding box center [628, 428] width 16 height 24
click at [775, 504] on span "OK" at bounding box center [779, 507] width 47 height 24
type input "[DATE]"
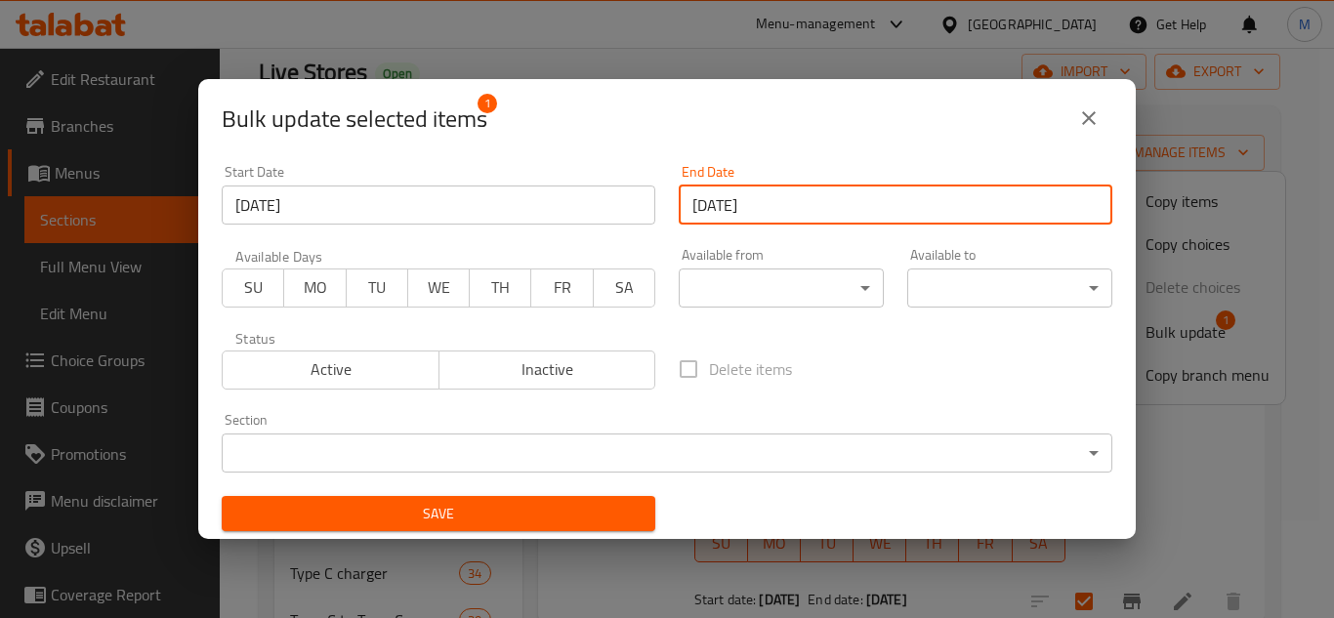
click at [617, 504] on span "Save" at bounding box center [438, 514] width 402 height 24
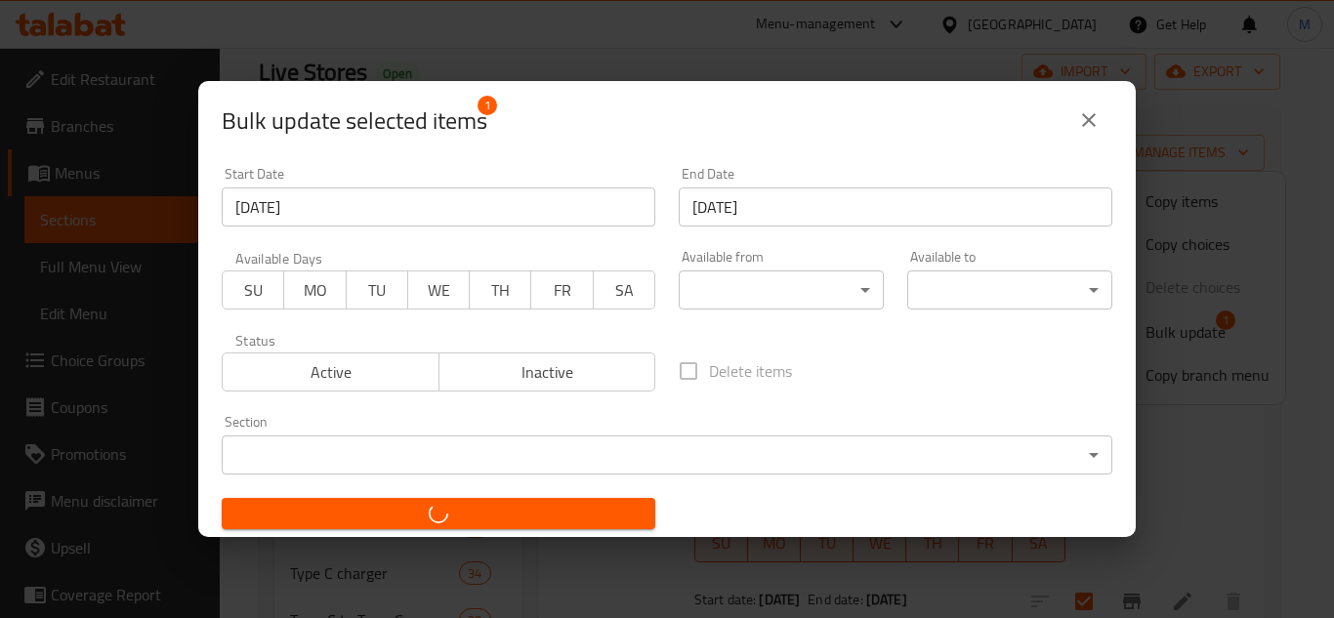
checkbox input "false"
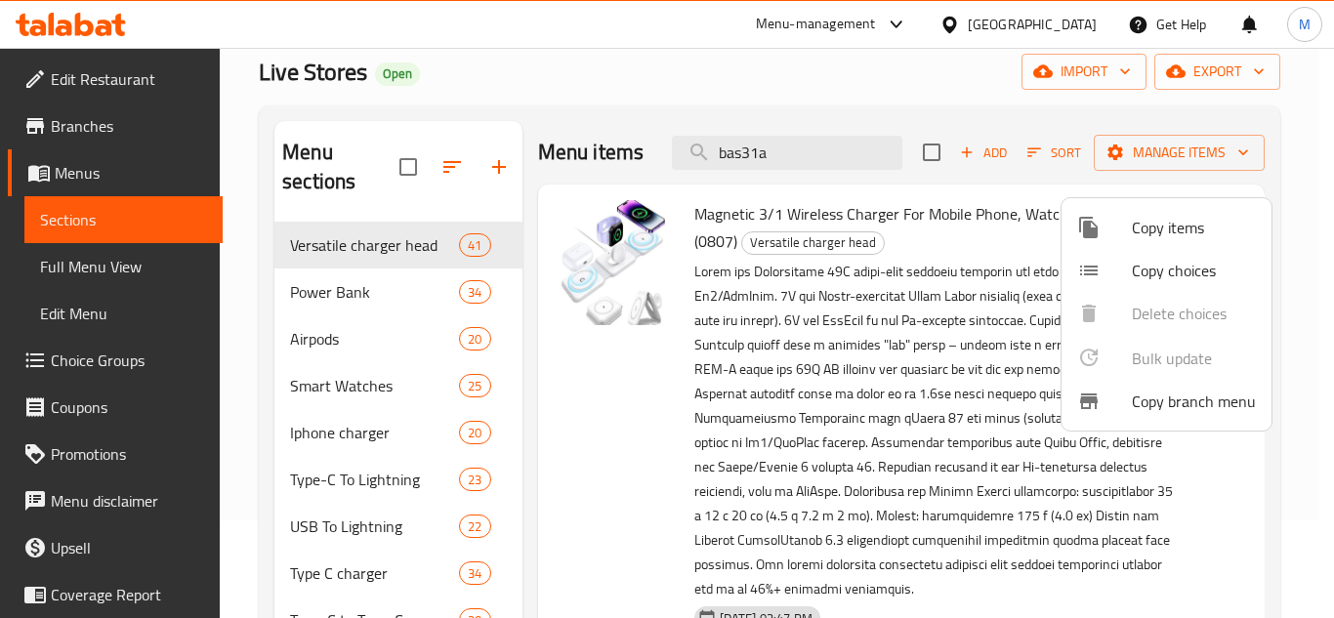
click at [754, 163] on div at bounding box center [667, 309] width 1334 height 618
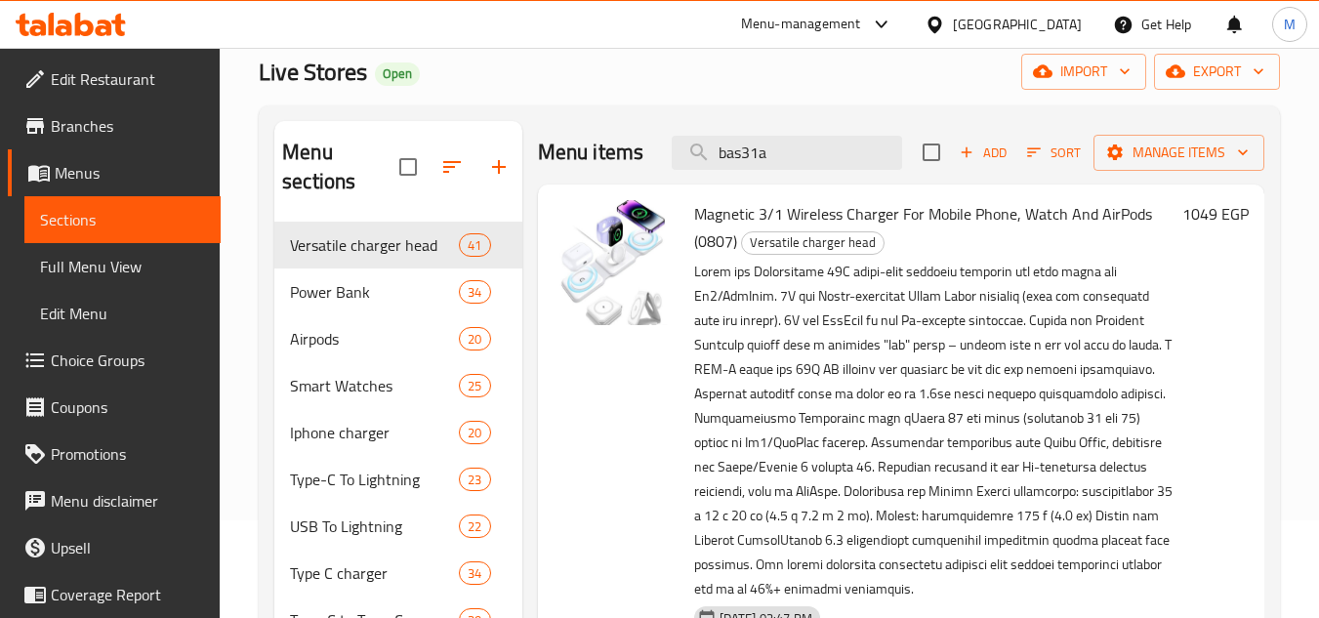
click at [754, 163] on input "bas31a" at bounding box center [787, 153] width 230 height 34
paste input "bas31a"
type input "bas31a"
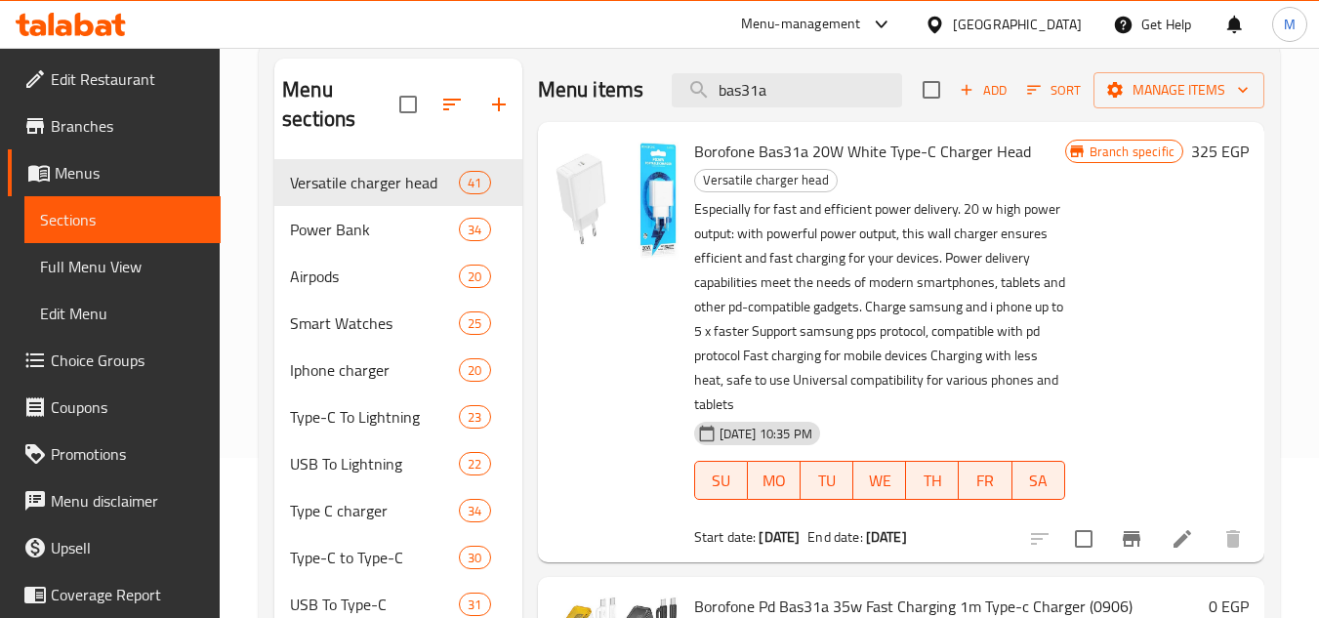
scroll to position [195, 0]
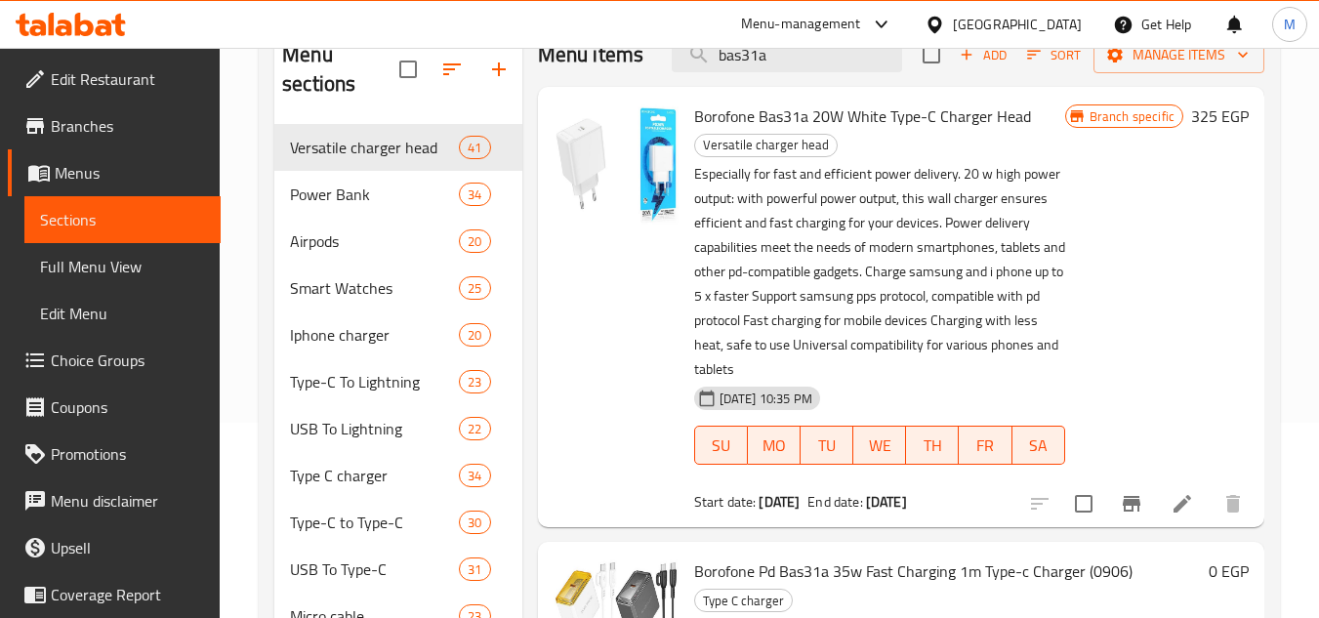
click at [904, 119] on span "Borofone Bas31a 20W White Type-C Charger Head" at bounding box center [862, 116] width 337 height 29
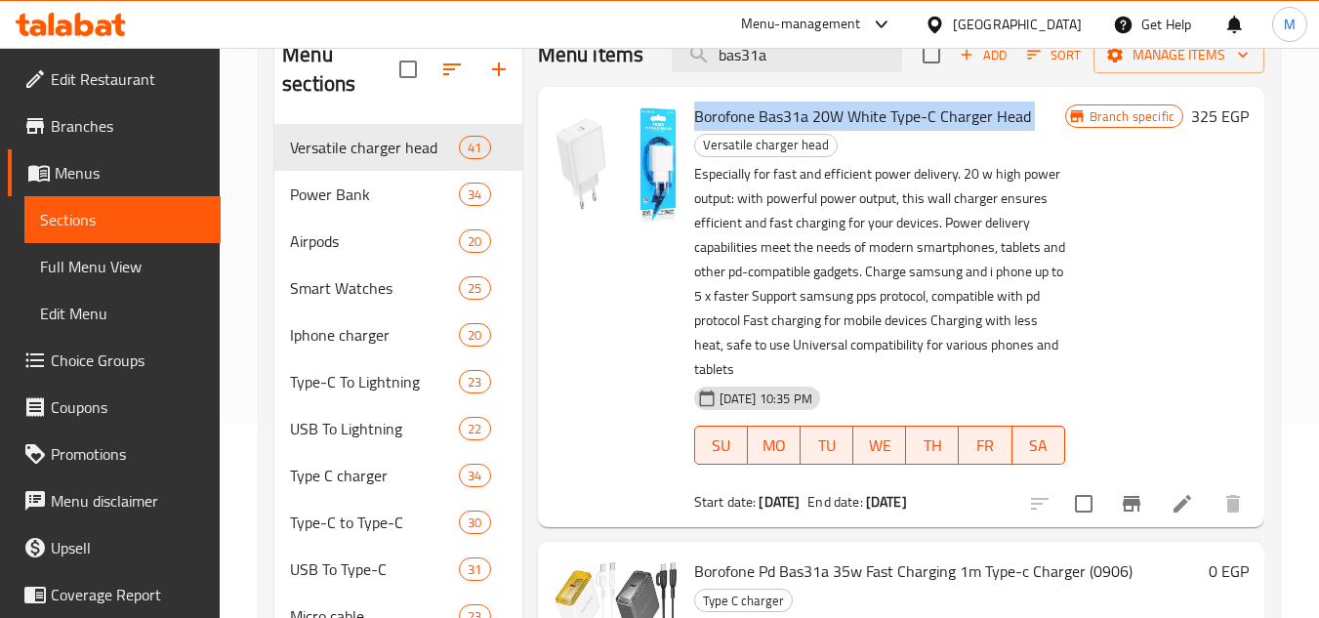
click at [904, 119] on span "Borofone Bas31a 20W White Type-C Charger Head" at bounding box center [862, 116] width 337 height 29
copy h6 "Borofone Bas31a 20W White Type-C Charger Head"
